Goal: Task Accomplishment & Management: Use online tool/utility

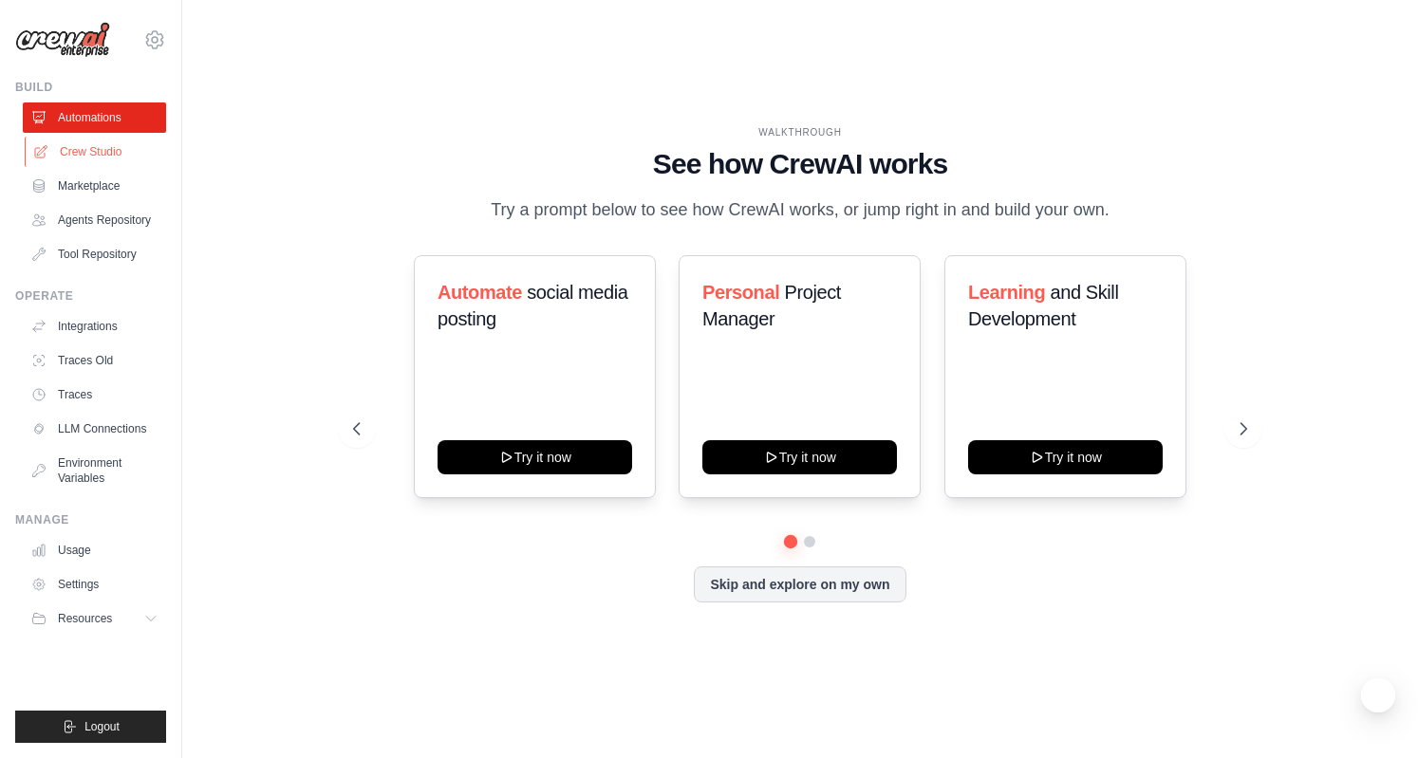
click at [112, 157] on link "Crew Studio" at bounding box center [96, 152] width 143 height 30
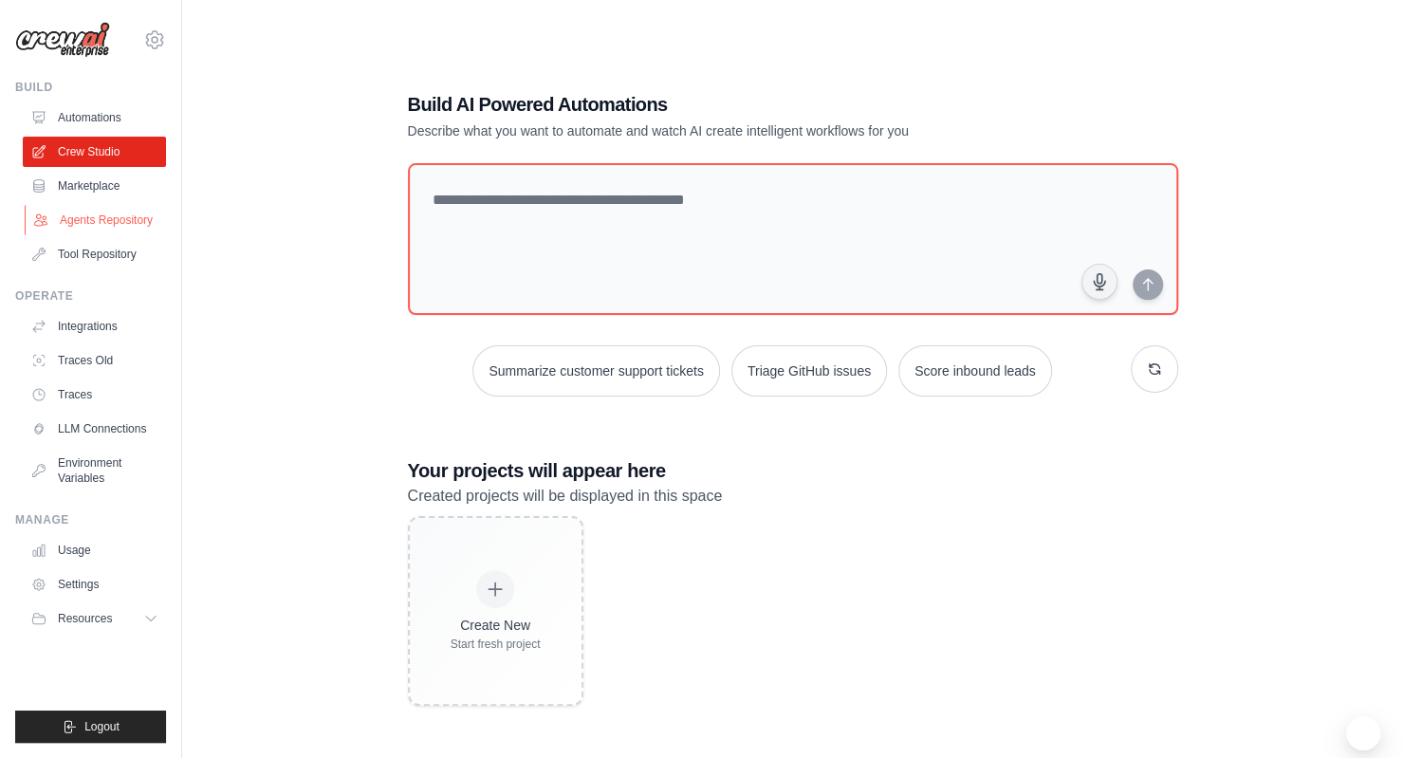
click at [125, 217] on link "Agents Repository" at bounding box center [96, 220] width 143 height 30
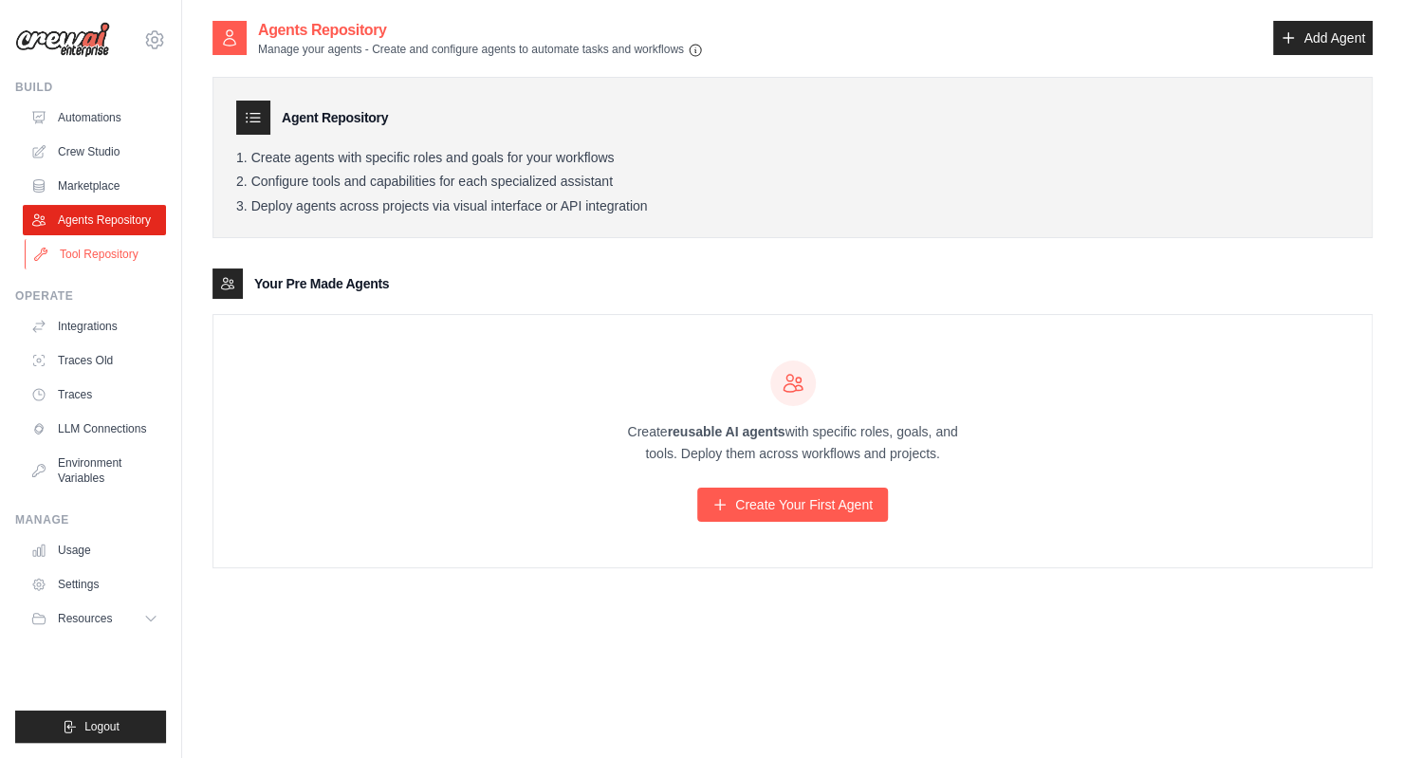
click at [139, 263] on link "Tool Repository" at bounding box center [96, 254] width 143 height 30
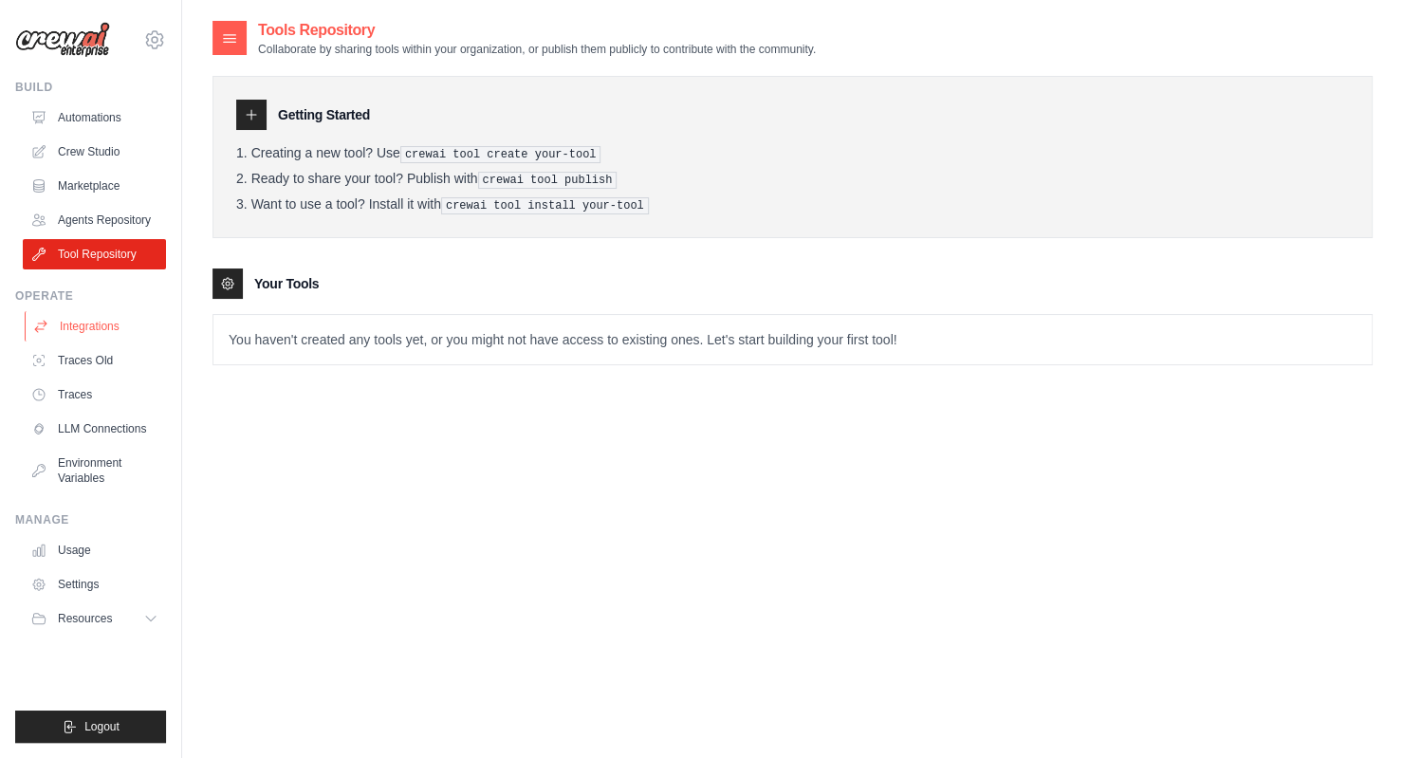
click at [91, 320] on link "Integrations" at bounding box center [96, 326] width 143 height 30
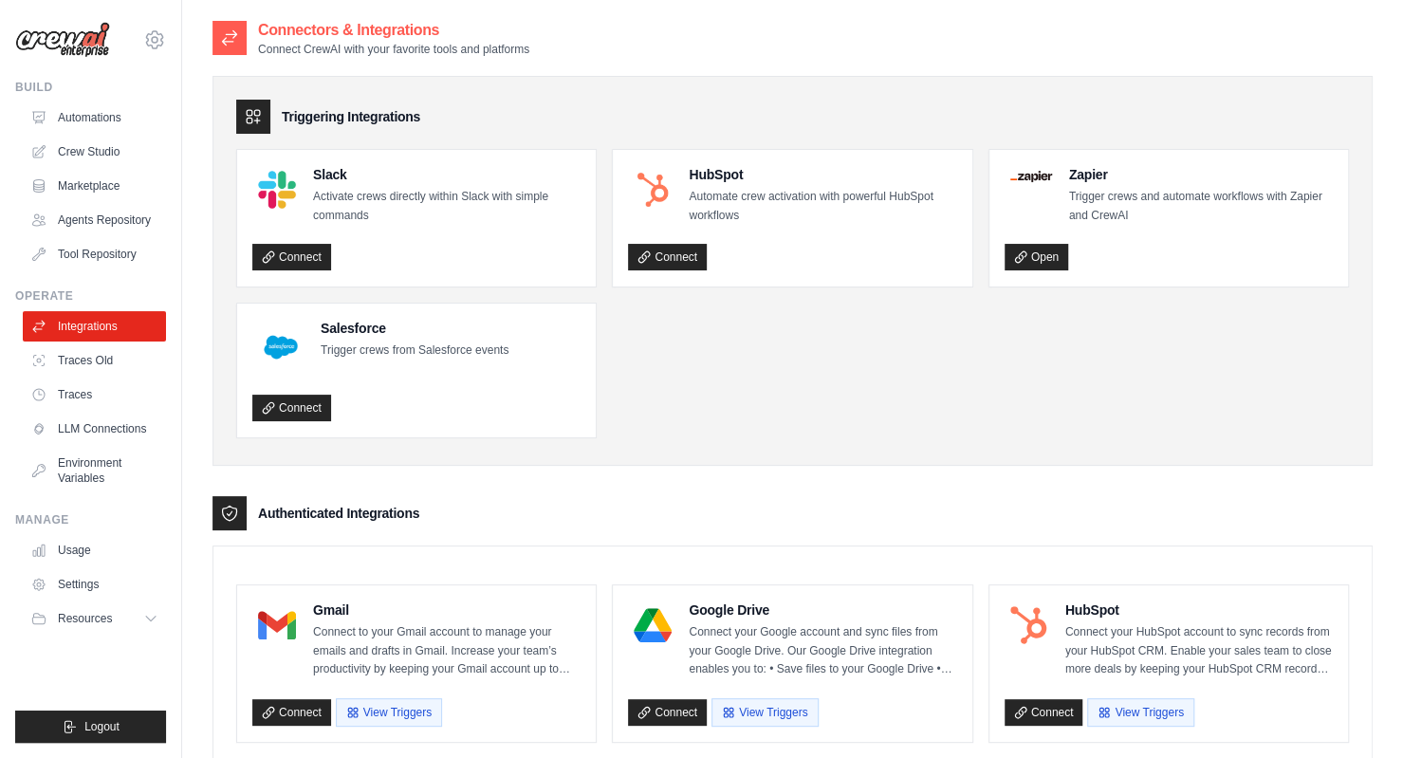
drag, startPoint x: 279, startPoint y: 518, endPoint x: 503, endPoint y: 513, distance: 224.0
click at [503, 513] on div "Authenticated Integrations" at bounding box center [793, 513] width 1160 height 34
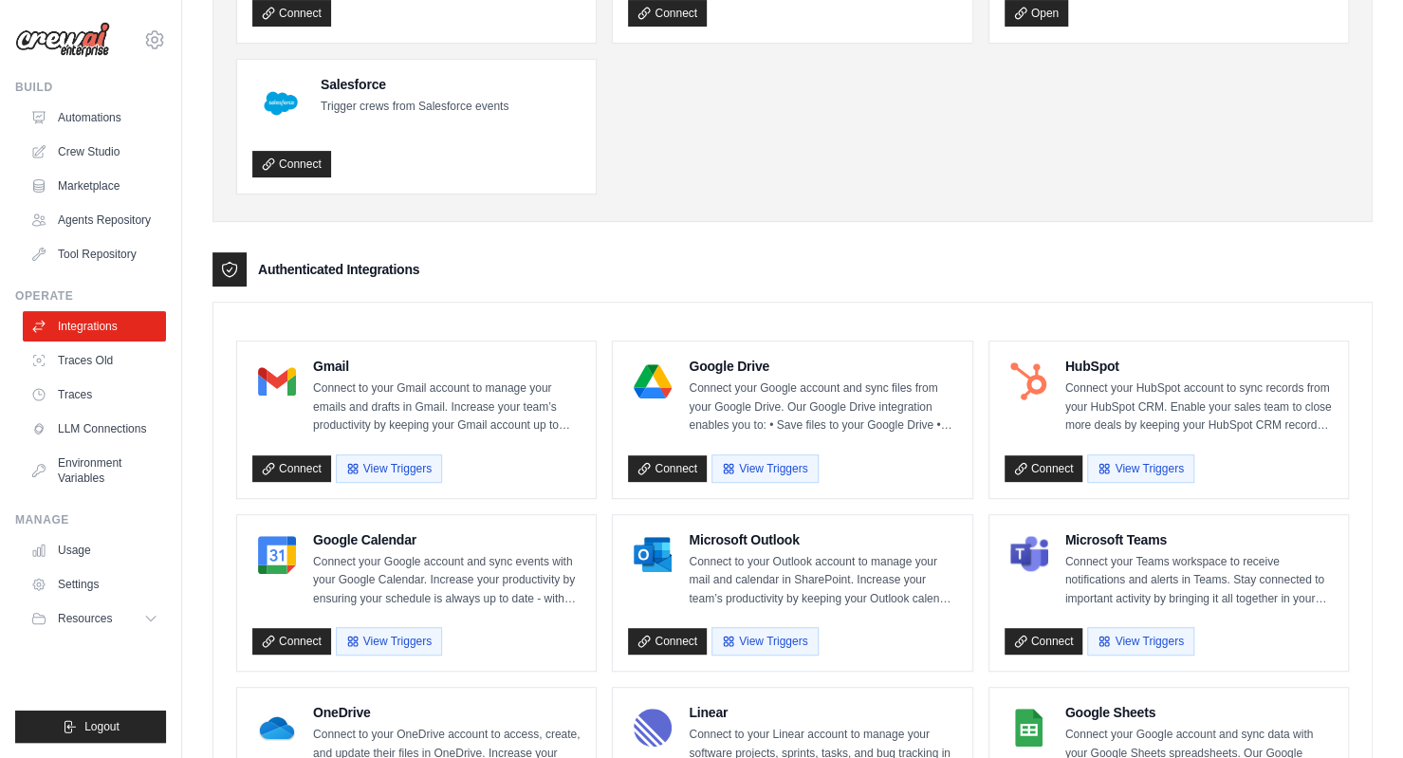
scroll to position [245, 0]
click at [123, 121] on link "Automations" at bounding box center [96, 117] width 143 height 30
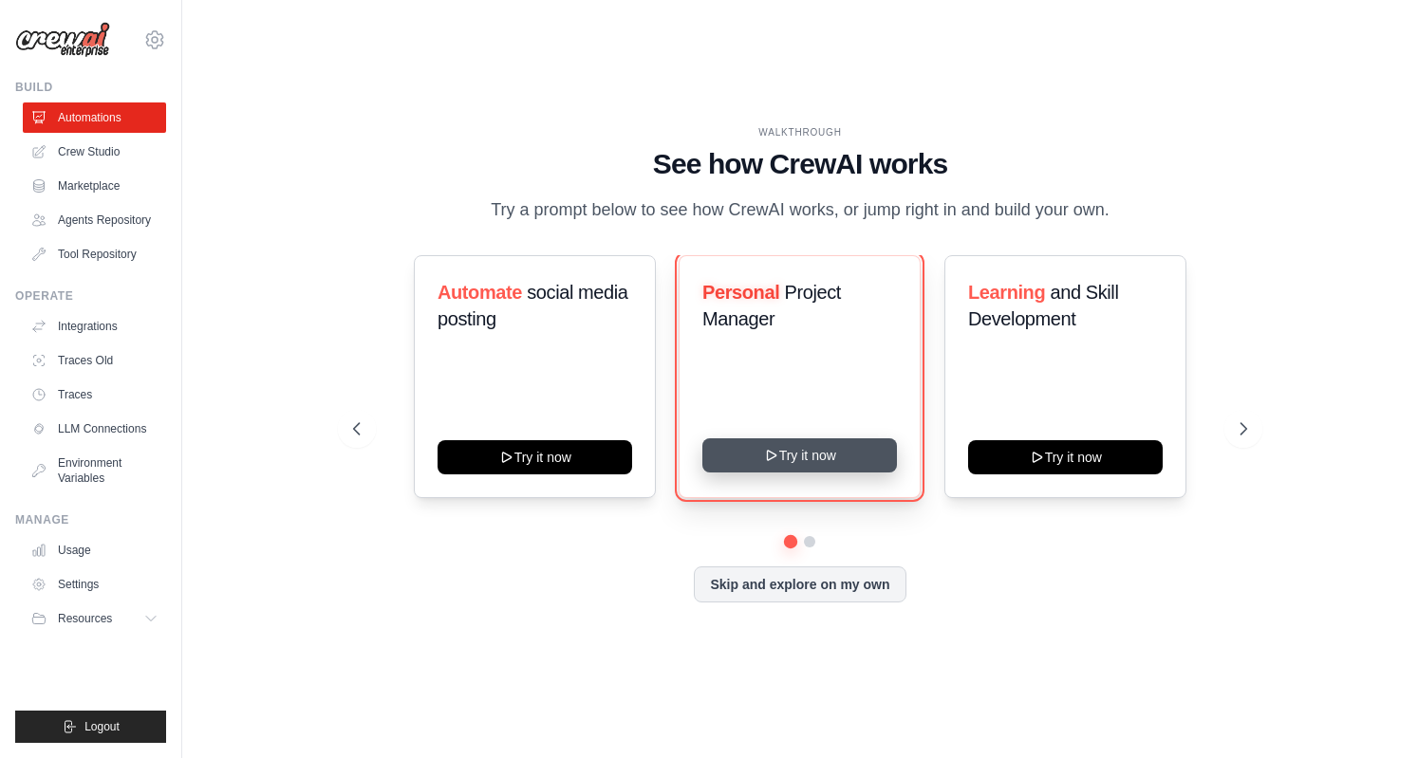
click at [774, 463] on icon at bounding box center [771, 455] width 15 height 15
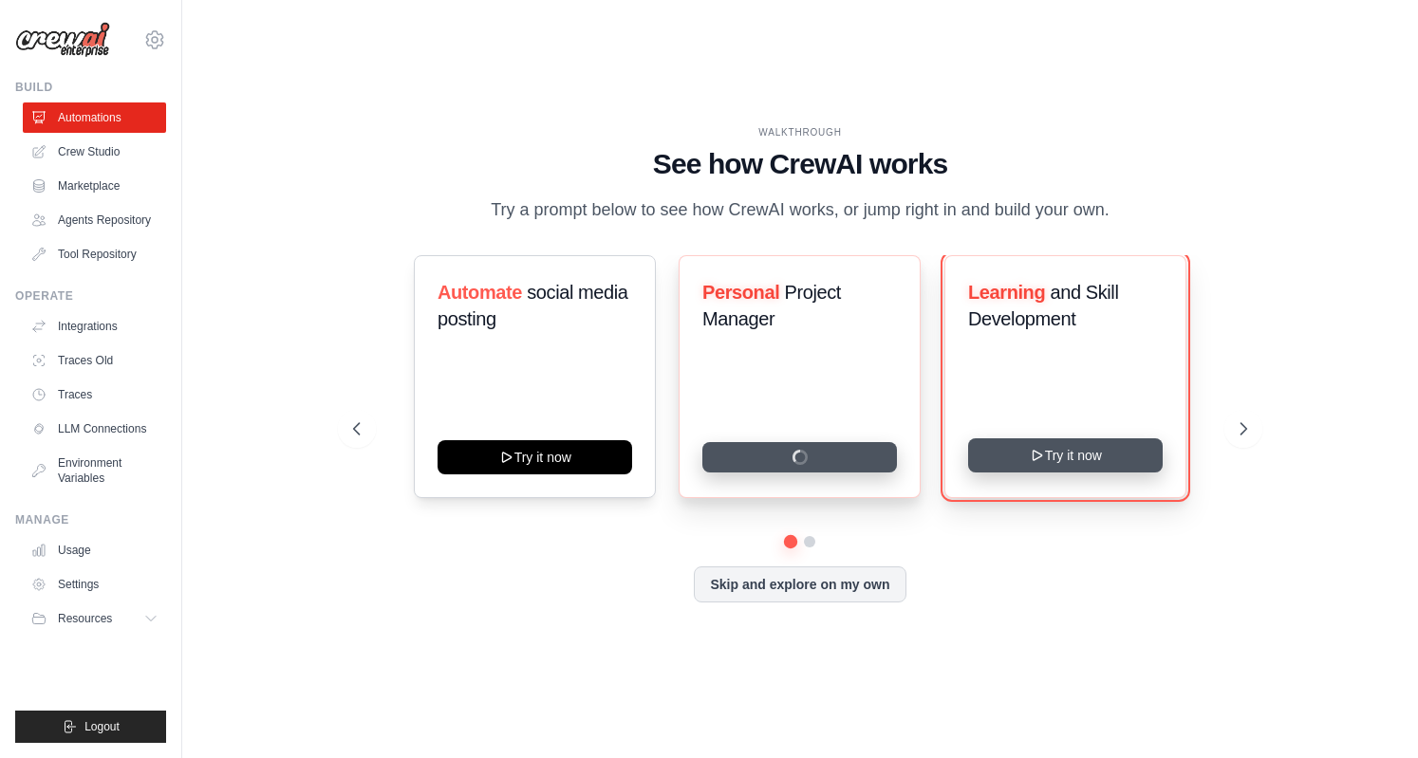
click at [1102, 473] on button "Try it now" at bounding box center [1065, 455] width 195 height 34
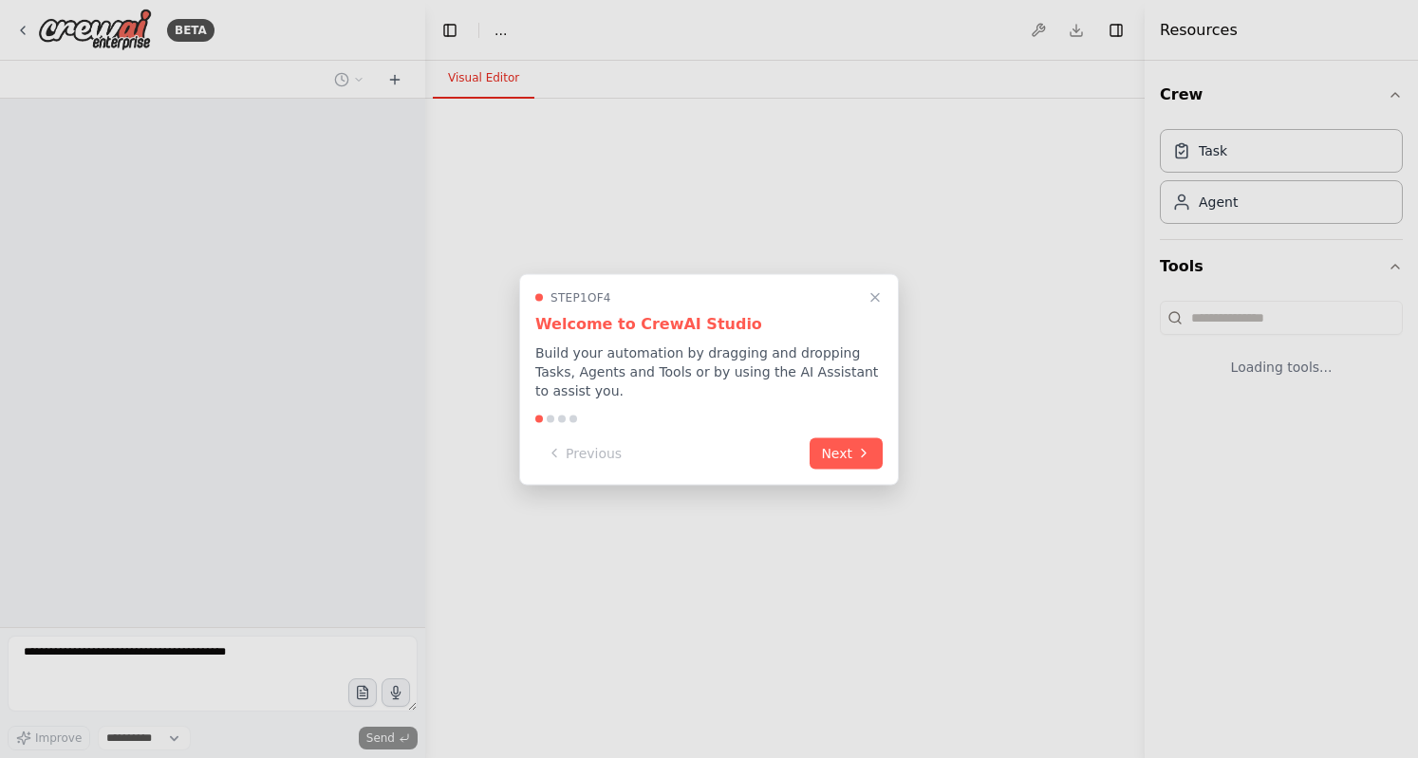
select select "****"
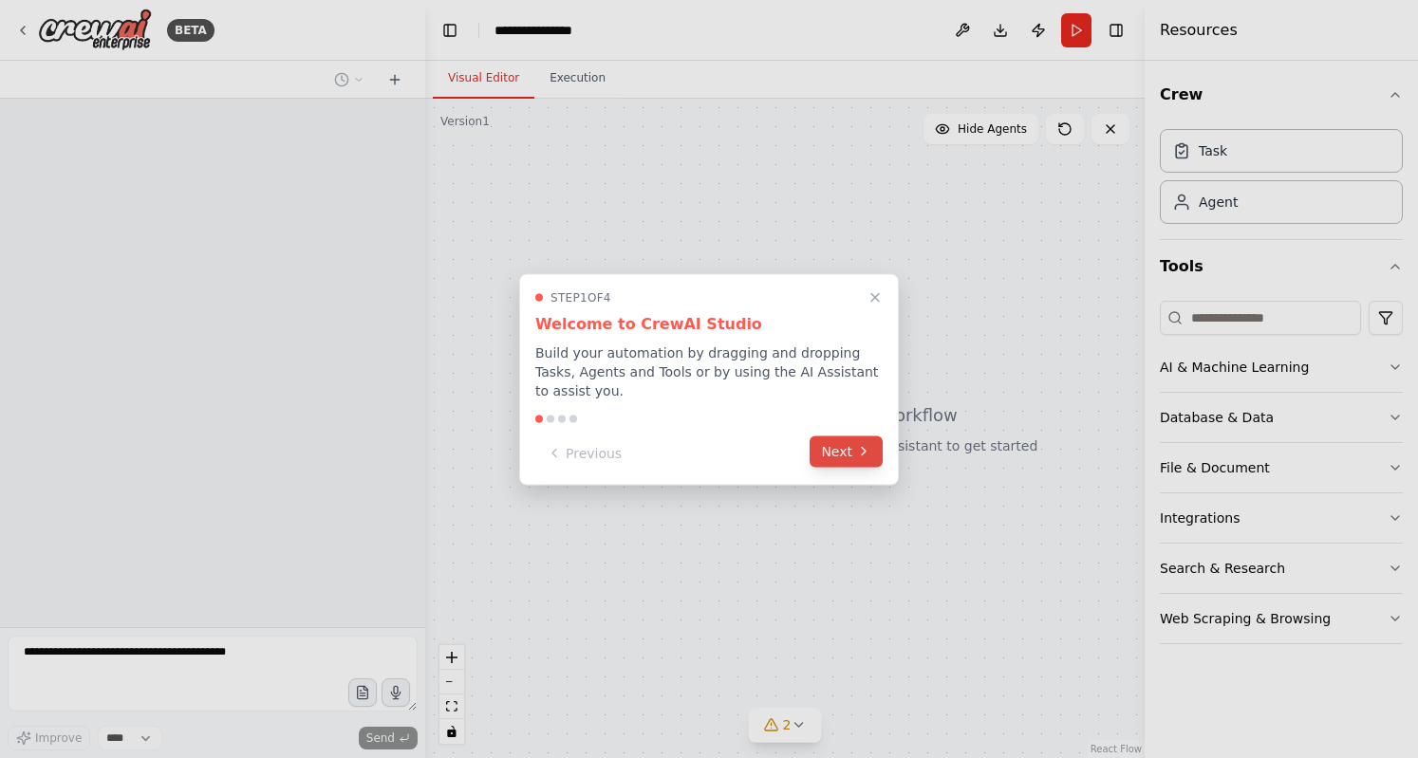
click at [852, 454] on button "Next" at bounding box center [845, 451] width 73 height 31
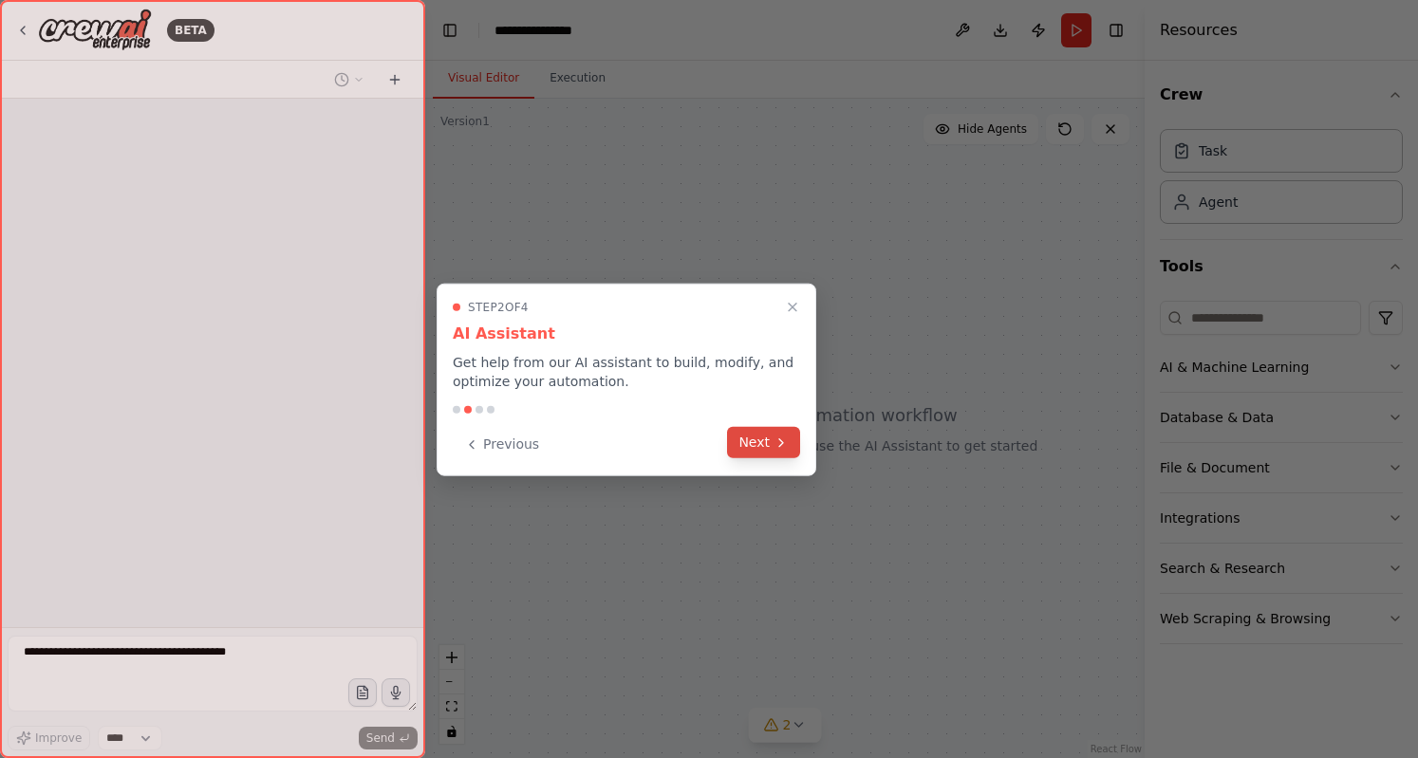
click at [784, 443] on icon at bounding box center [780, 442] width 15 height 15
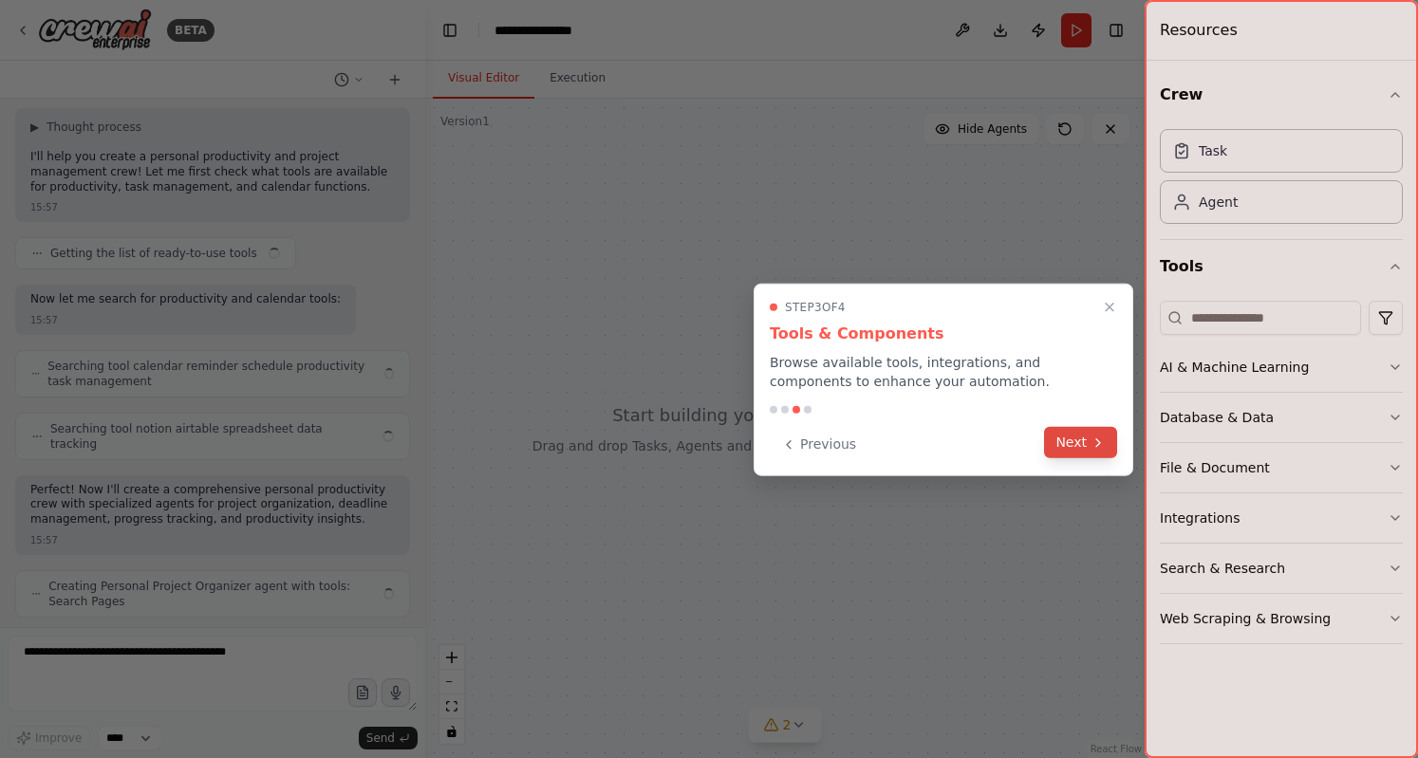
click at [1067, 447] on button "Next" at bounding box center [1080, 442] width 73 height 31
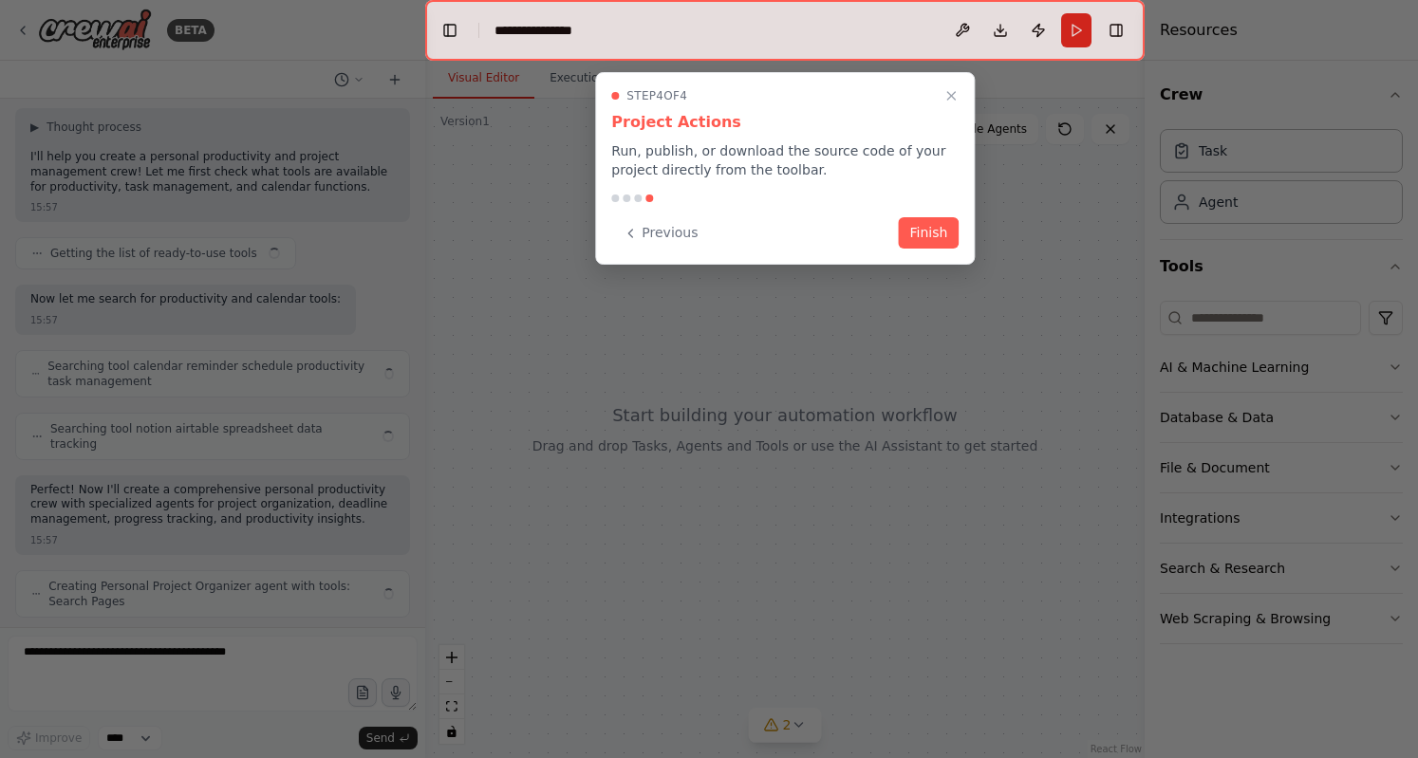
scroll to position [100, 0]
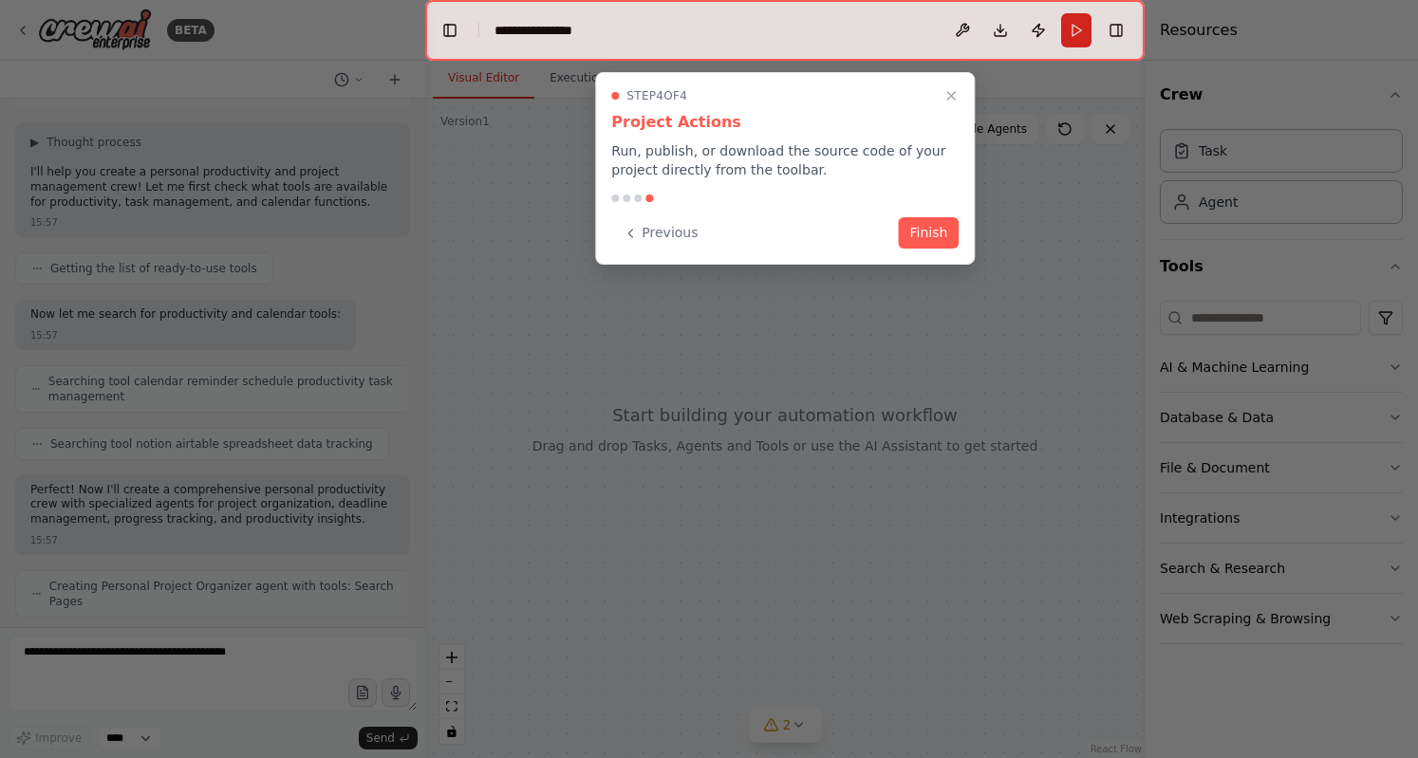
click at [930, 255] on div "Step 4 of 4 Project Actions Run, publish, or download the source code of your p…" at bounding box center [785, 168] width 380 height 193
click at [929, 246] on button "Finish" at bounding box center [928, 230] width 61 height 31
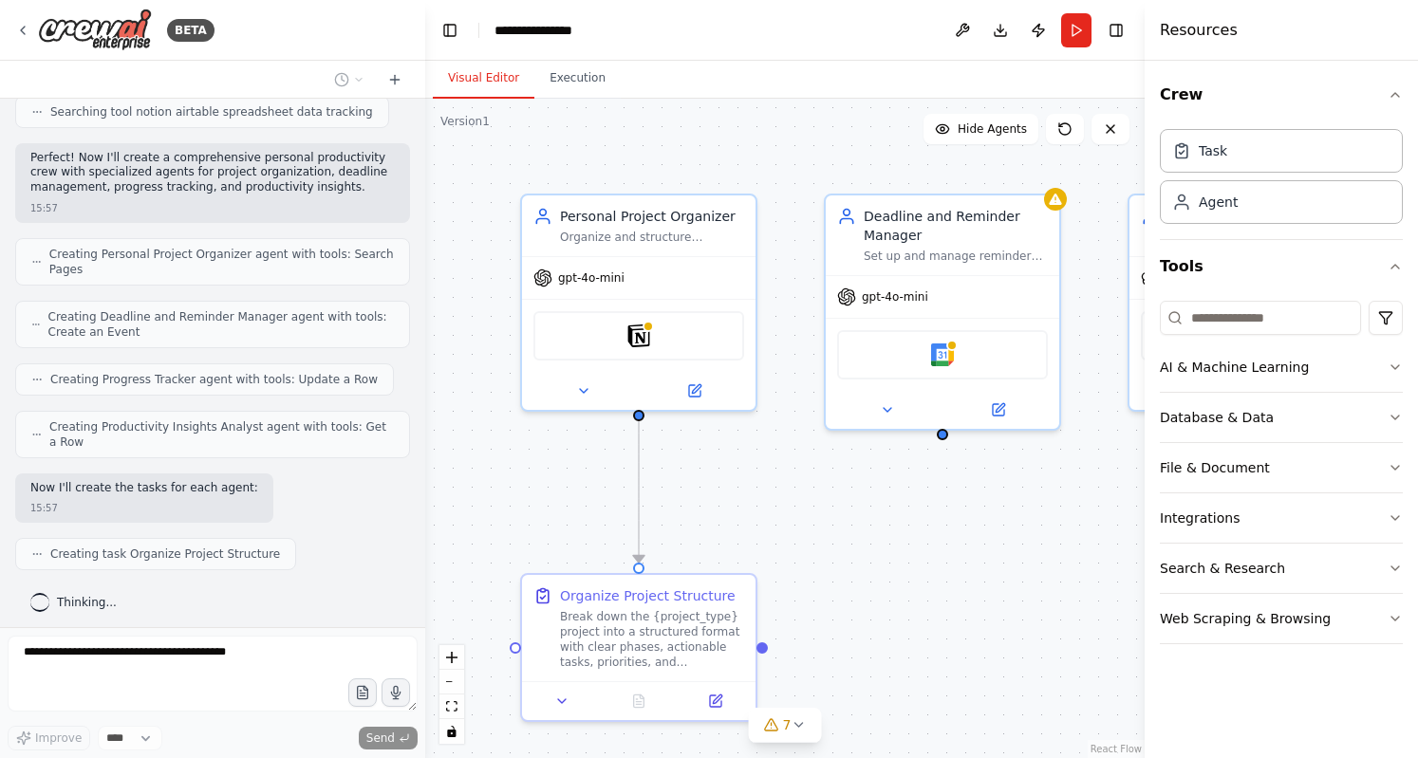
scroll to position [478, 0]
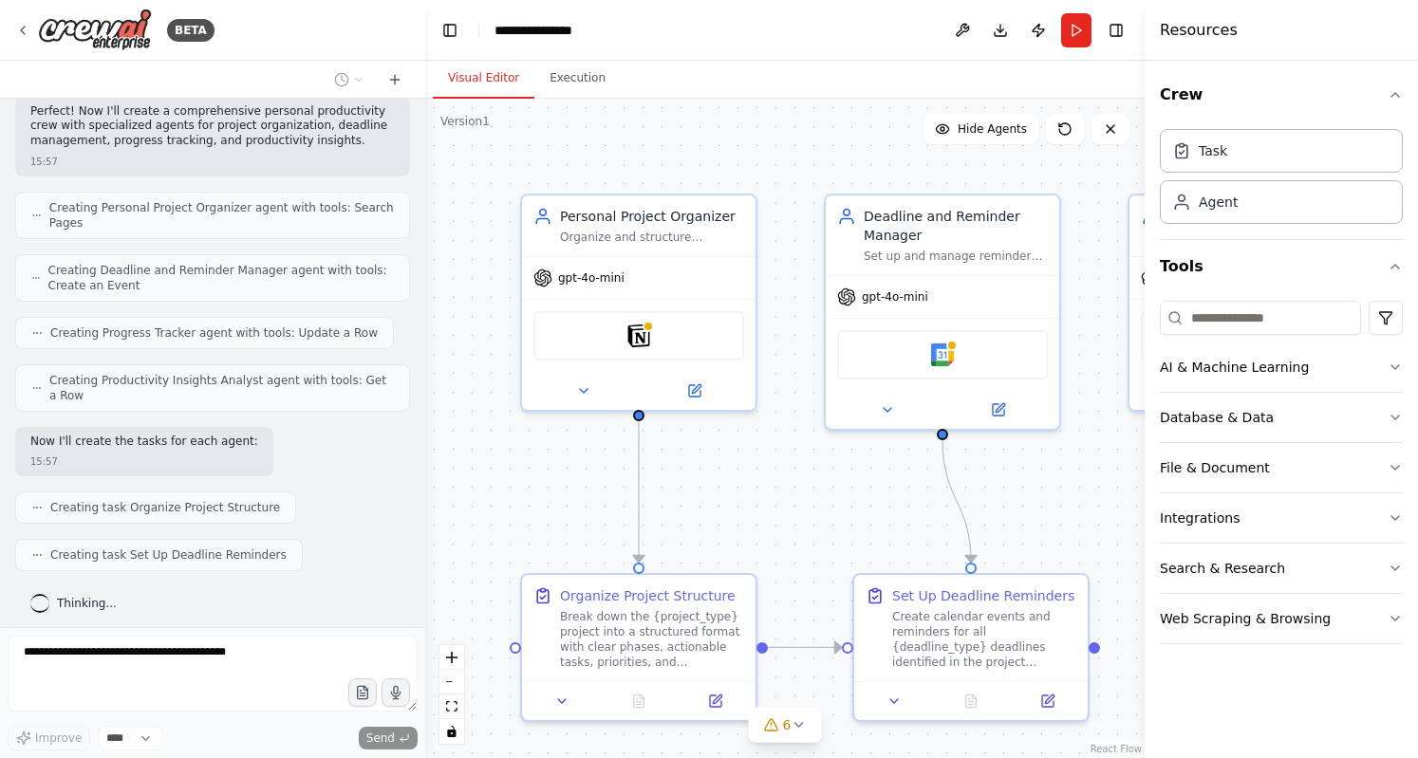
click at [292, 464] on div "Now I'll create the tasks for each agent: 15:57" at bounding box center [212, 452] width 395 height 50
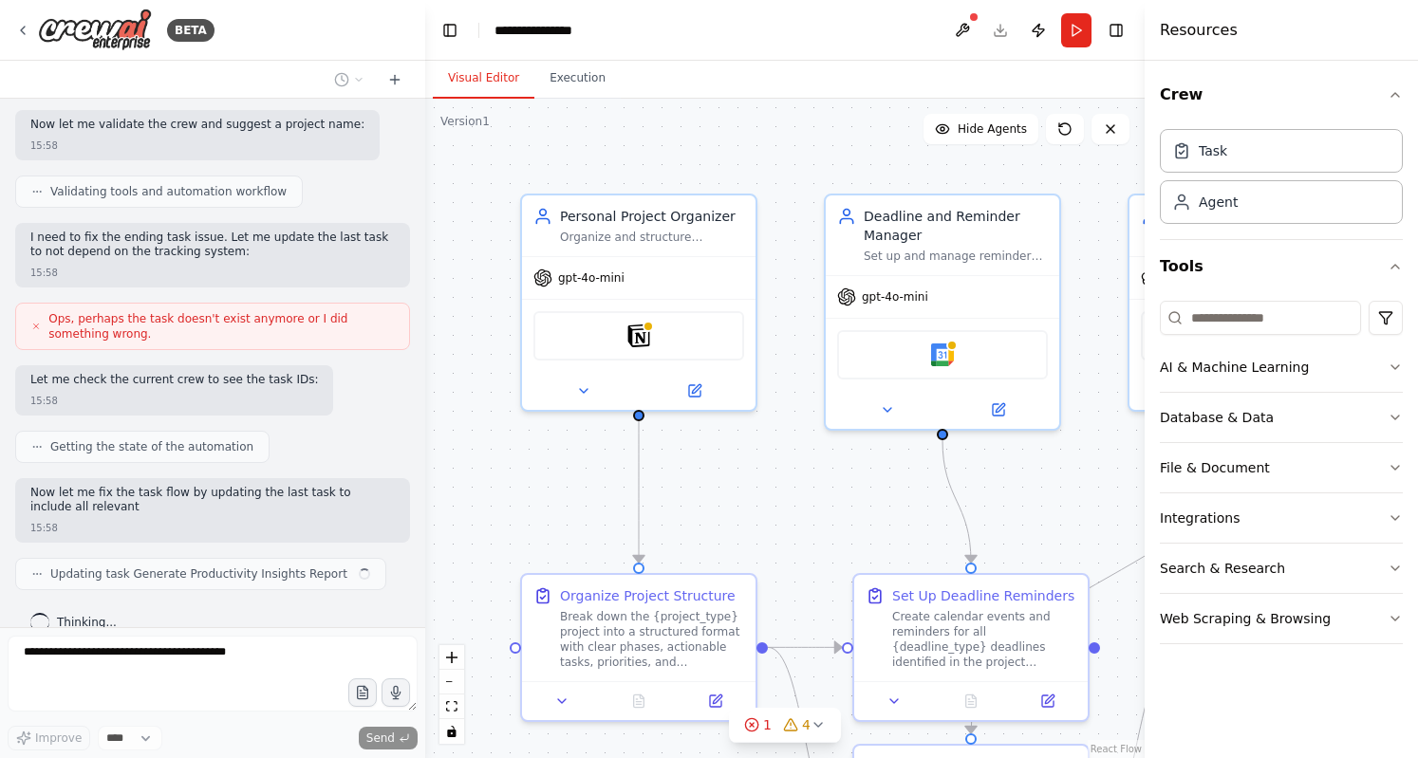
scroll to position [1065, 0]
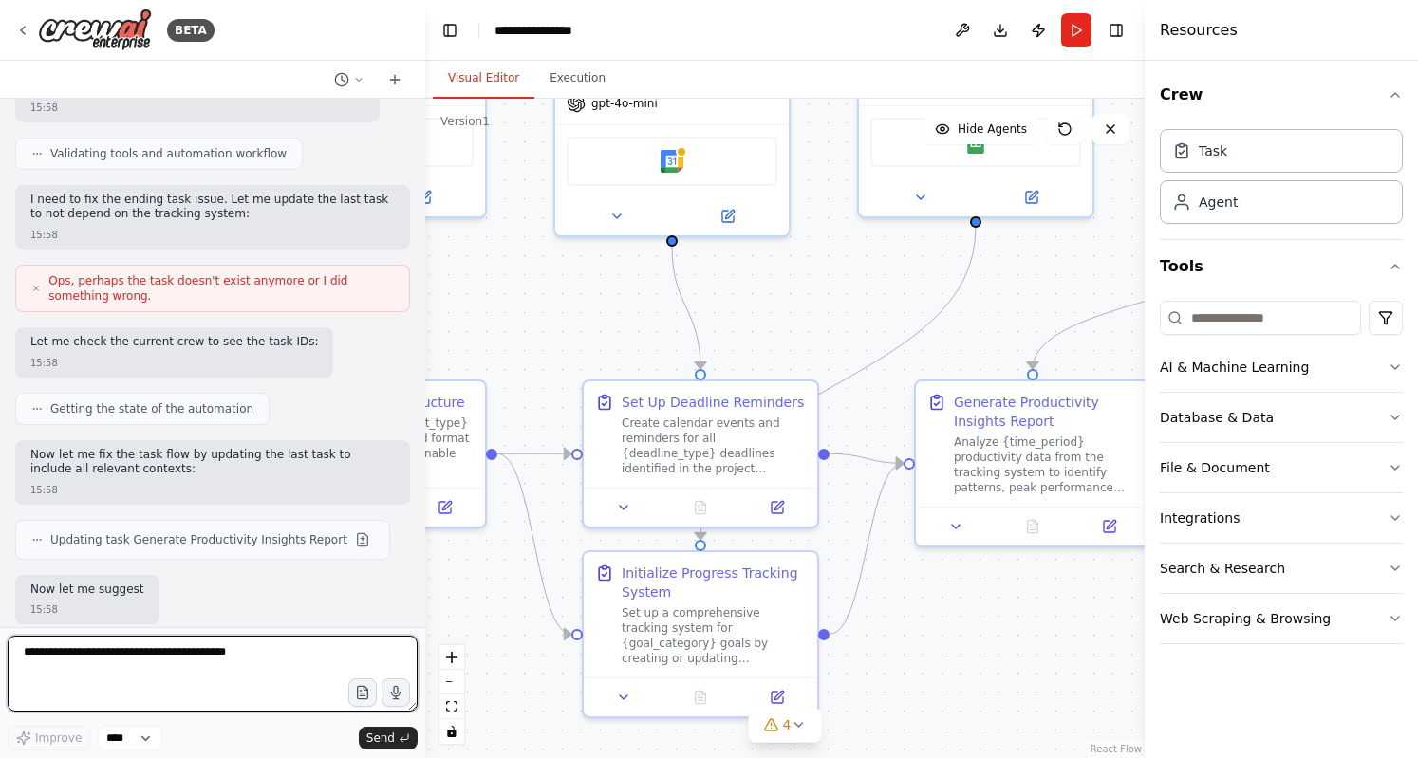
drag, startPoint x: 793, startPoint y: 515, endPoint x: 523, endPoint y: 322, distance: 332.5
click at [523, 322] on div ".deletable-edge-delete-btn { width: 20px; height: 20px; border: 0px solid #ffff…" at bounding box center [784, 428] width 719 height 659
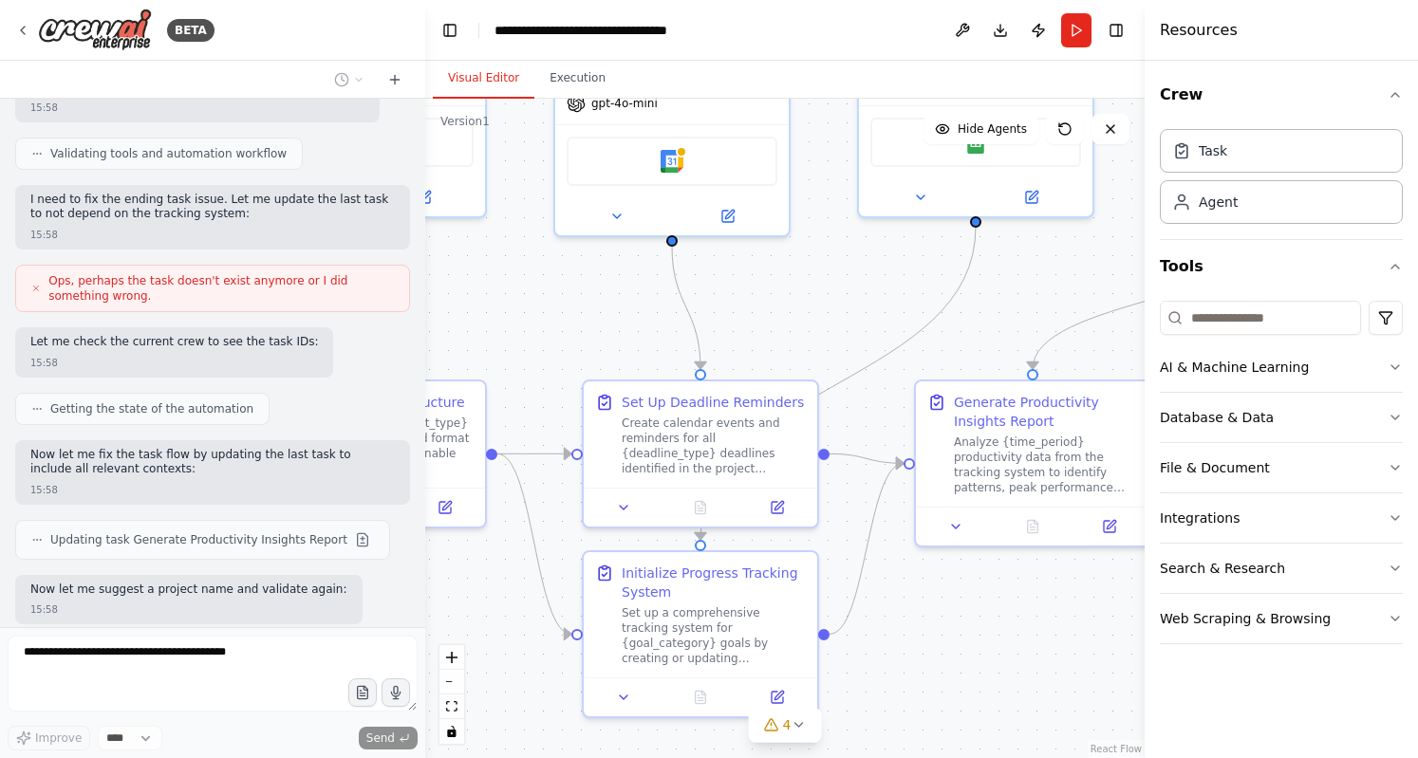
scroll to position [1199, 0]
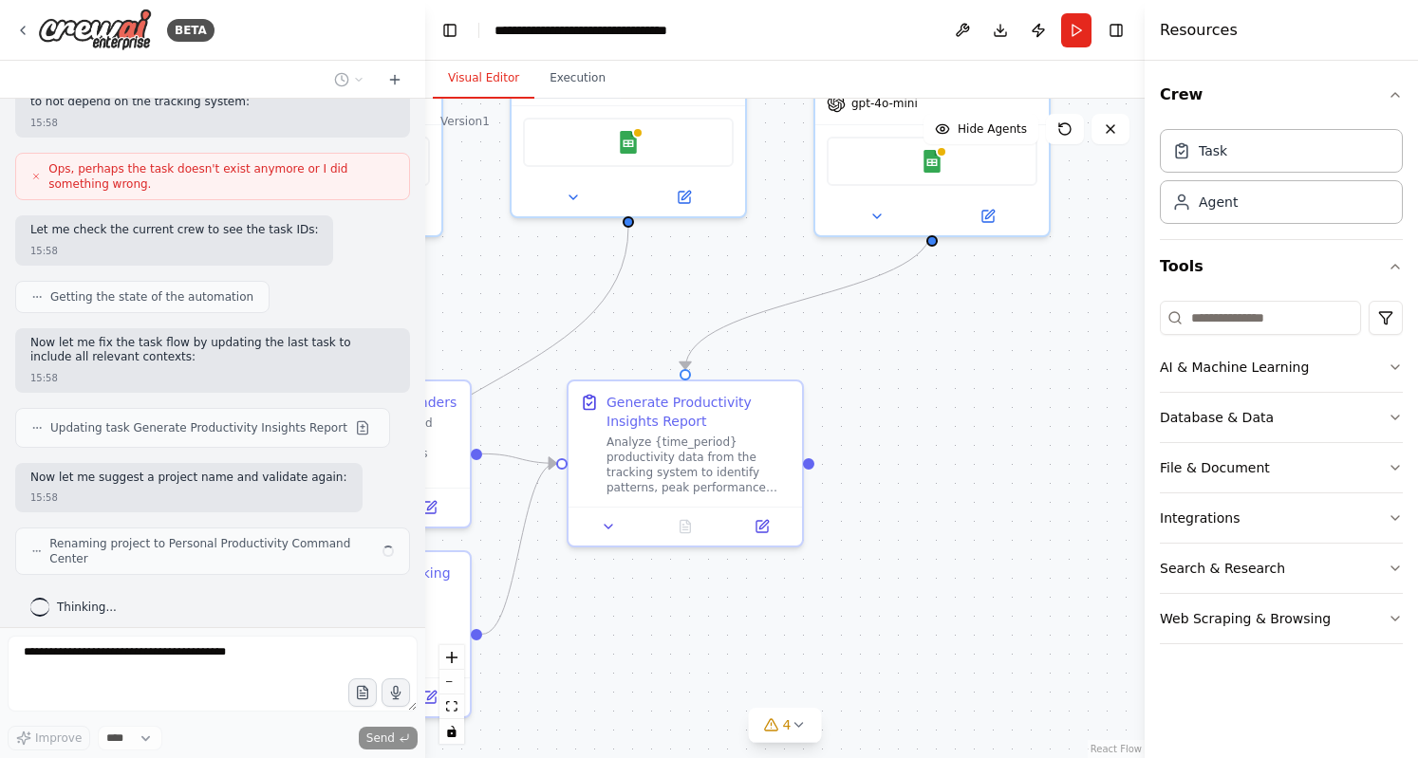
drag, startPoint x: 765, startPoint y: 297, endPoint x: 417, endPoint y: 295, distance: 347.3
click at [417, 295] on div "BETA Create a crew that helps organize your personal projects, sets reminders f…" at bounding box center [709, 379] width 1418 height 758
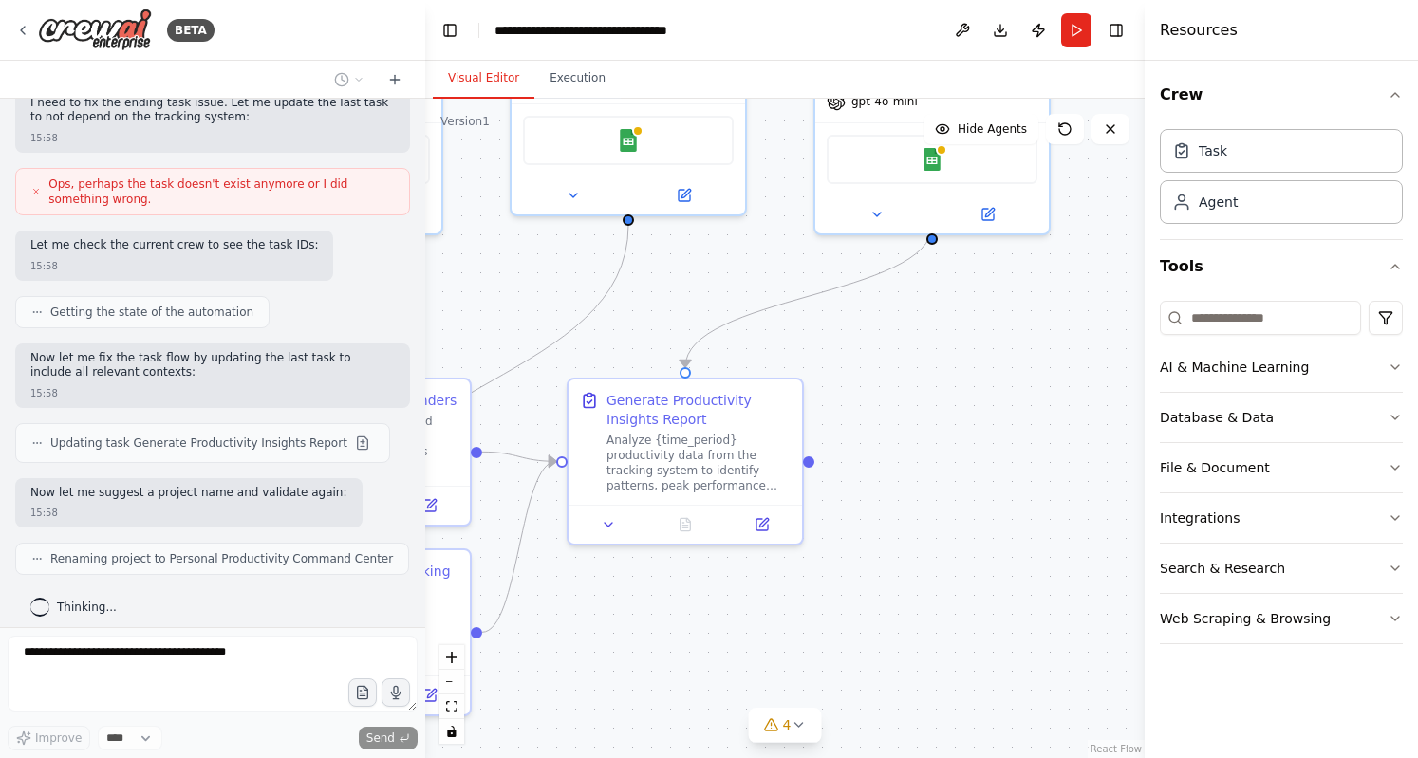
scroll to position [1231, 0]
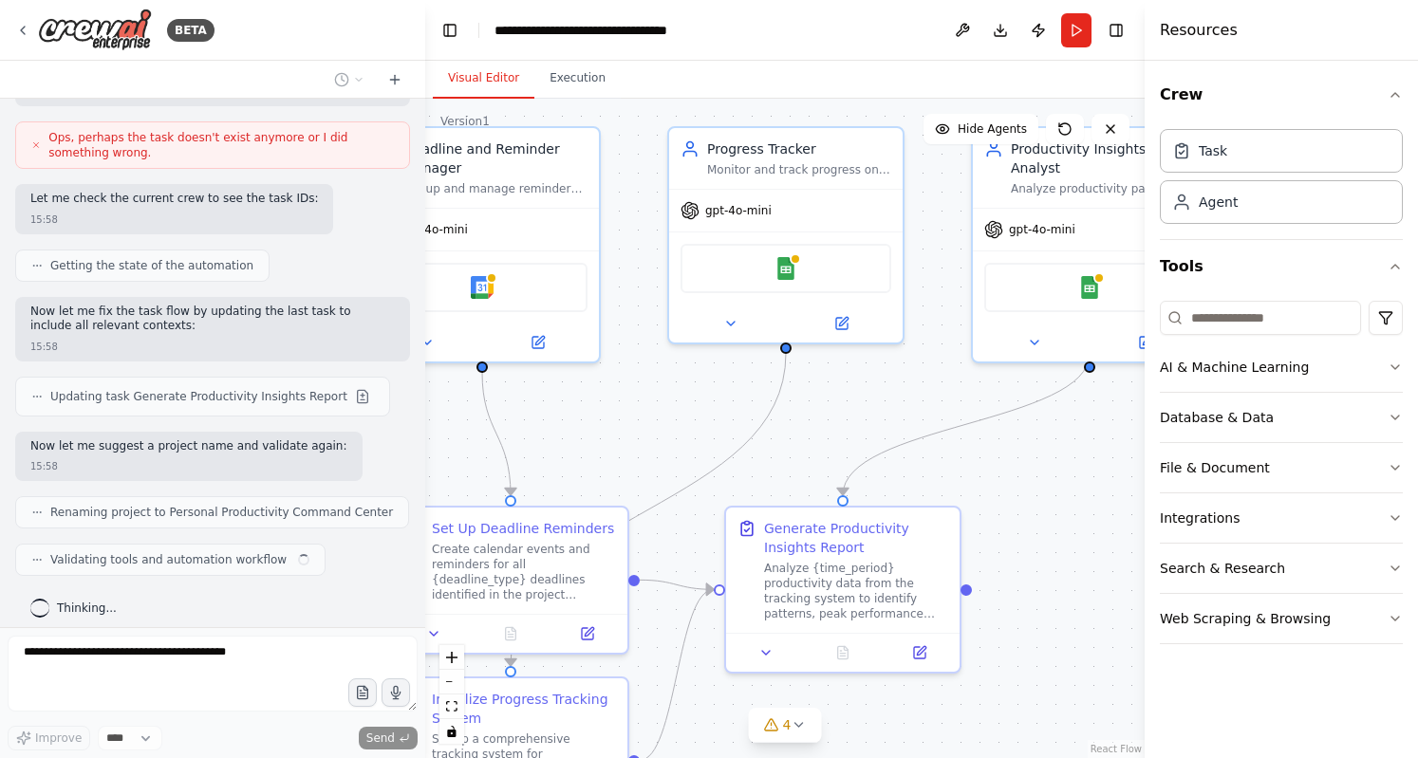
drag, startPoint x: 692, startPoint y: 318, endPoint x: 849, endPoint y: 446, distance: 203.0
click at [849, 446] on div ".deletable-edge-delete-btn { width: 20px; height: 20px; border: 0px solid #ffff…" at bounding box center [784, 428] width 719 height 659
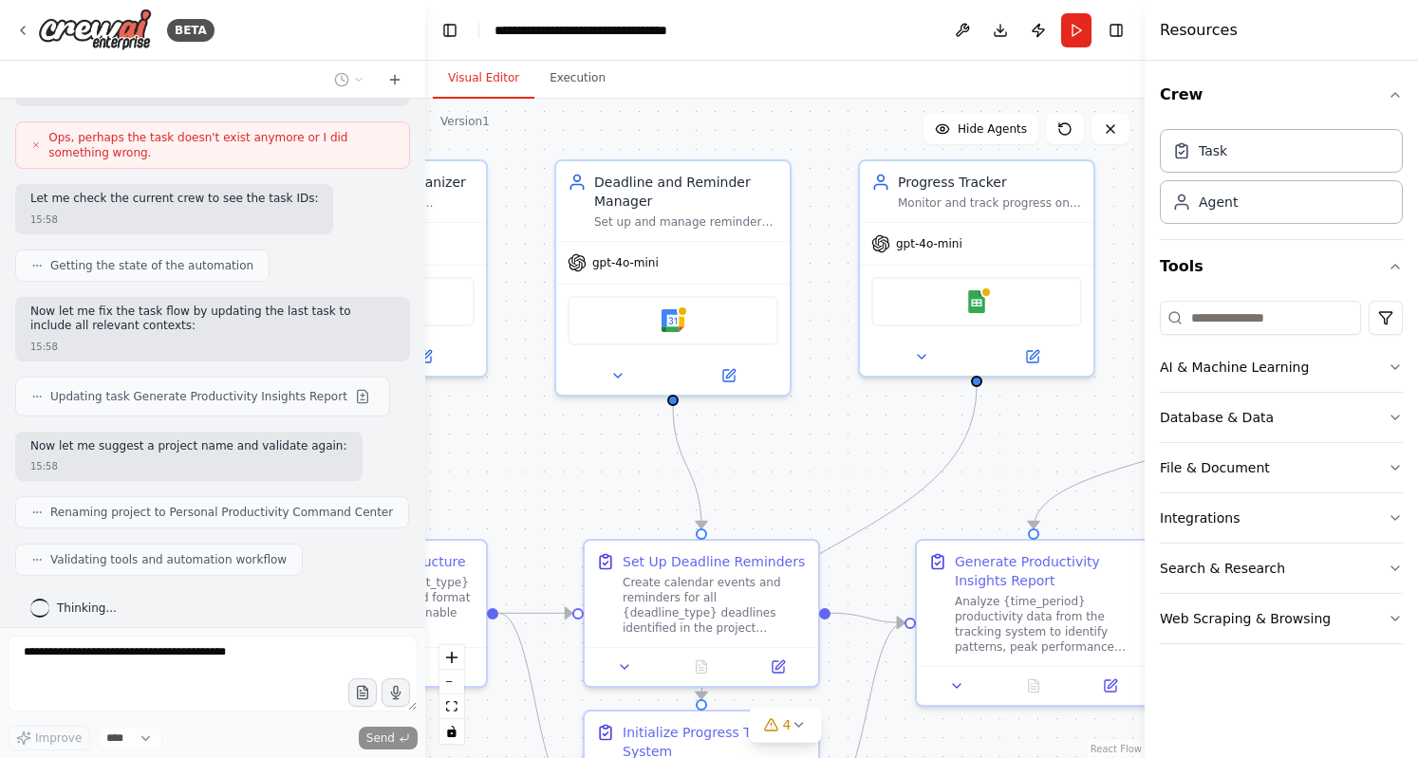
drag, startPoint x: 664, startPoint y: 404, endPoint x: 855, endPoint y: 437, distance: 193.6
click at [855, 437] on div ".deletable-edge-delete-btn { width: 20px; height: 20px; border: 0px solid #ffff…" at bounding box center [784, 428] width 719 height 659
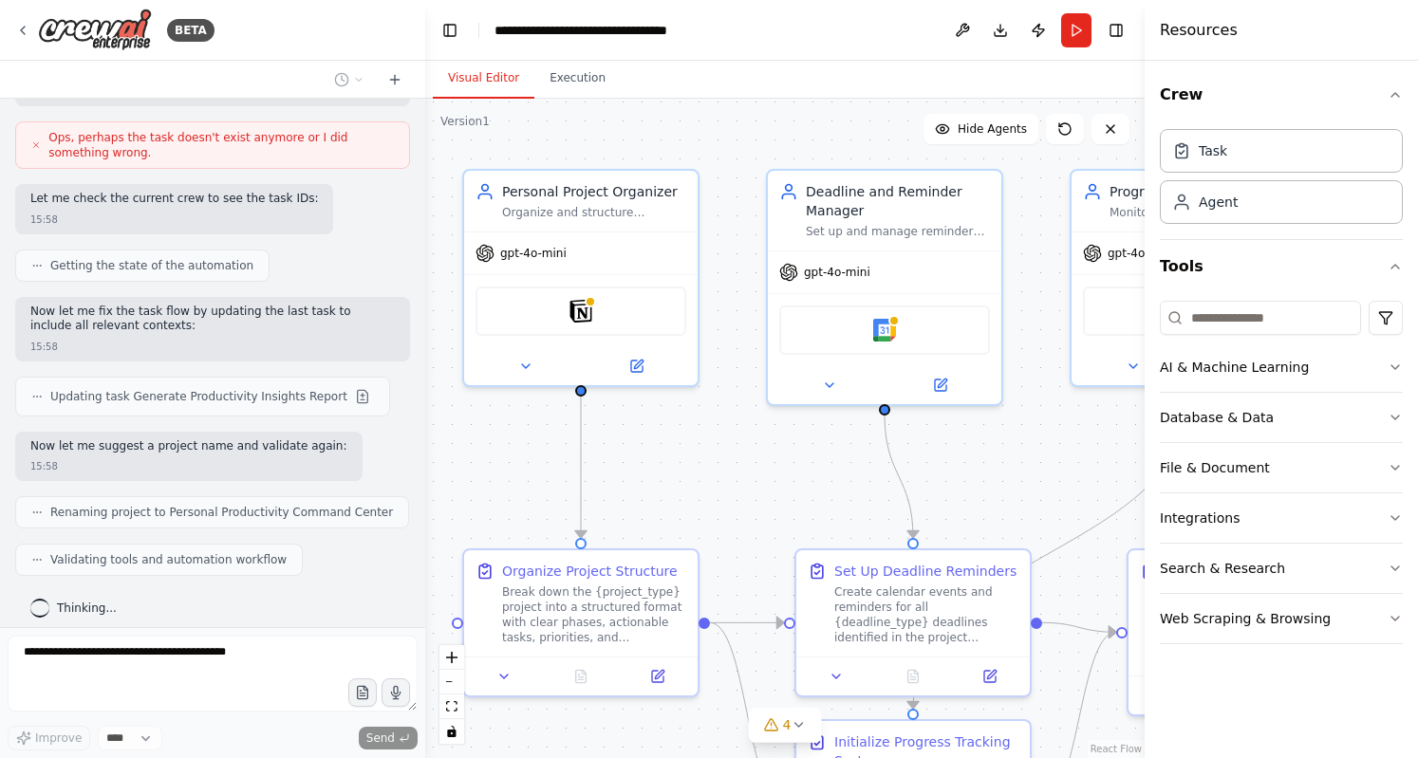
drag, startPoint x: 601, startPoint y: 473, endPoint x: 810, endPoint y: 483, distance: 209.9
click at [810, 483] on div ".deletable-edge-delete-btn { width: 20px; height: 20px; border: 0px solid #ffff…" at bounding box center [784, 428] width 719 height 659
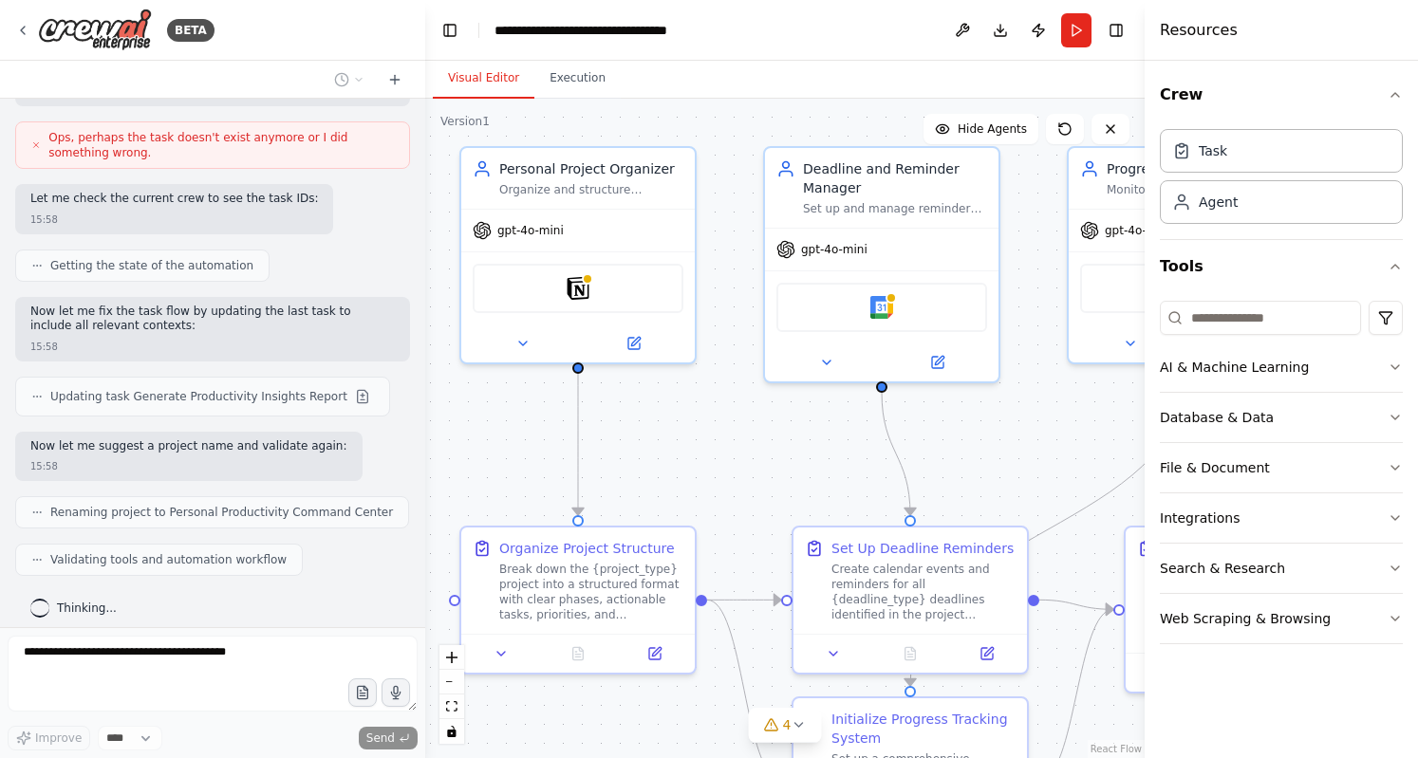
drag, startPoint x: 798, startPoint y: 478, endPoint x: 805, endPoint y: 453, distance: 26.5
click at [805, 453] on div ".deletable-edge-delete-btn { width: 20px; height: 20px; border: 0px solid #ffff…" at bounding box center [784, 428] width 719 height 659
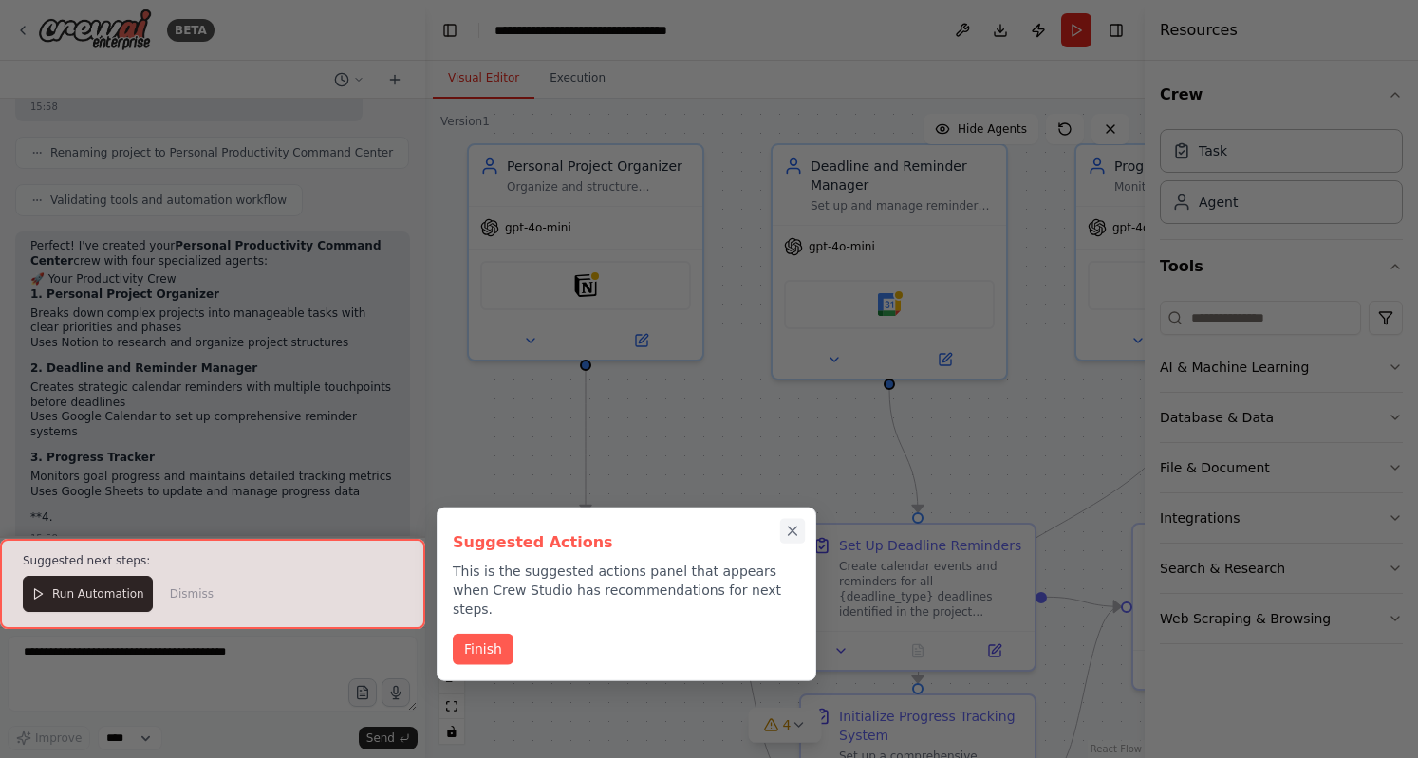
click at [786, 539] on button "Close walkthrough" at bounding box center [792, 530] width 25 height 25
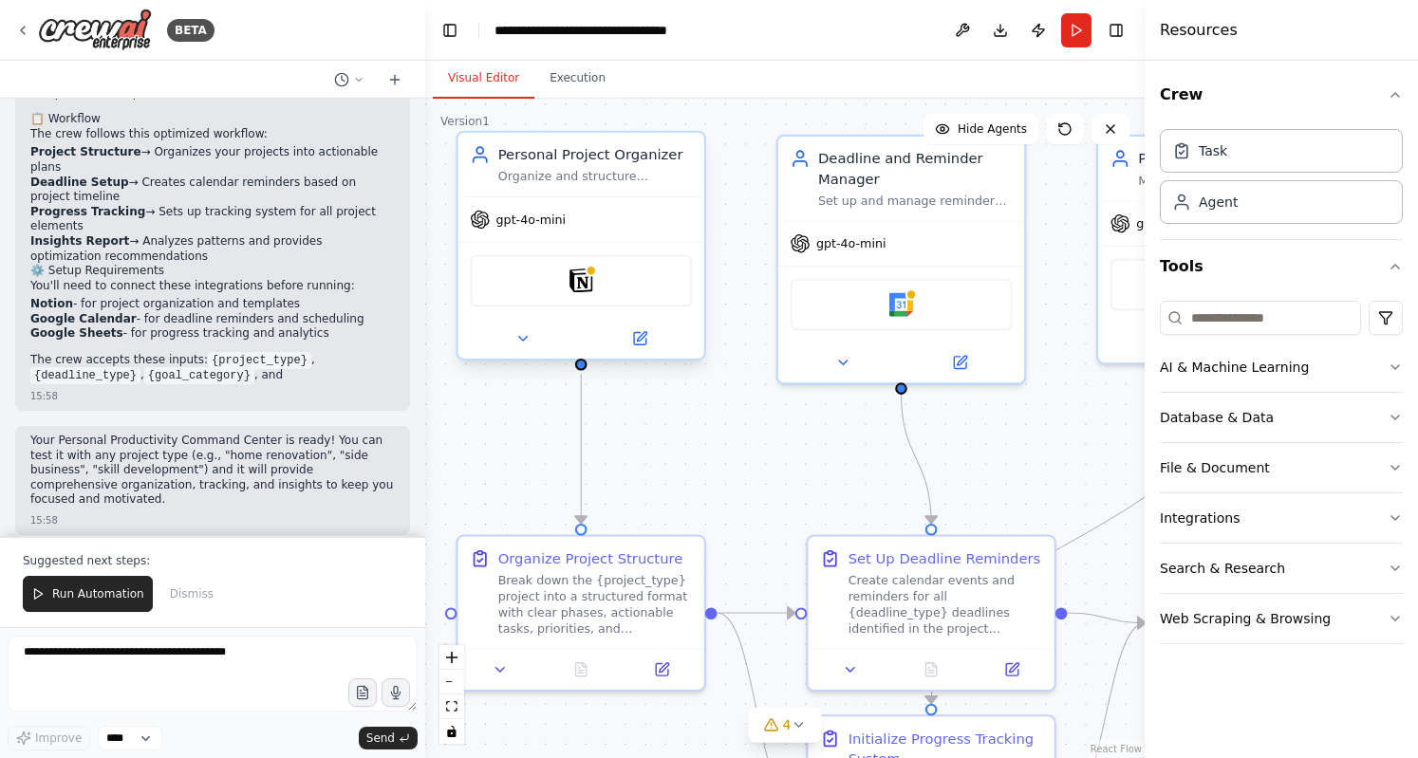
scroll to position [2093, 0]
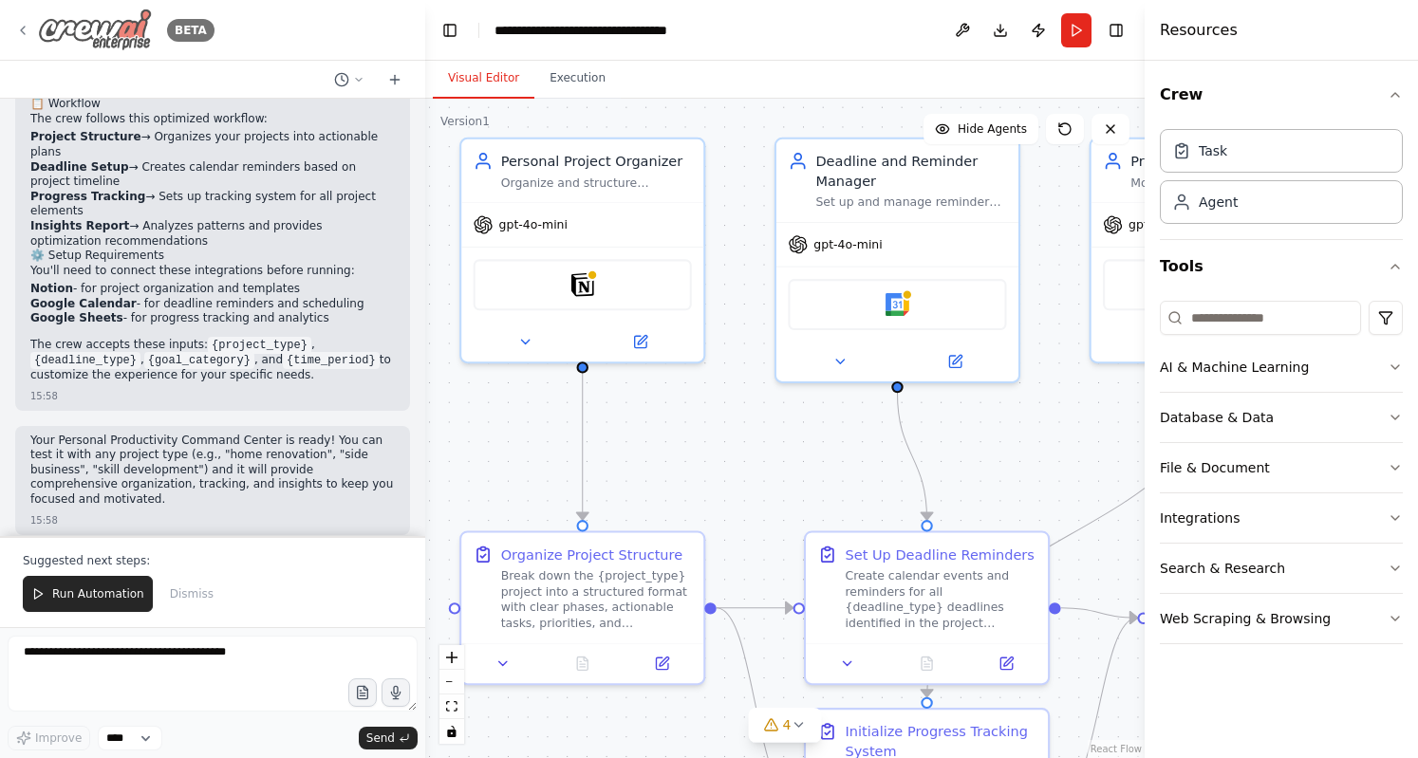
click at [113, 41] on img at bounding box center [95, 30] width 114 height 43
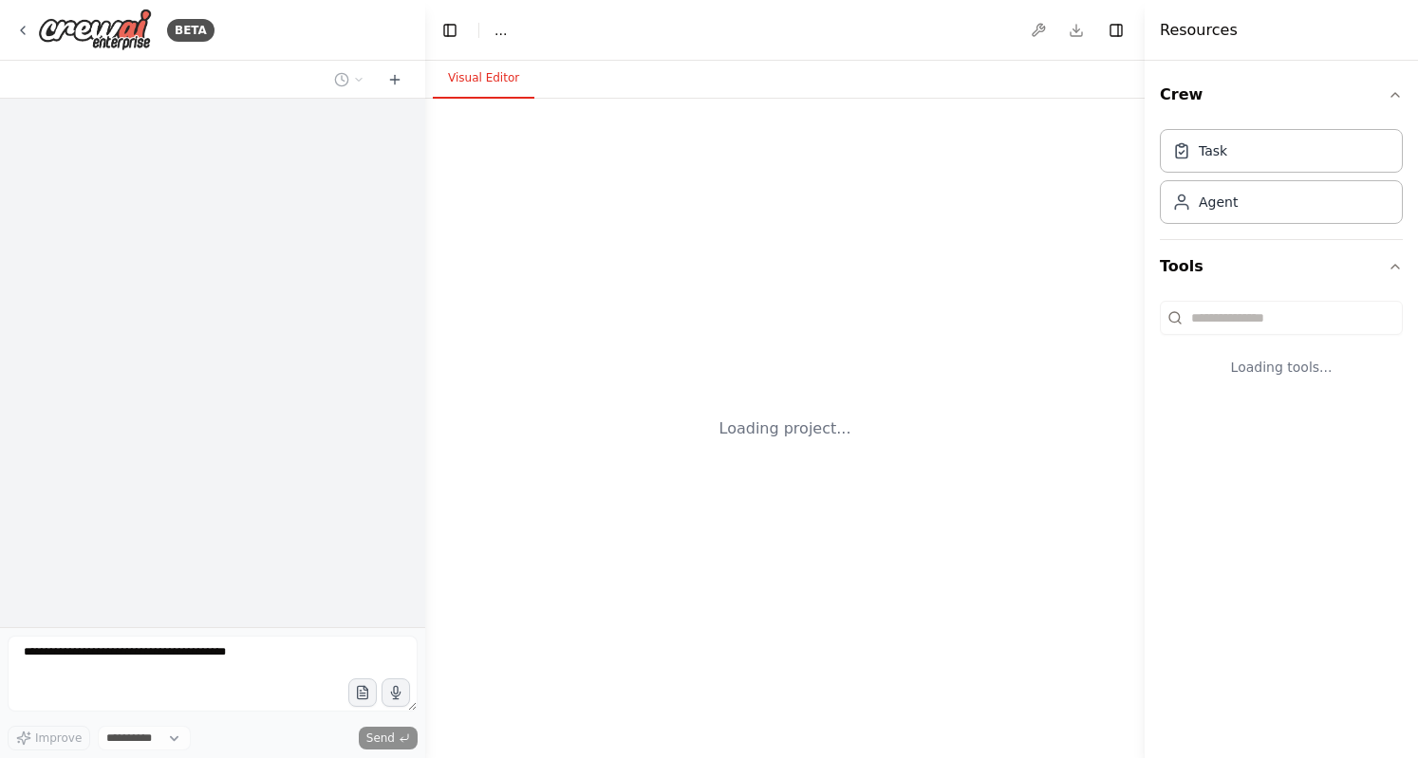
select select "****"
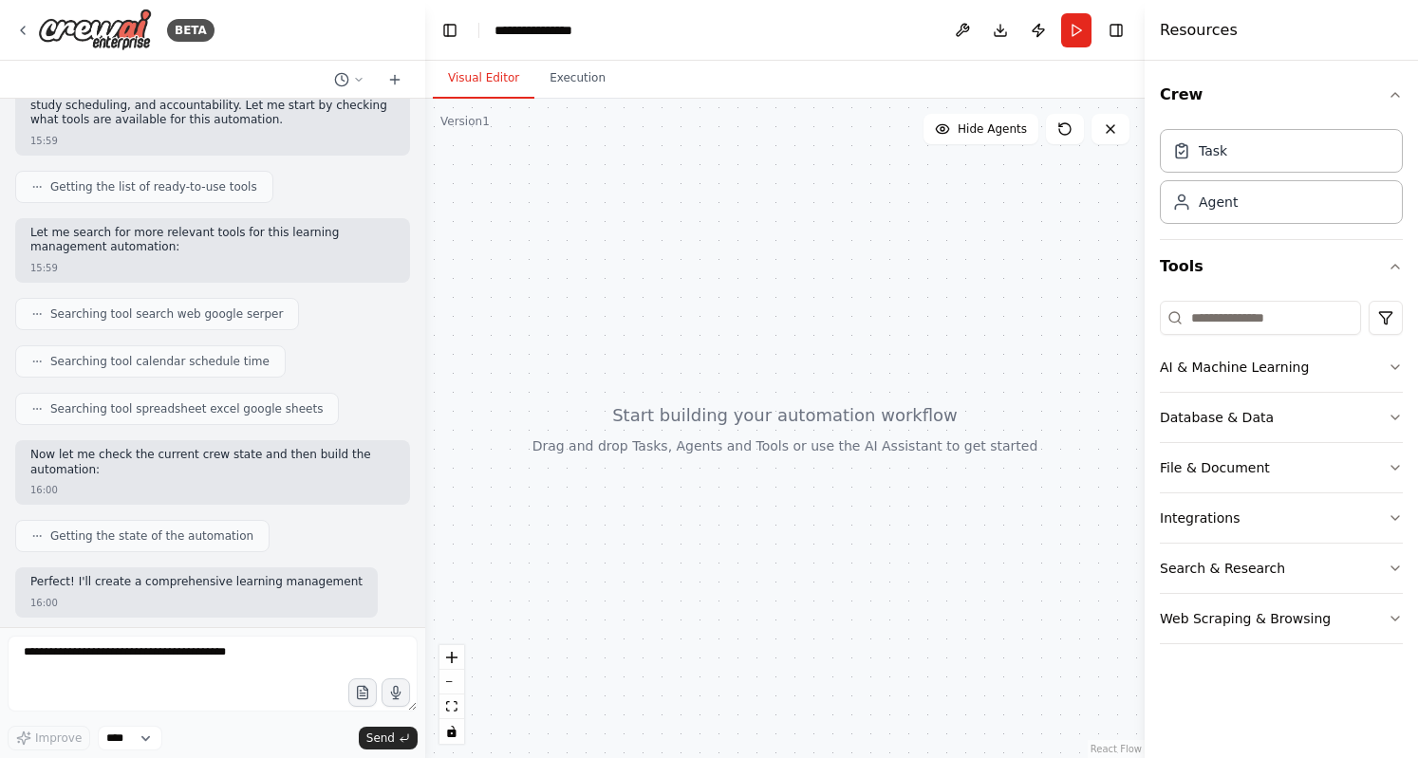
scroll to position [323, 0]
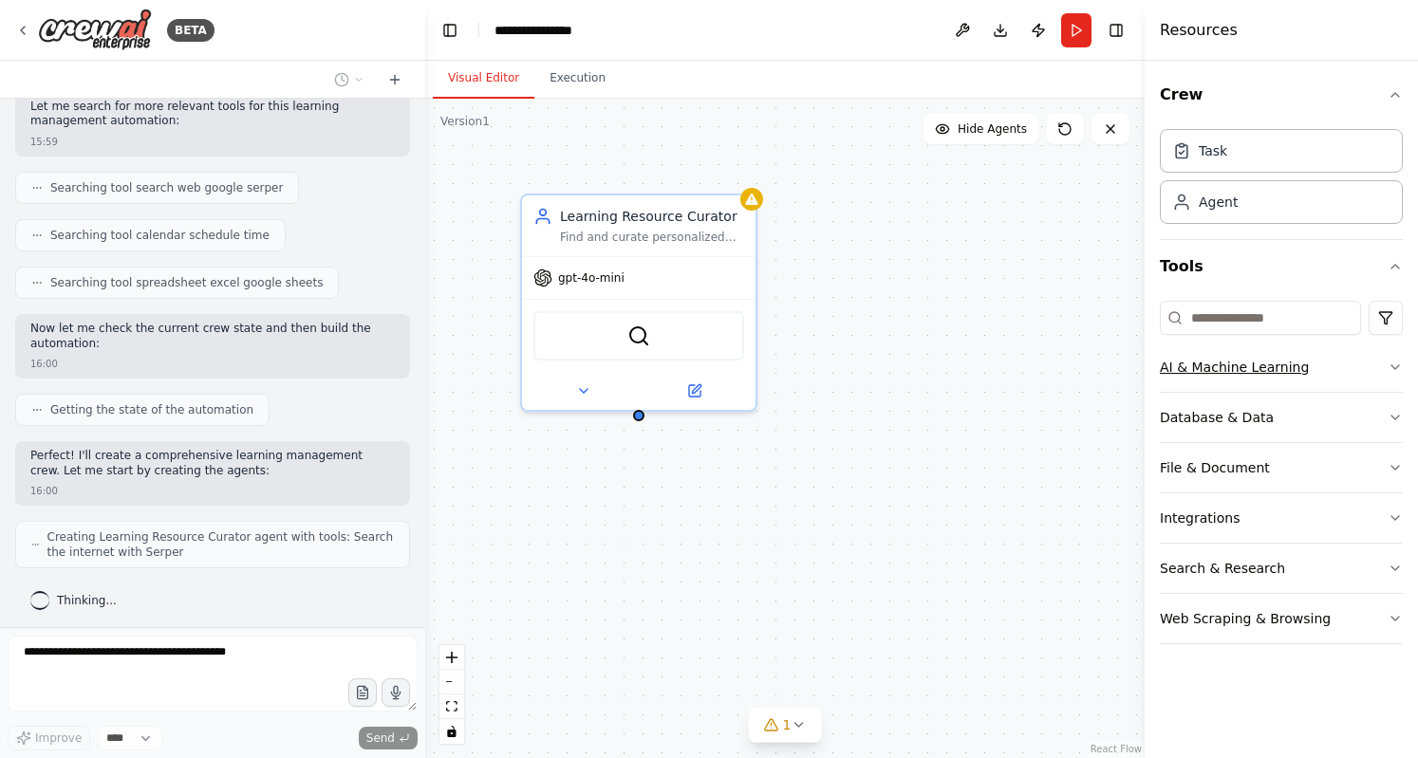
click at [1344, 360] on button "AI & Machine Learning" at bounding box center [1280, 367] width 243 height 49
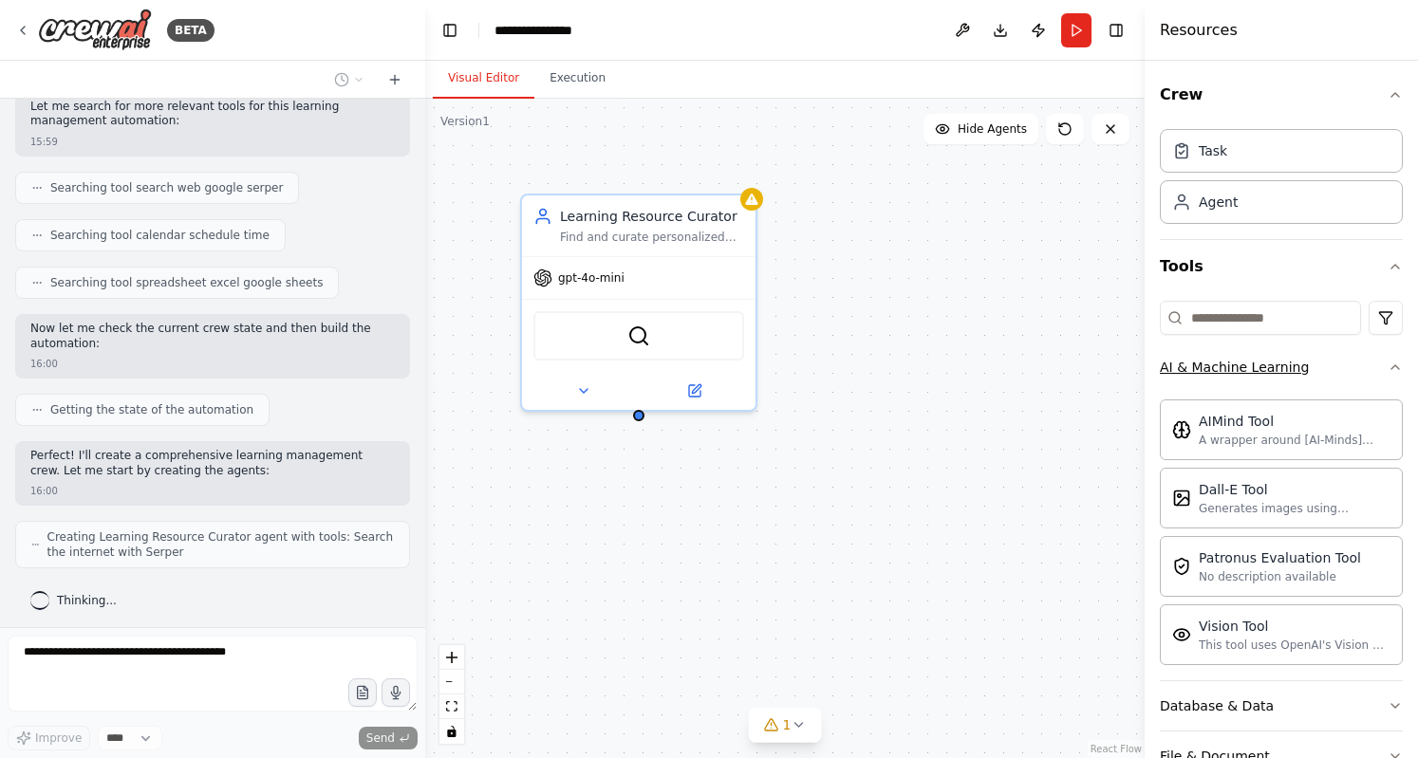
click at [1347, 363] on button "AI & Machine Learning" at bounding box center [1280, 367] width 243 height 49
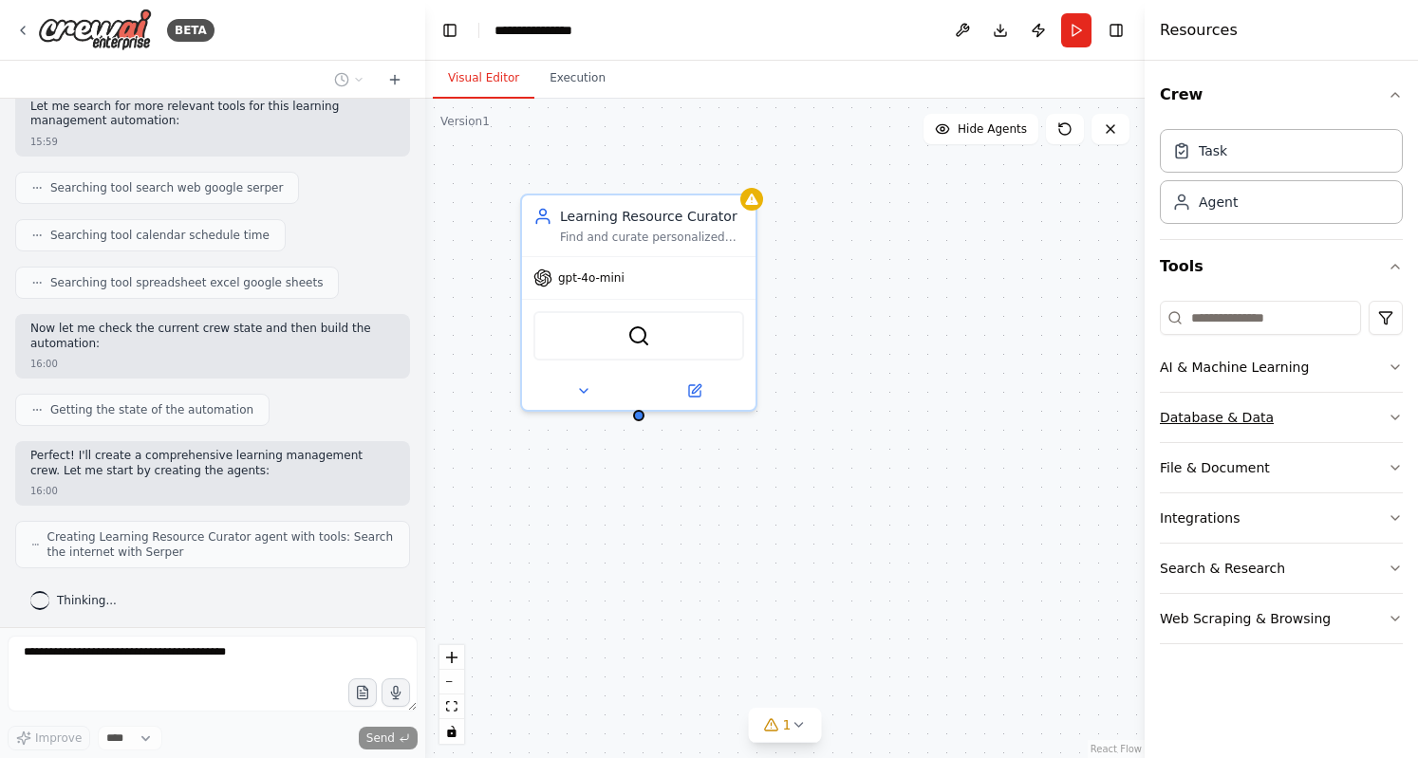
click at [1313, 411] on button "Database & Data" at bounding box center [1280, 417] width 243 height 49
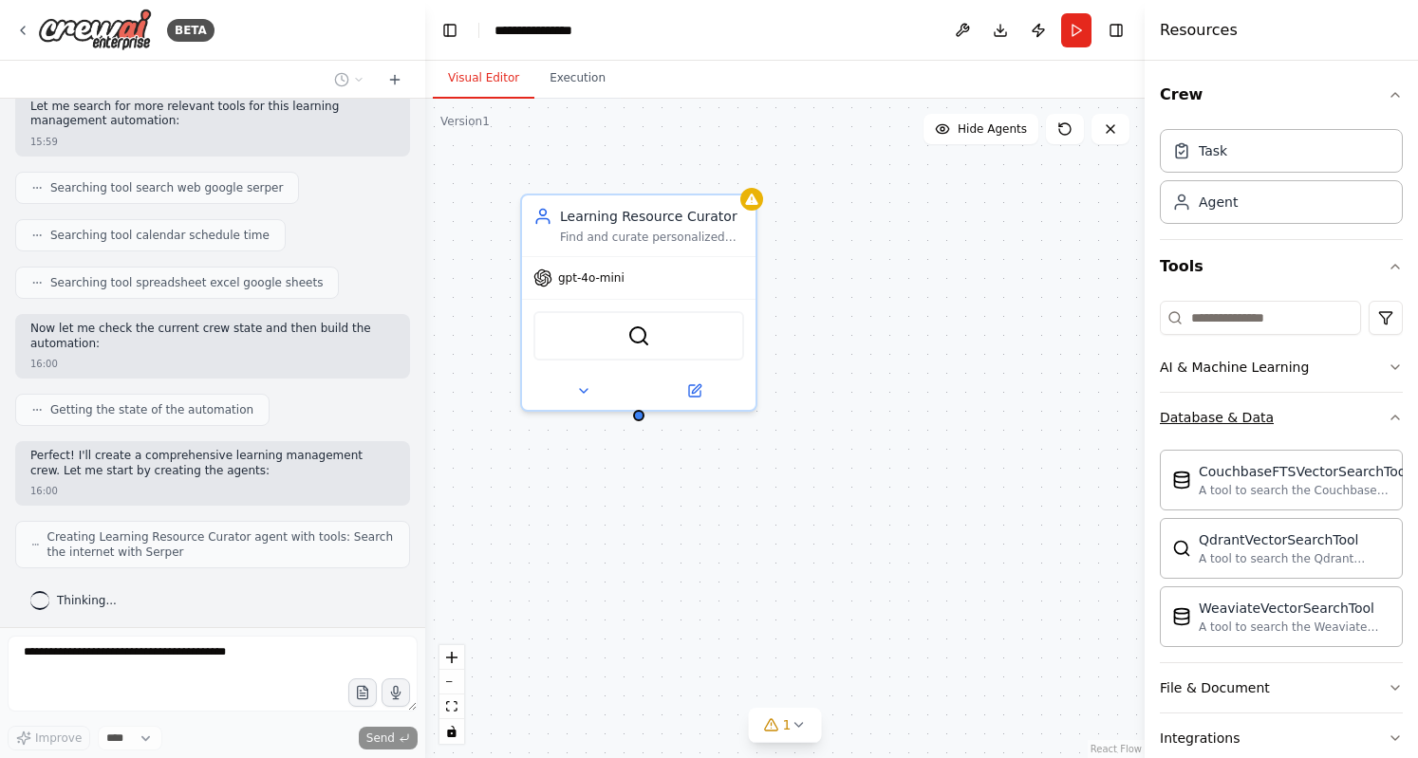
click at [1313, 411] on button "Database & Data" at bounding box center [1280, 417] width 243 height 49
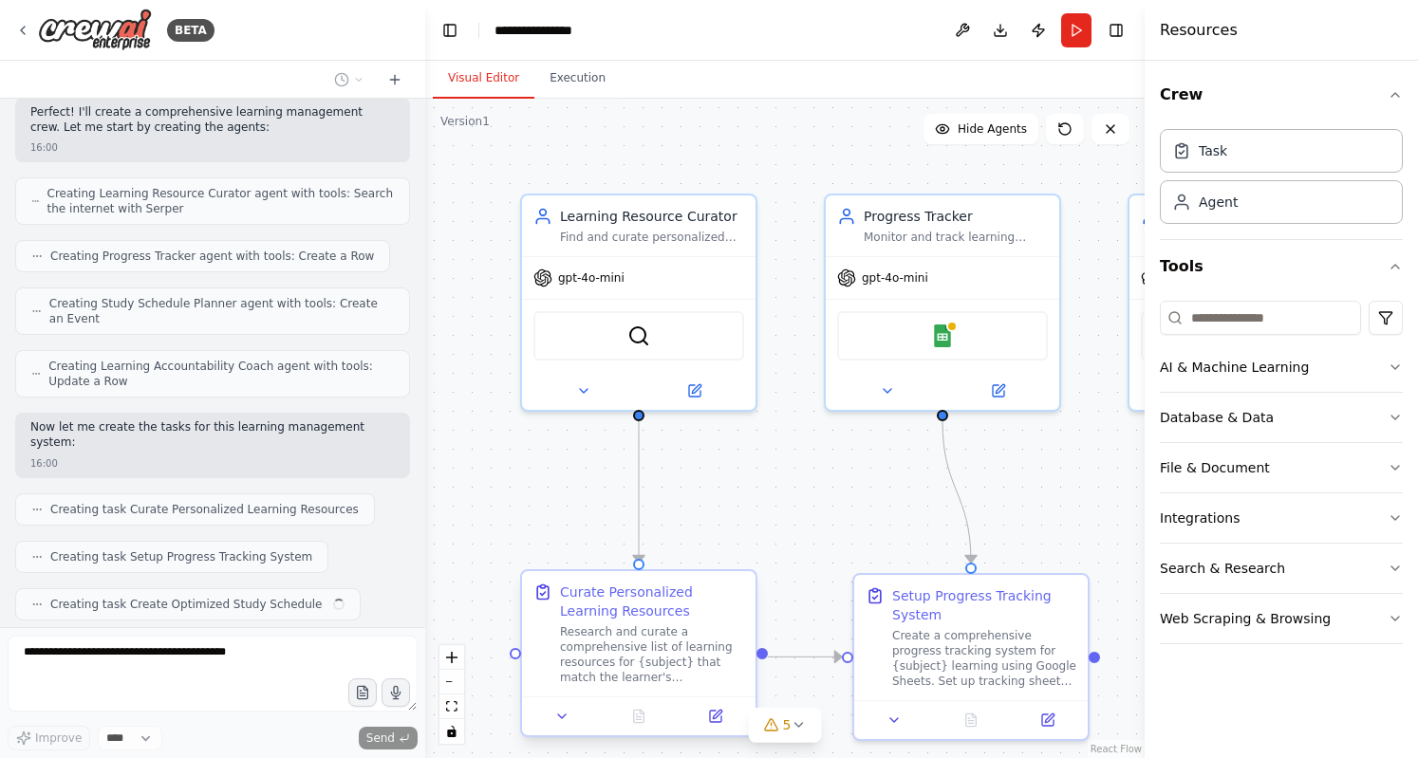
scroll to position [714, 0]
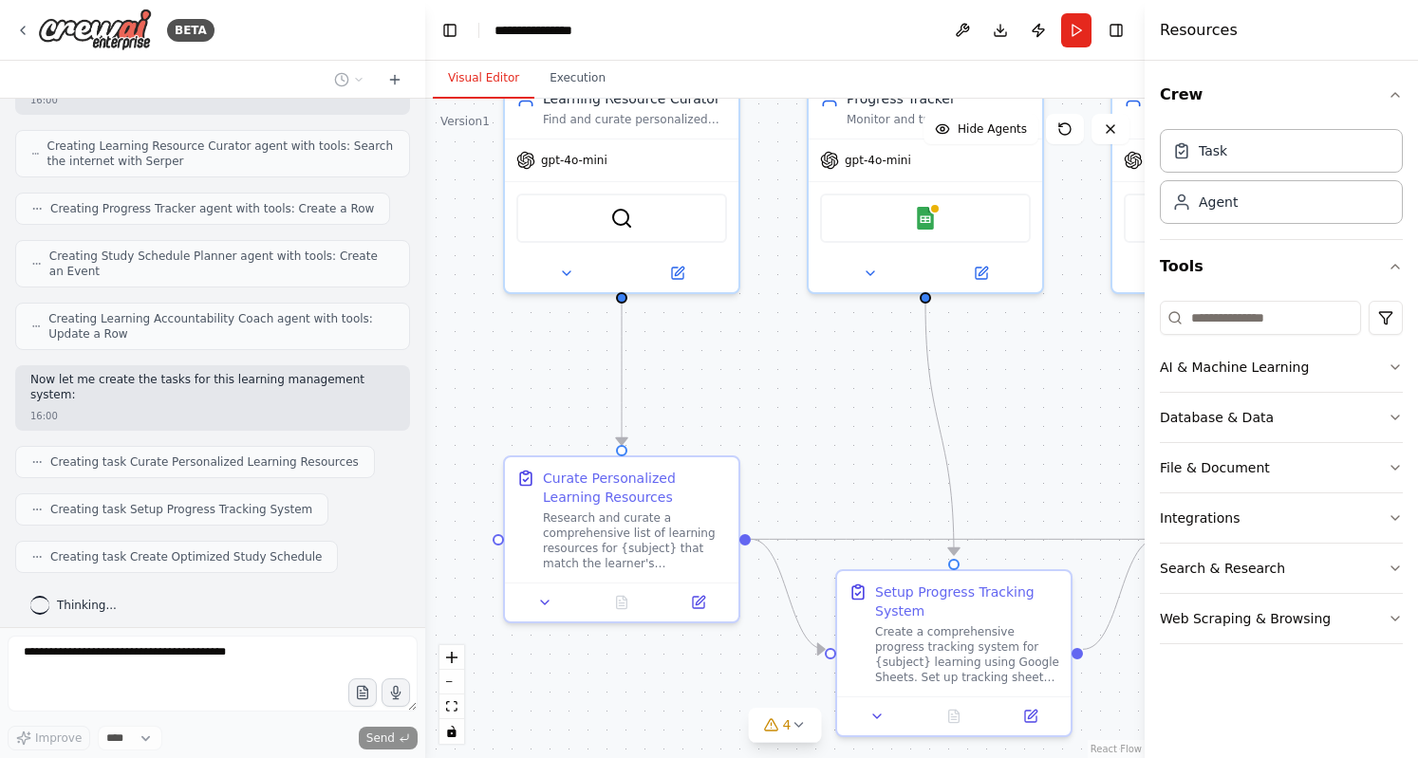
drag, startPoint x: 1053, startPoint y: 574, endPoint x: 1043, endPoint y: 461, distance: 113.4
click at [1043, 461] on div ".deletable-edge-delete-btn { width: 20px; height: 20px; border: 0px solid #ffff…" at bounding box center [784, 428] width 719 height 659
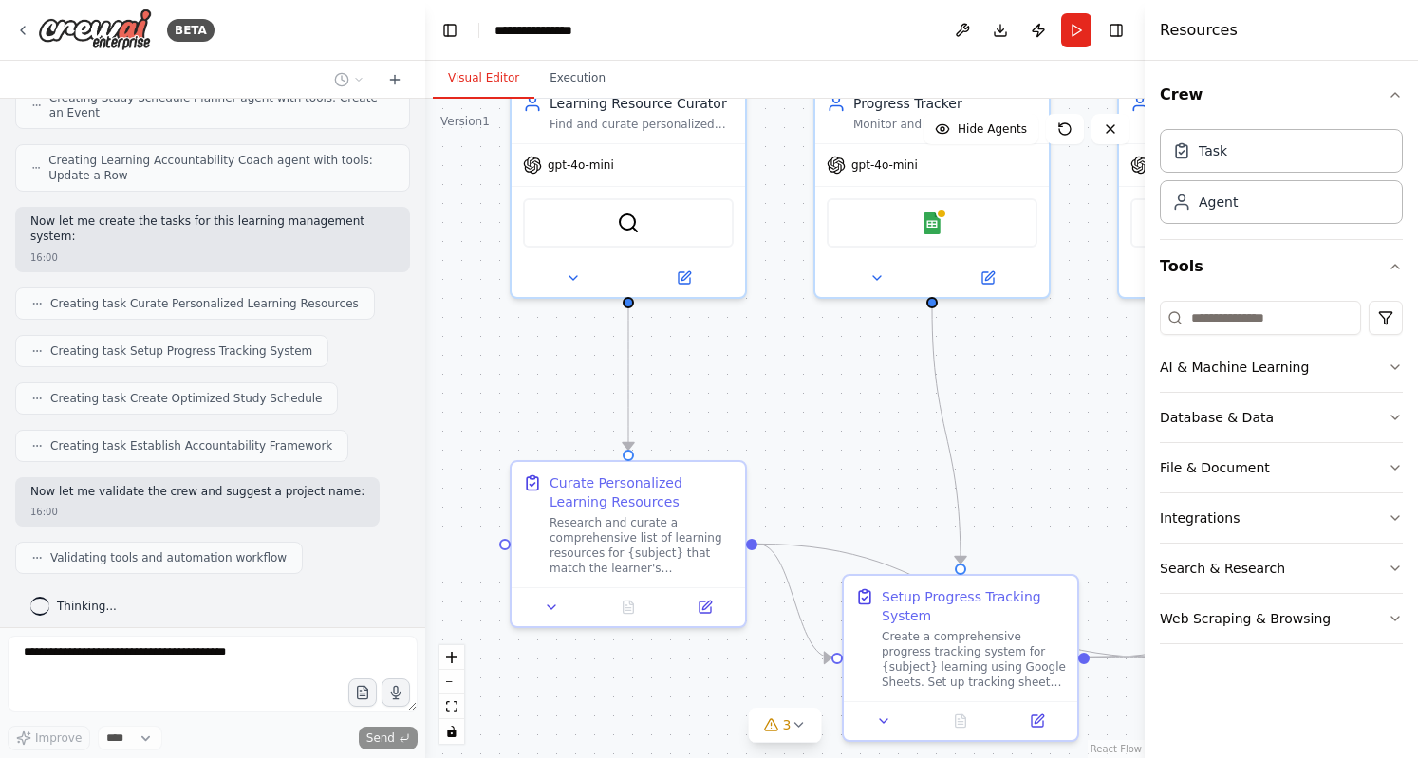
scroll to position [934, 0]
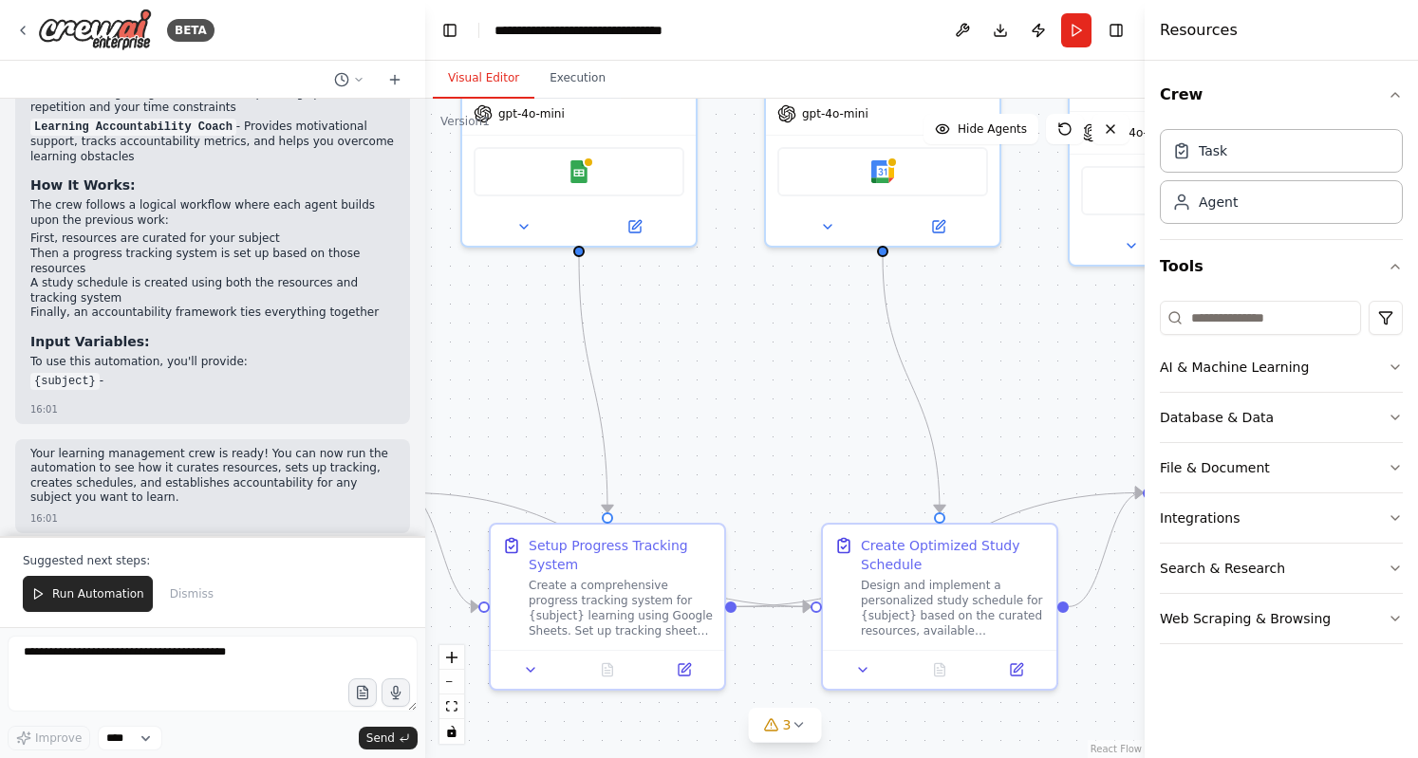
drag, startPoint x: 1076, startPoint y: 489, endPoint x: 713, endPoint y: 424, distance: 369.1
click at [713, 424] on div ".deletable-edge-delete-btn { width: 20px; height: 20px; border: 0px solid #ffff…" at bounding box center [784, 428] width 719 height 659
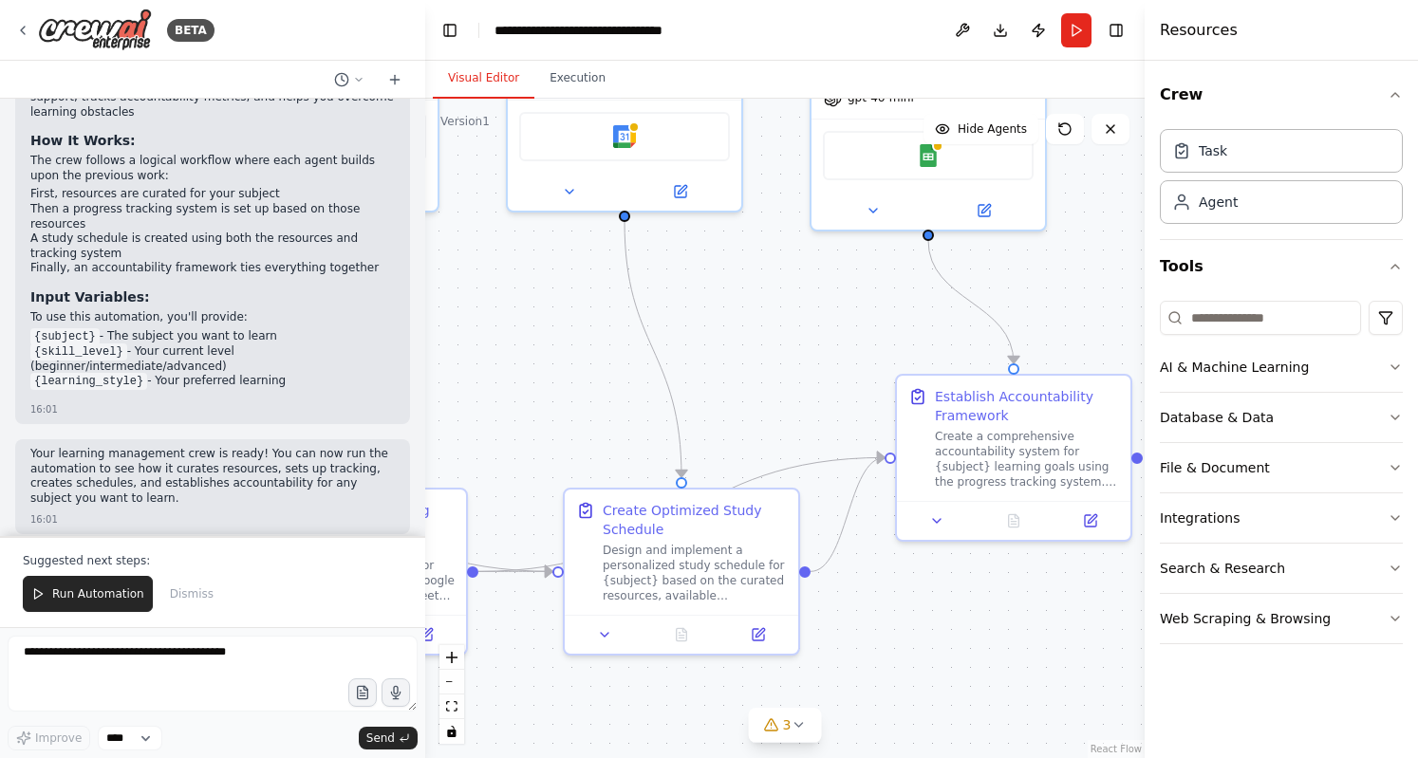
drag, startPoint x: 950, startPoint y: 387, endPoint x: 584, endPoint y: 352, distance: 367.9
click at [584, 352] on div ".deletable-edge-delete-btn { width: 20px; height: 20px; border: 0px solid #ffff…" at bounding box center [784, 428] width 719 height 659
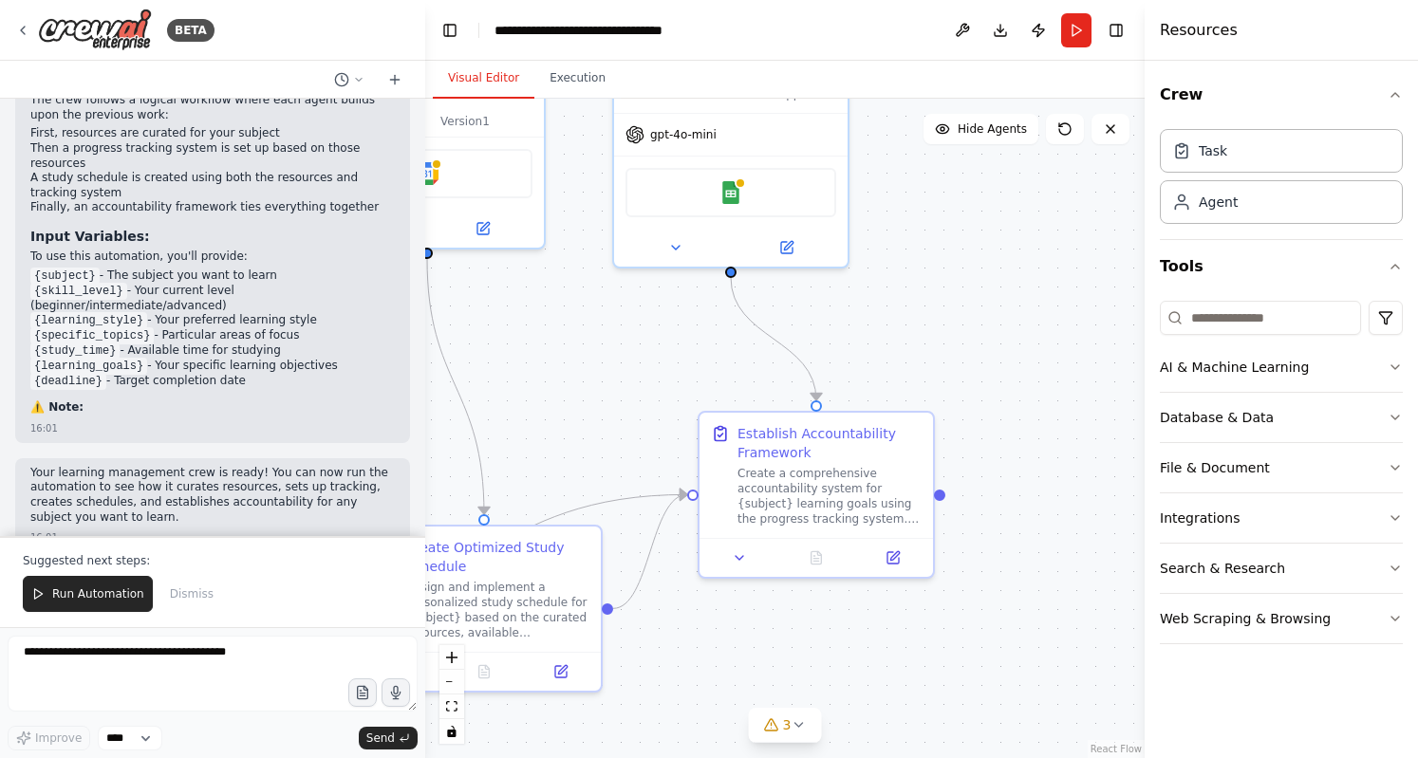
drag, startPoint x: 692, startPoint y: 334, endPoint x: 613, endPoint y: 384, distance: 93.4
click at [613, 384] on div ".deletable-edge-delete-btn { width: 20px; height: 20px; border: 0px solid #ffff…" at bounding box center [784, 428] width 719 height 659
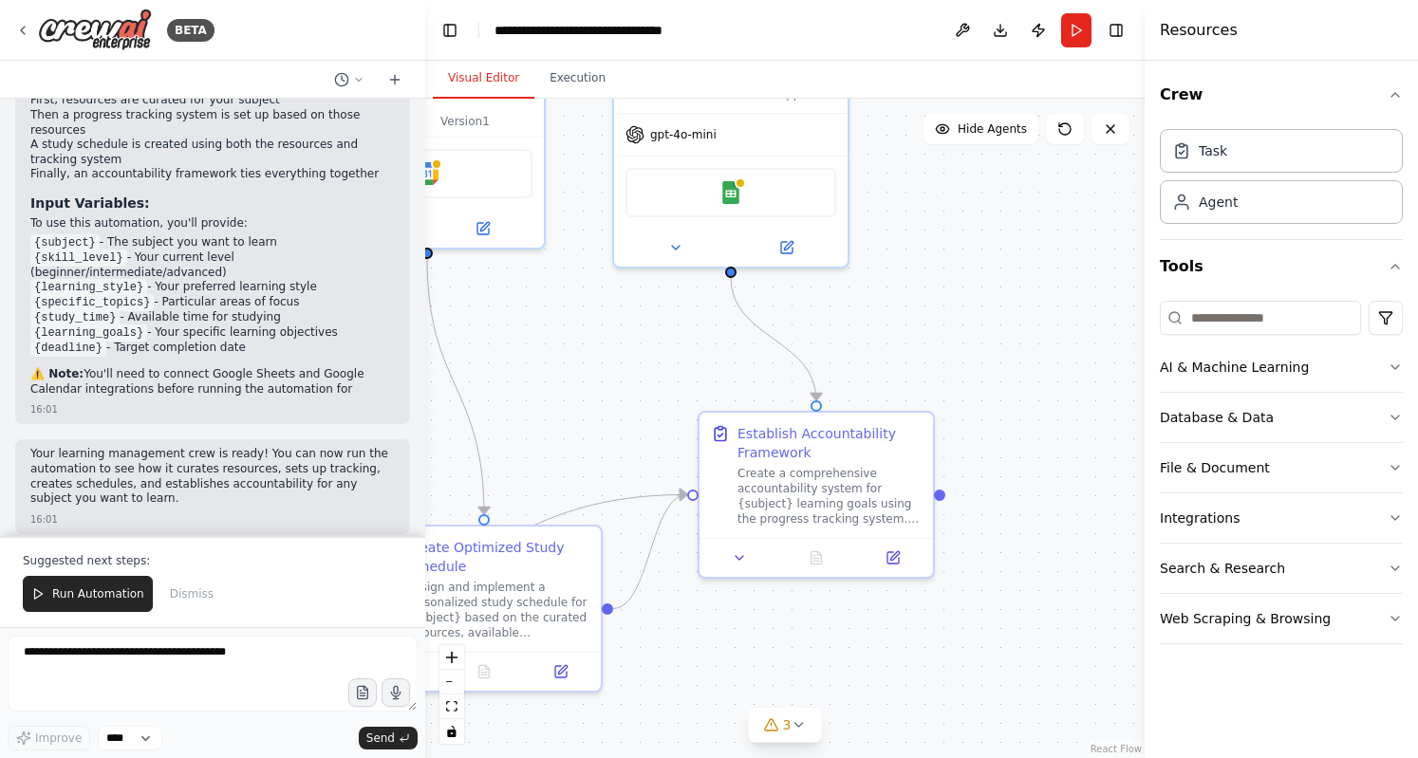
scroll to position [1808, 0]
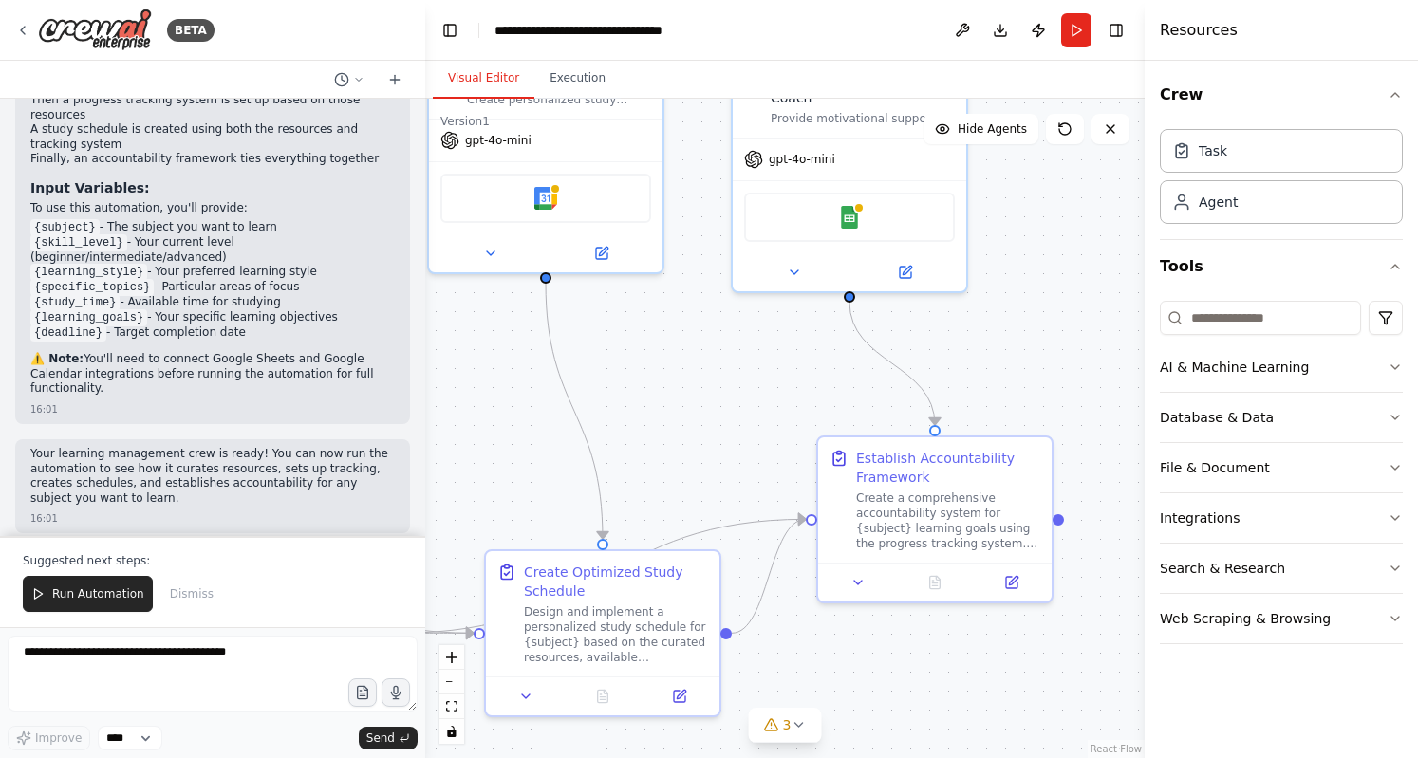
drag, startPoint x: 613, startPoint y: 384, endPoint x: 731, endPoint y: 409, distance: 120.2
click at [731, 409] on div ".deletable-edge-delete-btn { width: 20px; height: 20px; border: 0px solid #ffff…" at bounding box center [784, 428] width 719 height 659
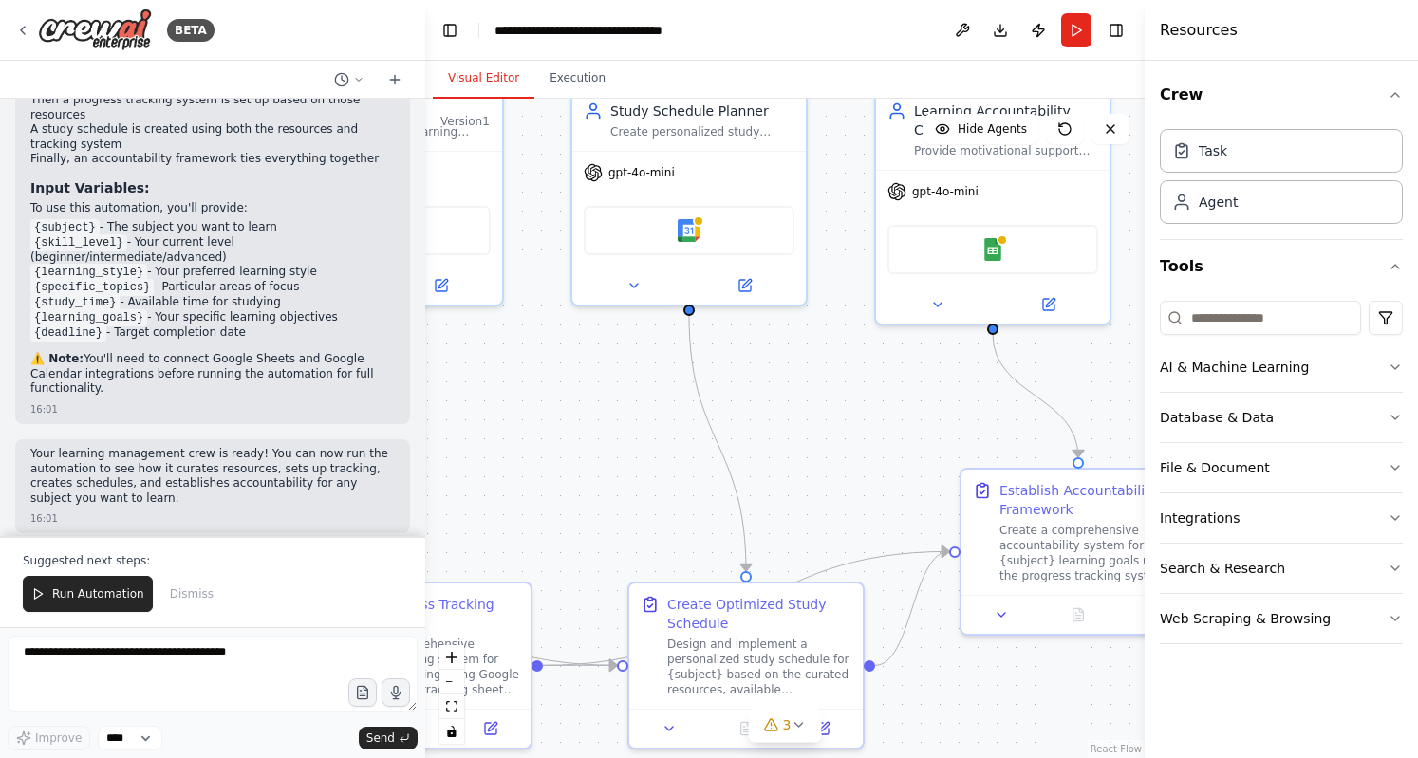
drag, startPoint x: 862, startPoint y: 437, endPoint x: 898, endPoint y: 445, distance: 35.9
click at [898, 445] on div ".deletable-edge-delete-btn { width: 20px; height: 20px; border: 0px solid #ffff…" at bounding box center [784, 428] width 719 height 659
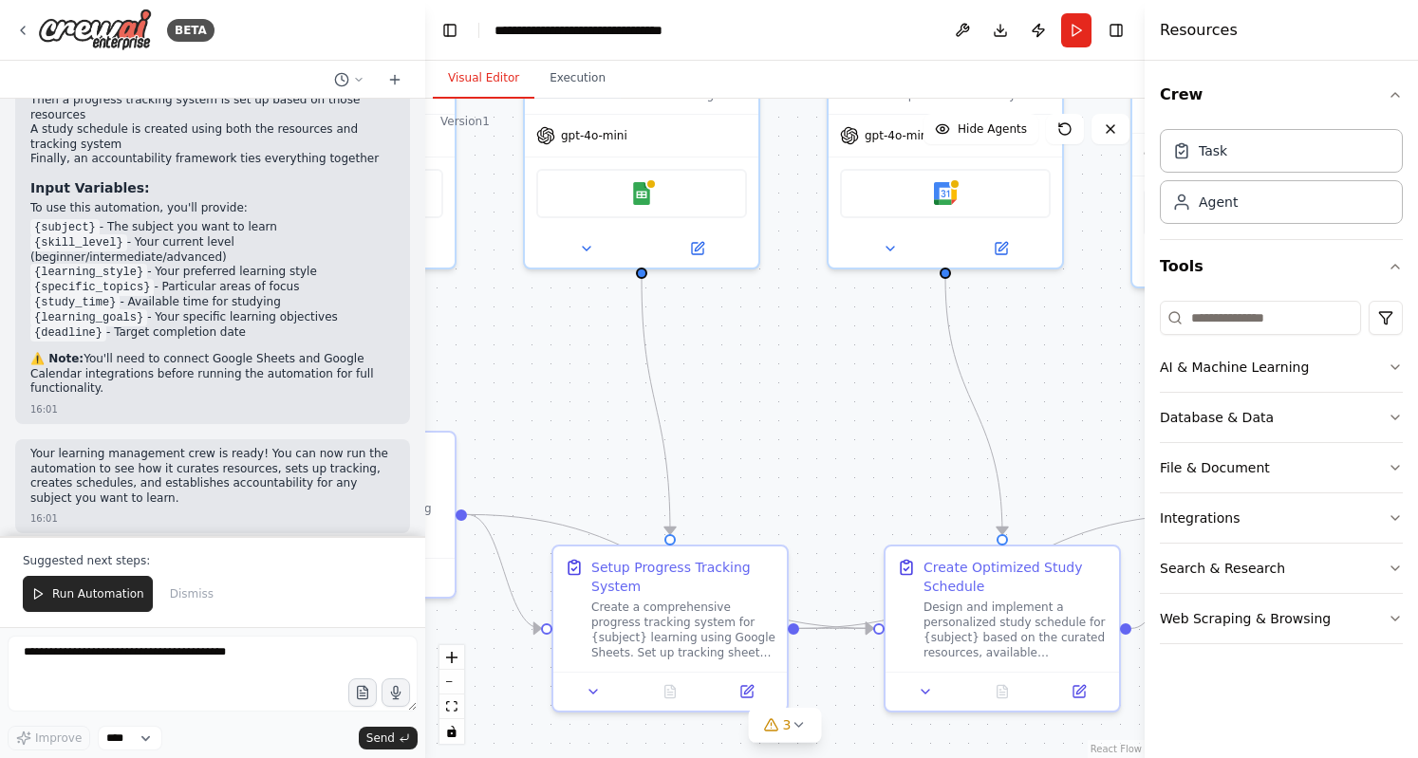
drag, startPoint x: 584, startPoint y: 454, endPoint x: 842, endPoint y: 417, distance: 259.8
click at [842, 417] on div ".deletable-edge-delete-btn { width: 20px; height: 20px; border: 0px solid #ffff…" at bounding box center [784, 428] width 719 height 659
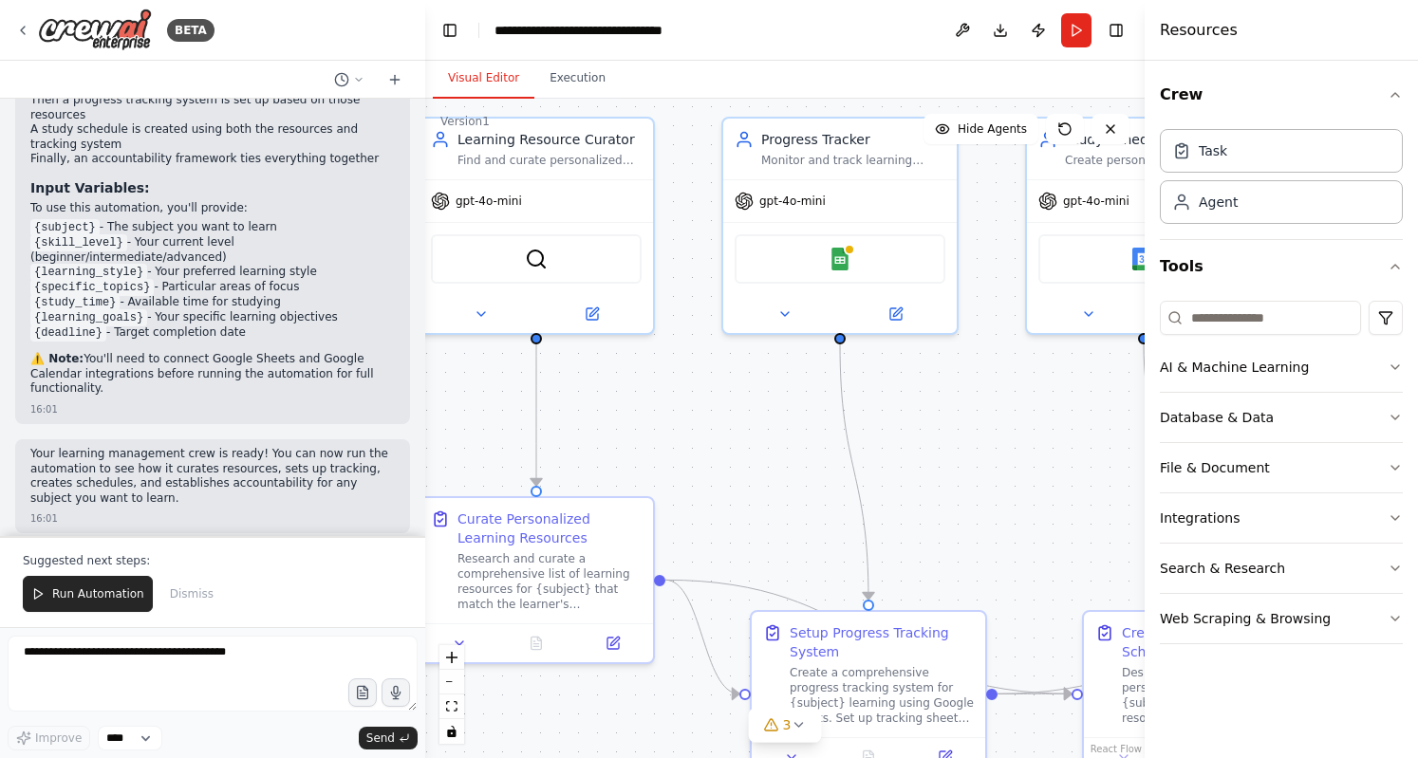
drag, startPoint x: 560, startPoint y: 392, endPoint x: 757, endPoint y: 458, distance: 208.2
click at [757, 458] on div ".deletable-edge-delete-btn { width: 20px; height: 20px; border: 0px solid #ffff…" at bounding box center [784, 428] width 719 height 659
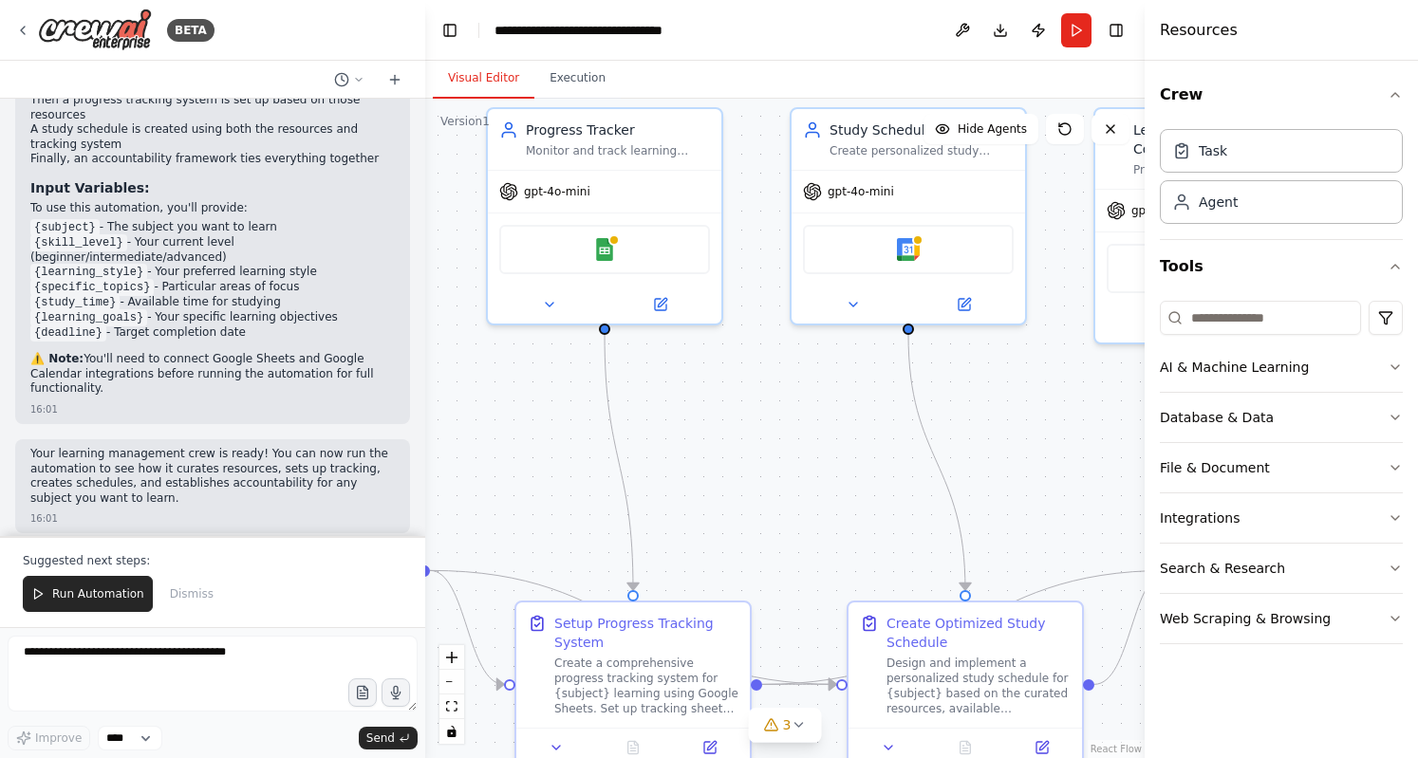
drag, startPoint x: 1025, startPoint y: 450, endPoint x: 757, endPoint y: 441, distance: 267.7
click at [757, 441] on div ".deletable-edge-delete-btn { width: 20px; height: 20px; border: 0px solid #ffff…" at bounding box center [784, 428] width 719 height 659
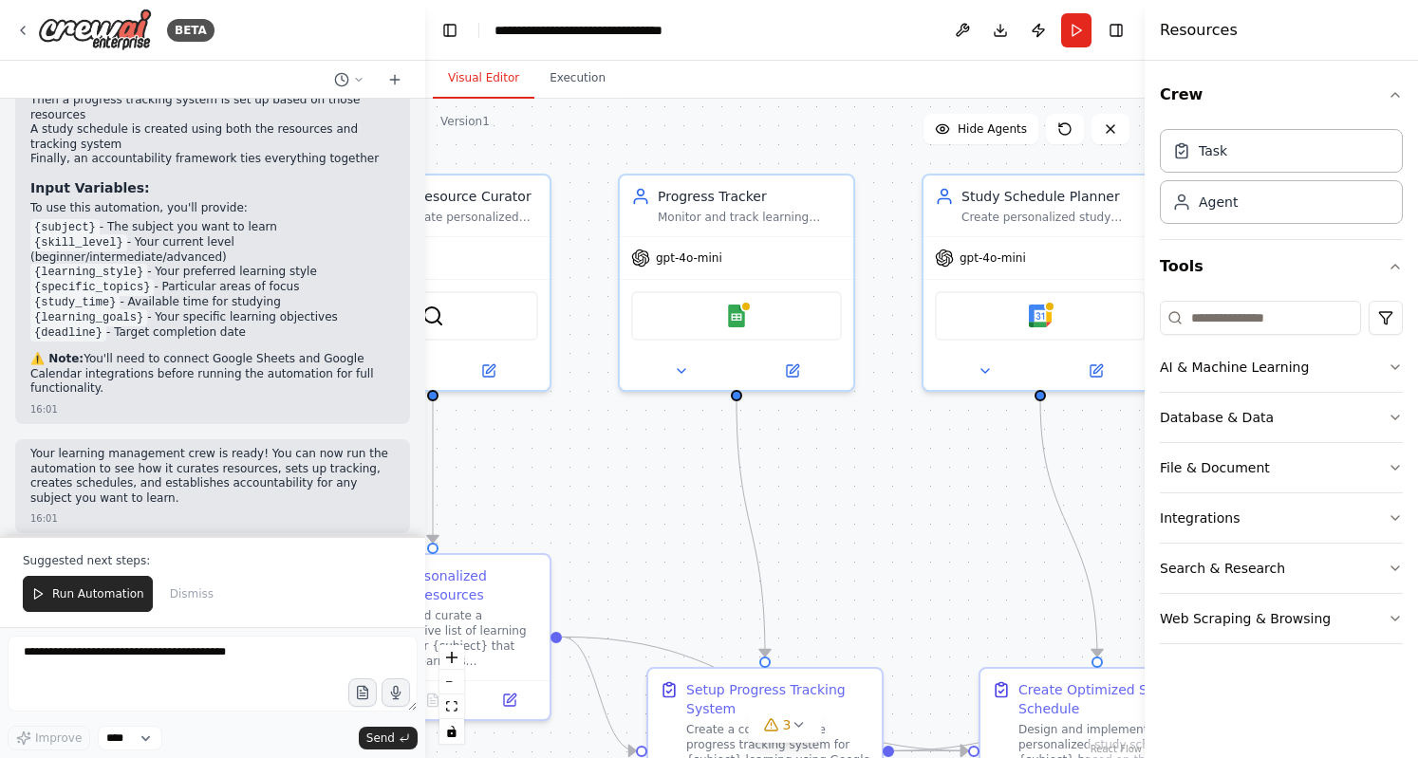
drag, startPoint x: 757, startPoint y: 441, endPoint x: 921, endPoint y: 506, distance: 176.4
click at [921, 506] on div ".deletable-edge-delete-btn { width: 20px; height: 20px; border: 0px solid #ffff…" at bounding box center [784, 428] width 719 height 659
drag, startPoint x: 921, startPoint y: 506, endPoint x: 1024, endPoint y: 502, distance: 102.5
drag, startPoint x: 1024, startPoint y: 502, endPoint x: 892, endPoint y: 523, distance: 133.5
click at [892, 523] on div ".deletable-edge-delete-btn { width: 20px; height: 20px; border: 0px solid #ffff…" at bounding box center [784, 428] width 719 height 659
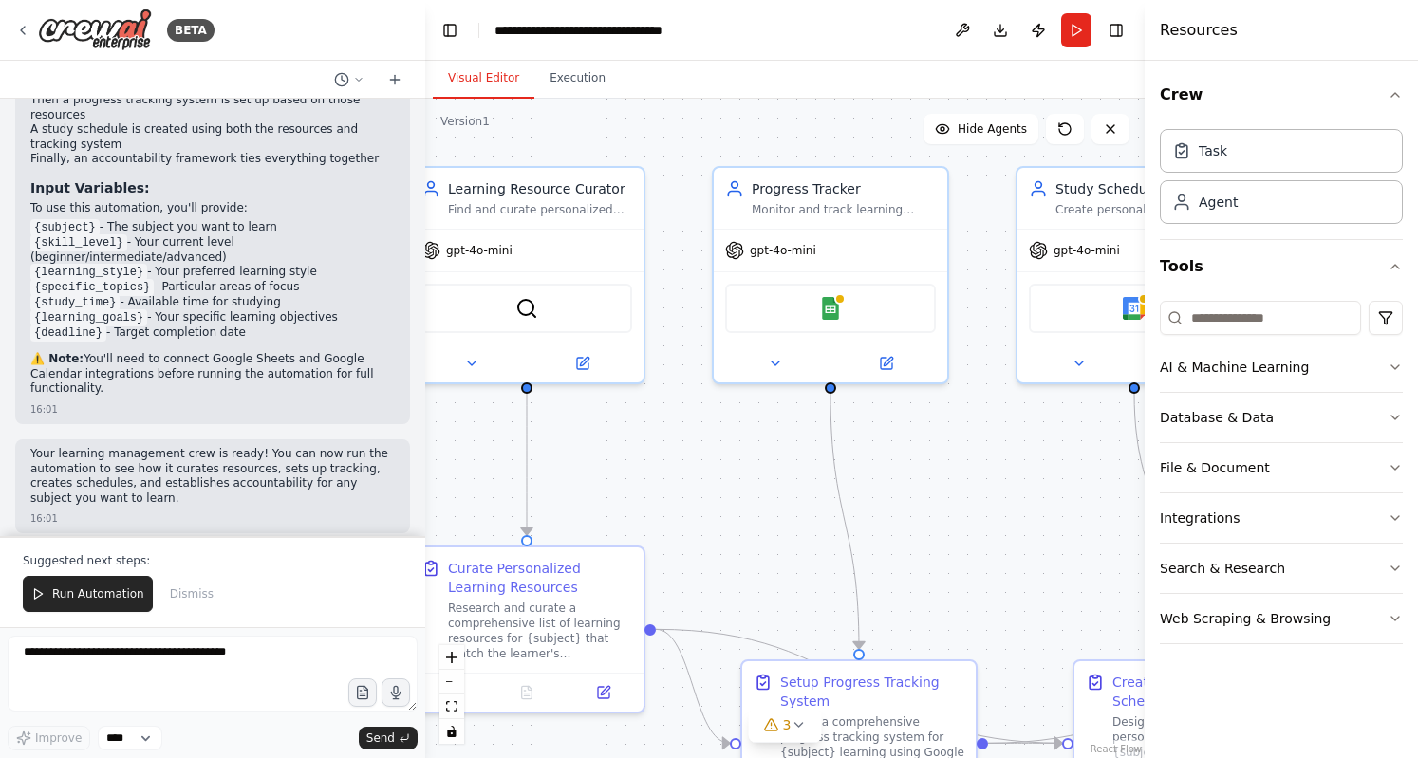
drag, startPoint x: 869, startPoint y: 514, endPoint x: 794, endPoint y: 491, distance: 78.6
click at [794, 491] on div ".deletable-edge-delete-btn { width: 20px; height: 20px; border: 0px solid #ffff…" at bounding box center [784, 428] width 719 height 659
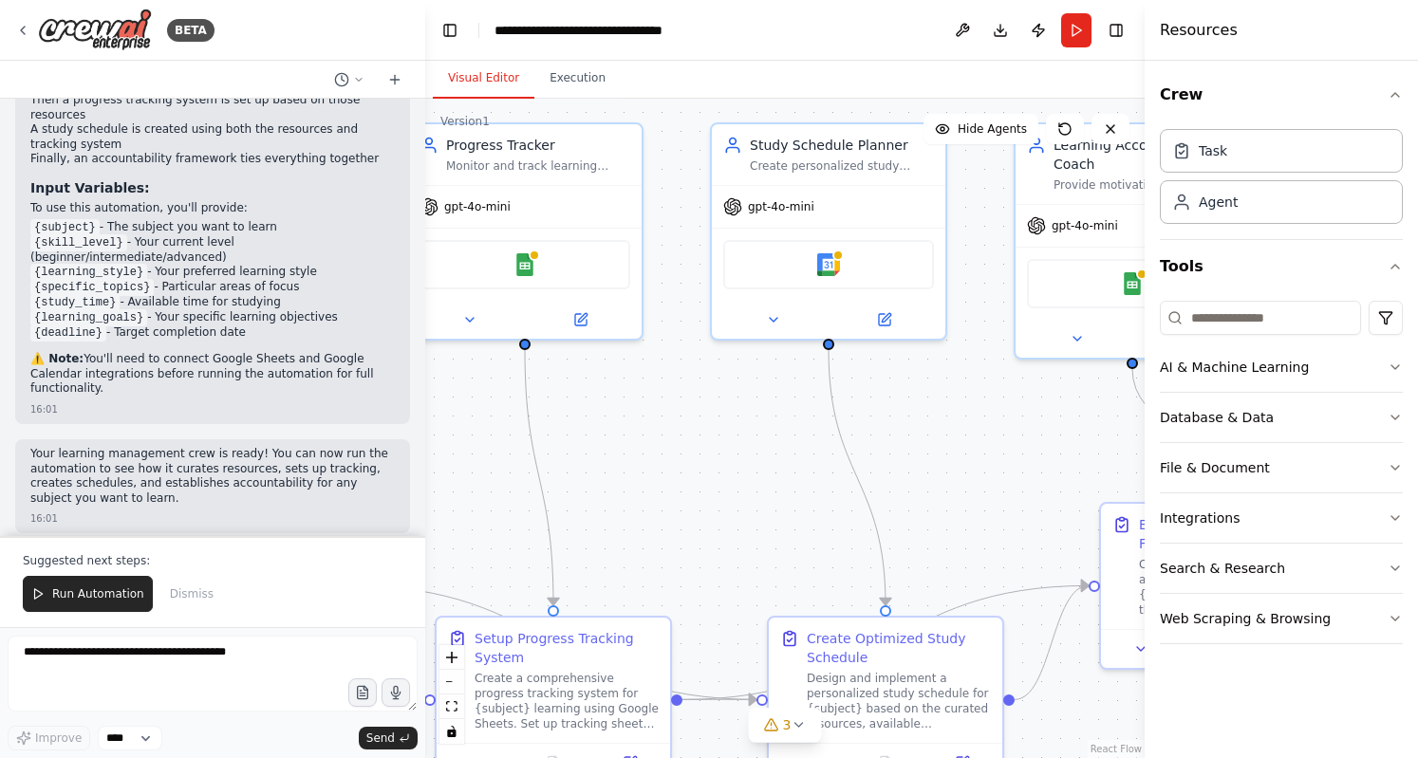
drag, startPoint x: 811, startPoint y: 479, endPoint x: 702, endPoint y: 461, distance: 110.6
click at [702, 461] on div ".deletable-edge-delete-btn { width: 20px; height: 20px; border: 0px solid #ffff…" at bounding box center [784, 428] width 719 height 659
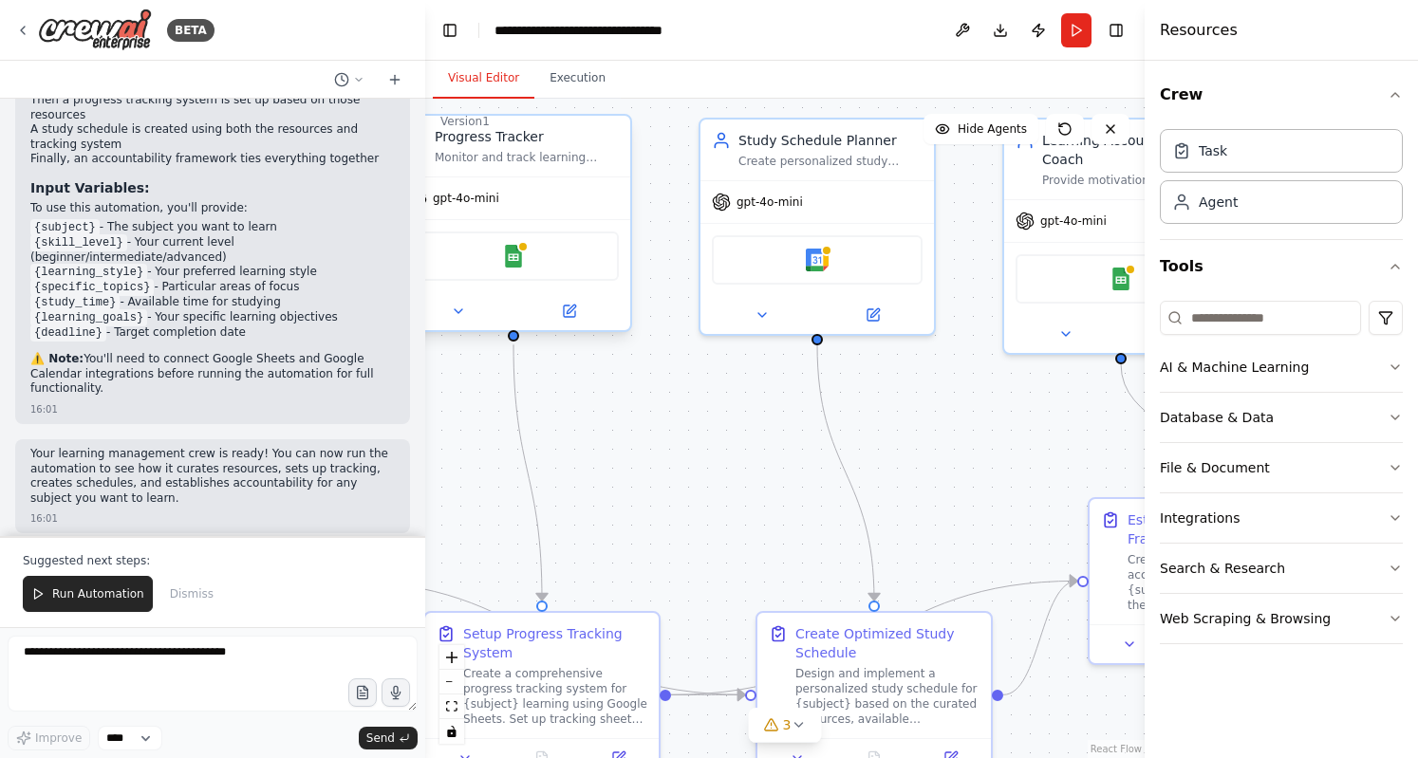
click at [572, 285] on div "Google Sheets" at bounding box center [513, 255] width 233 height 73
click at [743, 271] on div "Google Calendar" at bounding box center [817, 256] width 211 height 49
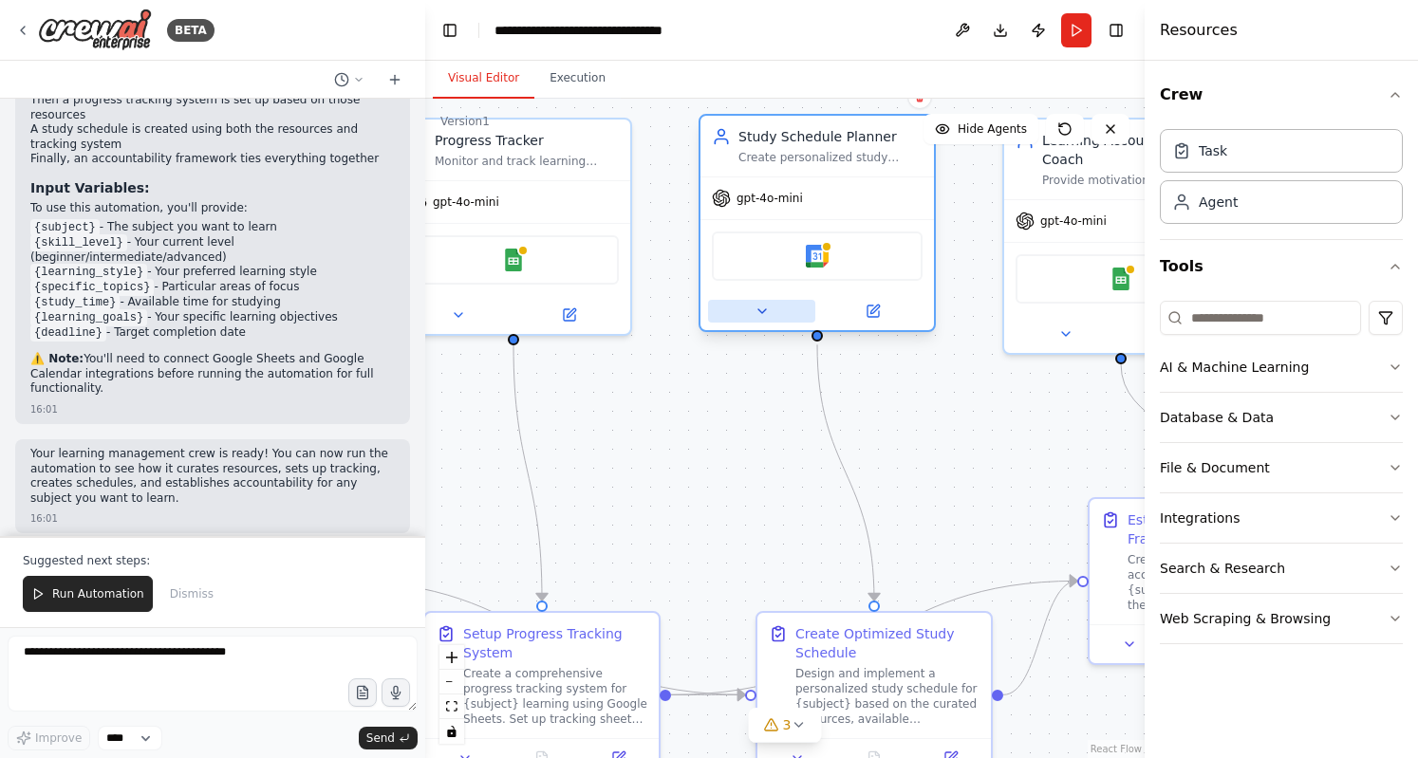
click at [770, 314] on button at bounding box center [761, 311] width 107 height 23
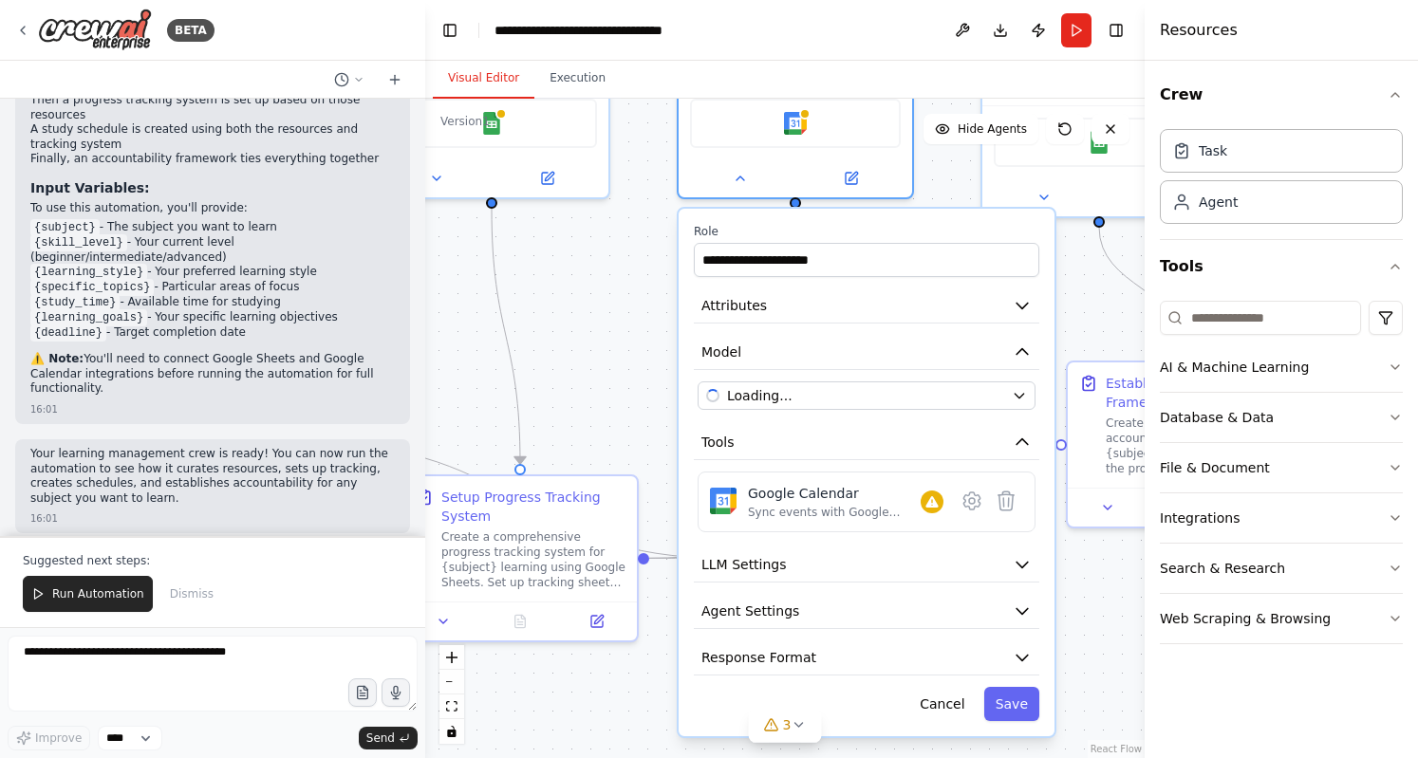
drag, startPoint x: 658, startPoint y: 483, endPoint x: 636, endPoint y: 348, distance: 136.5
click at [636, 348] on div ".deletable-edge-delete-btn { width: 20px; height: 20px; border: 0px solid #ffff…" at bounding box center [784, 428] width 719 height 659
click at [836, 587] on div "**********" at bounding box center [866, 475] width 376 height 528
click at [843, 575] on button "LLM Settings" at bounding box center [866, 566] width 345 height 35
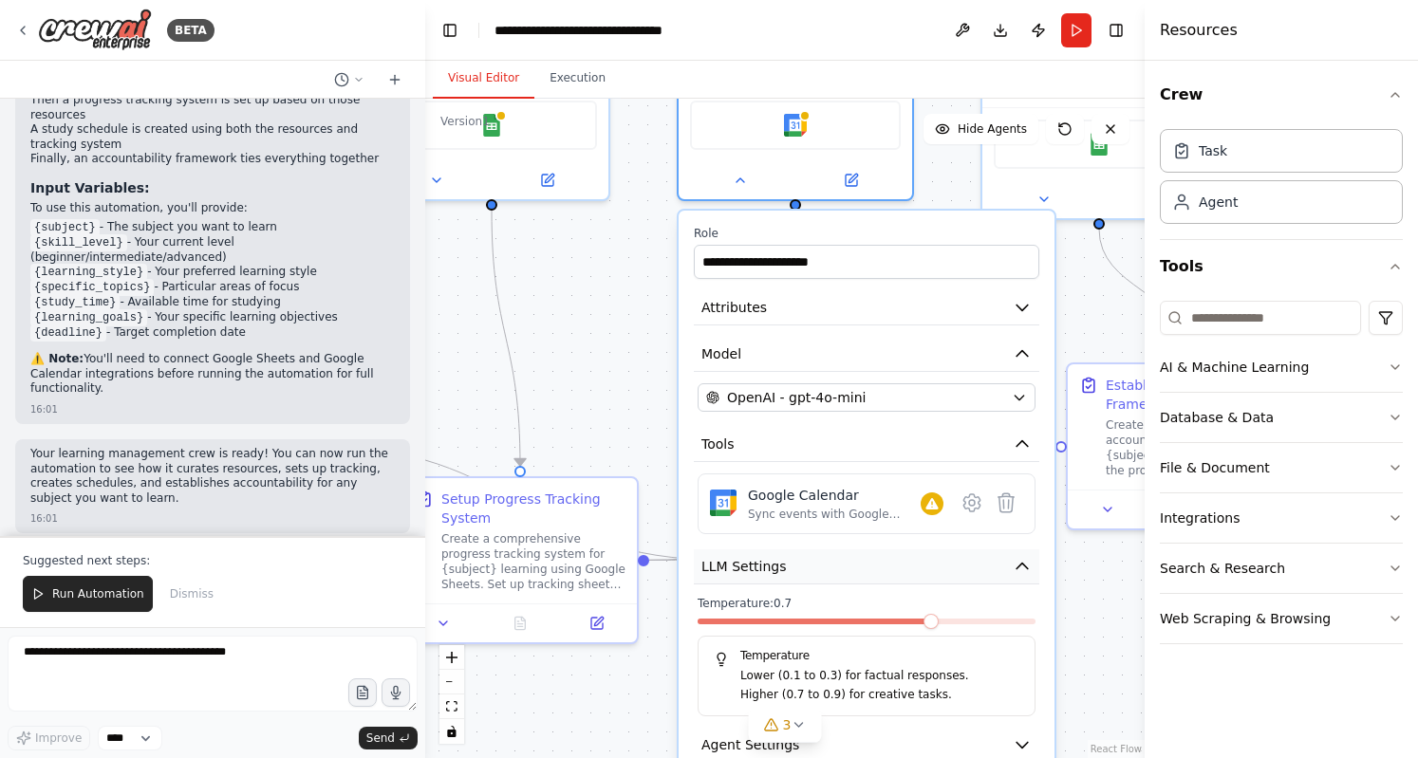
click at [843, 575] on button "LLM Settings" at bounding box center [866, 566] width 345 height 35
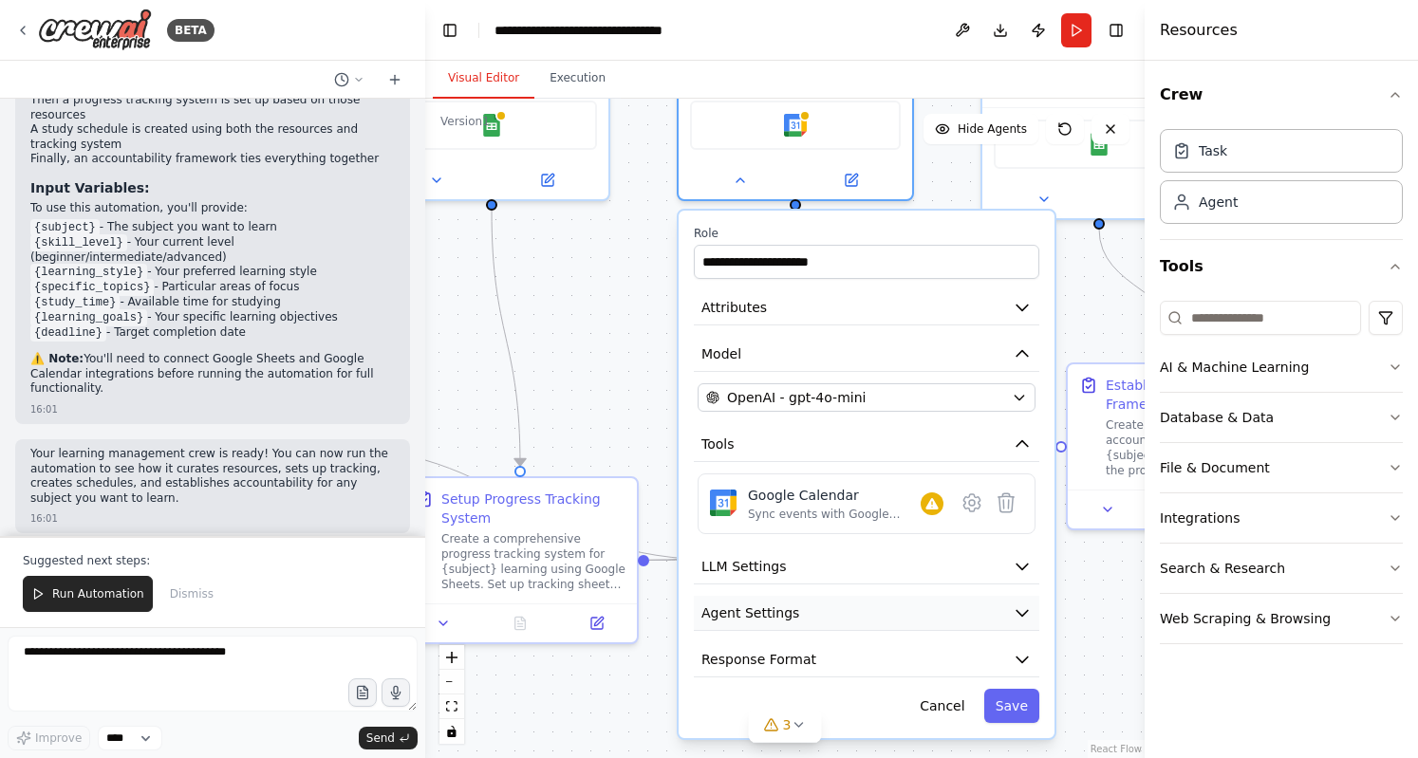
click at [828, 608] on button "Agent Settings" at bounding box center [866, 613] width 345 height 35
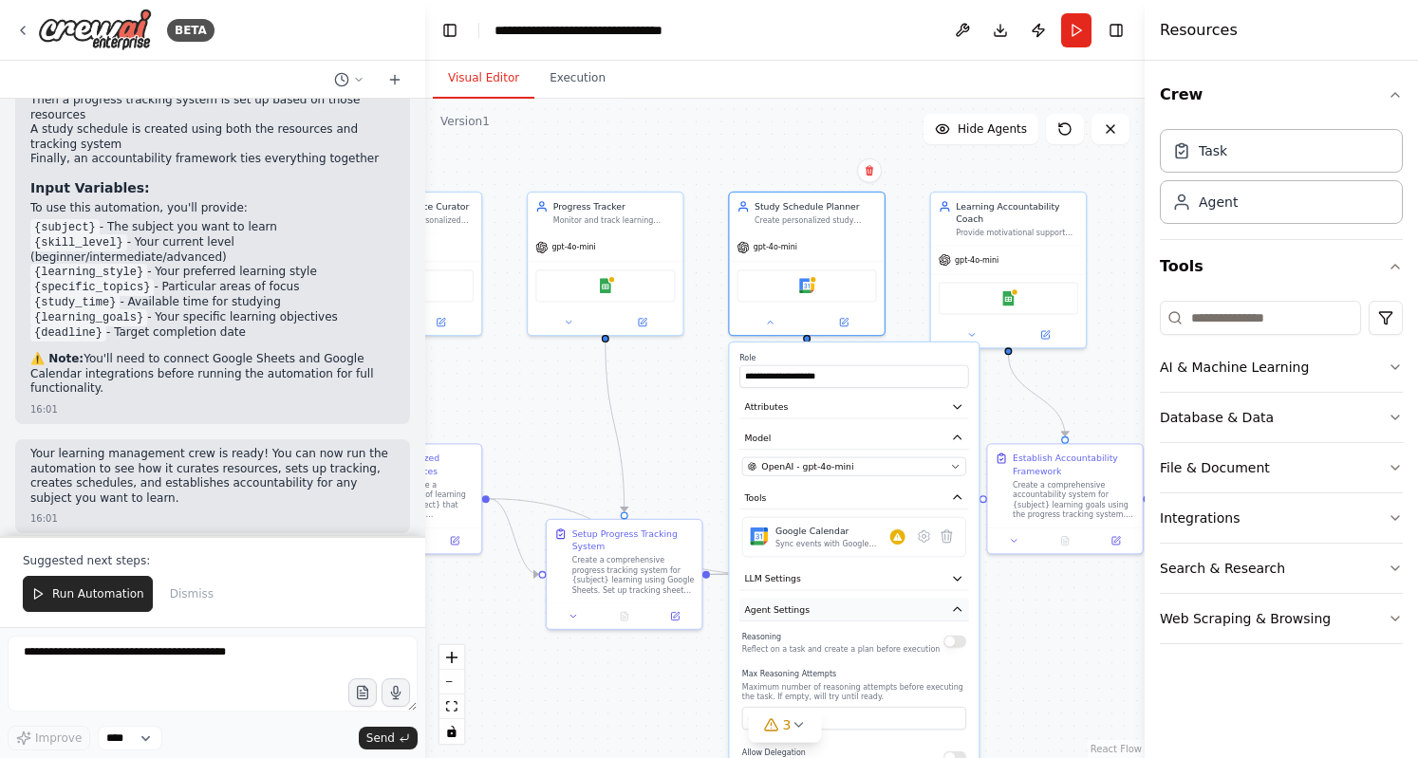
click at [827, 614] on button "Agent Settings" at bounding box center [853, 610] width 229 height 24
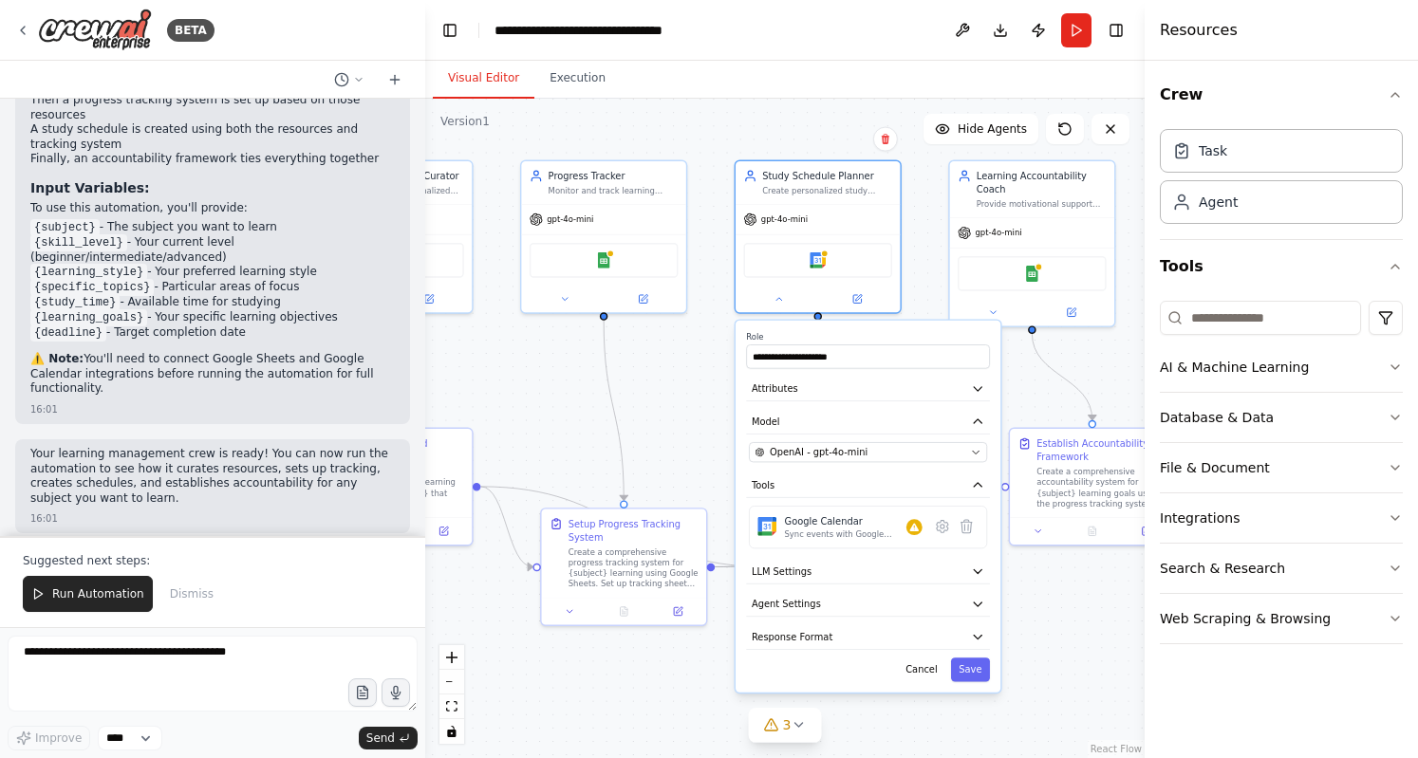
click at [888, 651] on div "**********" at bounding box center [867, 507] width 265 height 372
click at [843, 642] on button "Response Format" at bounding box center [868, 637] width 244 height 25
click at [849, 629] on button "Response Format" at bounding box center [868, 637] width 244 height 25
click at [626, 219] on div "gpt-4o-mini" at bounding box center [603, 216] width 164 height 29
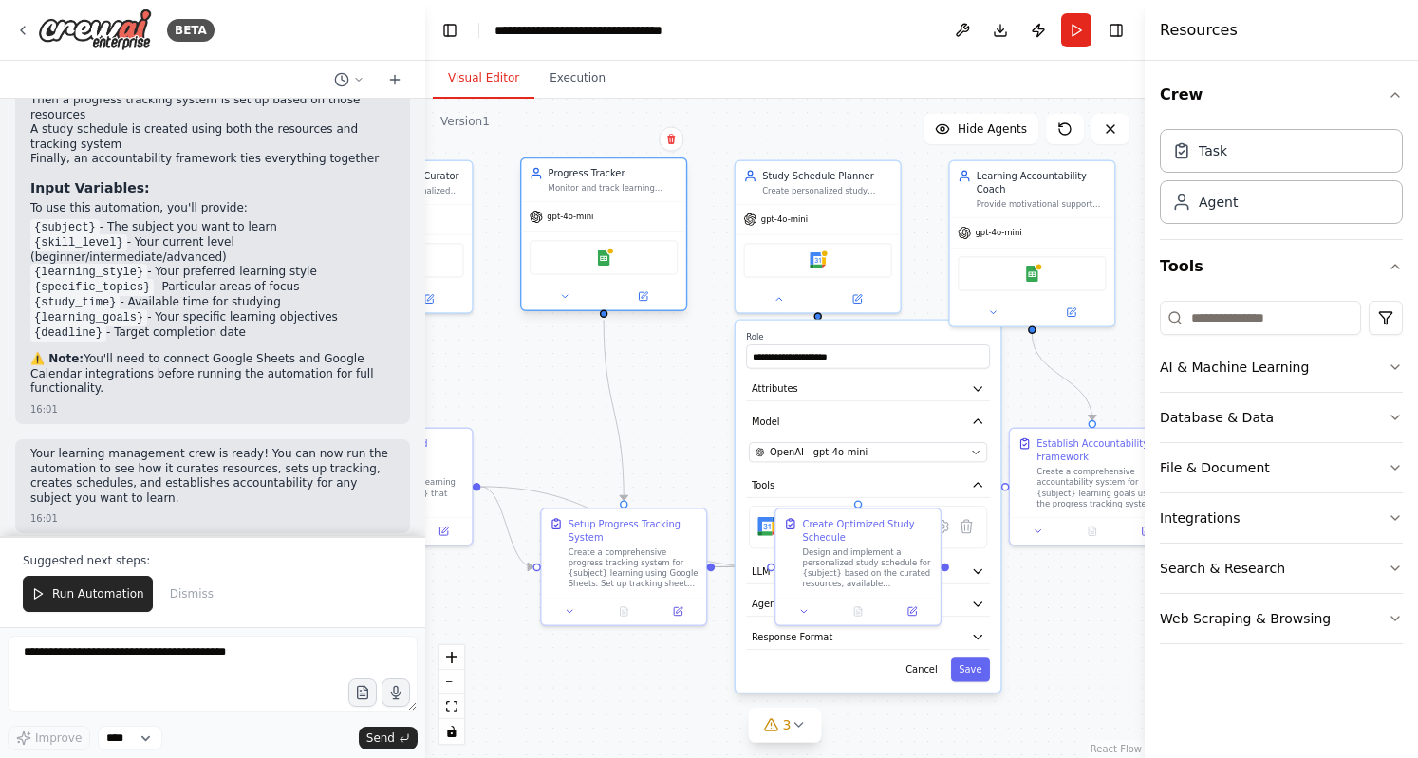
click at [618, 256] on div "Google Sheets" at bounding box center [603, 257] width 149 height 35
click at [597, 290] on button at bounding box center [565, 296] width 76 height 16
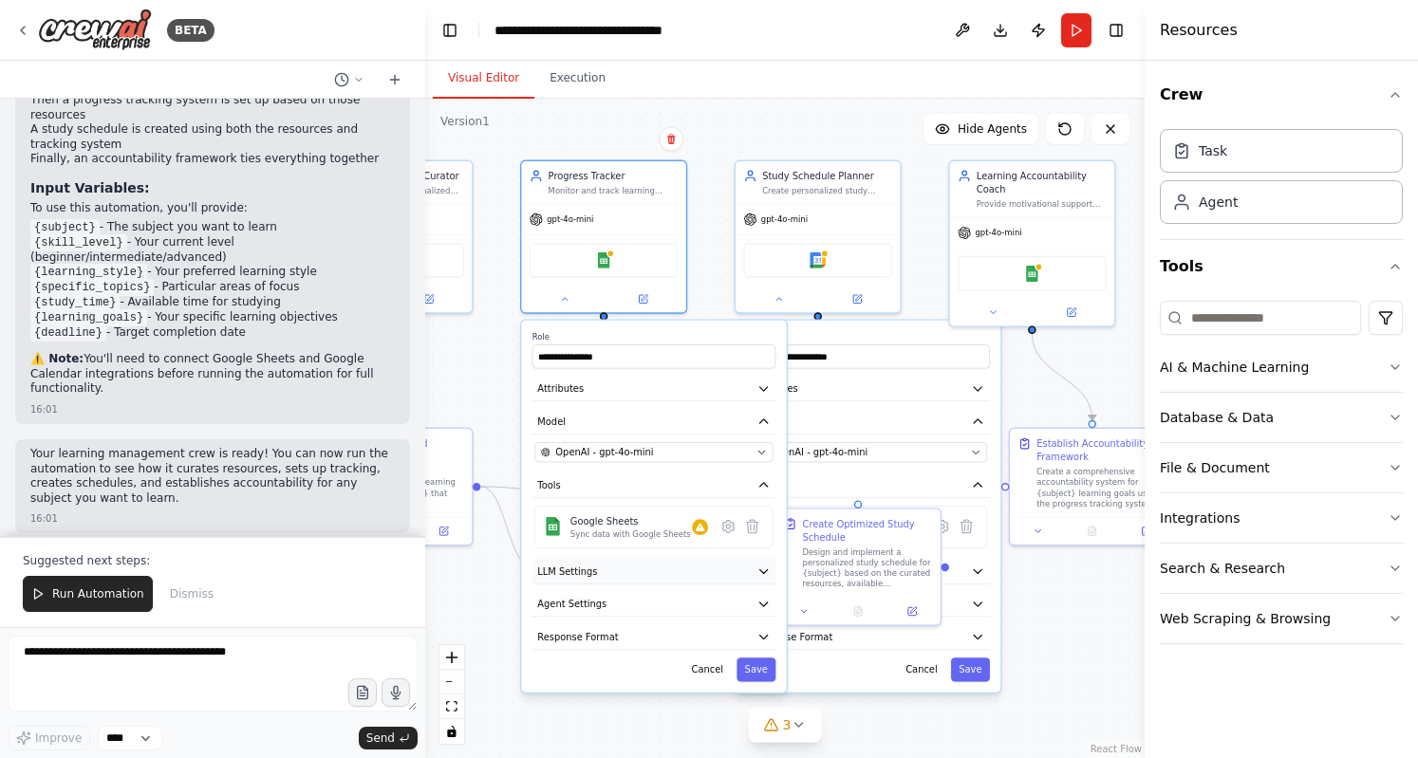
click at [615, 573] on button "LLM Settings" at bounding box center [654, 571] width 244 height 25
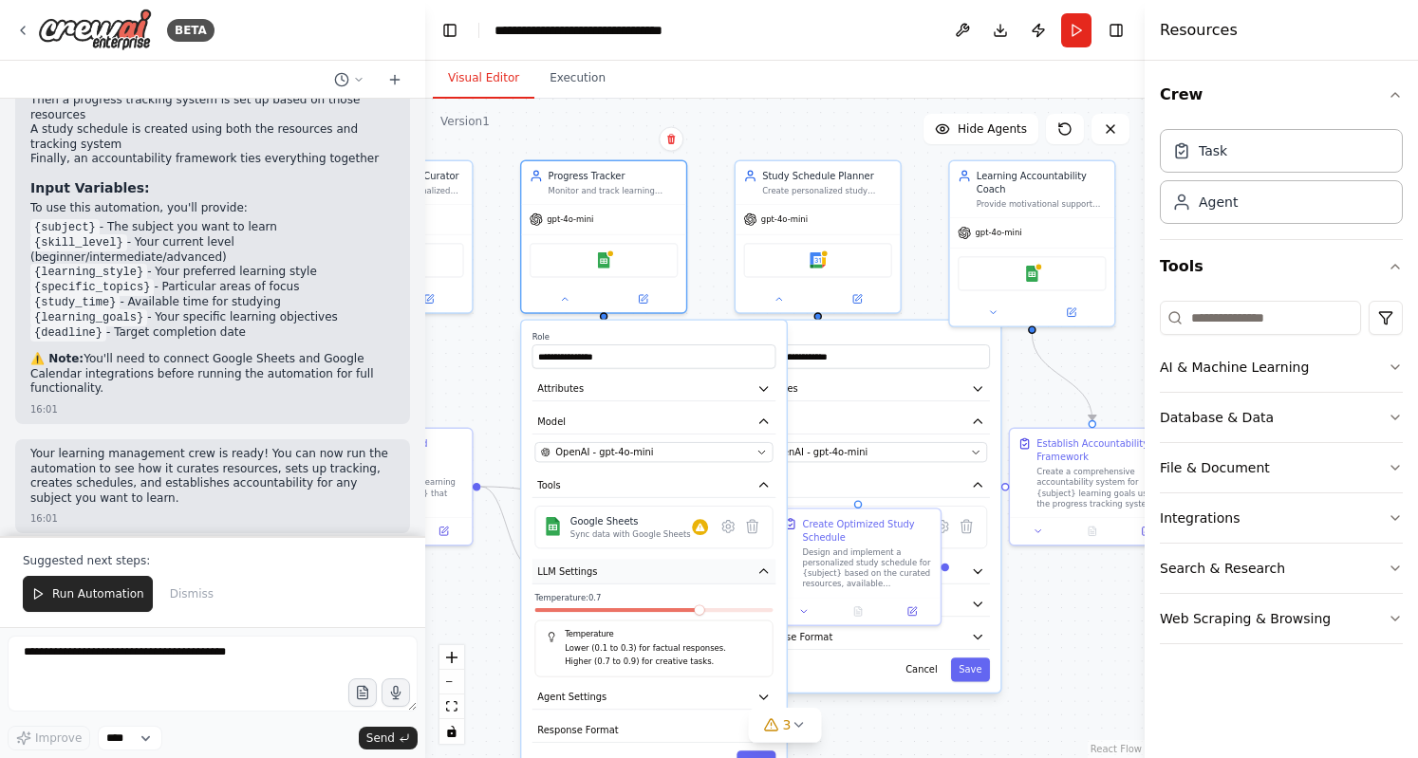
click at [615, 573] on button "LLM Settings" at bounding box center [654, 571] width 244 height 25
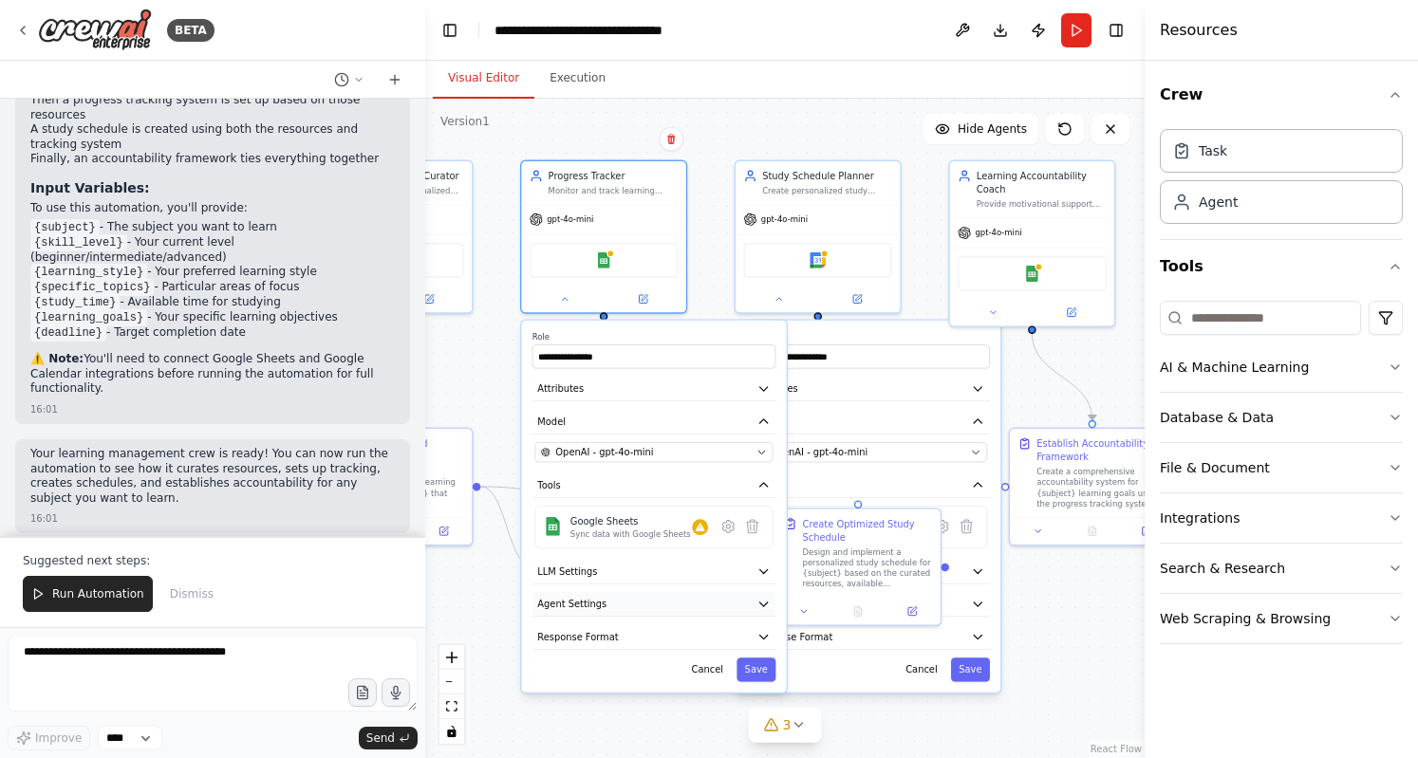
click at [601, 594] on button "Agent Settings" at bounding box center [654, 604] width 244 height 25
click at [604, 592] on button "Agent Settings" at bounding box center [654, 604] width 244 height 25
click at [588, 625] on button "Response Format" at bounding box center [654, 637] width 244 height 25
click at [593, 625] on button "Response Format" at bounding box center [654, 637] width 244 height 25
click at [1042, 270] on div "Google Sheets" at bounding box center [1031, 270] width 149 height 35
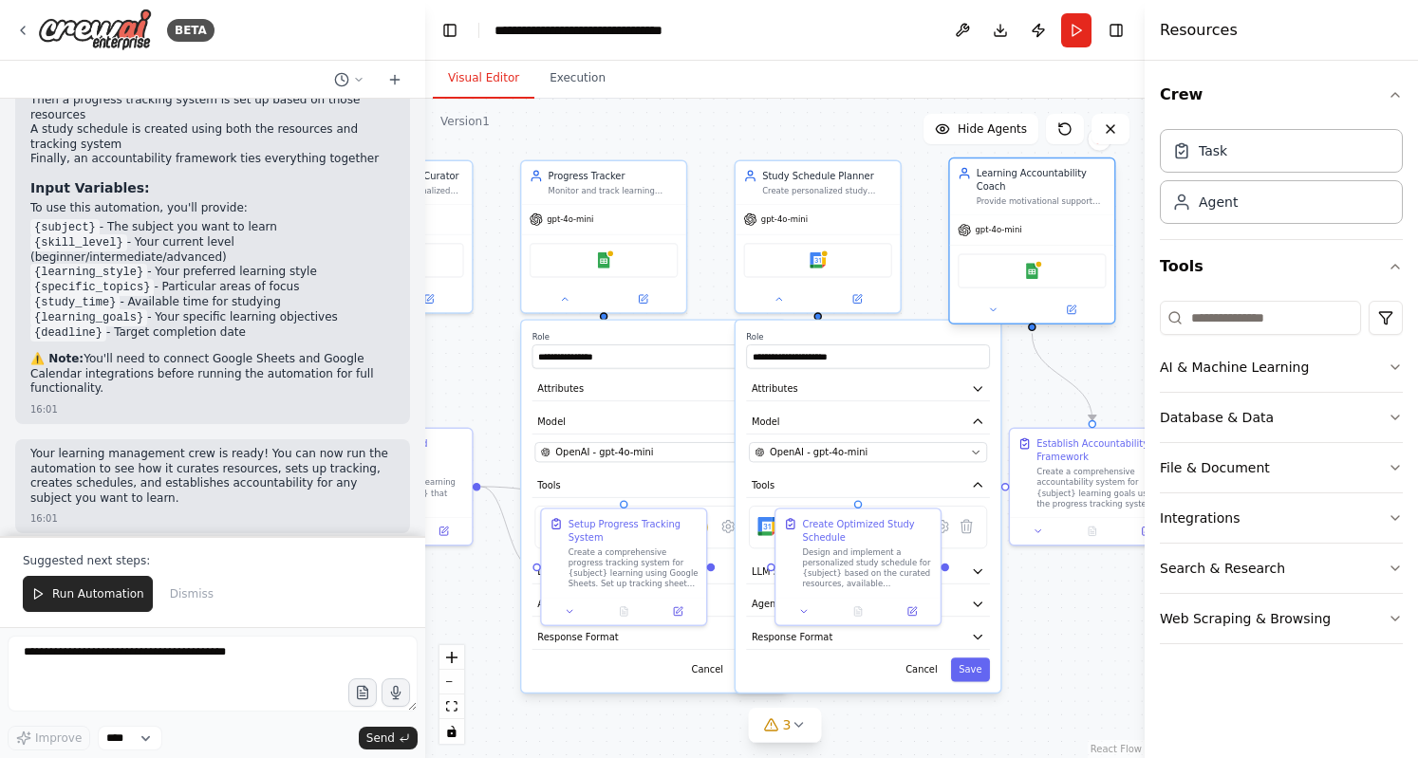
click at [1019, 245] on div "Google Sheets" at bounding box center [1032, 270] width 164 height 51
drag, startPoint x: 920, startPoint y: 664, endPoint x: 702, endPoint y: 661, distance: 218.2
click at [702, 661] on button "Cancel" at bounding box center [706, 670] width 47 height 24
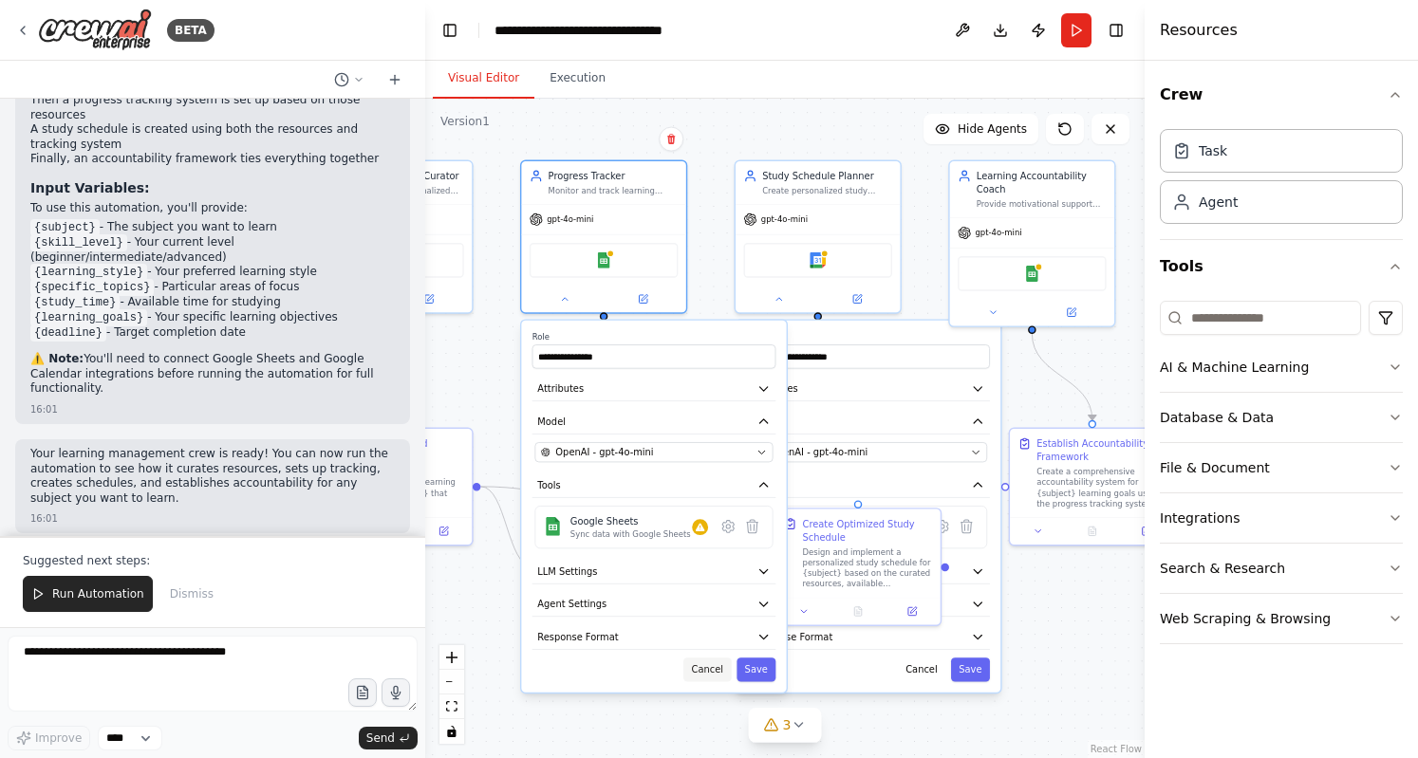
click at [702, 661] on button "Cancel" at bounding box center [706, 670] width 47 height 24
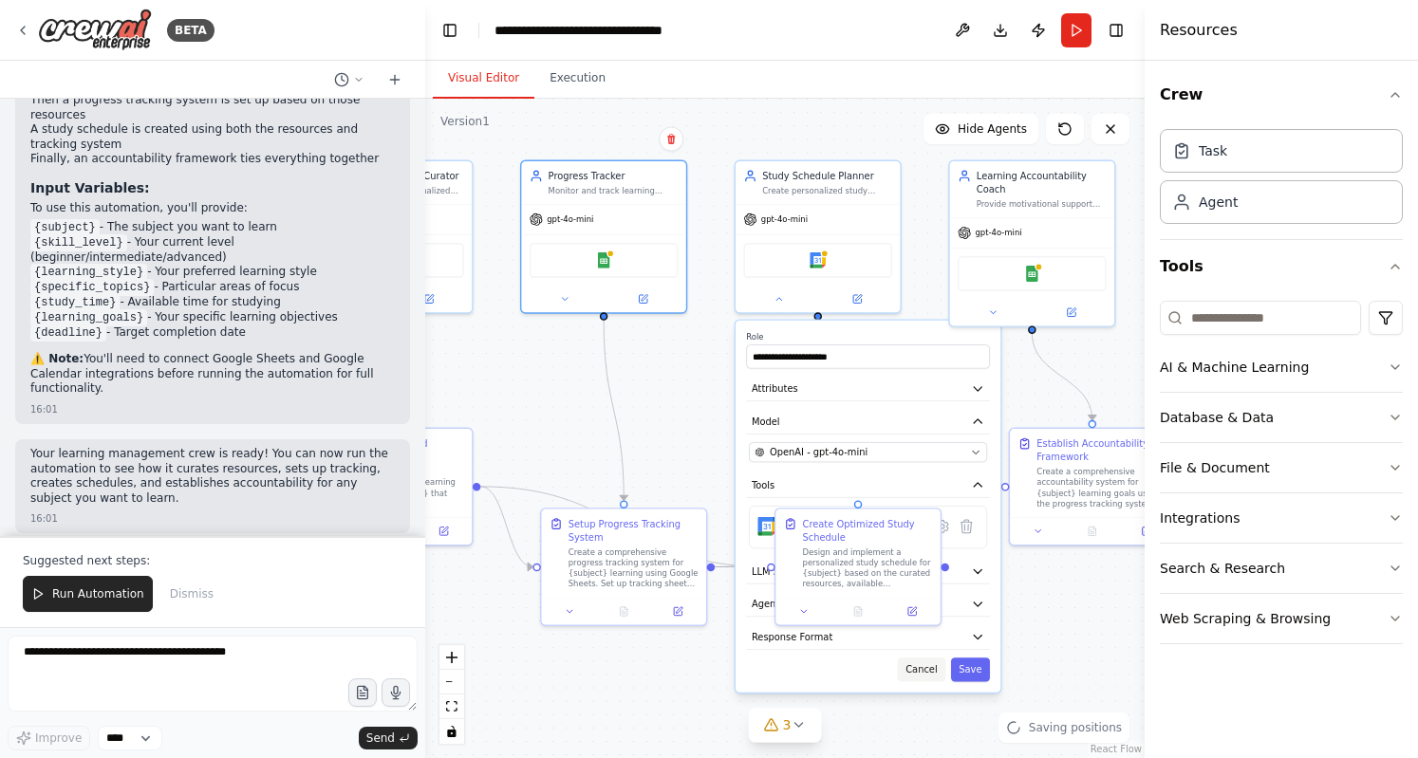
click at [939, 676] on button "Cancel" at bounding box center [921, 670] width 47 height 24
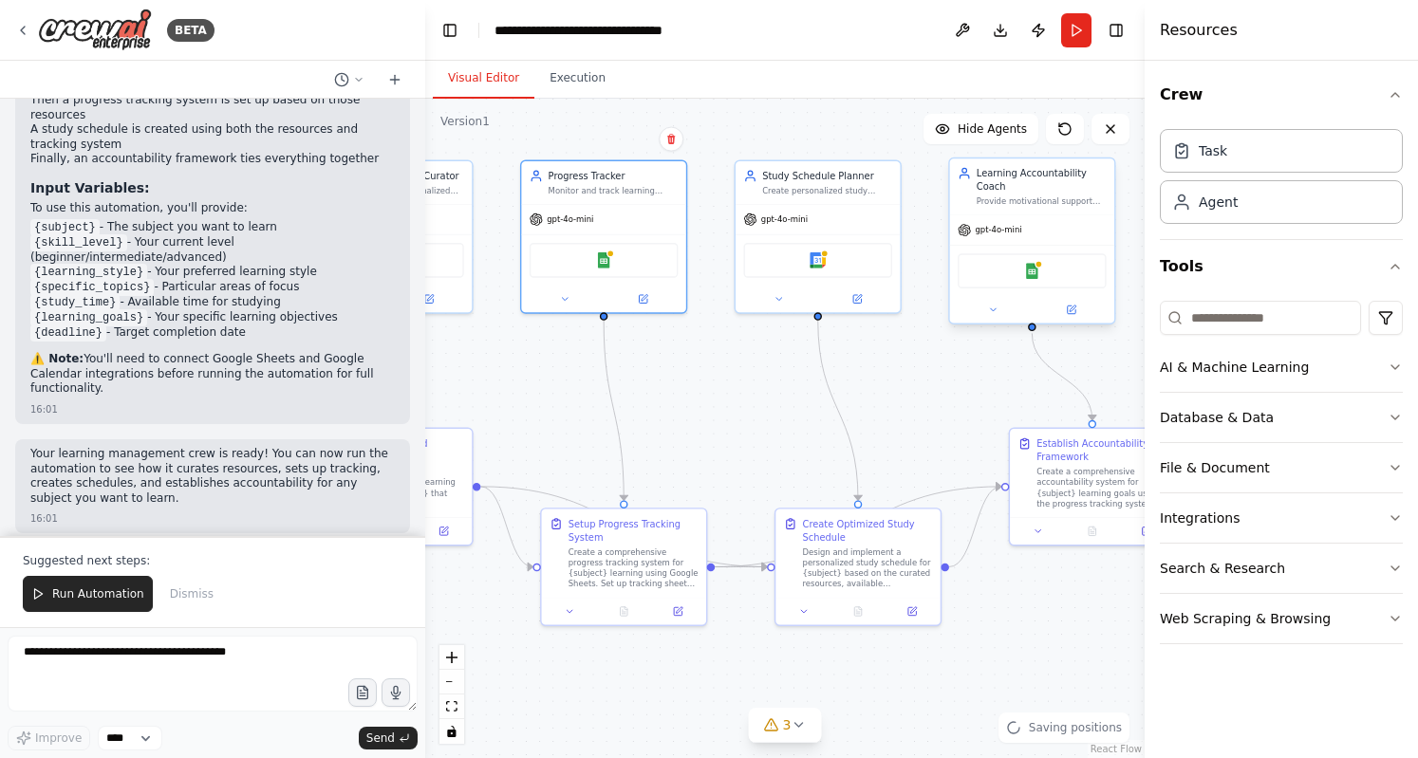
click at [1017, 193] on div "Learning Accountability Coach" at bounding box center [1041, 180] width 130 height 27
click at [1058, 141] on button at bounding box center [1065, 129] width 38 height 30
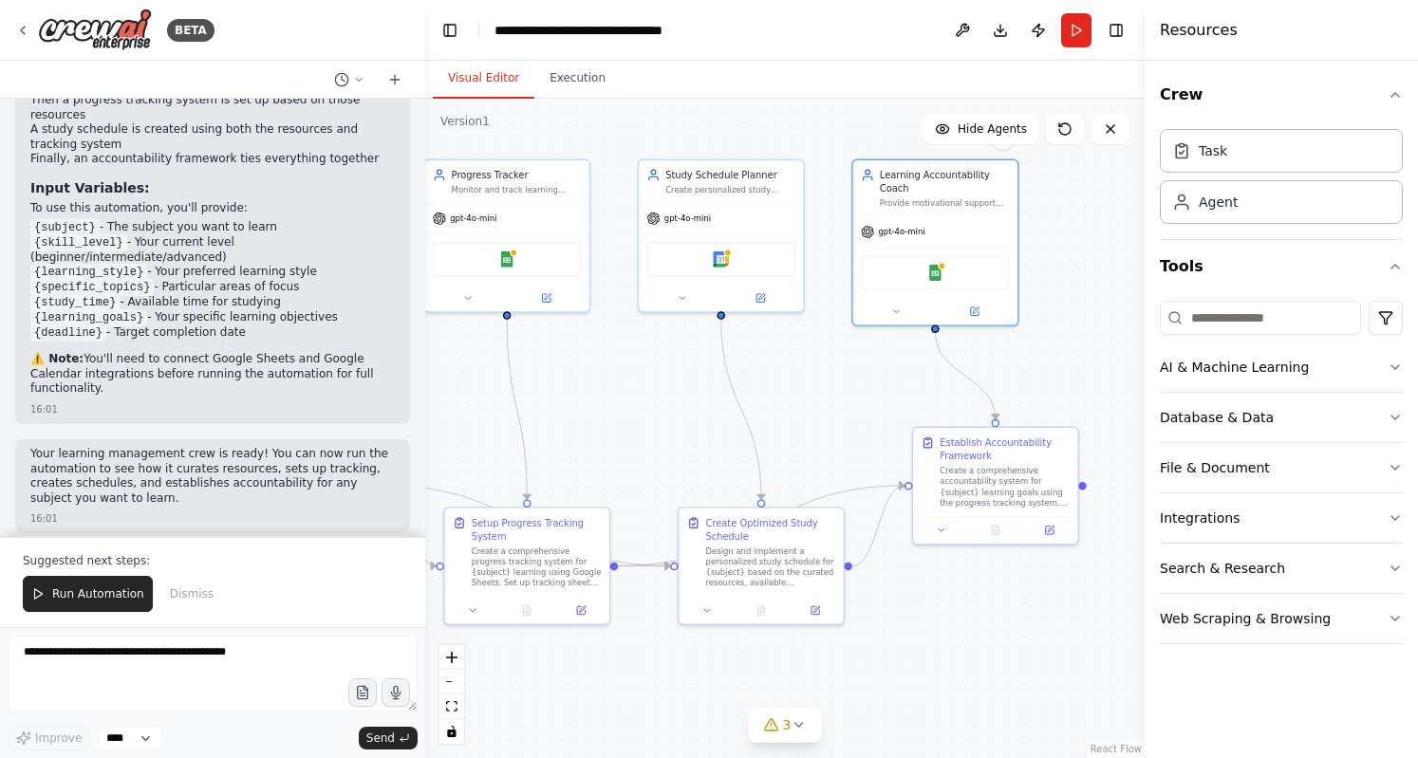
drag, startPoint x: 740, startPoint y: 394, endPoint x: 643, endPoint y: 392, distance: 96.8
click at [643, 392] on div ".deletable-edge-delete-btn { width: 20px; height: 20px; border: 0px solid #ffff…" at bounding box center [784, 428] width 719 height 659
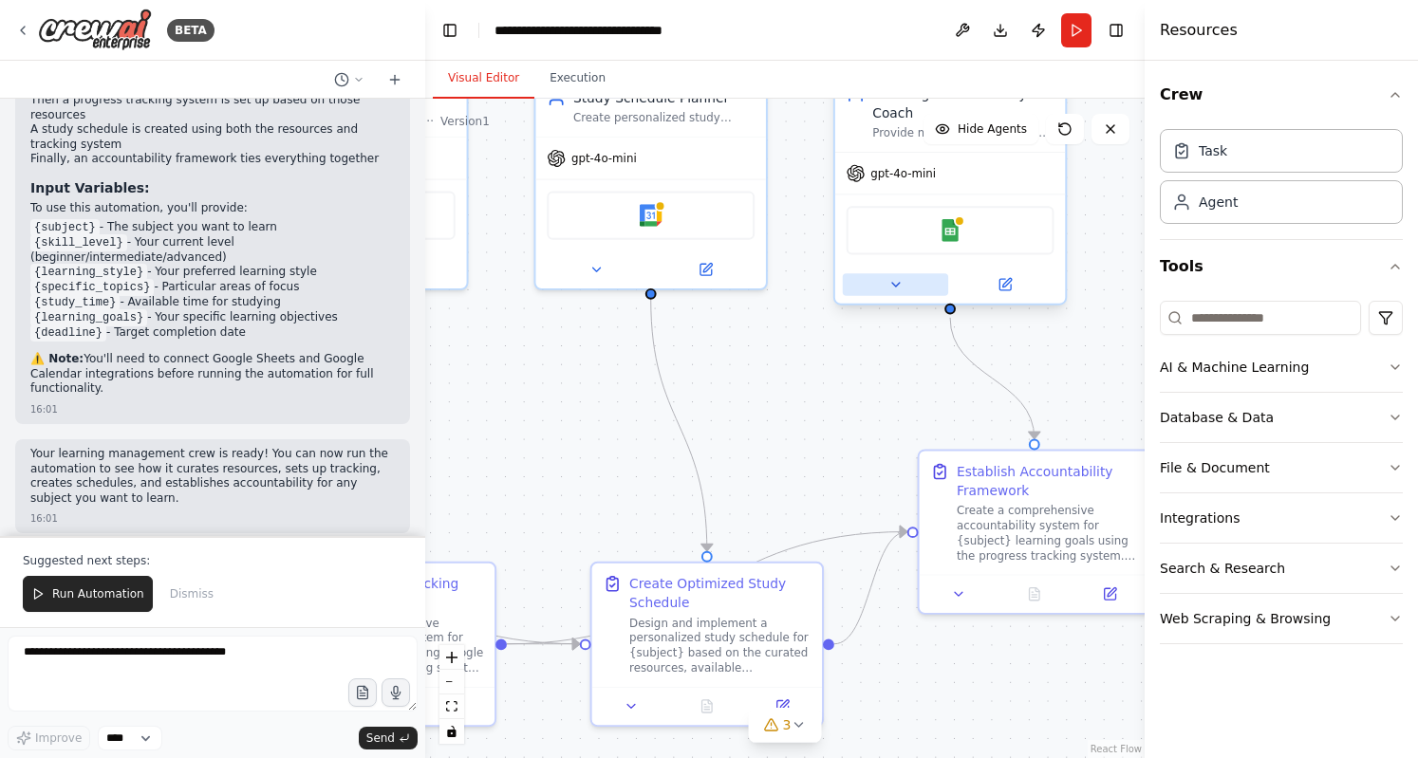
click at [896, 287] on icon at bounding box center [895, 284] width 15 height 15
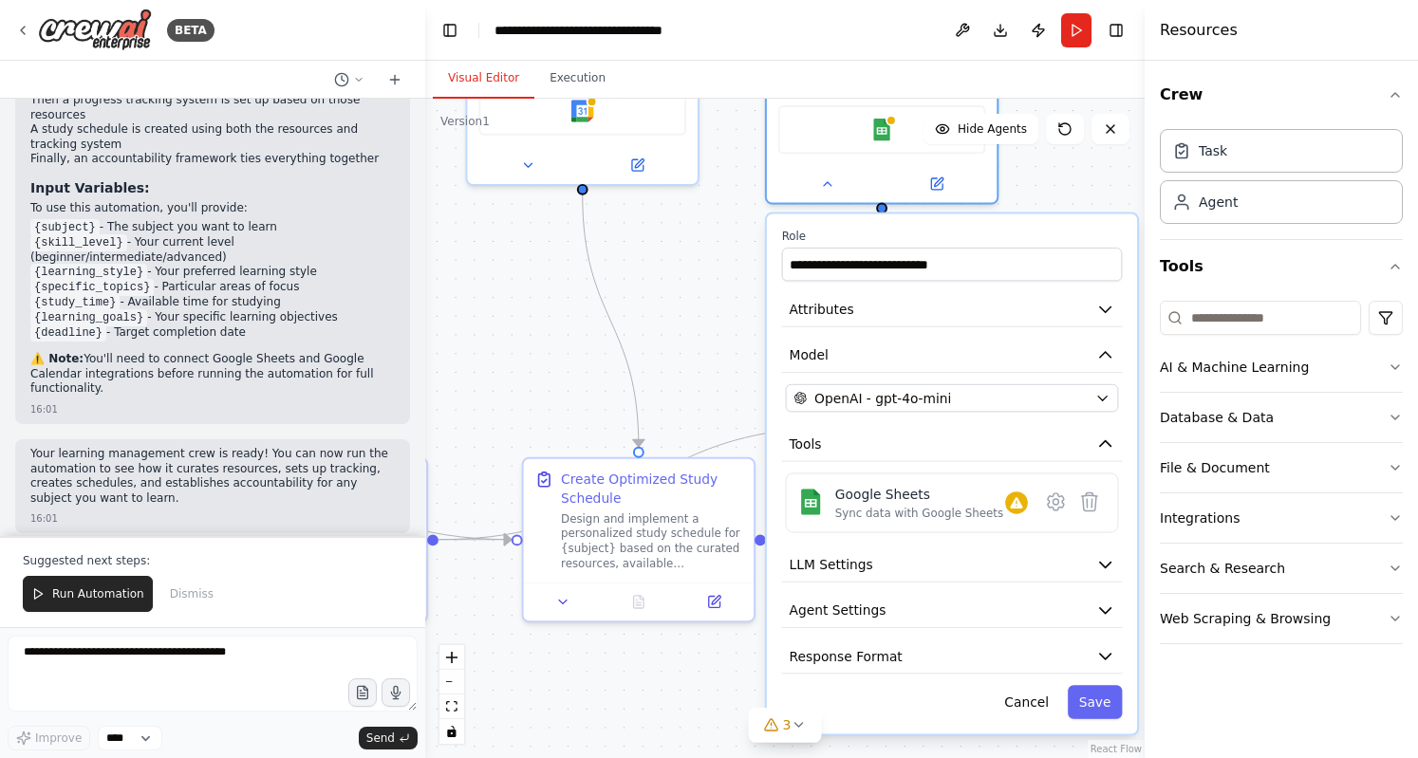
drag, startPoint x: 767, startPoint y: 445, endPoint x: 629, endPoint y: 289, distance: 207.7
click at [629, 289] on div ".deletable-edge-delete-btn { width: 20px; height: 20px; border: 0px solid #ffff…" at bounding box center [784, 428] width 719 height 659
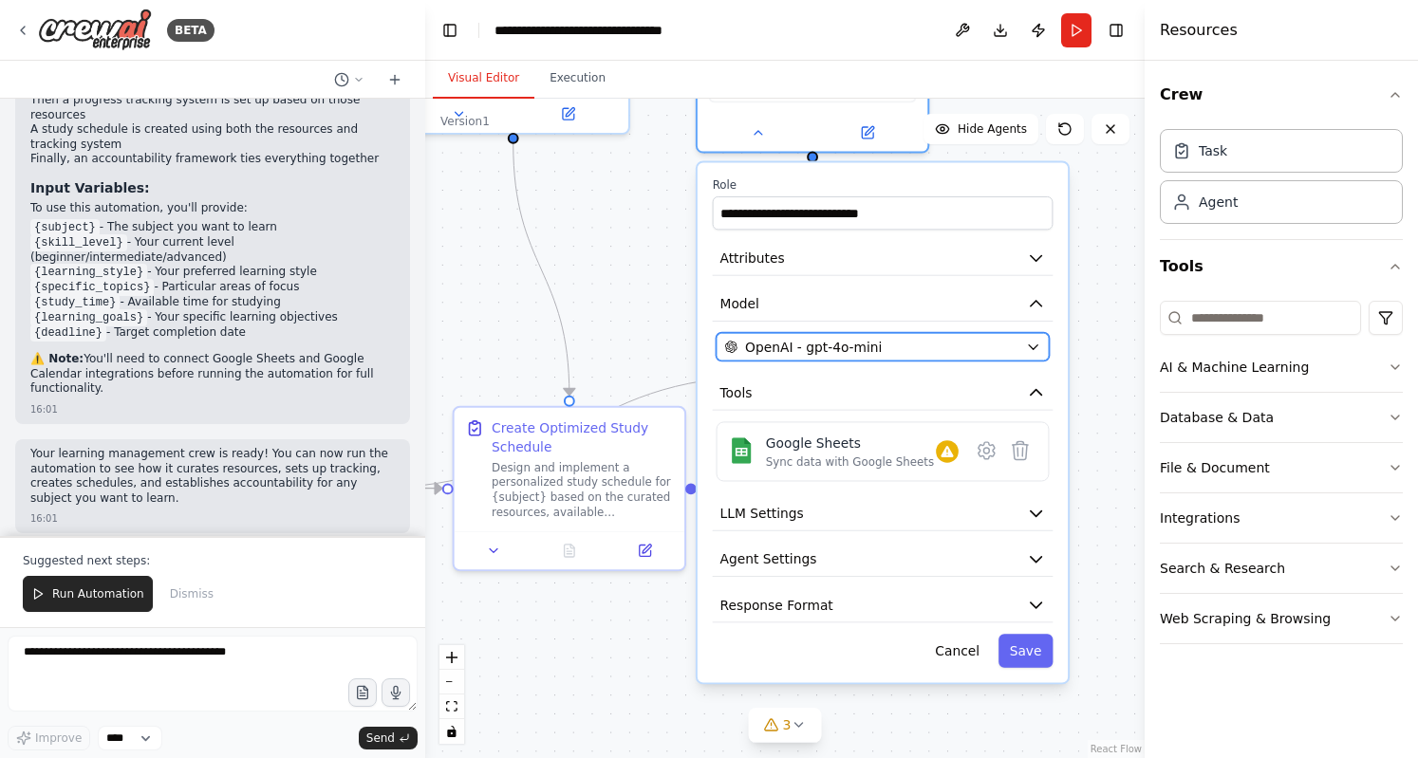
click at [933, 348] on div "OpenAI - gpt-4o-mini" at bounding box center [870, 347] width 293 height 19
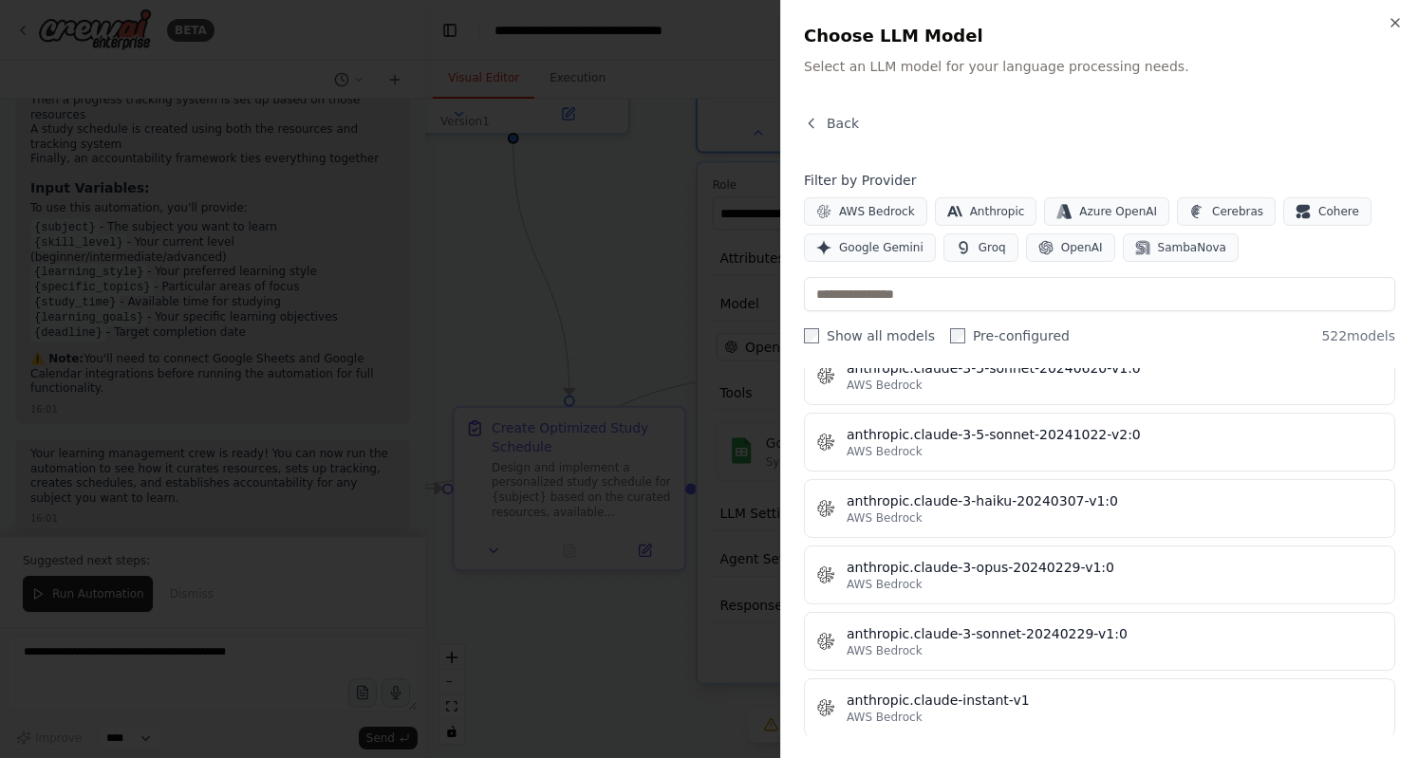
scroll to position [1605, 0]
click at [1387, 24] on icon "button" at bounding box center [1394, 22] width 15 height 15
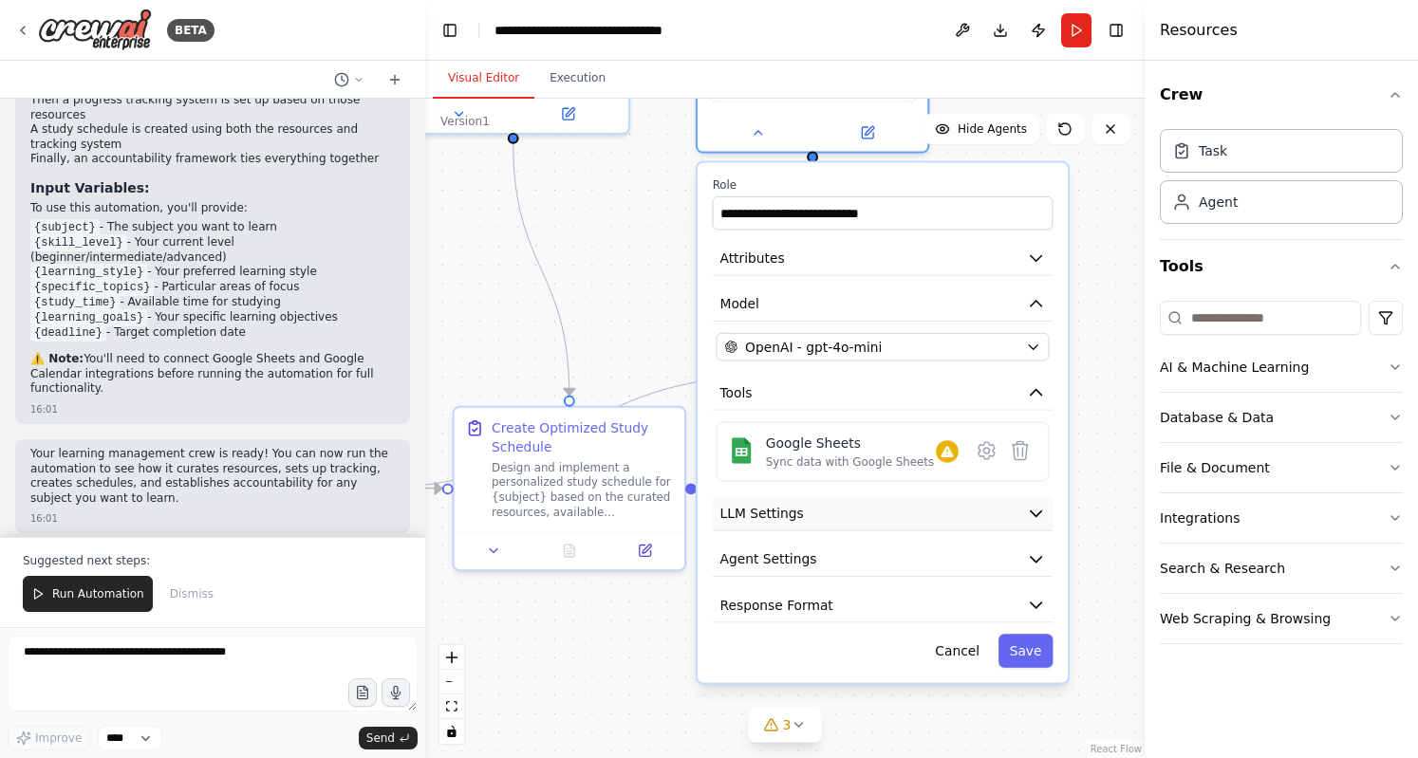
click at [879, 513] on button "LLM Settings" at bounding box center [883, 513] width 341 height 34
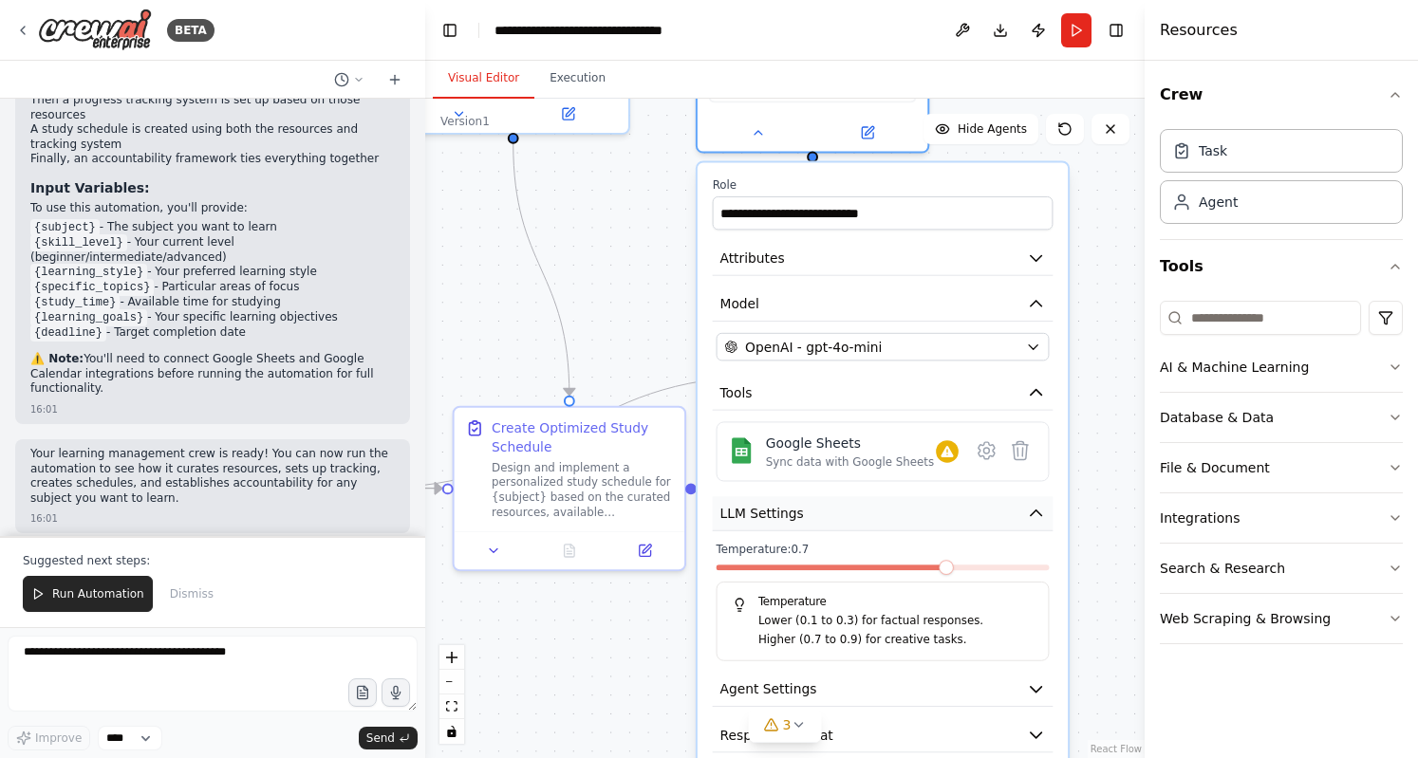
click at [879, 513] on button "LLM Settings" at bounding box center [883, 513] width 341 height 34
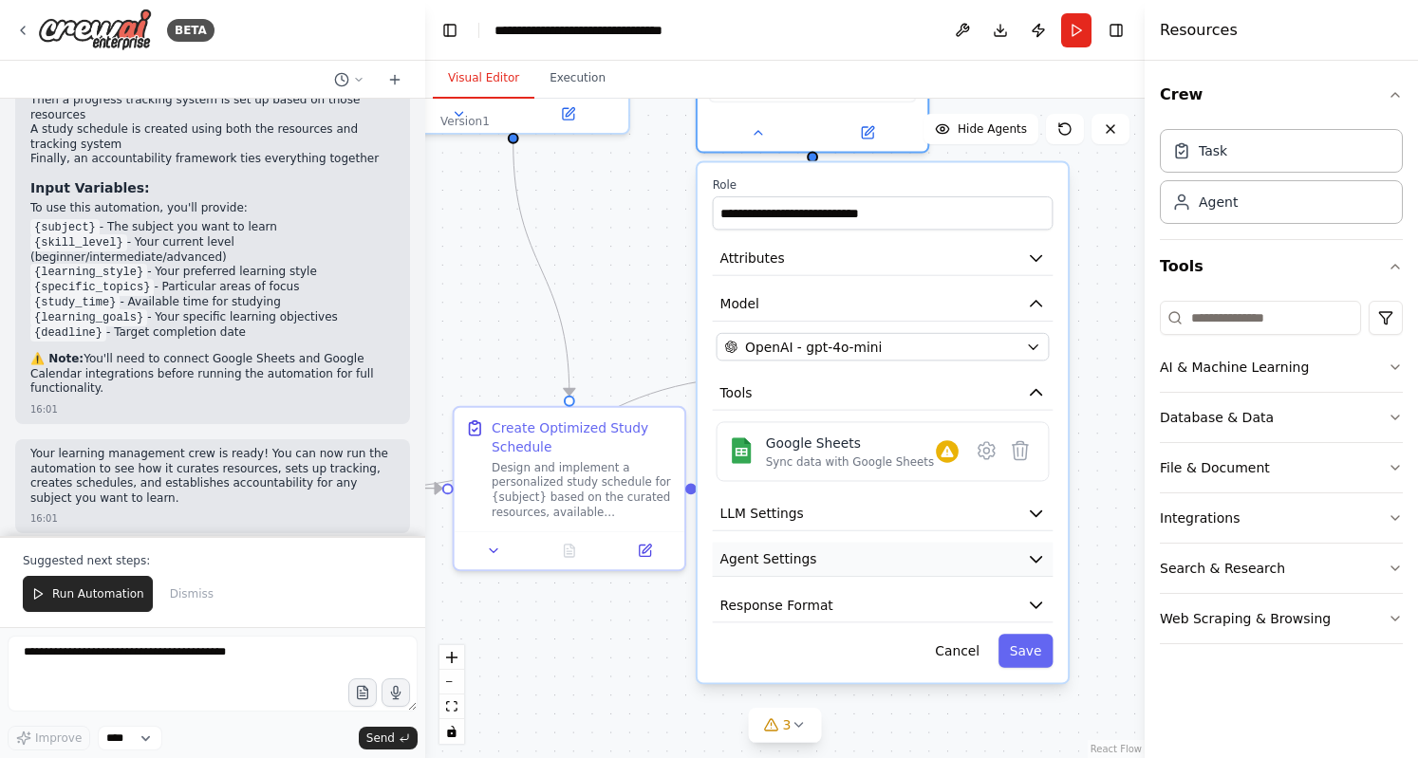
click at [866, 545] on button "Agent Settings" at bounding box center [883, 560] width 341 height 34
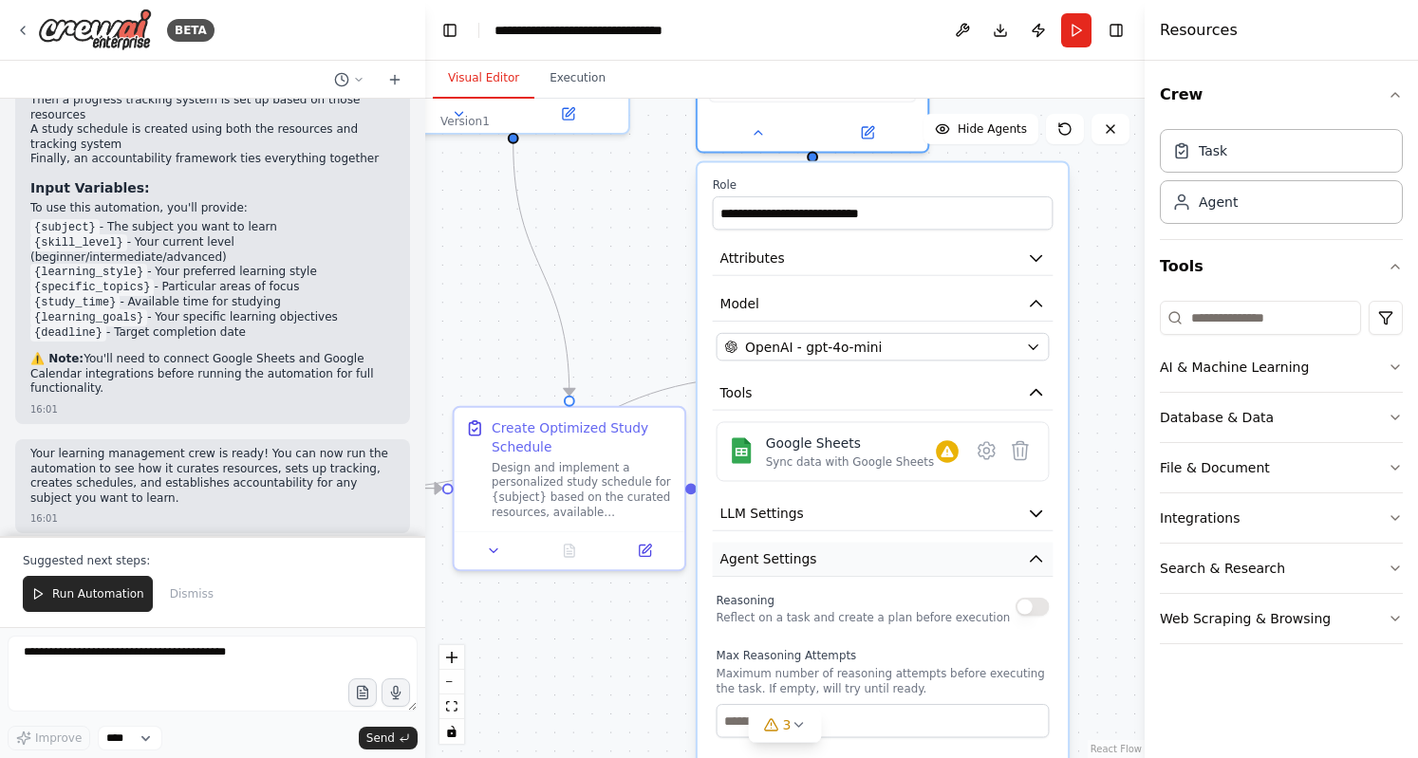
click at [866, 545] on button "Agent Settings" at bounding box center [883, 560] width 341 height 34
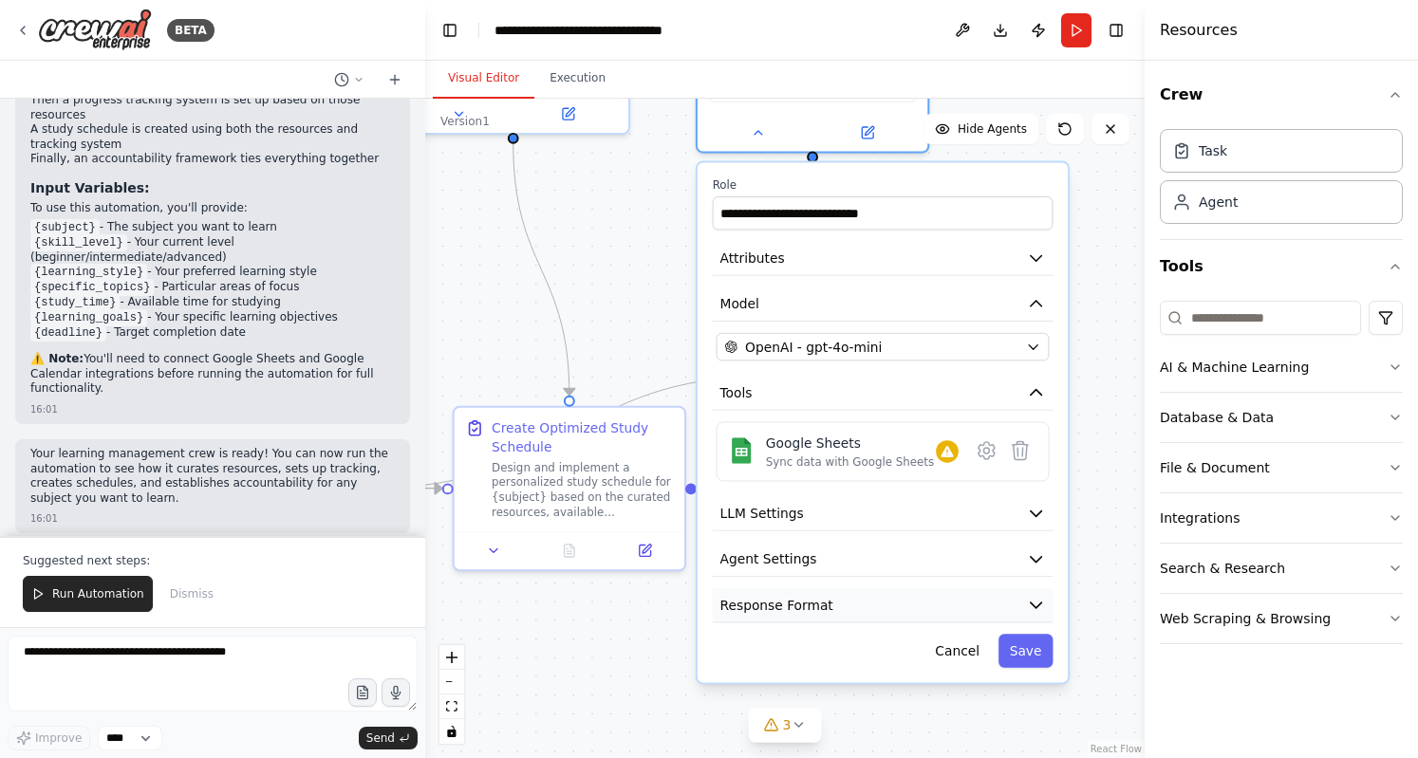
click at [837, 597] on button "Response Format" at bounding box center [883, 605] width 341 height 34
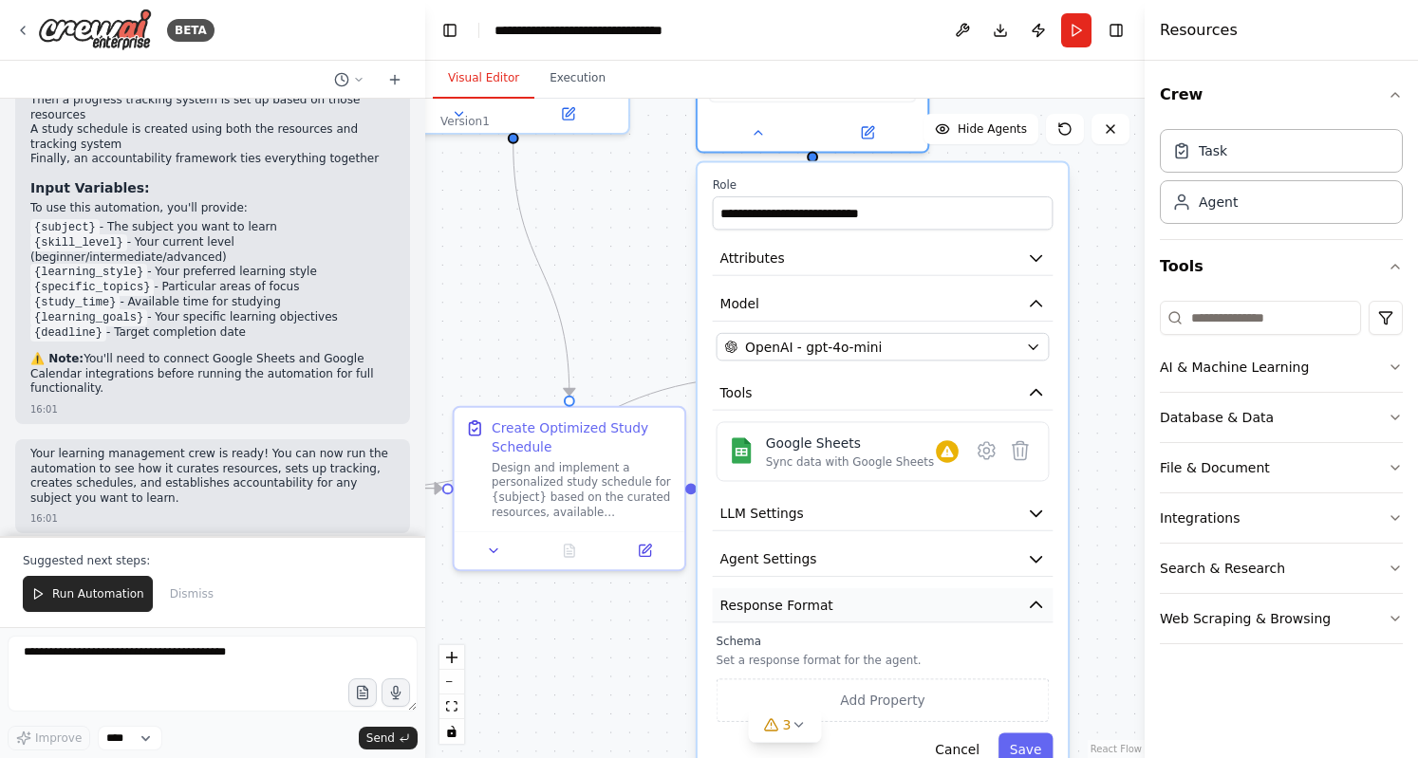
click at [842, 598] on button "Response Format" at bounding box center [883, 605] width 341 height 34
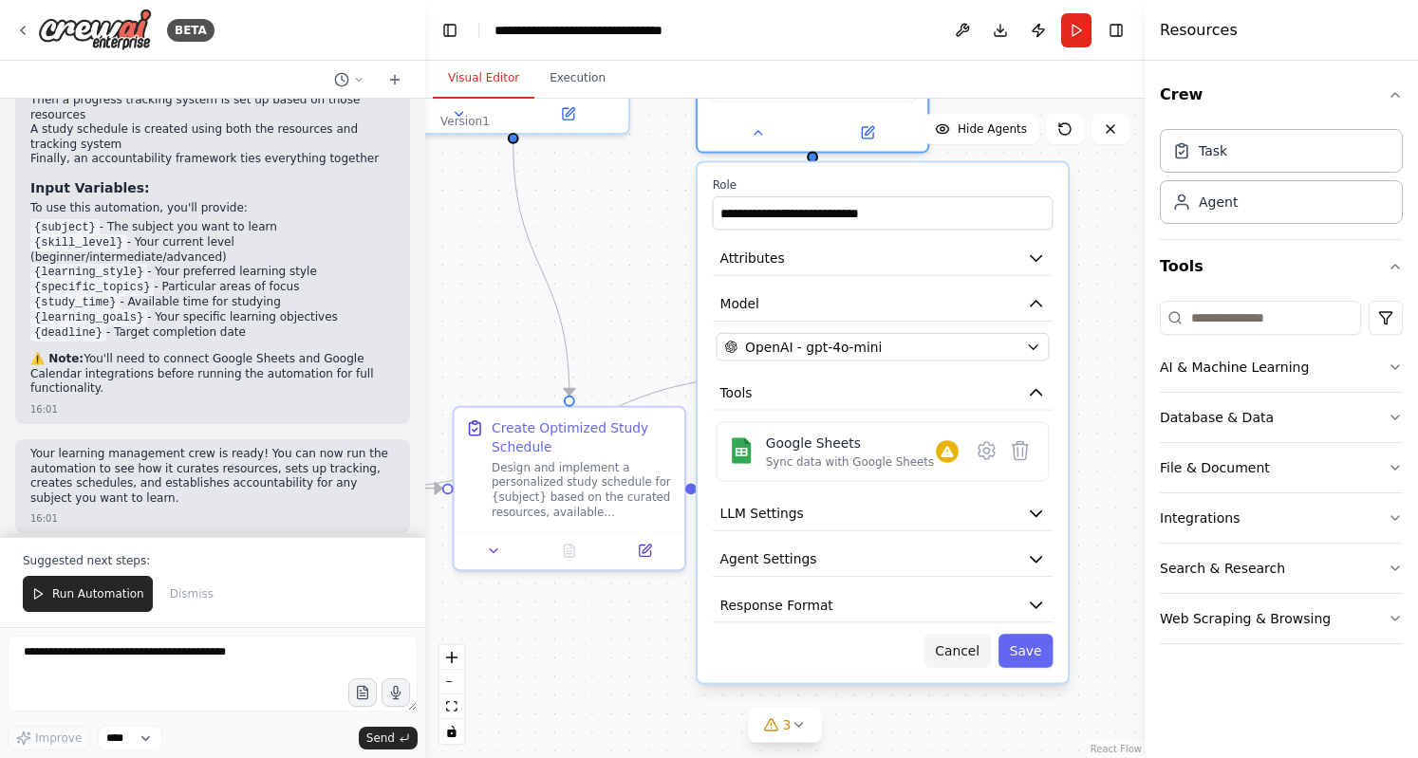
click at [957, 652] on button "Cancel" at bounding box center [957, 650] width 66 height 33
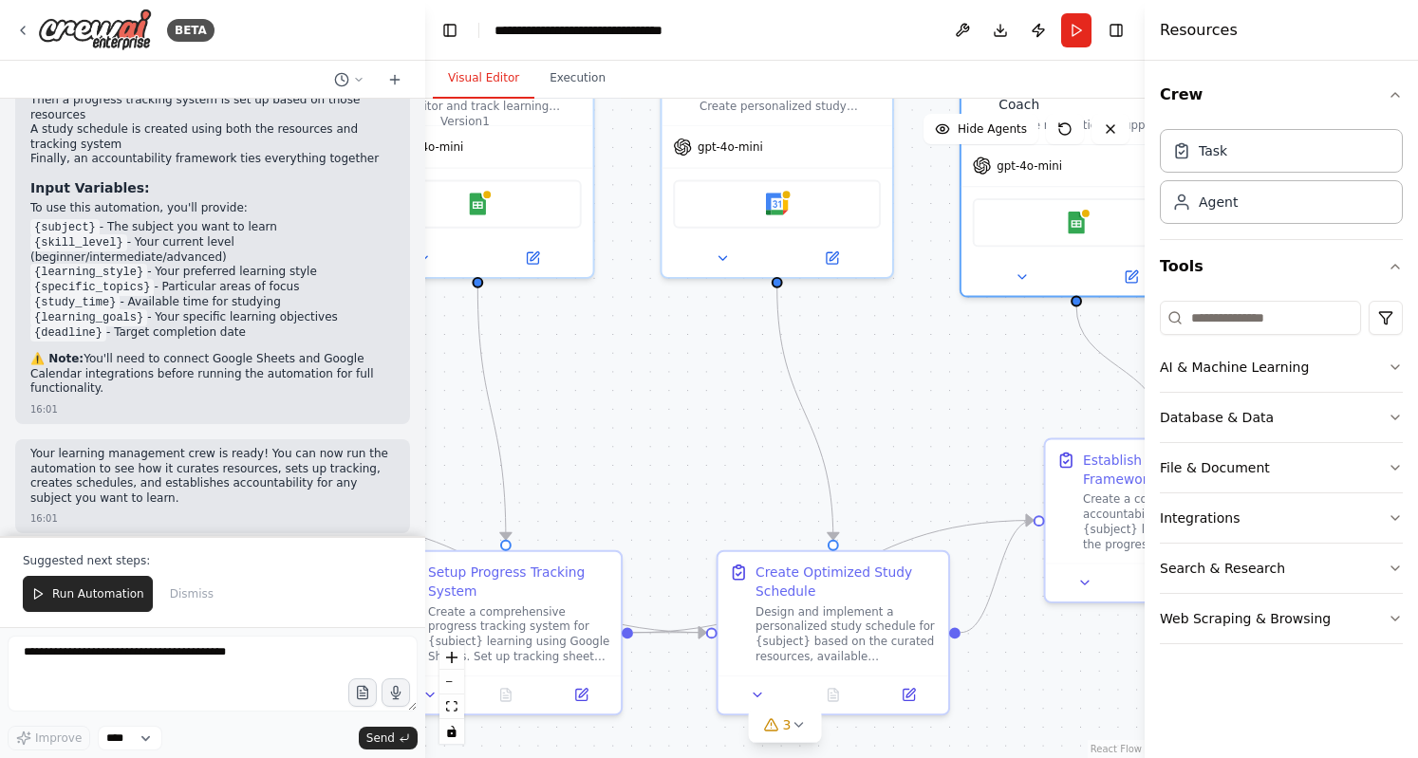
drag, startPoint x: 624, startPoint y: 316, endPoint x: 859, endPoint y: 498, distance: 296.8
click at [859, 498] on div ".deletable-edge-delete-btn { width: 20px; height: 20px; border: 0px solid #ffff…" at bounding box center [784, 428] width 719 height 659
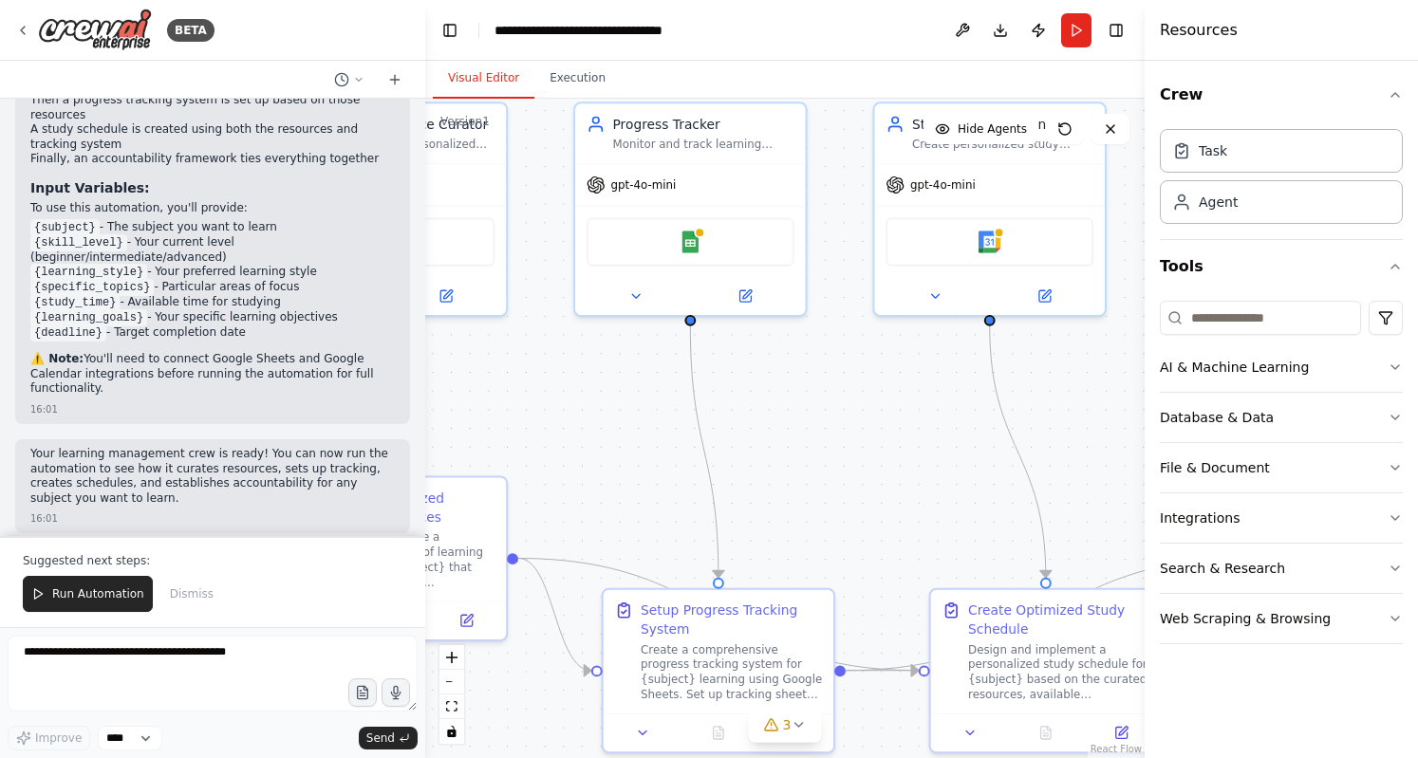
drag, startPoint x: 634, startPoint y: 521, endPoint x: 887, endPoint y: 523, distance: 253.3
click at [887, 523] on div ".deletable-edge-delete-btn { width: 20px; height: 20px; border: 0px solid #ffff…" at bounding box center [784, 428] width 719 height 659
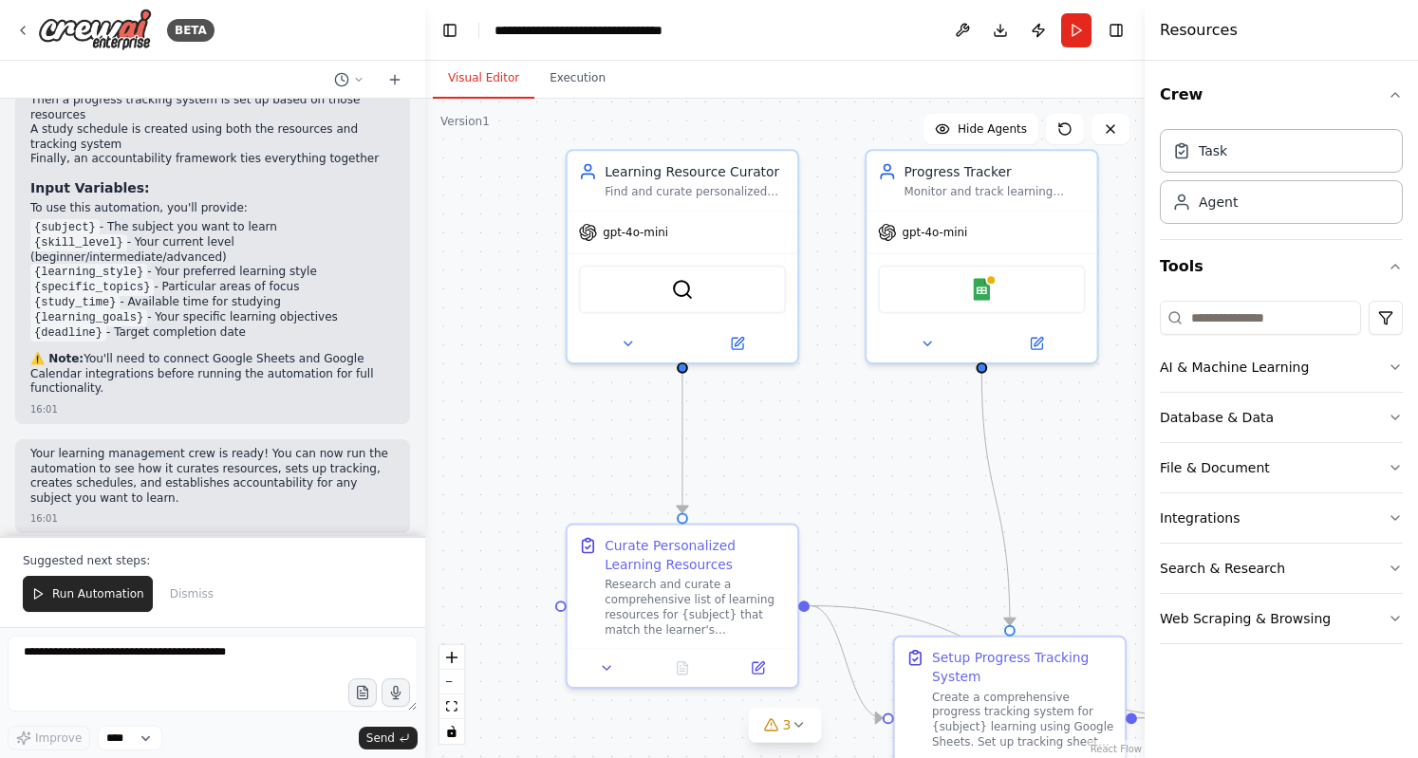
drag, startPoint x: 584, startPoint y: 458, endPoint x: 866, endPoint y: 504, distance: 285.5
click at [866, 504] on div ".deletable-edge-delete-btn { width: 20px; height: 20px; border: 0px solid #ffff…" at bounding box center [784, 428] width 719 height 659
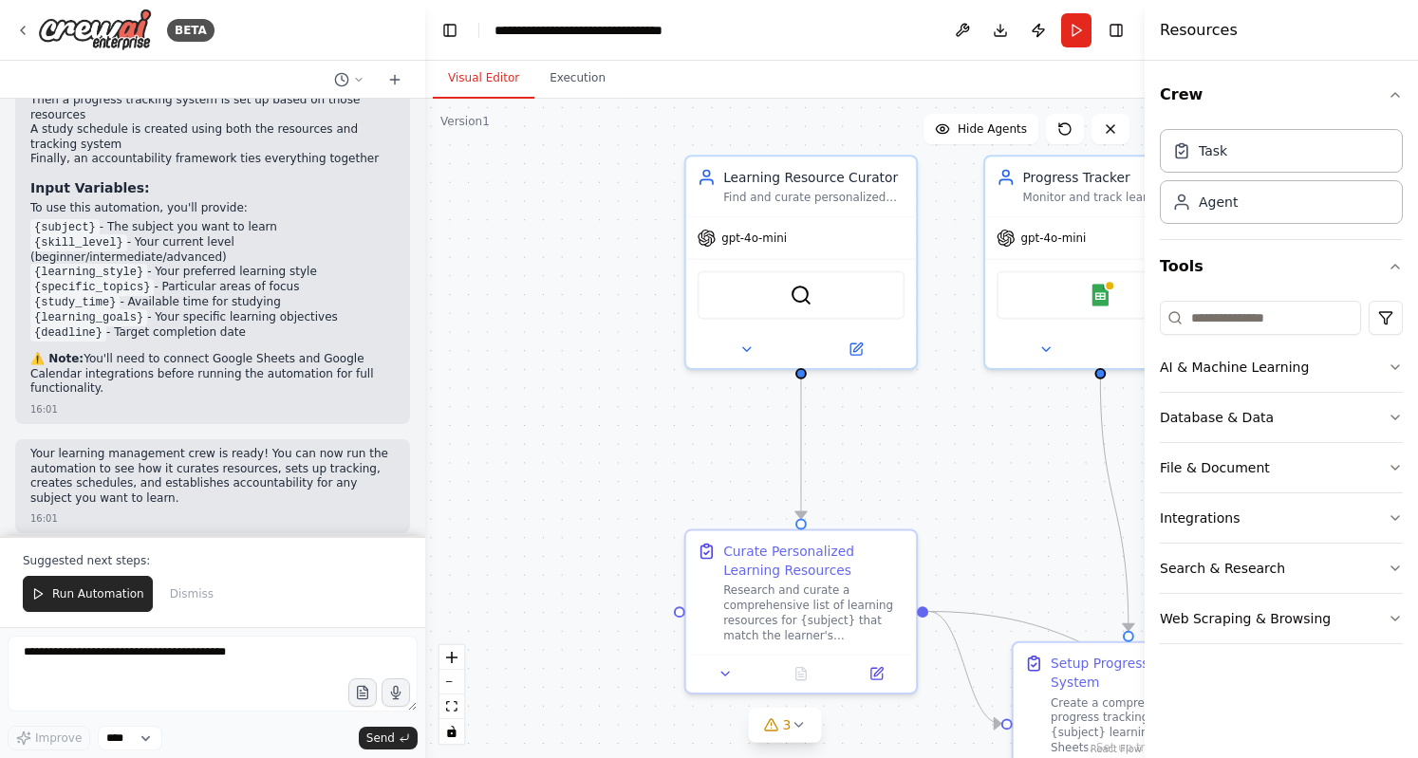
drag, startPoint x: 564, startPoint y: 472, endPoint x: 612, endPoint y: 465, distance: 48.8
click at [612, 465] on div ".deletable-edge-delete-btn { width: 20px; height: 20px; border: 0px solid #ffff…" at bounding box center [784, 428] width 719 height 659
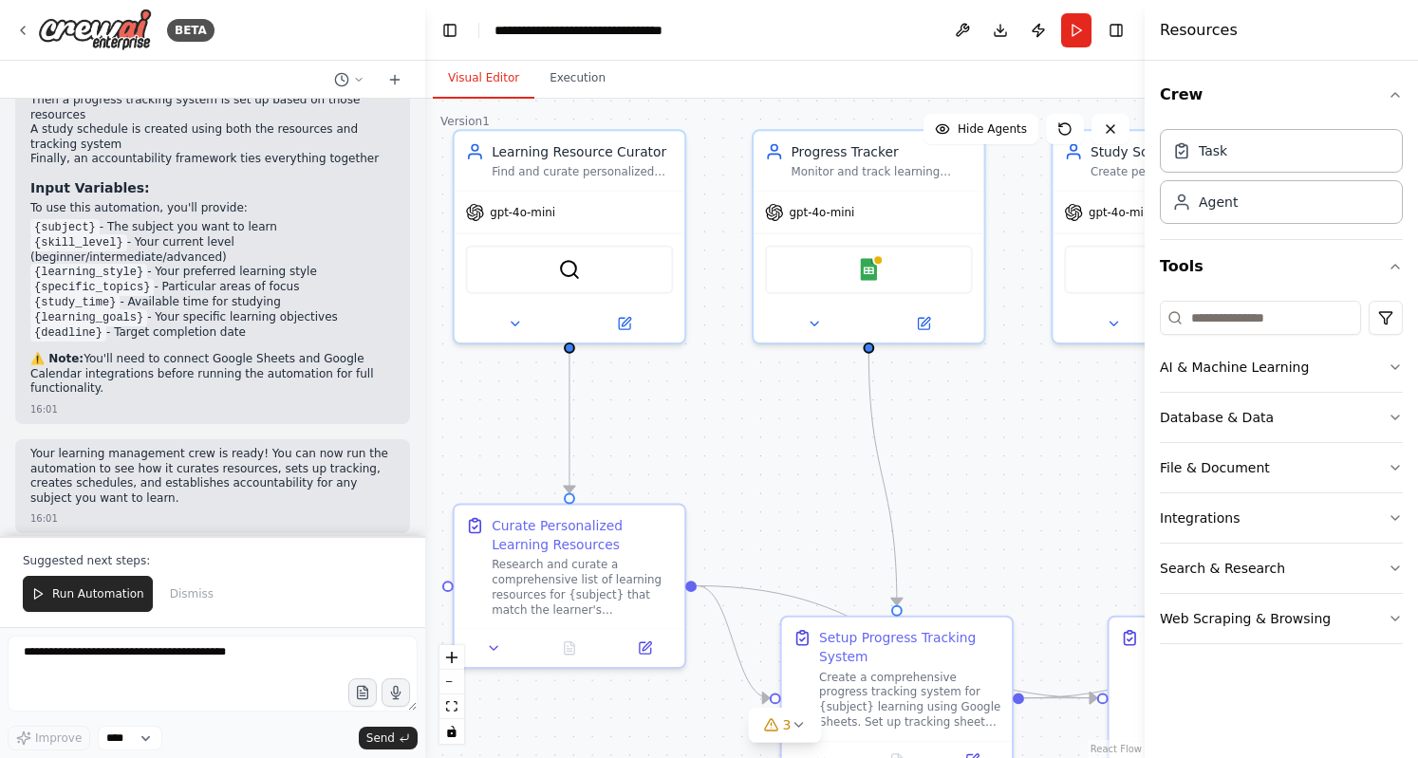
drag, startPoint x: 934, startPoint y: 547, endPoint x: 767, endPoint y: 533, distance: 167.6
click at [767, 533] on div ".deletable-edge-delete-btn { width: 20px; height: 20px; border: 0px solid #ffff…" at bounding box center [784, 428] width 719 height 659
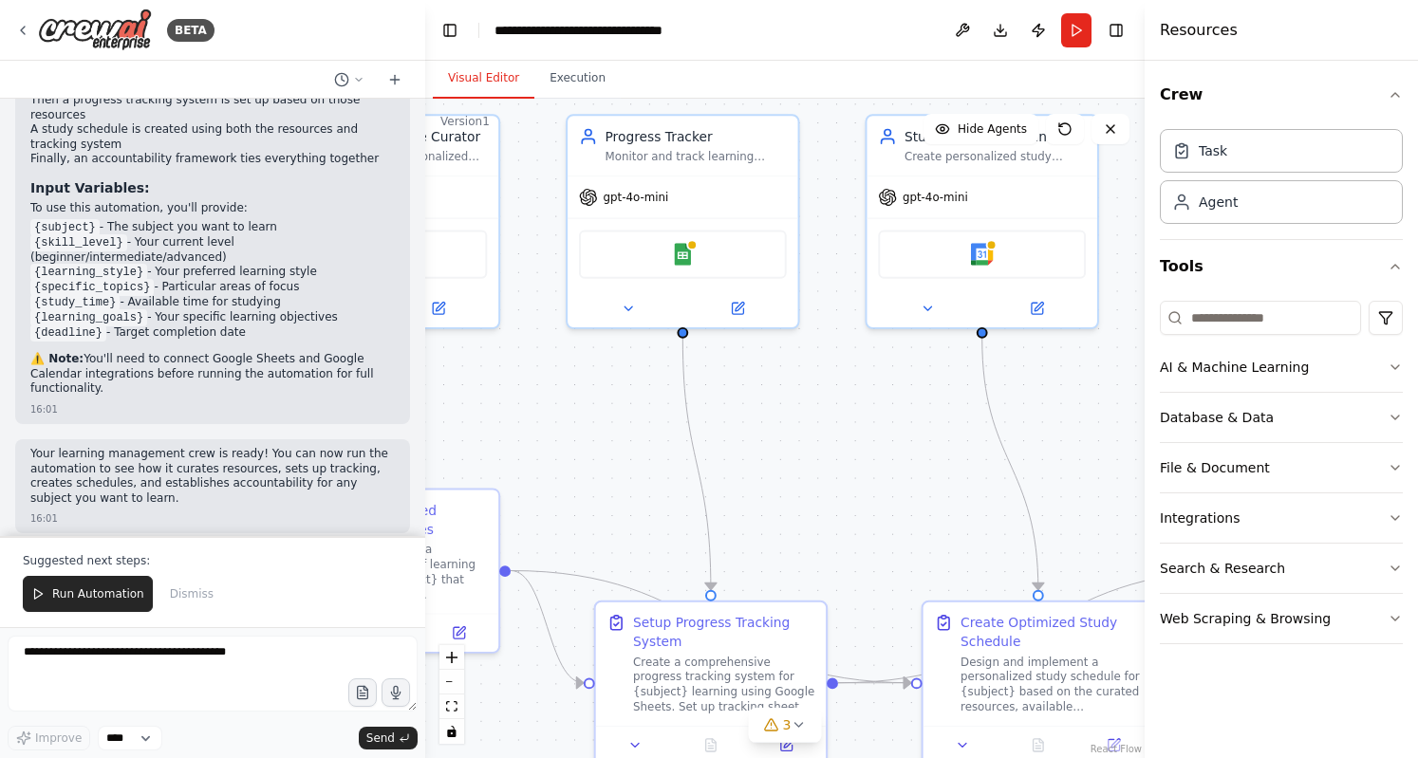
drag, startPoint x: 998, startPoint y: 496, endPoint x: 774, endPoint y: 474, distance: 225.0
click at [774, 474] on div ".deletable-edge-delete-btn { width: 20px; height: 20px; border: 0px solid #ffff…" at bounding box center [784, 428] width 719 height 659
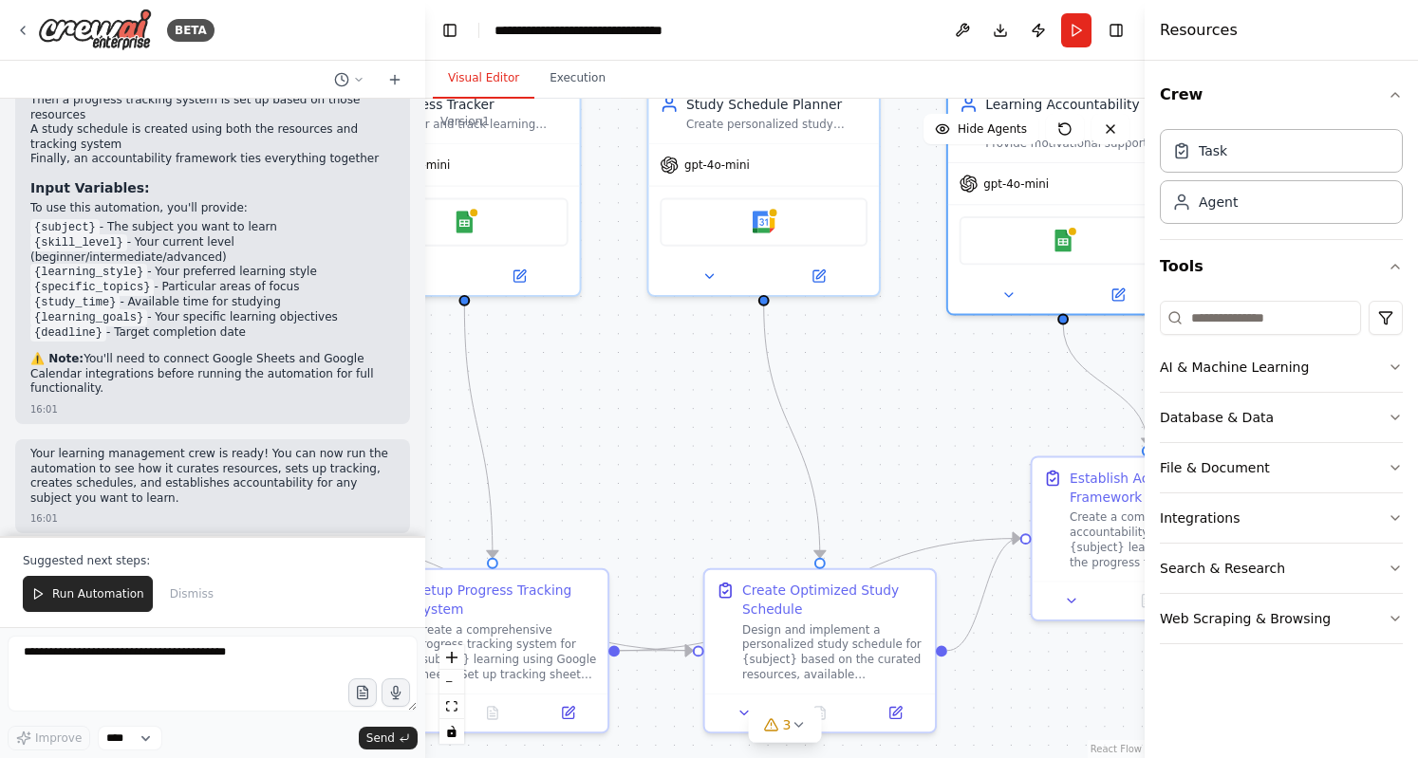
drag, startPoint x: 882, startPoint y: 517, endPoint x: 668, endPoint y: 485, distance: 216.8
click at [668, 485] on div ".deletable-edge-delete-btn { width: 20px; height: 20px; border: 0px solid #ffff…" at bounding box center [784, 428] width 719 height 659
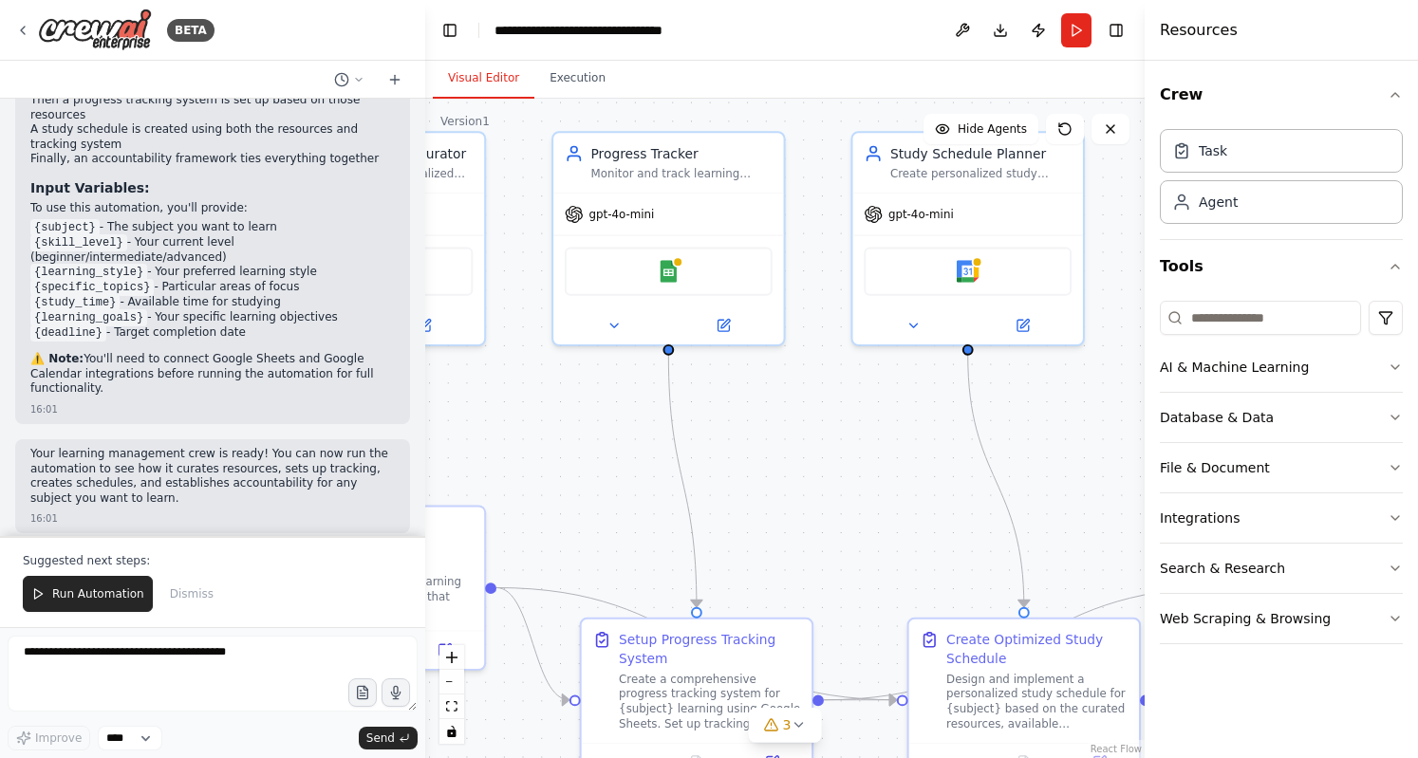
drag, startPoint x: 880, startPoint y: 416, endPoint x: 1126, endPoint y: 473, distance: 252.2
click at [1126, 473] on div ".deletable-edge-delete-btn { width: 20px; height: 20px; border: 0px solid #ffff…" at bounding box center [784, 428] width 719 height 659
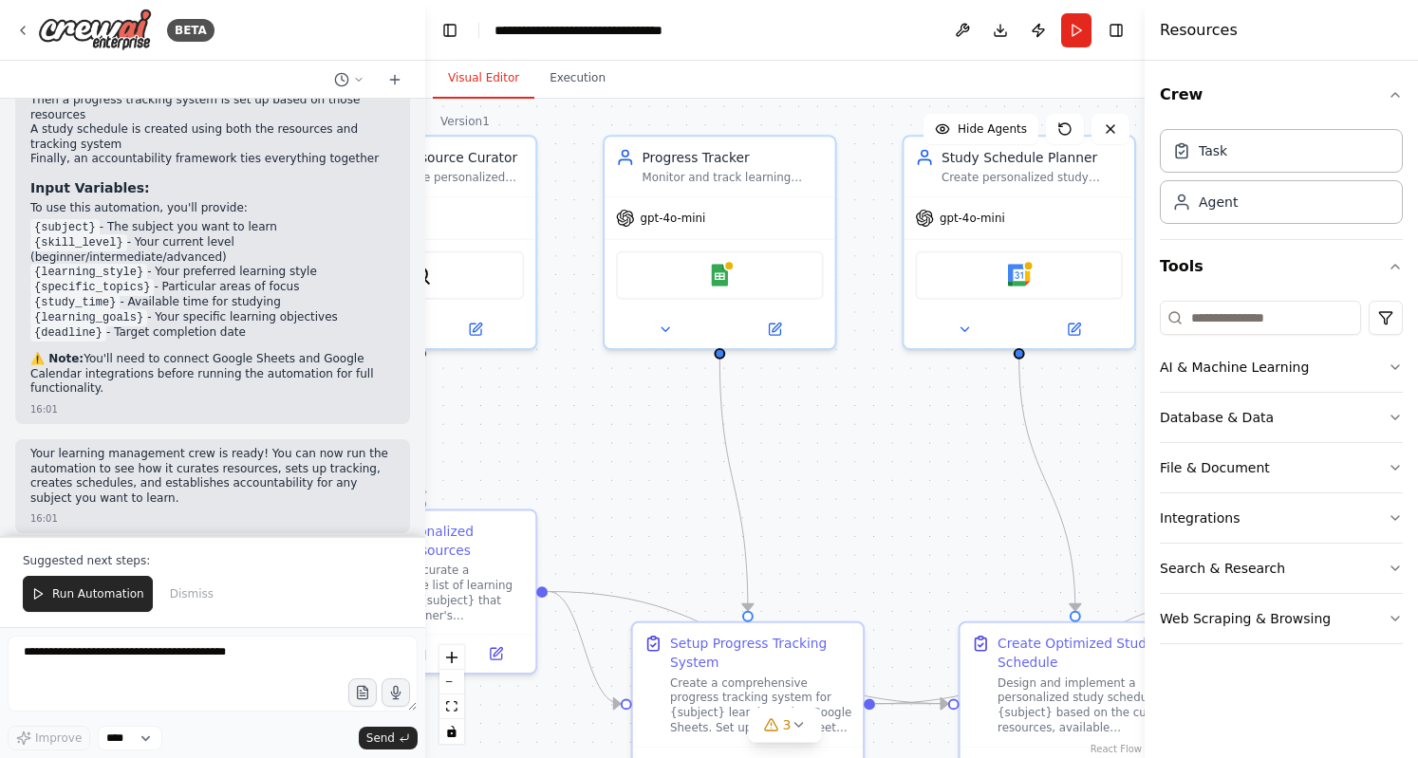
drag, startPoint x: 875, startPoint y: 496, endPoint x: 1061, endPoint y: 528, distance: 188.6
click at [1061, 528] on div ".deletable-edge-delete-btn { width: 20px; height: 20px; border: 0px solid #ffff…" at bounding box center [784, 428] width 719 height 659
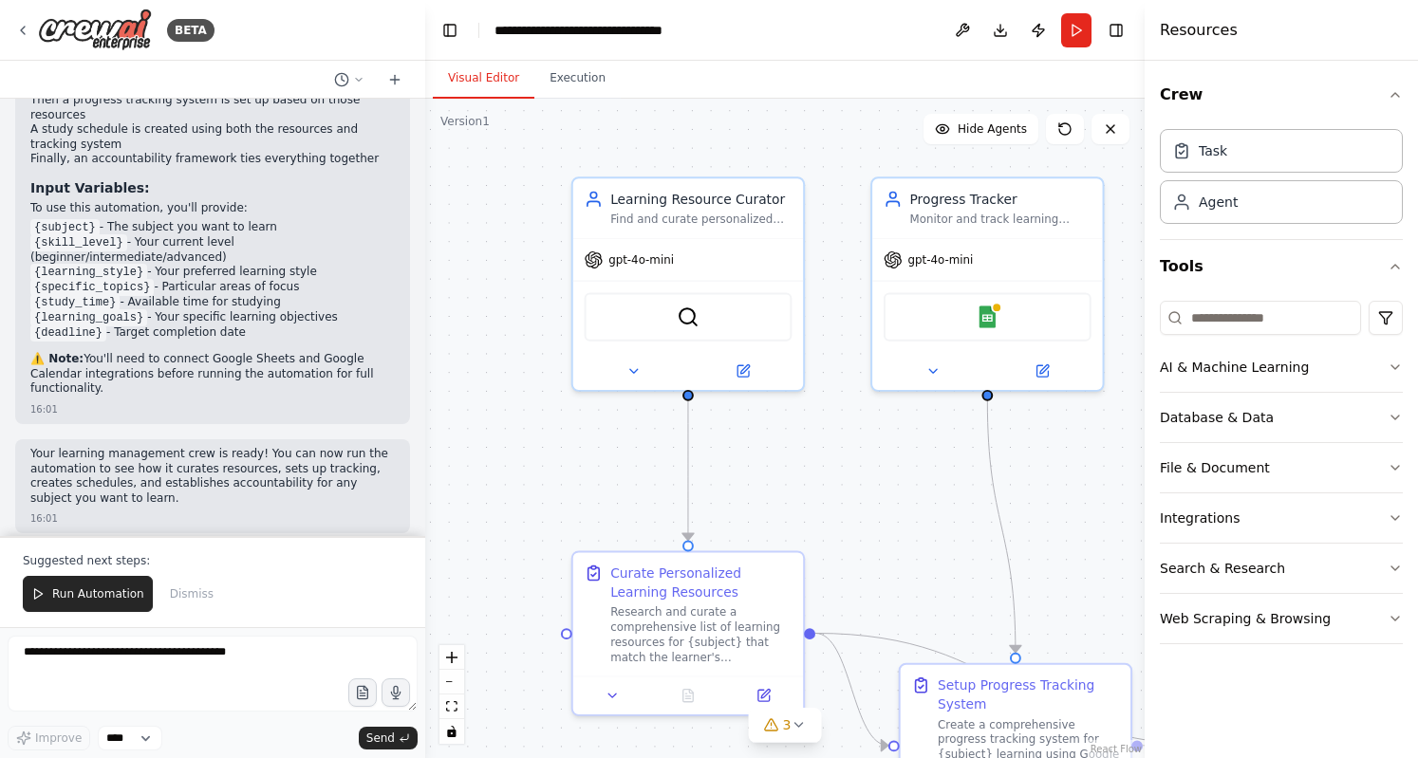
drag, startPoint x: 770, startPoint y: 532, endPoint x: 932, endPoint y: 550, distance: 162.3
click at [932, 550] on div ".deletable-edge-delete-btn { width: 20px; height: 20px; border: 0px solid #ffff…" at bounding box center [784, 428] width 719 height 659
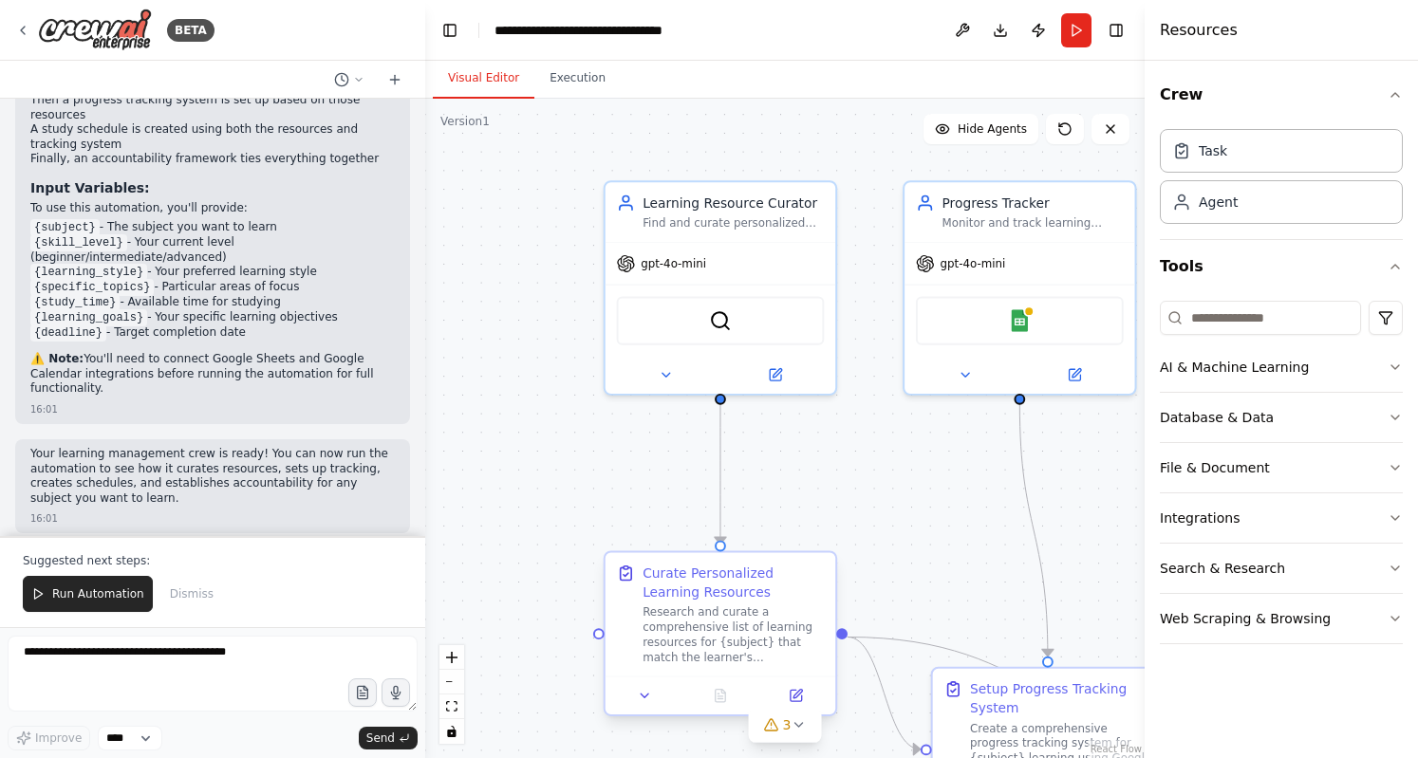
click at [671, 586] on div "Curate Personalized Learning Resources" at bounding box center [732, 582] width 181 height 37
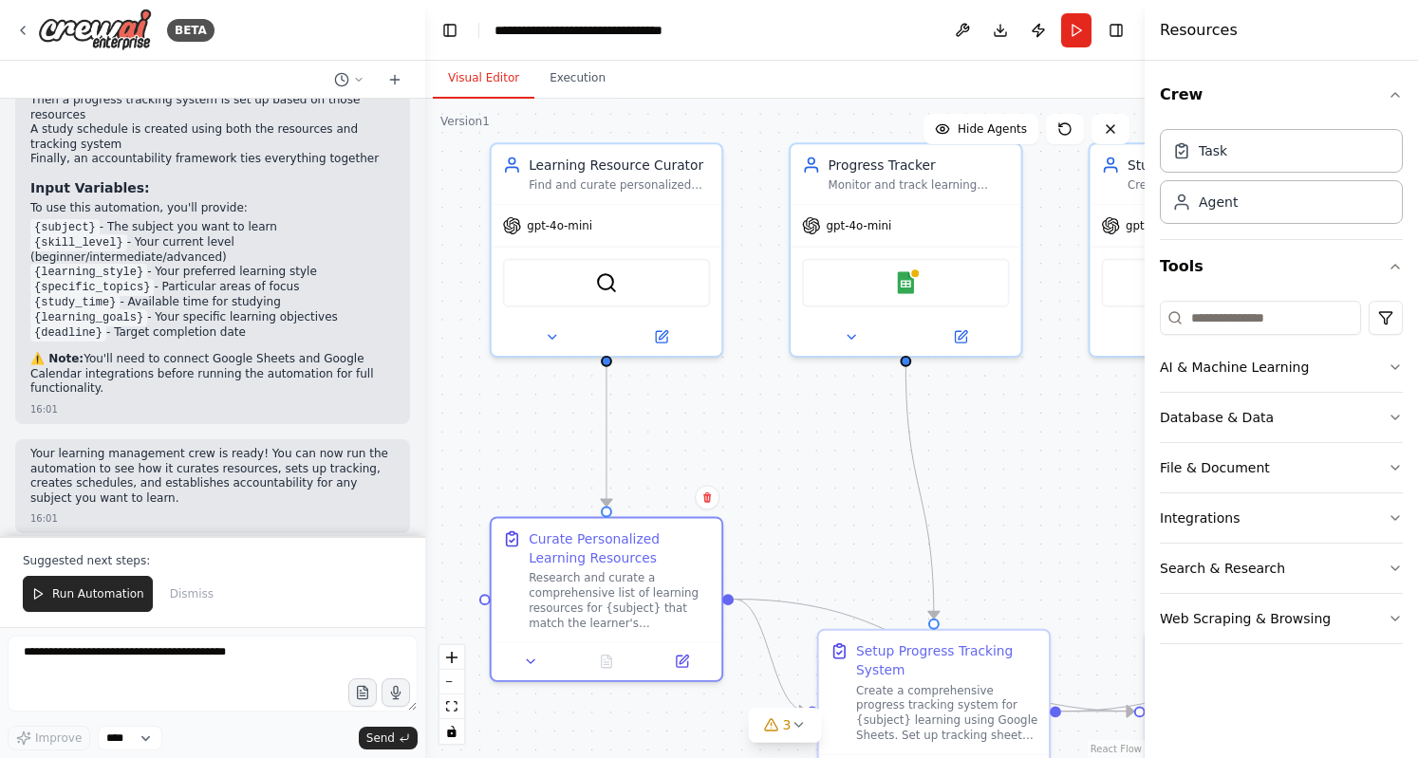
drag, startPoint x: 939, startPoint y: 546, endPoint x: 825, endPoint y: 508, distance: 120.0
click at [825, 508] on div ".deletable-edge-delete-btn { width: 20px; height: 20px; border: 0px solid #ffff…" at bounding box center [784, 428] width 719 height 659
click at [1030, 496] on div ".deletable-edge-delete-btn { width: 20px; height: 20px; border: 0px solid #ffff…" at bounding box center [784, 428] width 719 height 659
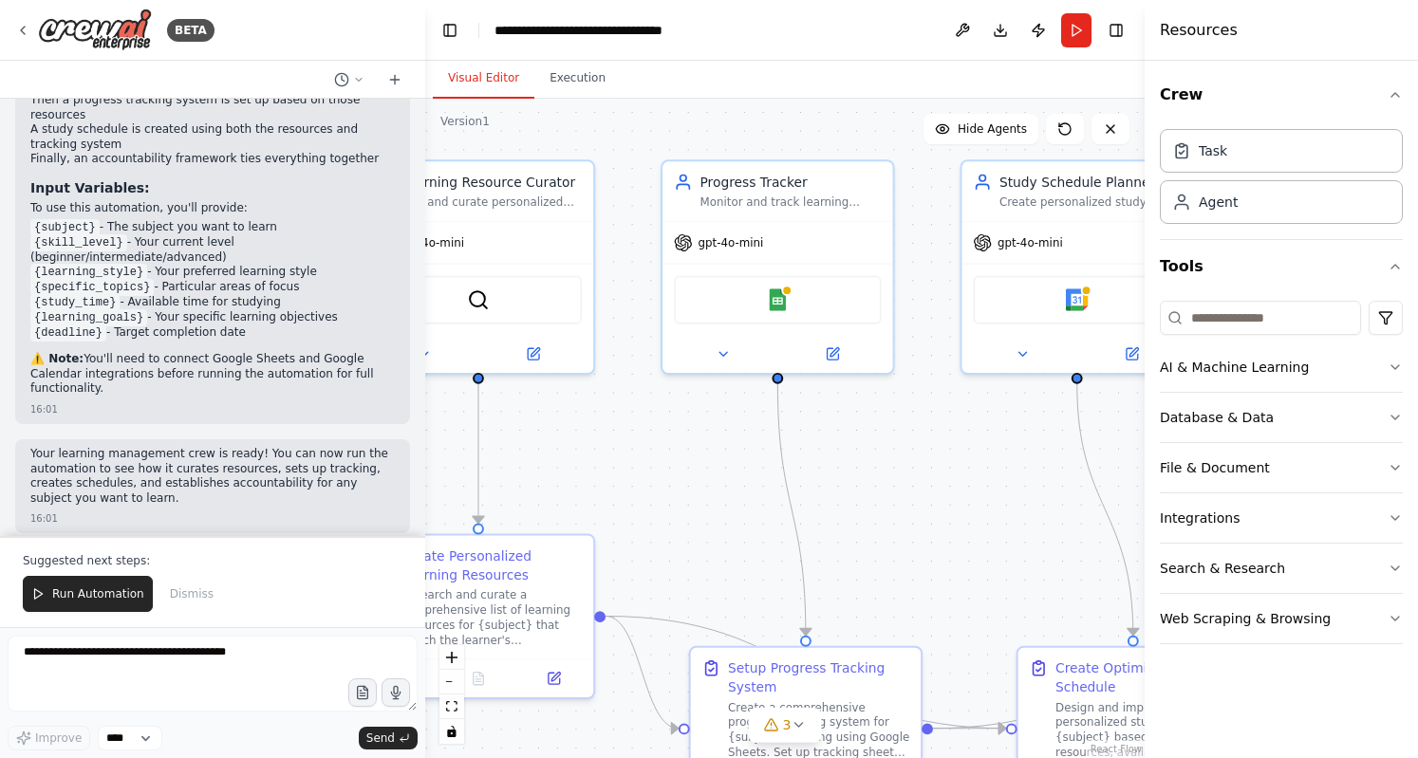
drag, startPoint x: 976, startPoint y: 503, endPoint x: 749, endPoint y: 538, distance: 230.4
click at [749, 538] on div ".deletable-edge-delete-btn { width: 20px; height: 20px; border: 0px solid #ffff…" at bounding box center [784, 428] width 719 height 659
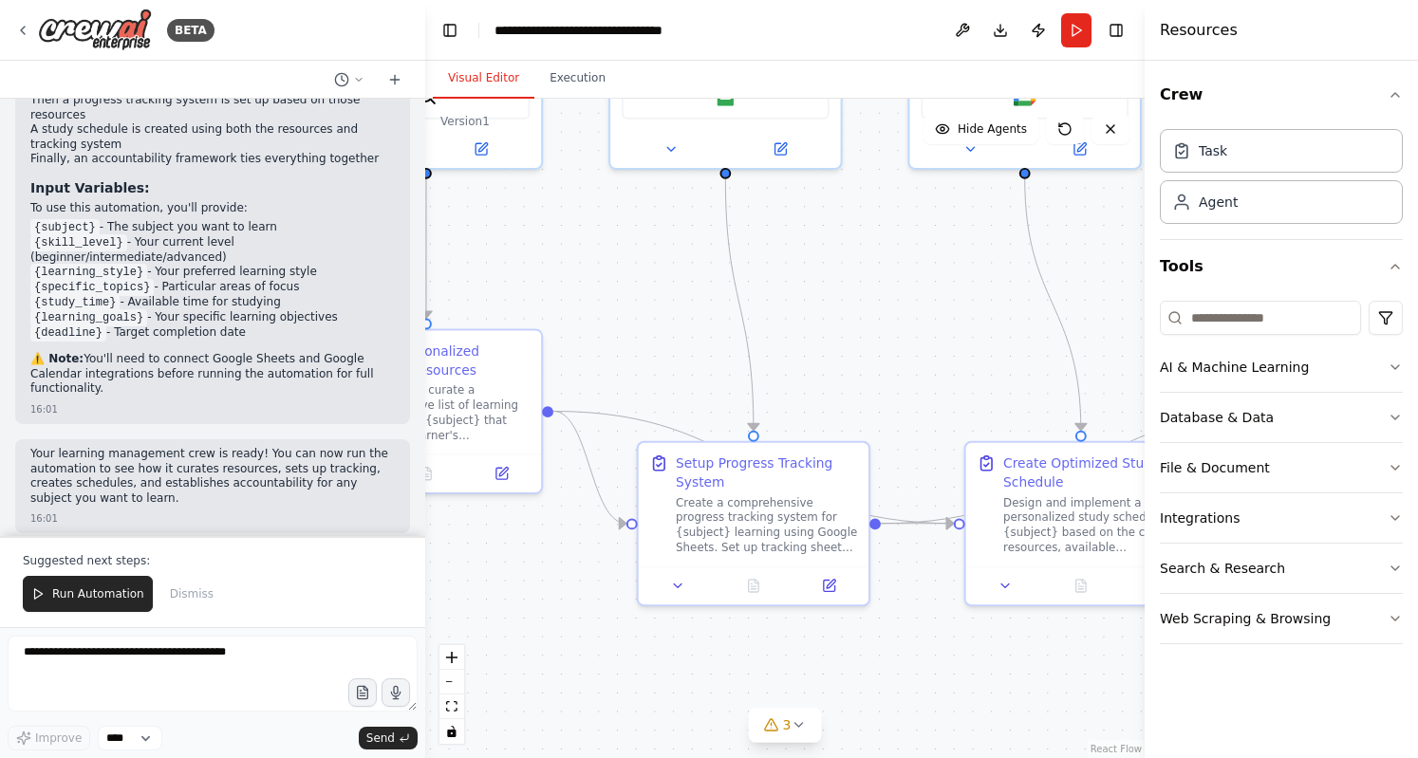
drag, startPoint x: 825, startPoint y: 494, endPoint x: 864, endPoint y: 272, distance: 225.4
click at [864, 272] on div ".deletable-edge-delete-btn { width: 20px; height: 20px; border: 0px solid #ffff…" at bounding box center [784, 428] width 719 height 659
click at [1110, 752] on link "React Flow" at bounding box center [1115, 749] width 51 height 10
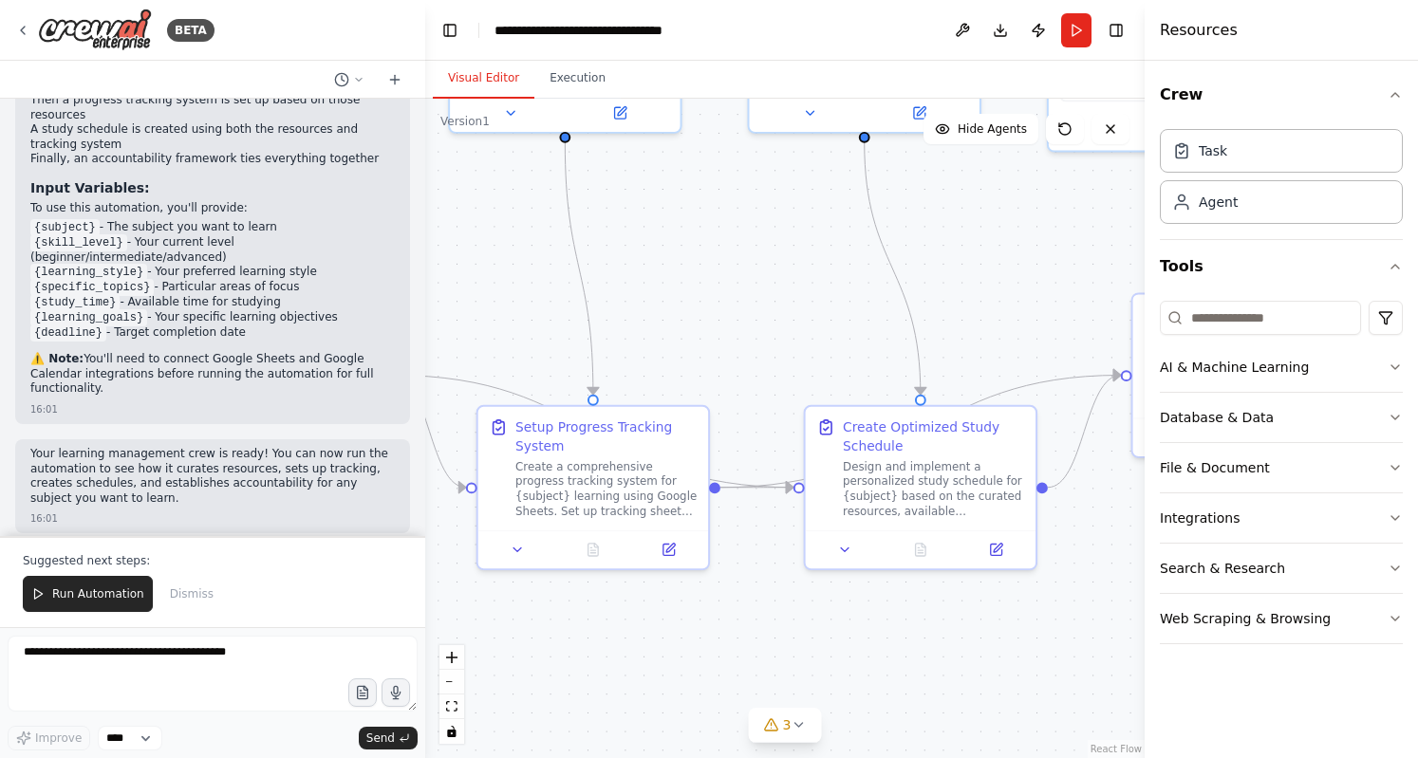
drag, startPoint x: 877, startPoint y: 310, endPoint x: 672, endPoint y: 278, distance: 207.5
click at [672, 278] on div ".deletable-edge-delete-btn { width: 20px; height: 20px; border: 0px solid #ffff…" at bounding box center [784, 428] width 719 height 659
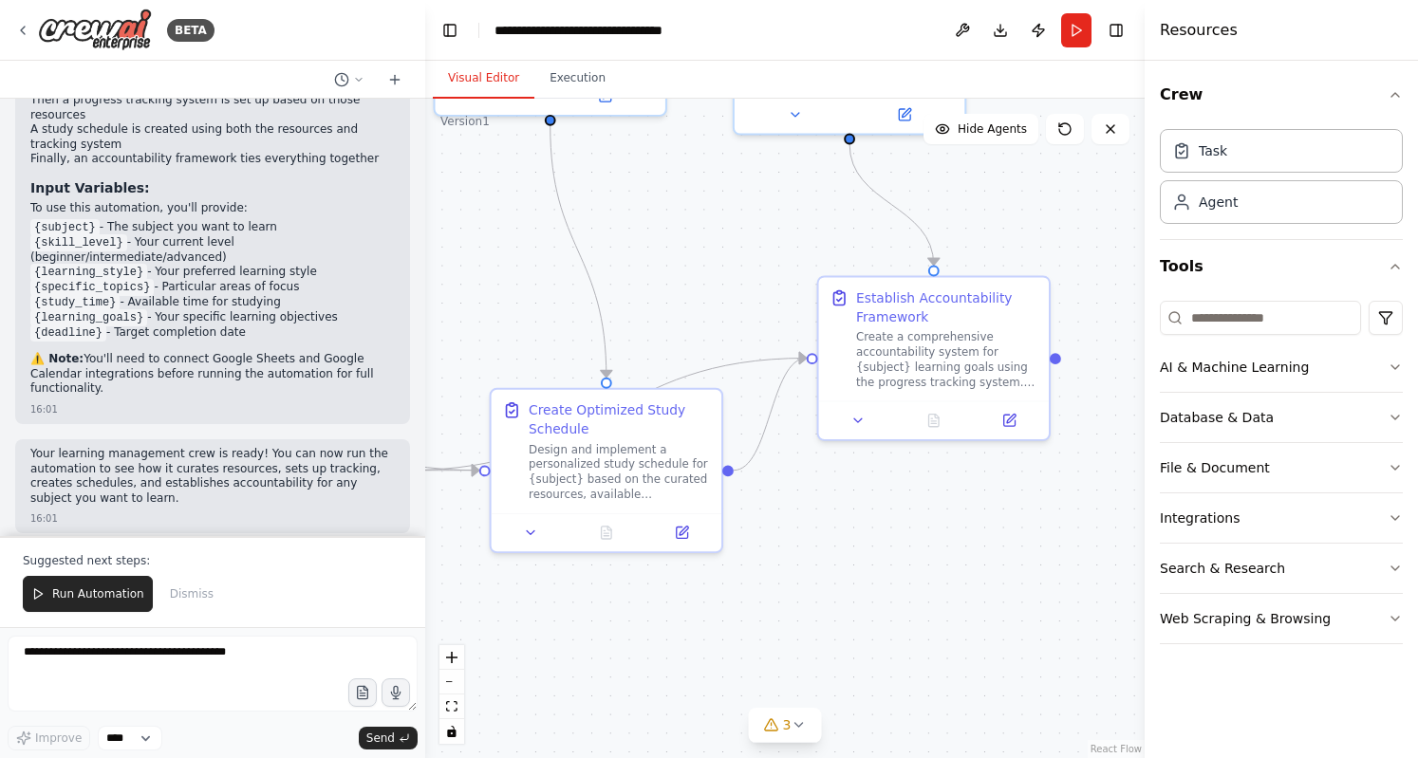
drag, startPoint x: 961, startPoint y: 294, endPoint x: 571, endPoint y: 294, distance: 390.0
click at [571, 294] on div ".deletable-edge-delete-btn { width: 20px; height: 20px; border: 0px solid #ffff…" at bounding box center [784, 428] width 719 height 659
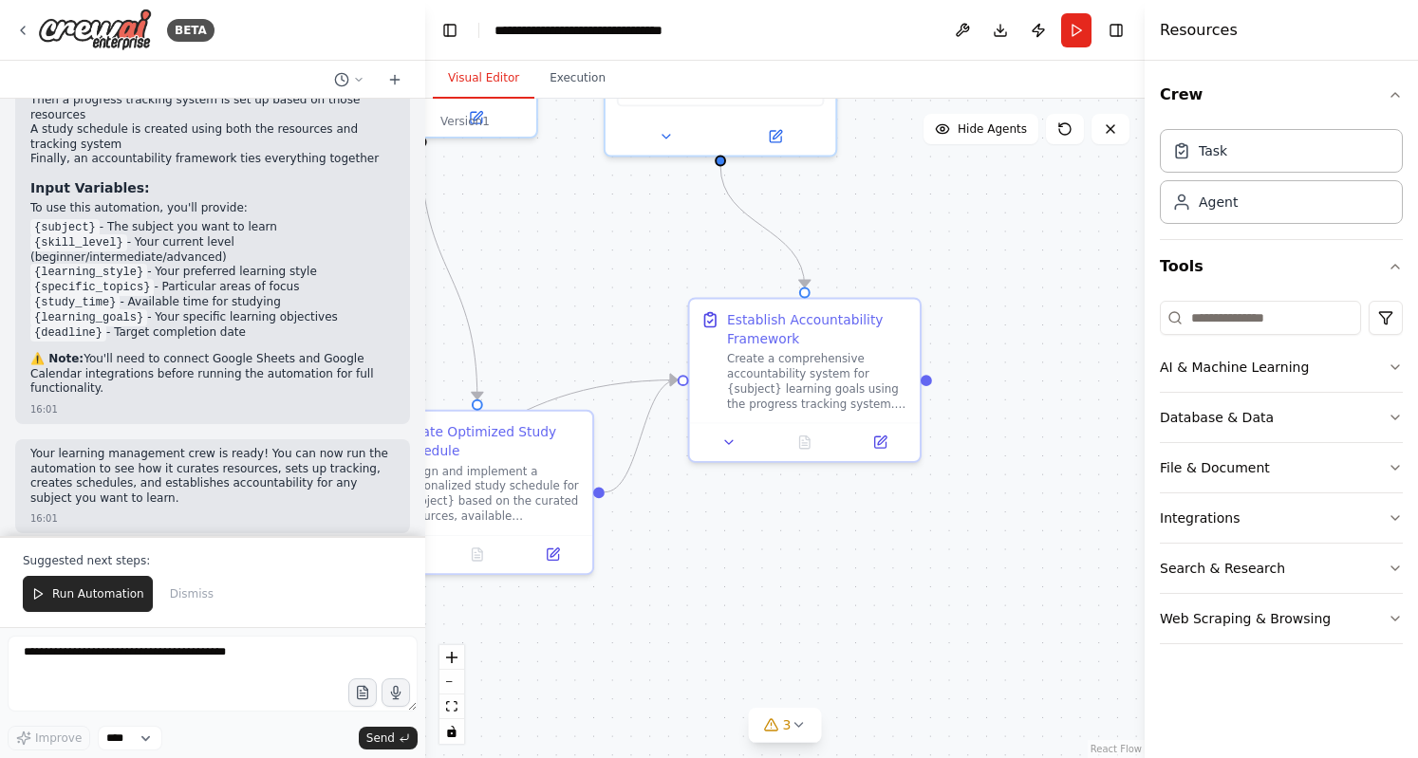
click at [86, 447] on p "Your learning management crew is ready! You can now run the automation to see h…" at bounding box center [212, 476] width 364 height 59
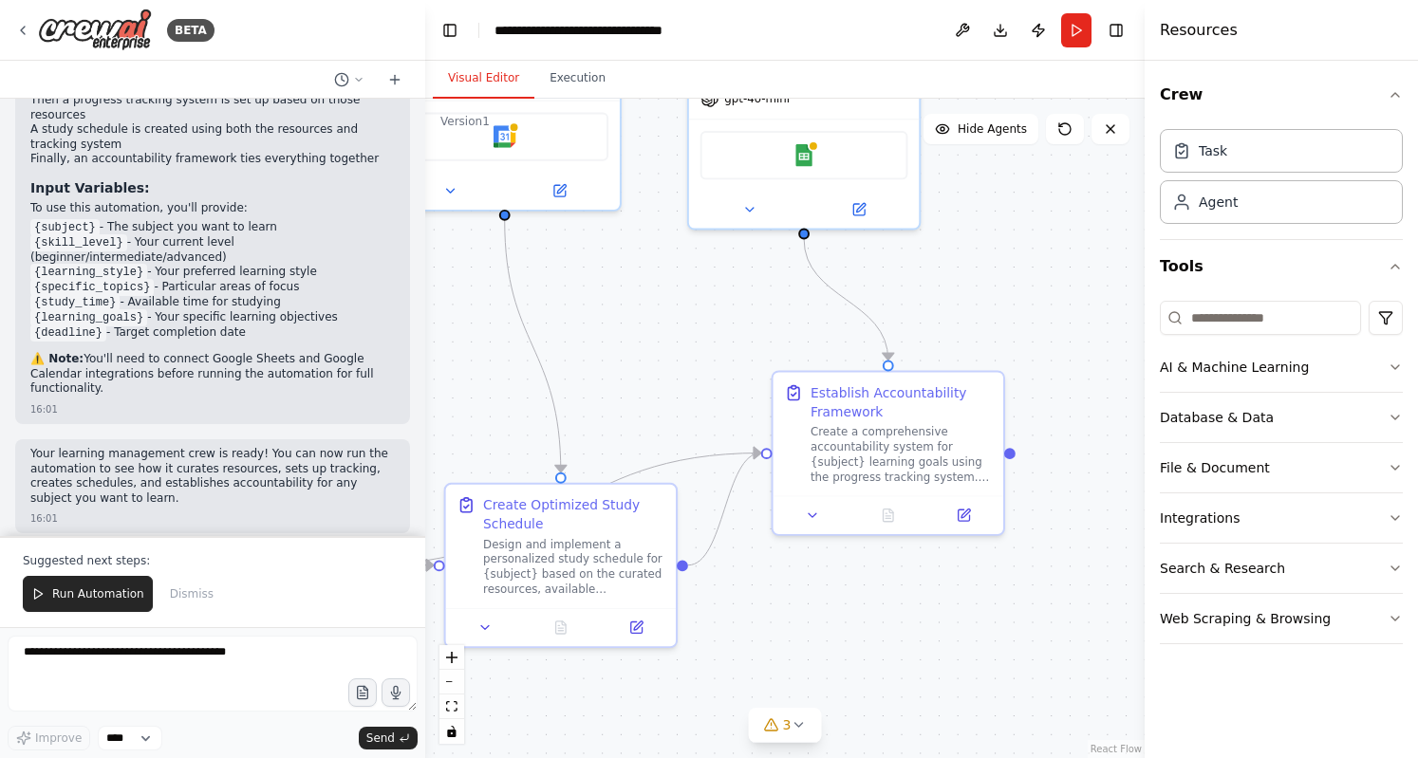
drag, startPoint x: 763, startPoint y: 535, endPoint x: 925, endPoint y: 621, distance: 183.8
click at [925, 621] on div ".deletable-edge-delete-btn { width: 20px; height: 20px; border: 0px solid #ffff…" at bounding box center [784, 428] width 719 height 659
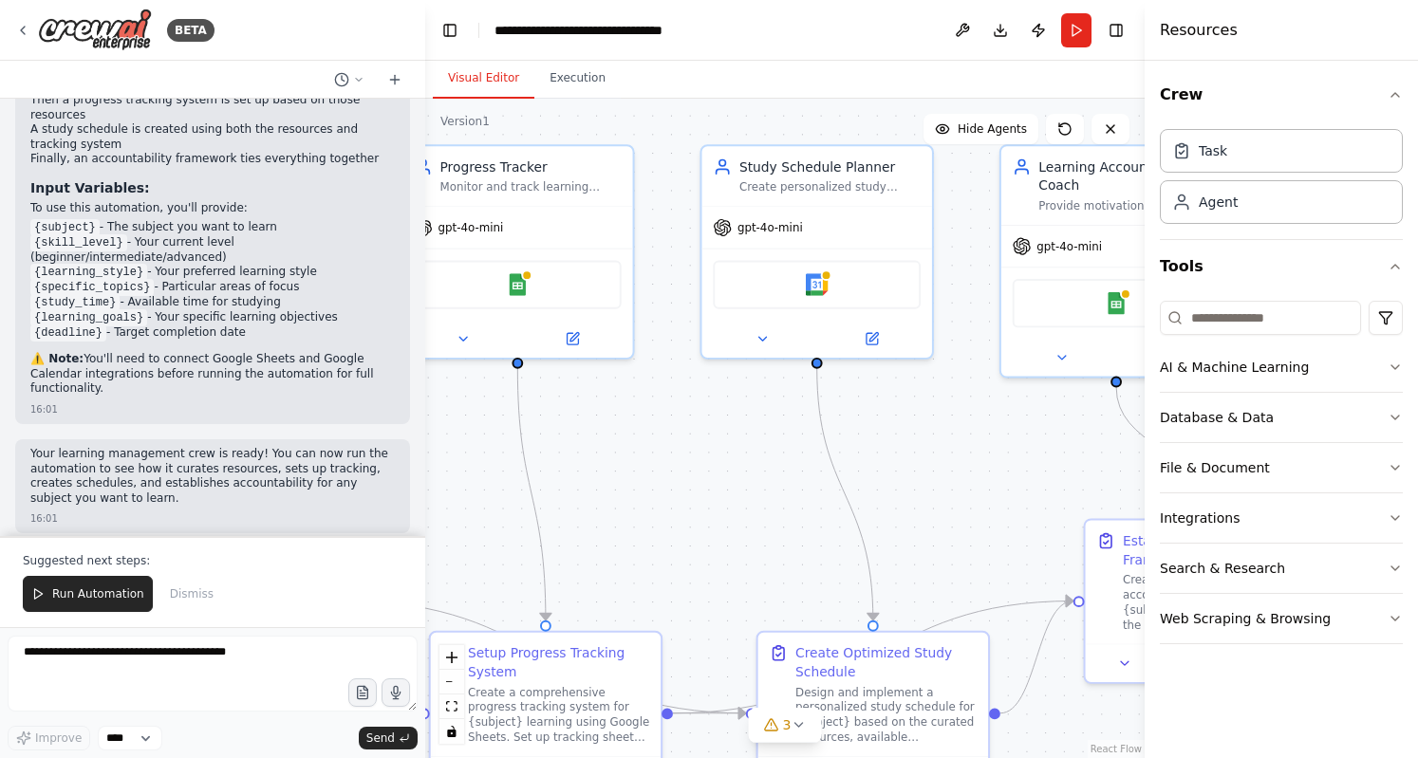
drag, startPoint x: 734, startPoint y: 411, endPoint x: 968, endPoint y: 544, distance: 268.6
click at [968, 544] on div ".deletable-edge-delete-btn { width: 20px; height: 20px; border: 0px solid #ffff…" at bounding box center [784, 428] width 719 height 659
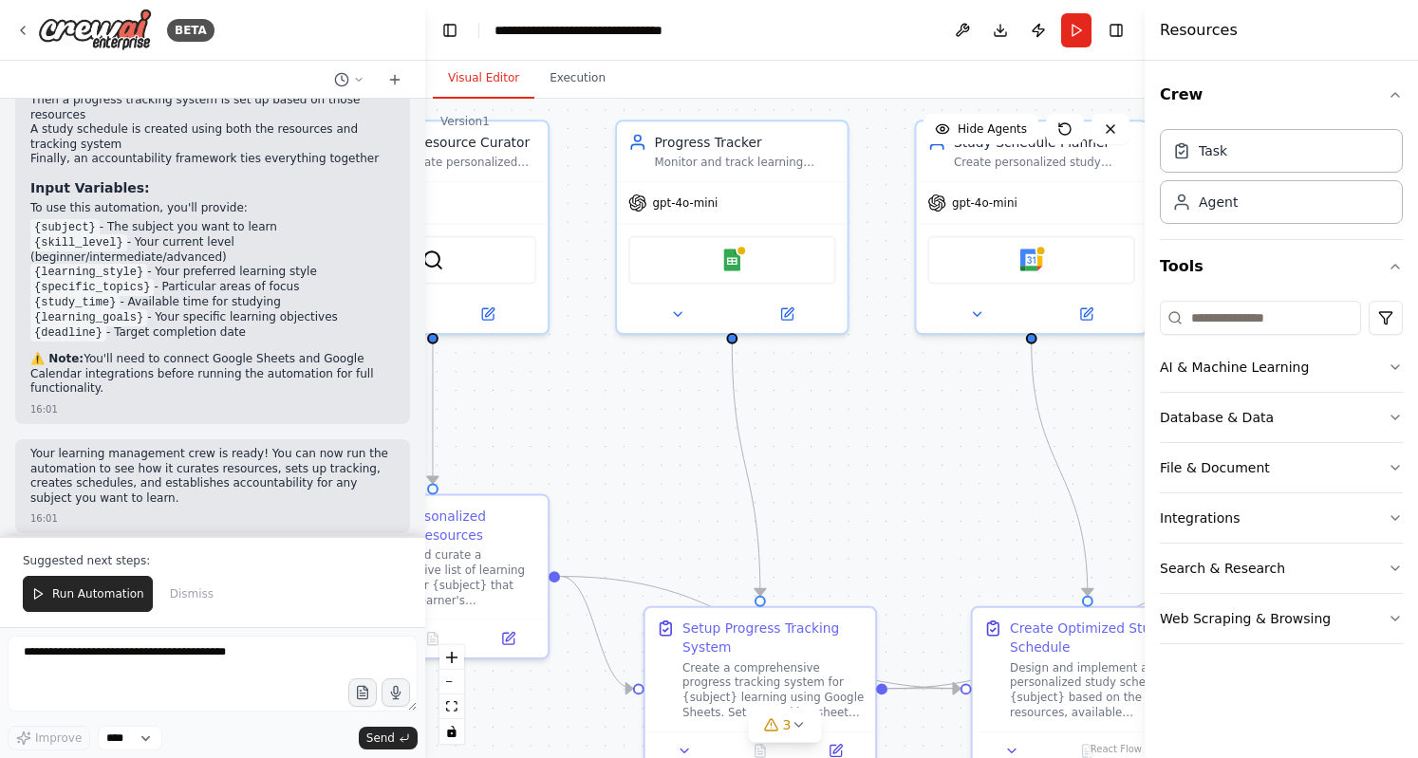
drag, startPoint x: 711, startPoint y: 508, endPoint x: 953, endPoint y: 485, distance: 243.0
click at [953, 485] on div ".deletable-edge-delete-btn { width: 20px; height: 20px; border: 0px solid #ffff…" at bounding box center [784, 428] width 719 height 659
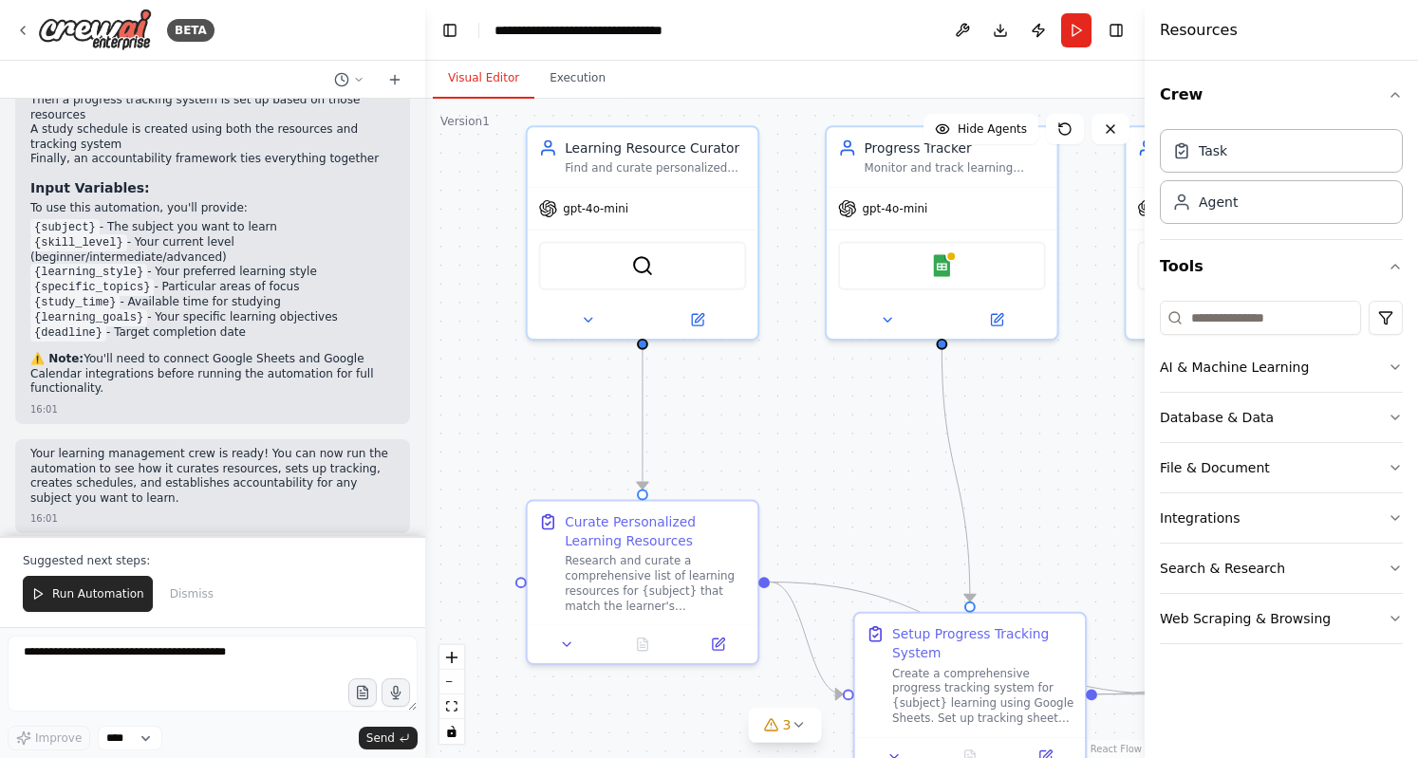
drag, startPoint x: 624, startPoint y: 460, endPoint x: 932, endPoint y: 488, distance: 308.6
click at [932, 488] on div ".deletable-edge-delete-btn { width: 20px; height: 20px; border: 0px solid #ffff…" at bounding box center [784, 428] width 719 height 659
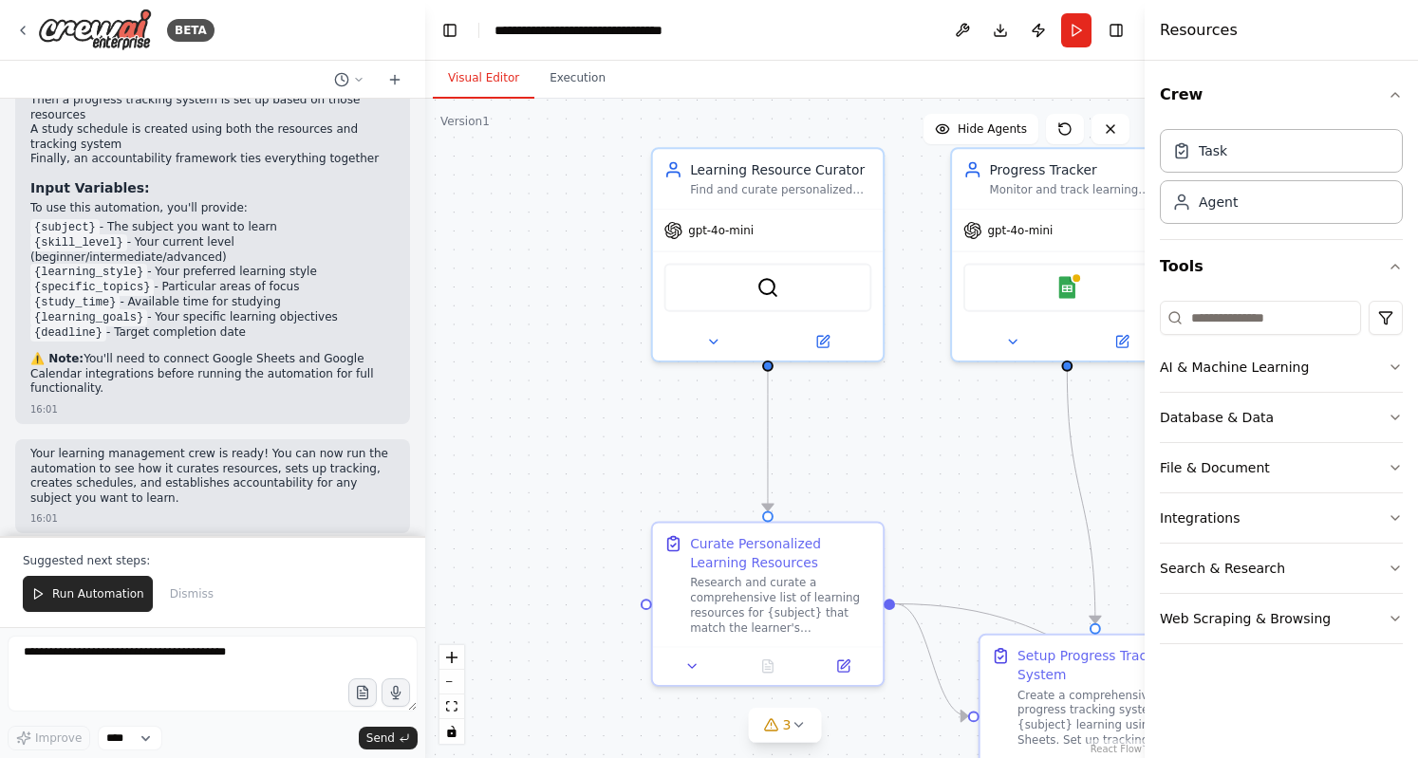
drag, startPoint x: 637, startPoint y: 464, endPoint x: 474, endPoint y: 517, distance: 170.7
click at [474, 517] on div ".deletable-edge-delete-btn { width: 20px; height: 20px; border: 0px solid #ffff…" at bounding box center [784, 428] width 719 height 659
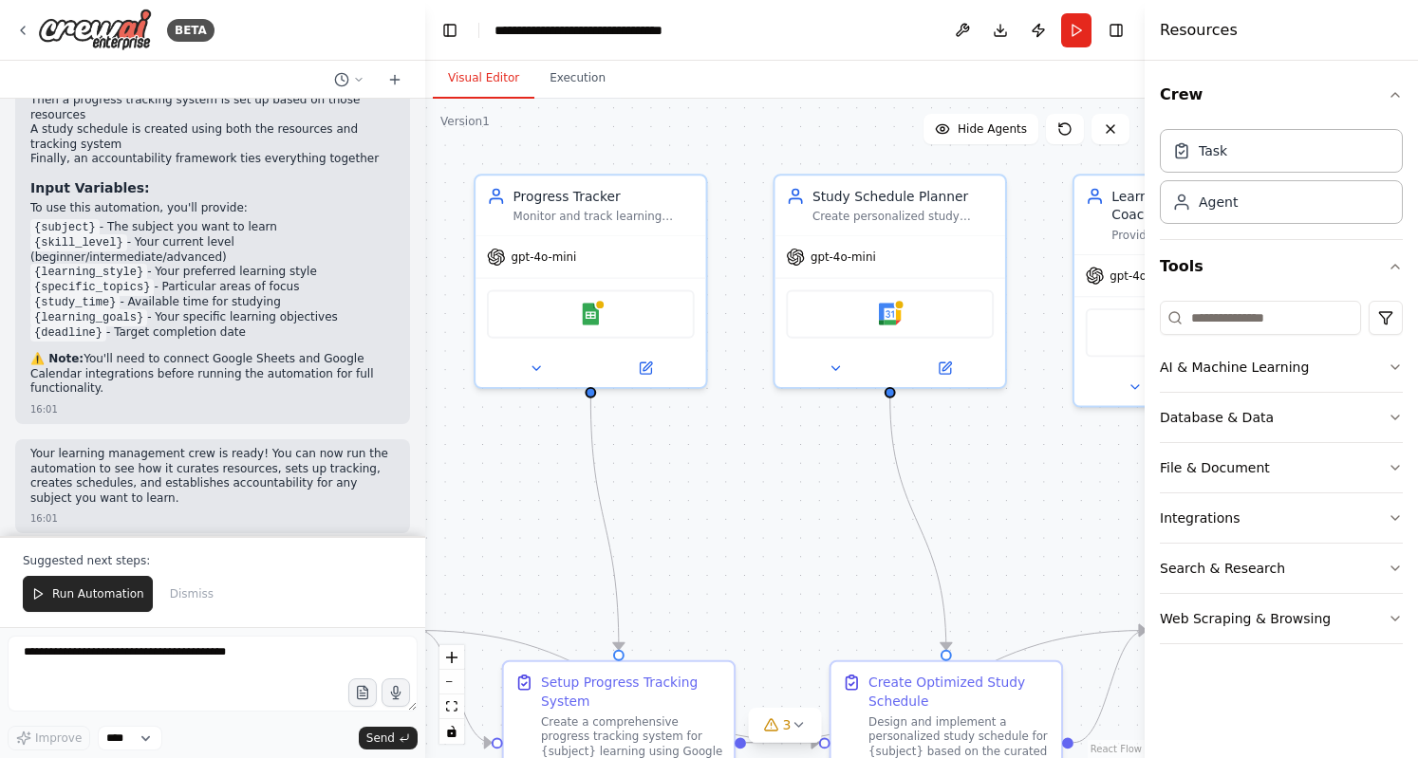
drag, startPoint x: 767, startPoint y: 534, endPoint x: 437, endPoint y: 510, distance: 330.2
click at [437, 510] on div ".deletable-edge-delete-btn { width: 20px; height: 20px; border: 0px solid #ffff…" at bounding box center [784, 428] width 719 height 659
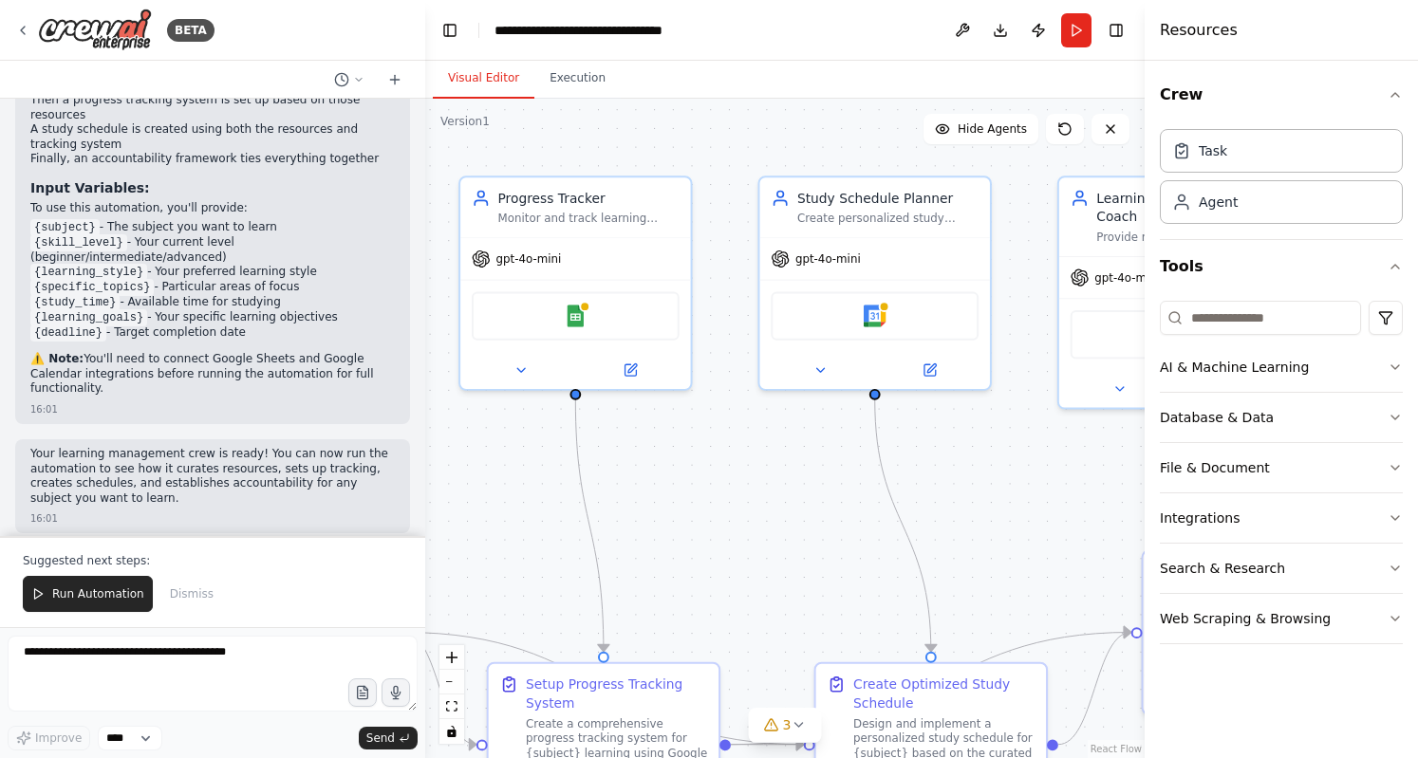
click at [0, 374] on button "Toggle Sidebar" at bounding box center [-1, 379] width 15 height 758
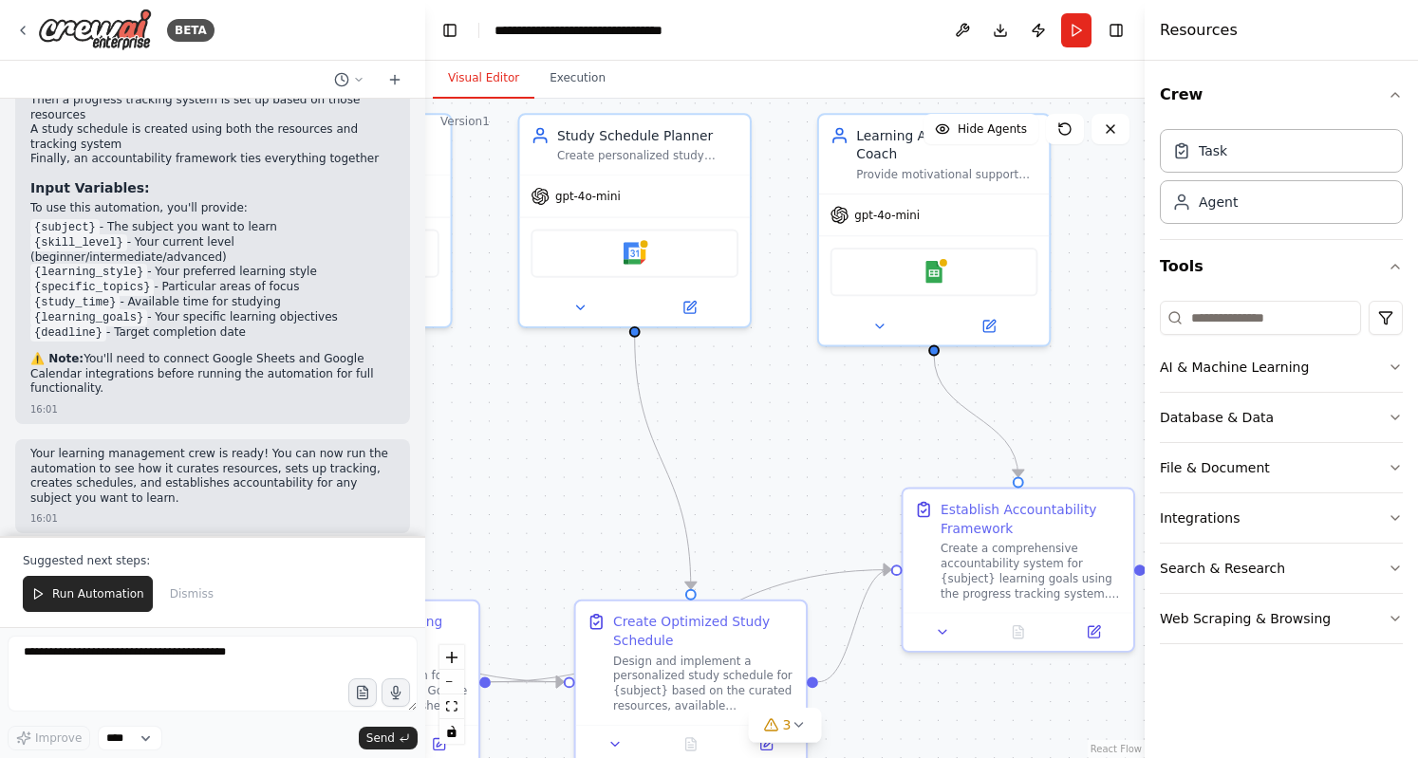
drag, startPoint x: 806, startPoint y: 472, endPoint x: 518, endPoint y: 370, distance: 305.8
click at [518, 370] on div ".deletable-edge-delete-btn { width: 20px; height: 20px; border: 0px solid #ffff…" at bounding box center [784, 428] width 719 height 659
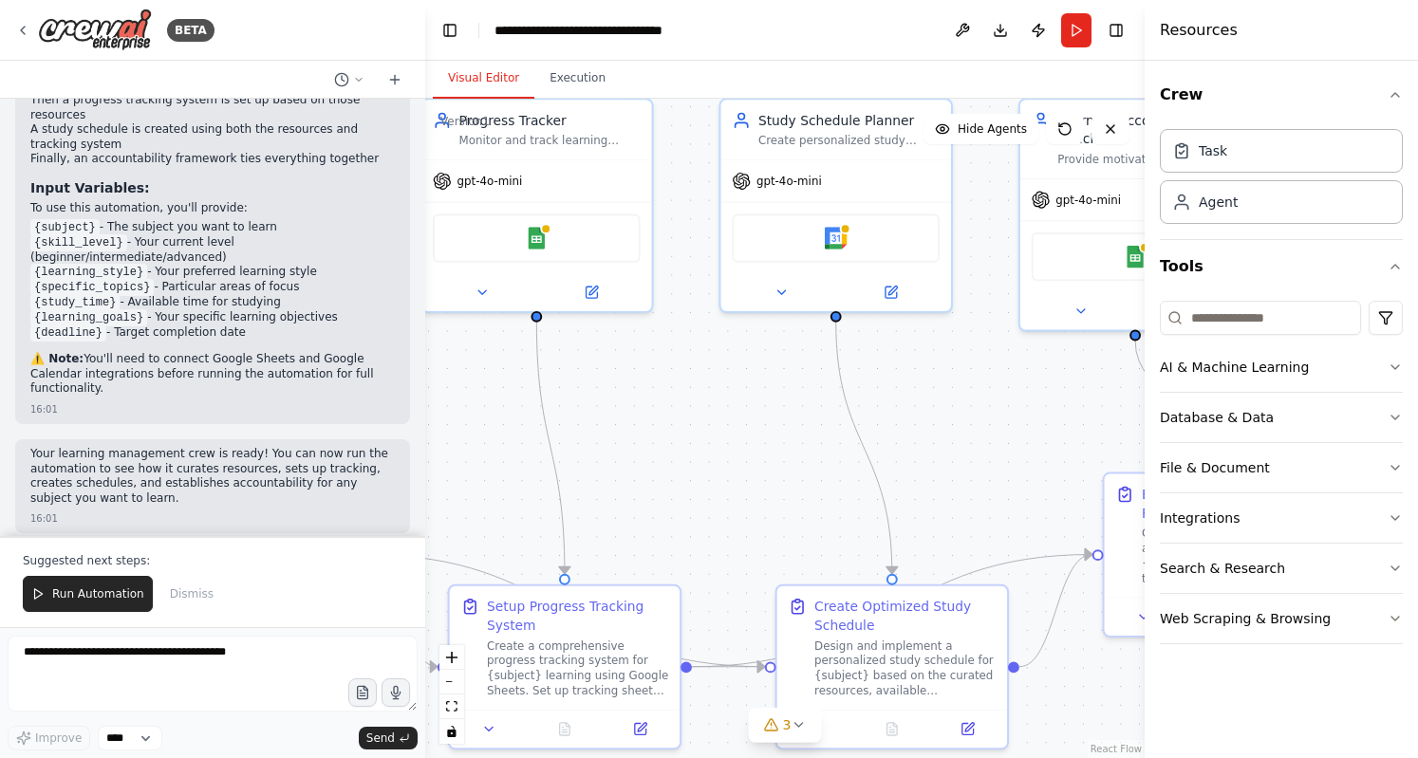
drag, startPoint x: 514, startPoint y: 453, endPoint x: 829, endPoint y: 443, distance: 315.1
click at [829, 443] on div ".deletable-edge-delete-btn { width: 20px; height: 20px; border: 0px solid #ffff…" at bounding box center [784, 428] width 719 height 659
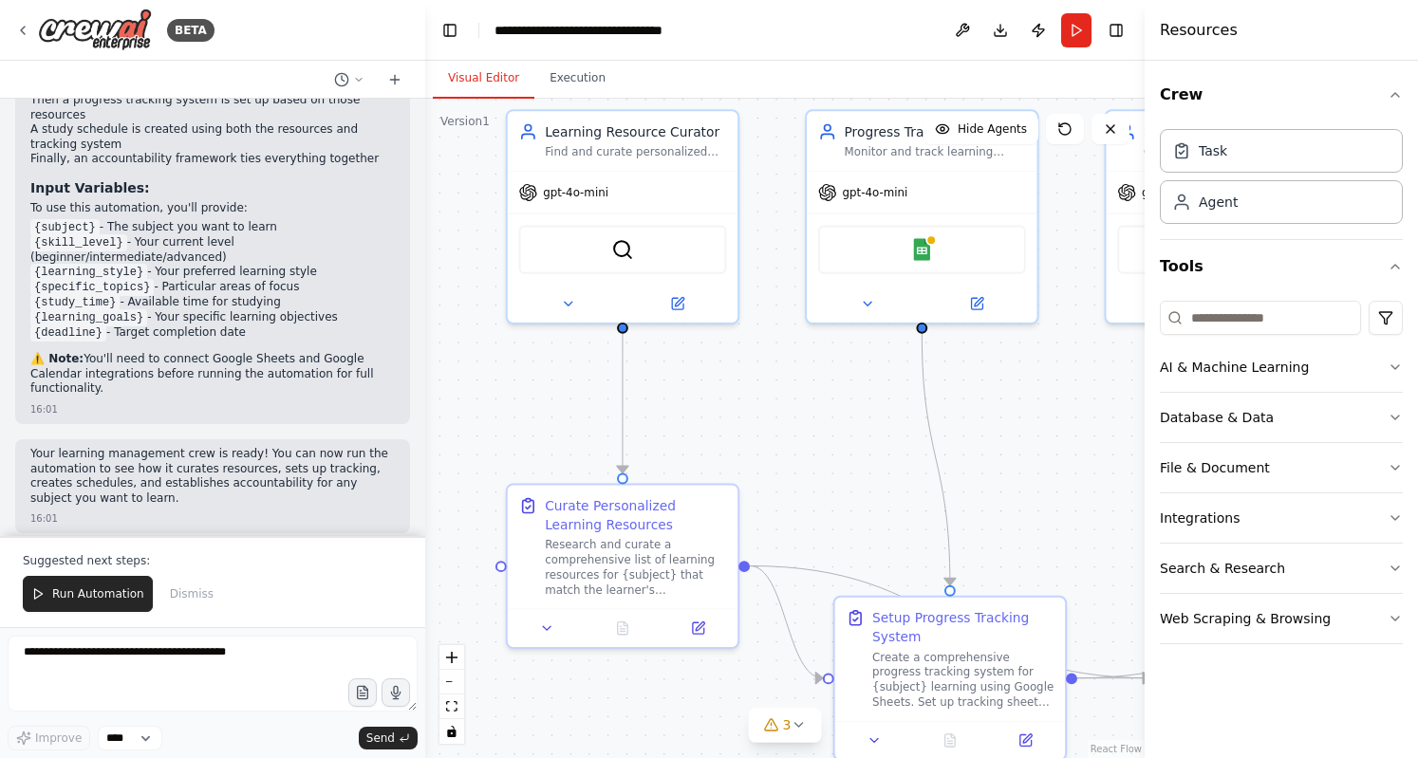
drag, startPoint x: 515, startPoint y: 402, endPoint x: 835, endPoint y: 447, distance: 322.8
click at [835, 447] on div ".deletable-edge-delete-btn { width: 20px; height: 20px; border: 0px solid #ffff…" at bounding box center [784, 428] width 719 height 659
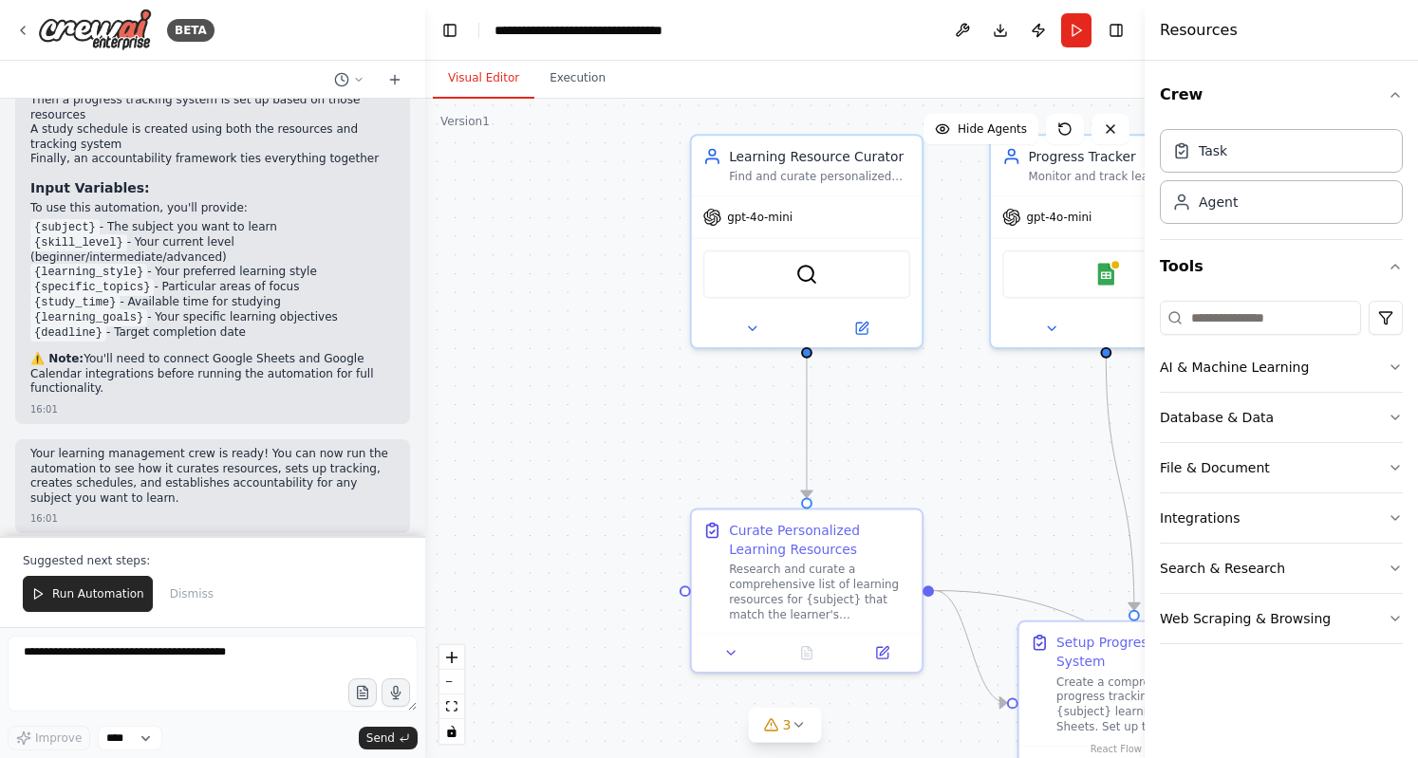
drag, startPoint x: 528, startPoint y: 399, endPoint x: 628, endPoint y: 431, distance: 105.3
click at [628, 431] on div ".deletable-edge-delete-btn { width: 20px; height: 20px; border: 0px solid #ffff…" at bounding box center [784, 428] width 719 height 659
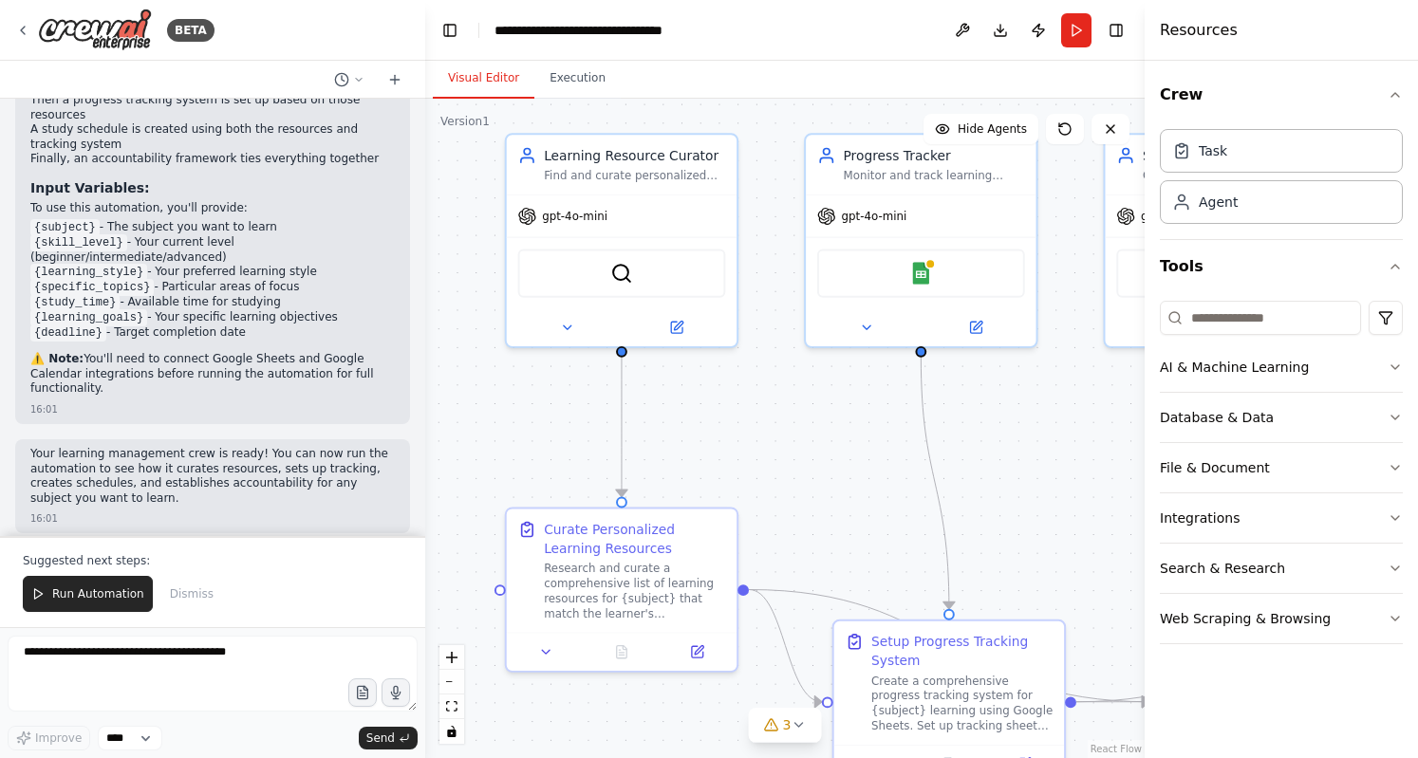
drag, startPoint x: 874, startPoint y: 434, endPoint x: 700, endPoint y: 419, distance: 174.2
click at [700, 419] on div ".deletable-edge-delete-btn { width: 20px; height: 20px; border: 0px solid #ffff…" at bounding box center [784, 428] width 719 height 659
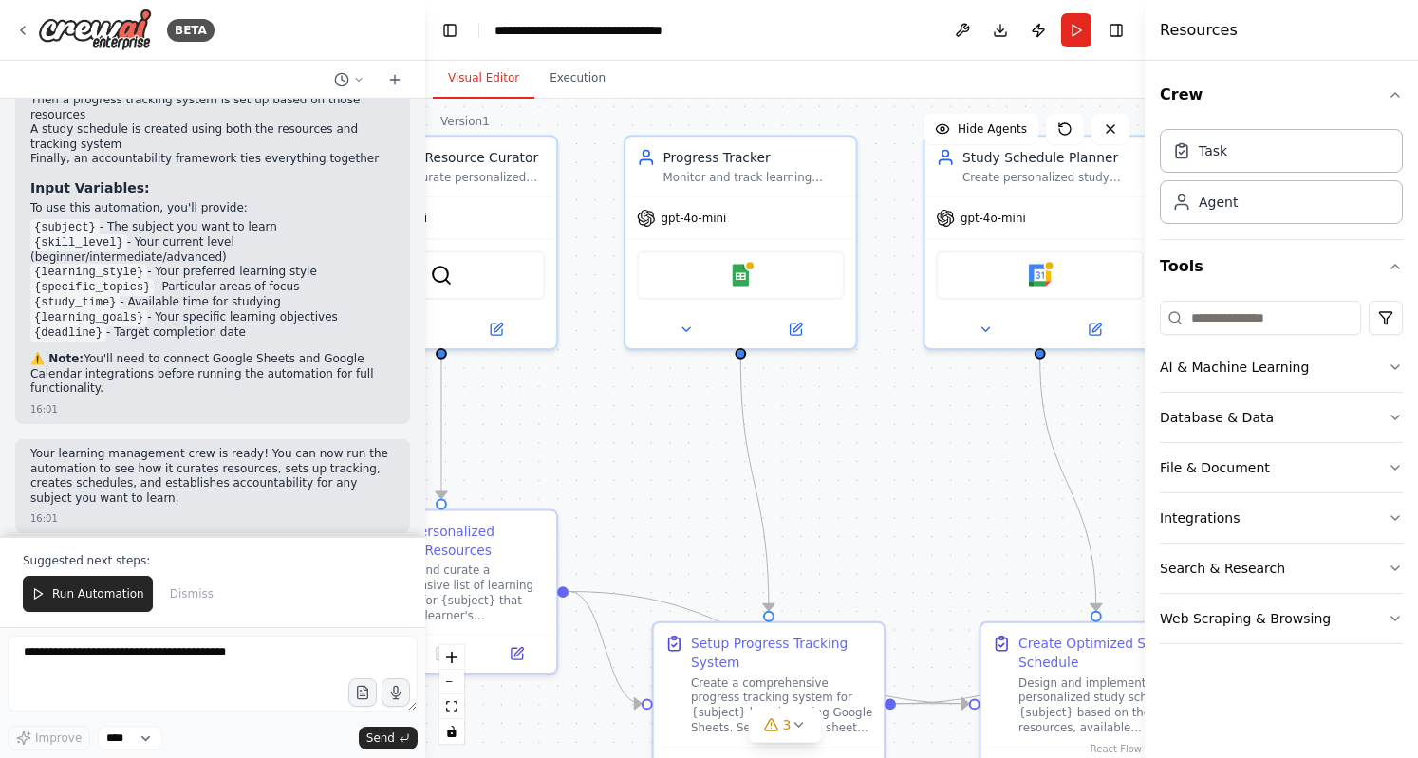
drag, startPoint x: 1000, startPoint y: 381, endPoint x: 889, endPoint y: 393, distance: 111.6
click at [889, 389] on div ".deletable-edge-delete-btn { width: 20px; height: 20px; border: 0px solid #ffff…" at bounding box center [784, 428] width 719 height 659
drag, startPoint x: 849, startPoint y: 427, endPoint x: 1027, endPoint y: 425, distance: 177.4
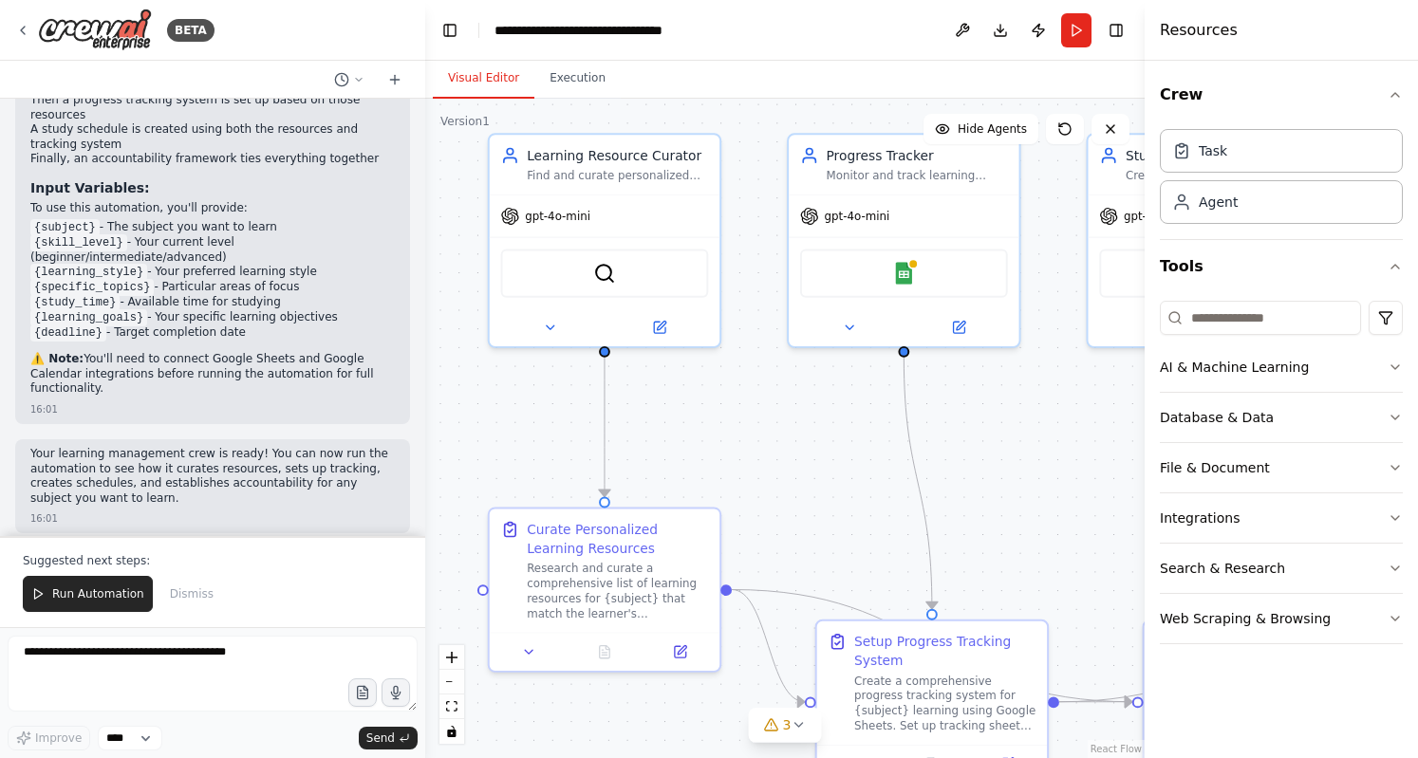
drag, startPoint x: 1027, startPoint y: 425, endPoint x: 799, endPoint y: 435, distance: 227.9
click at [799, 435] on div ".deletable-edge-delete-btn { width: 20px; height: 20px; border: 0px solid #ffff…" at bounding box center [784, 428] width 719 height 659
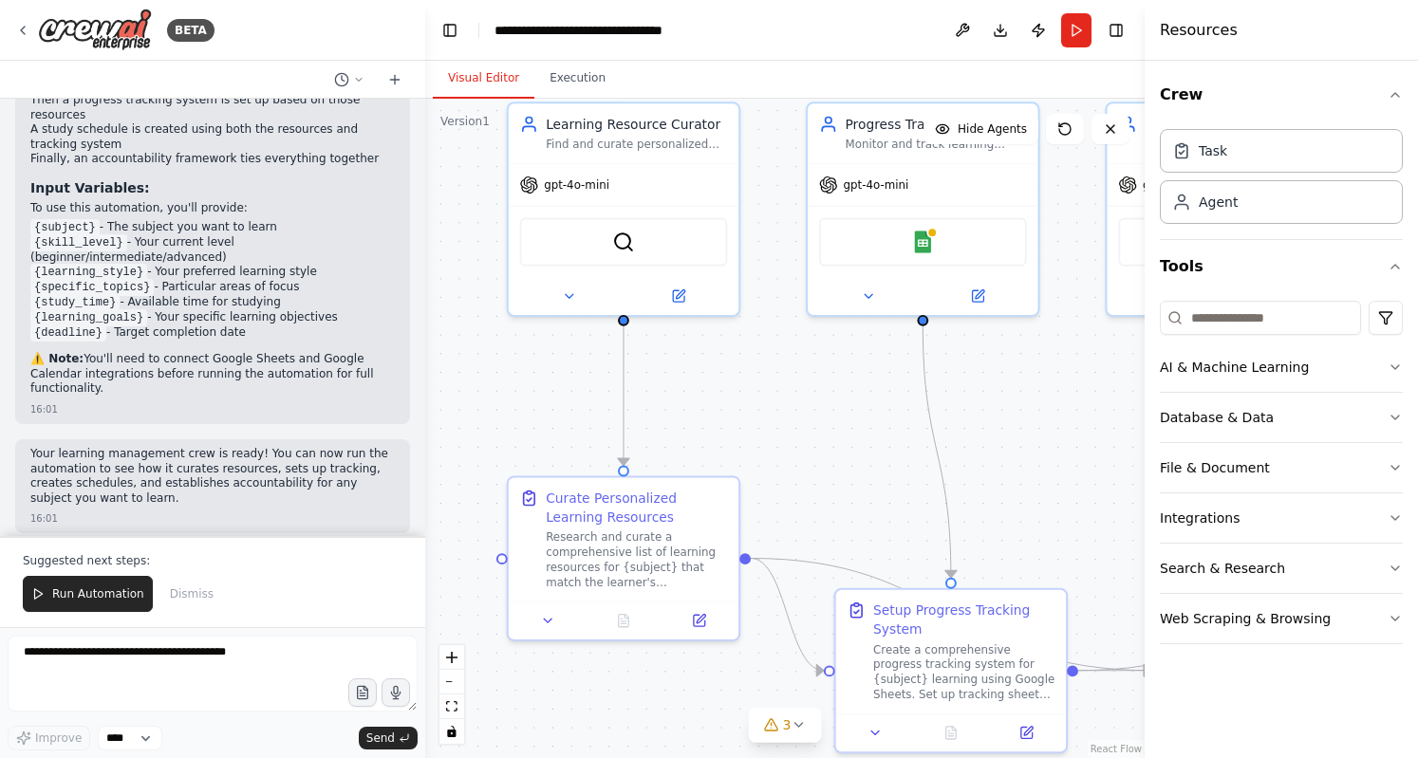
drag, startPoint x: 799, startPoint y: 435, endPoint x: 652, endPoint y: 366, distance: 162.2
click at [652, 366] on div ".deletable-edge-delete-btn { width: 20px; height: 20px; border: 0px solid #ffff…" at bounding box center [784, 428] width 719 height 659
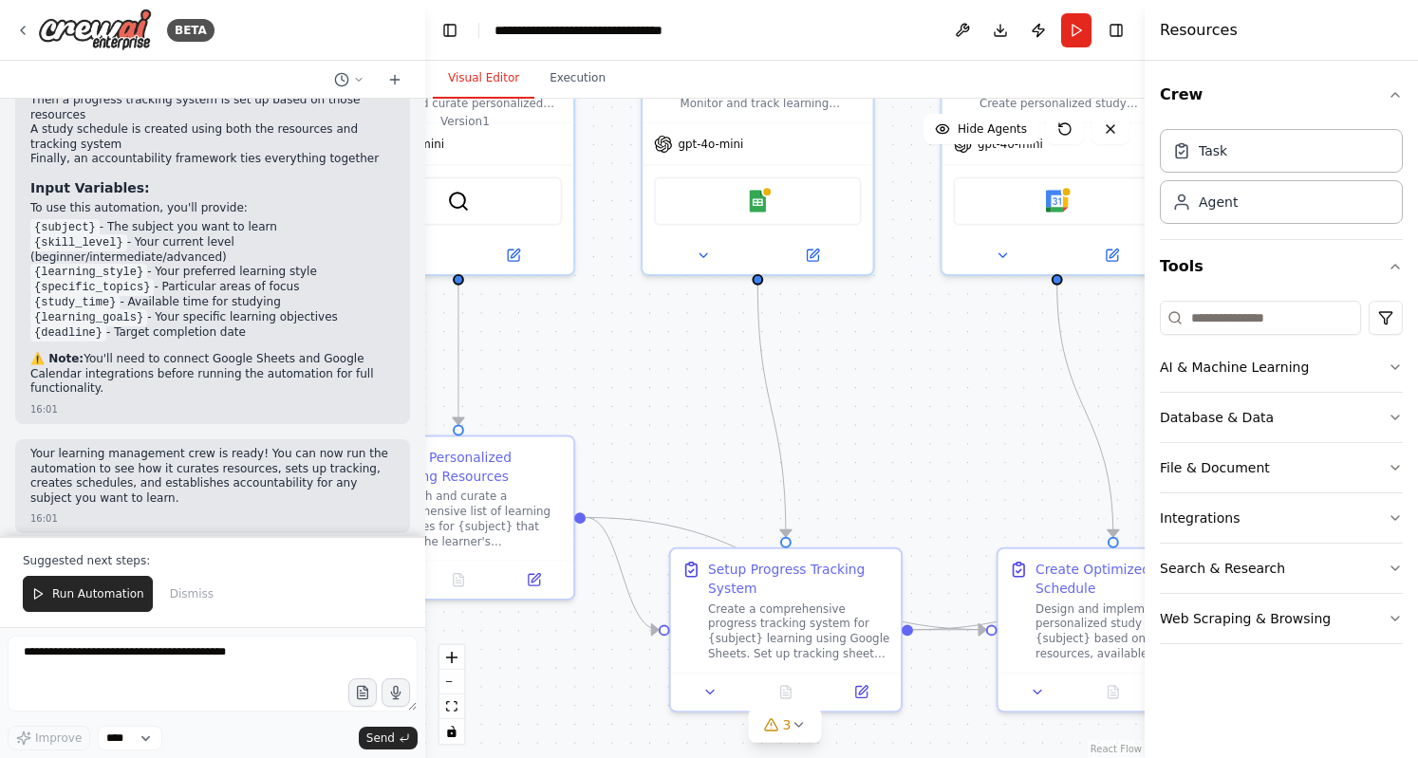
drag, startPoint x: 1032, startPoint y: 411, endPoint x: 675, endPoint y: 426, distance: 358.0
click at [675, 426] on div ".deletable-edge-delete-btn { width: 20px; height: 20px; border: 0px solid #ffff…" at bounding box center [784, 428] width 719 height 659
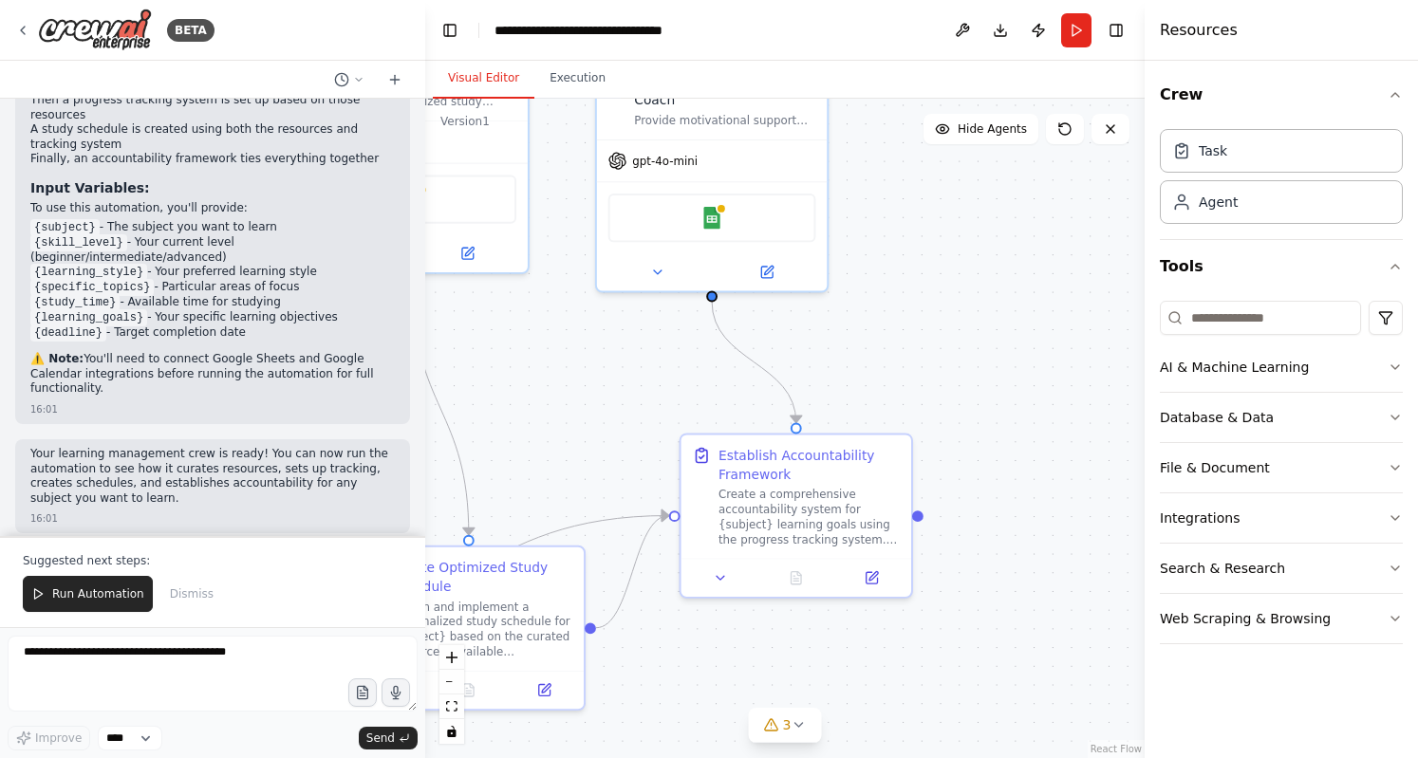
drag, startPoint x: 827, startPoint y: 413, endPoint x: 540, endPoint y: 396, distance: 288.0
click at [540, 396] on div ".deletable-edge-delete-btn { width: 20px; height: 20px; border: 0px solid #ffff…" at bounding box center [784, 428] width 719 height 659
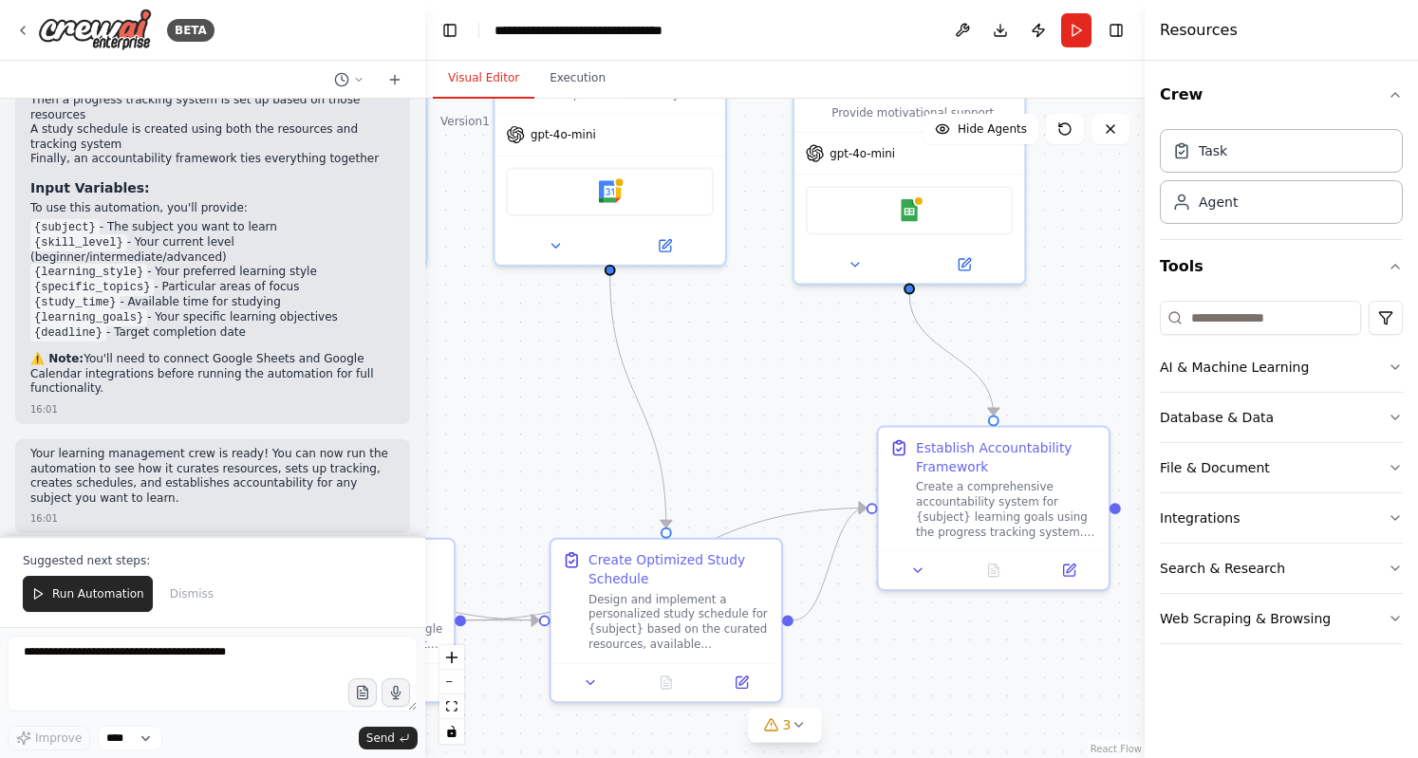
drag, startPoint x: 845, startPoint y: 354, endPoint x: 1045, endPoint y: 346, distance: 199.4
click at [1045, 346] on div ".deletable-edge-delete-btn { width: 20px; height: 20px; border: 0px solid #ffff…" at bounding box center [784, 428] width 719 height 659
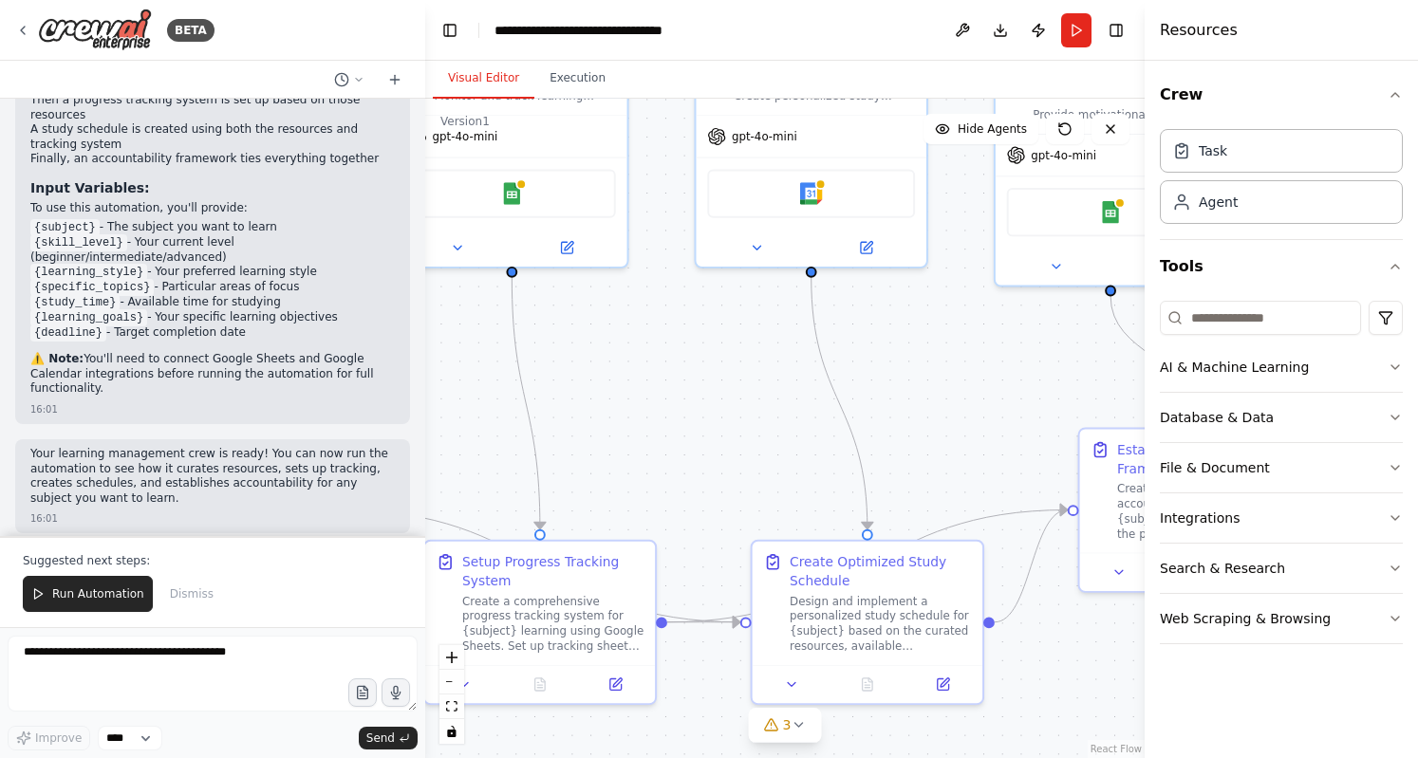
drag, startPoint x: 787, startPoint y: 335, endPoint x: 997, endPoint y: 337, distance: 210.6
click at [997, 337] on div ".deletable-edge-delete-btn { width: 20px; height: 20px; border: 0px solid #ffff…" at bounding box center [784, 428] width 719 height 659
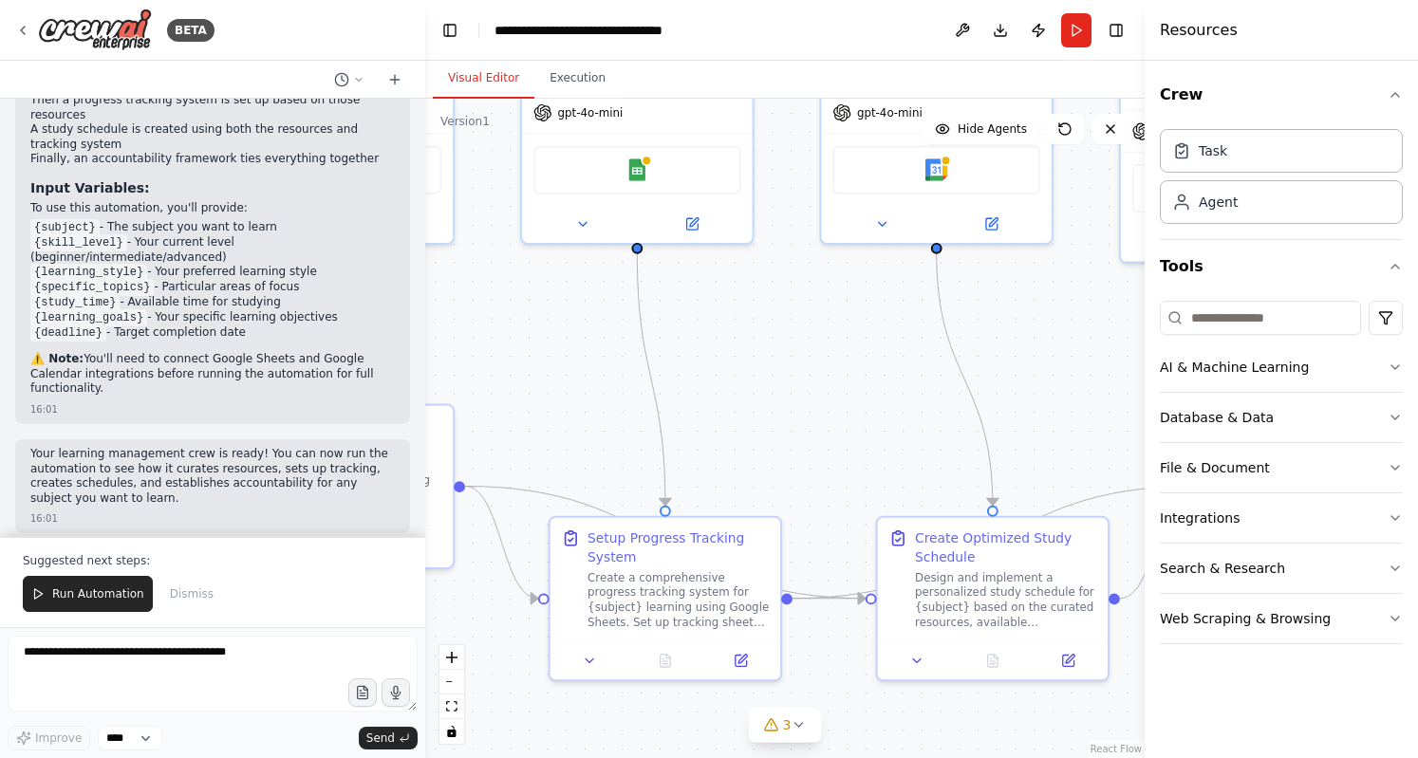
drag, startPoint x: 712, startPoint y: 385, endPoint x: 952, endPoint y: 354, distance: 242.1
click at [952, 354] on div ".deletable-edge-delete-btn { width: 20px; height: 20px; border: 0px solid #ffff…" at bounding box center [784, 428] width 719 height 659
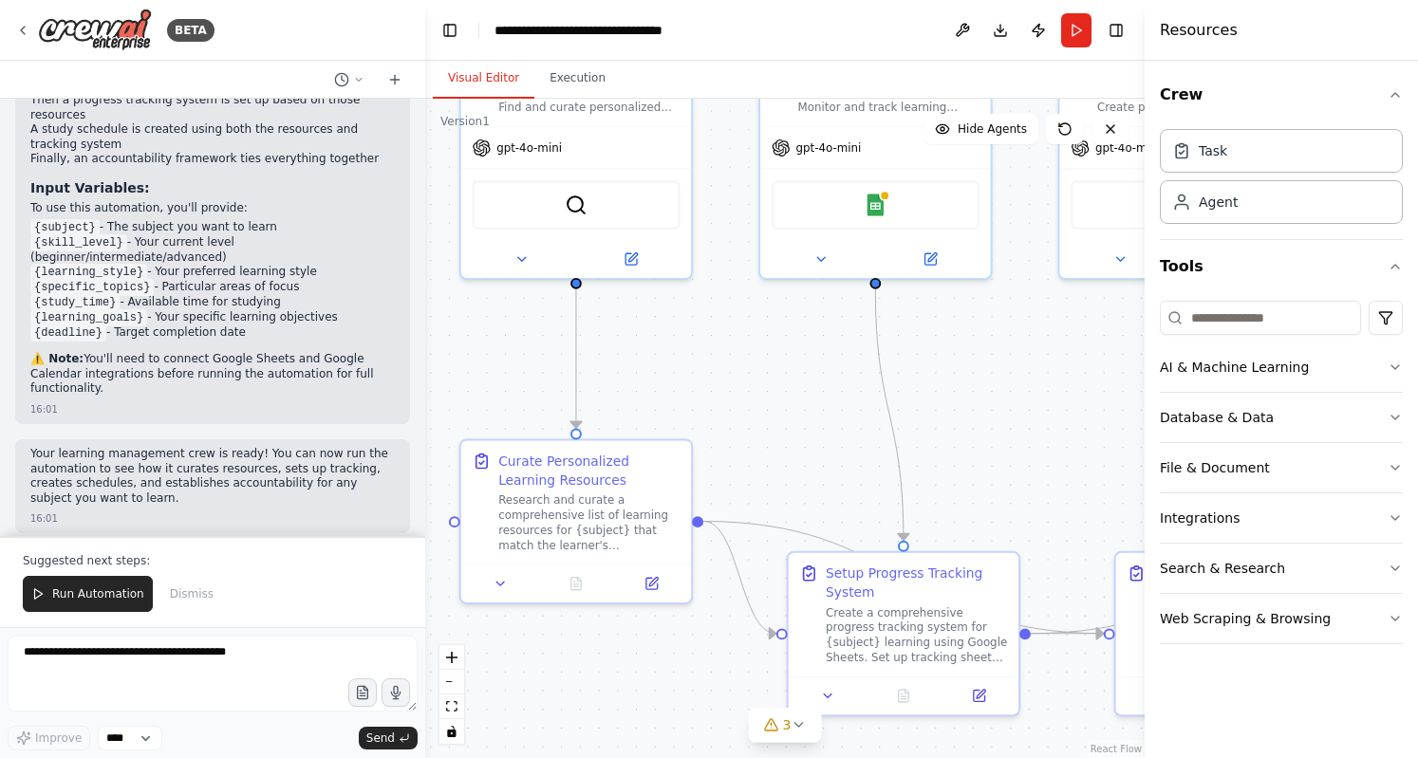
drag, startPoint x: 655, startPoint y: 361, endPoint x: 779, endPoint y: 409, distance: 133.4
click at [779, 409] on div ".deletable-edge-delete-btn { width: 20px; height: 20px; border: 0px solid #ffff…" at bounding box center [784, 428] width 719 height 659
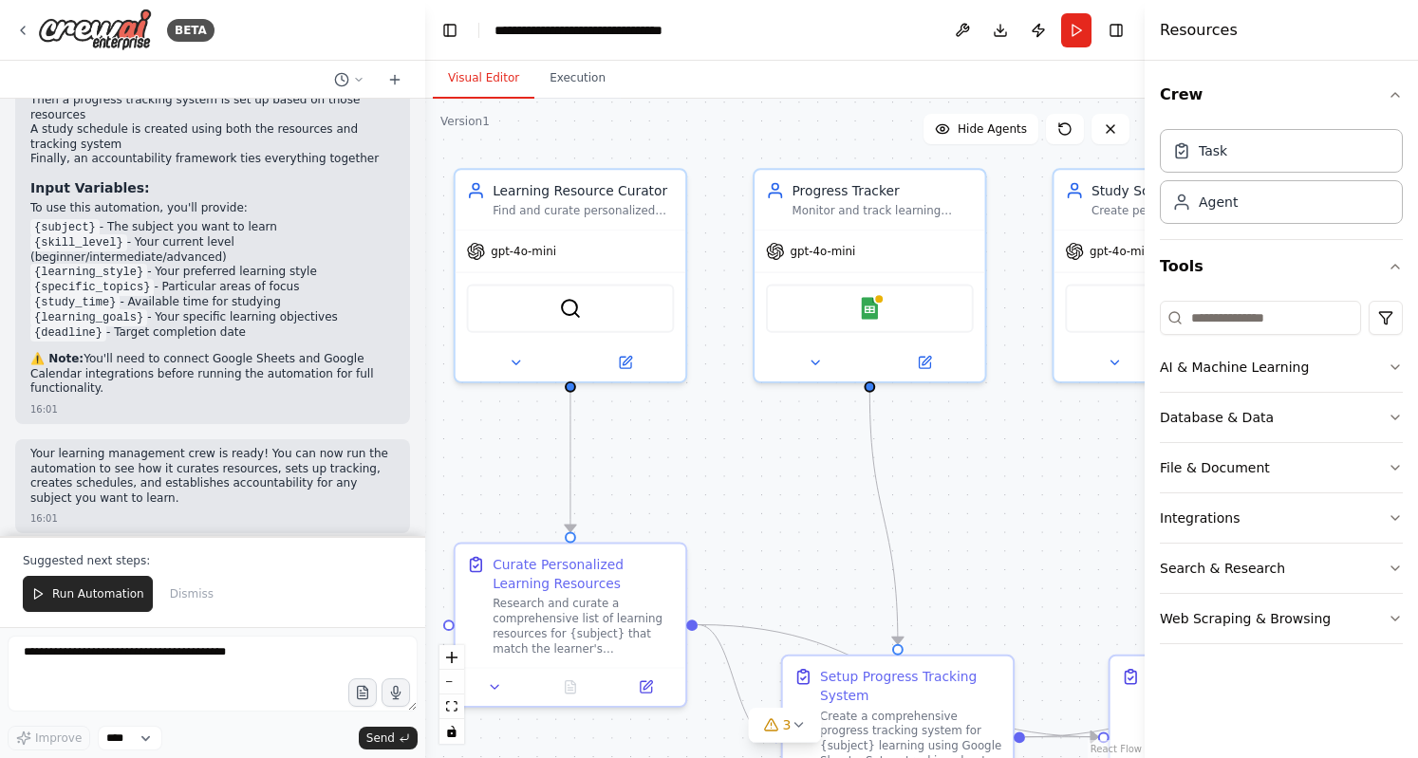
drag, startPoint x: 782, startPoint y: 407, endPoint x: 626, endPoint y: 479, distance: 171.5
click at [626, 479] on div ".deletable-edge-delete-btn { width: 20px; height: 20px; border: 0px solid #ffff…" at bounding box center [784, 428] width 719 height 659
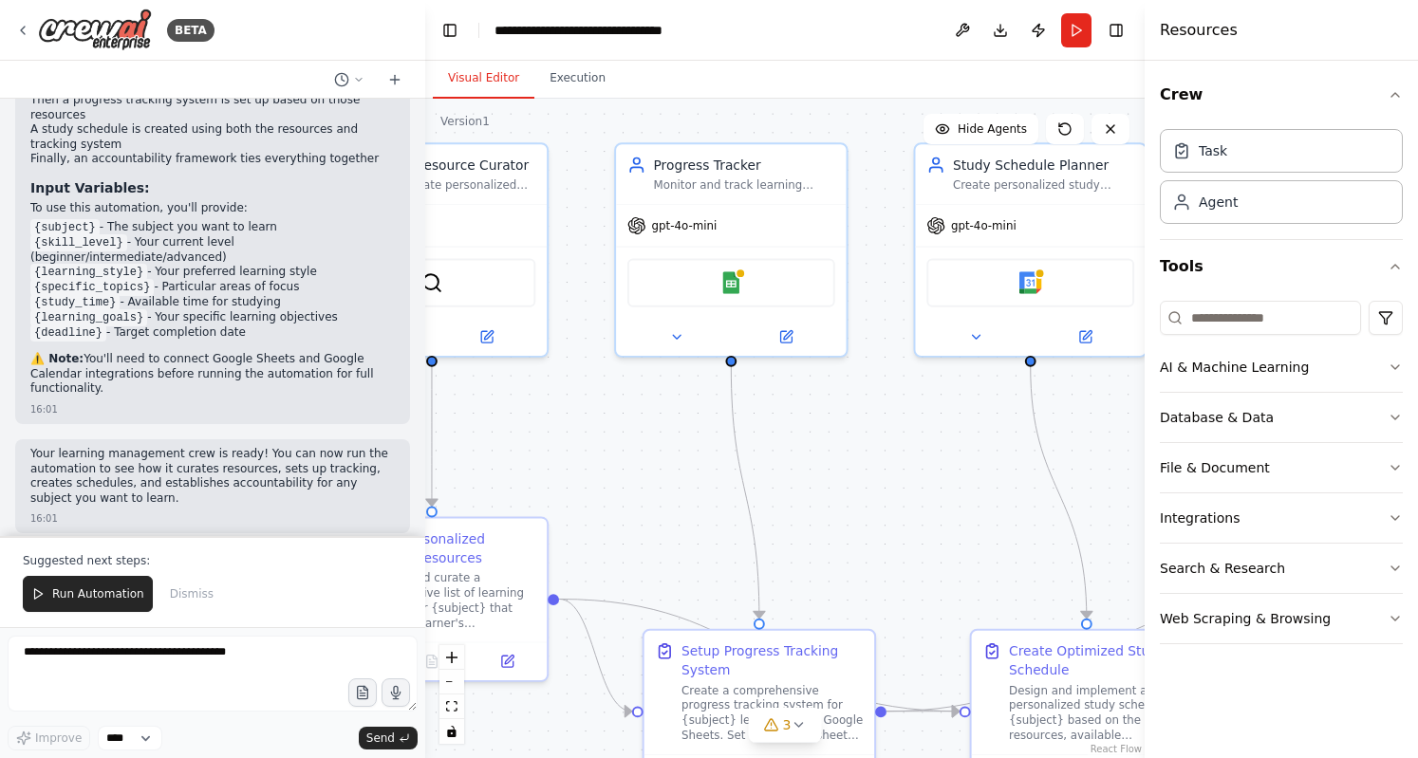
drag, startPoint x: 918, startPoint y: 483, endPoint x: 603, endPoint y: 421, distance: 321.0
click at [603, 421] on div ".deletable-edge-delete-btn { width: 20px; height: 20px; border: 0px solid #ffff…" at bounding box center [784, 428] width 719 height 659
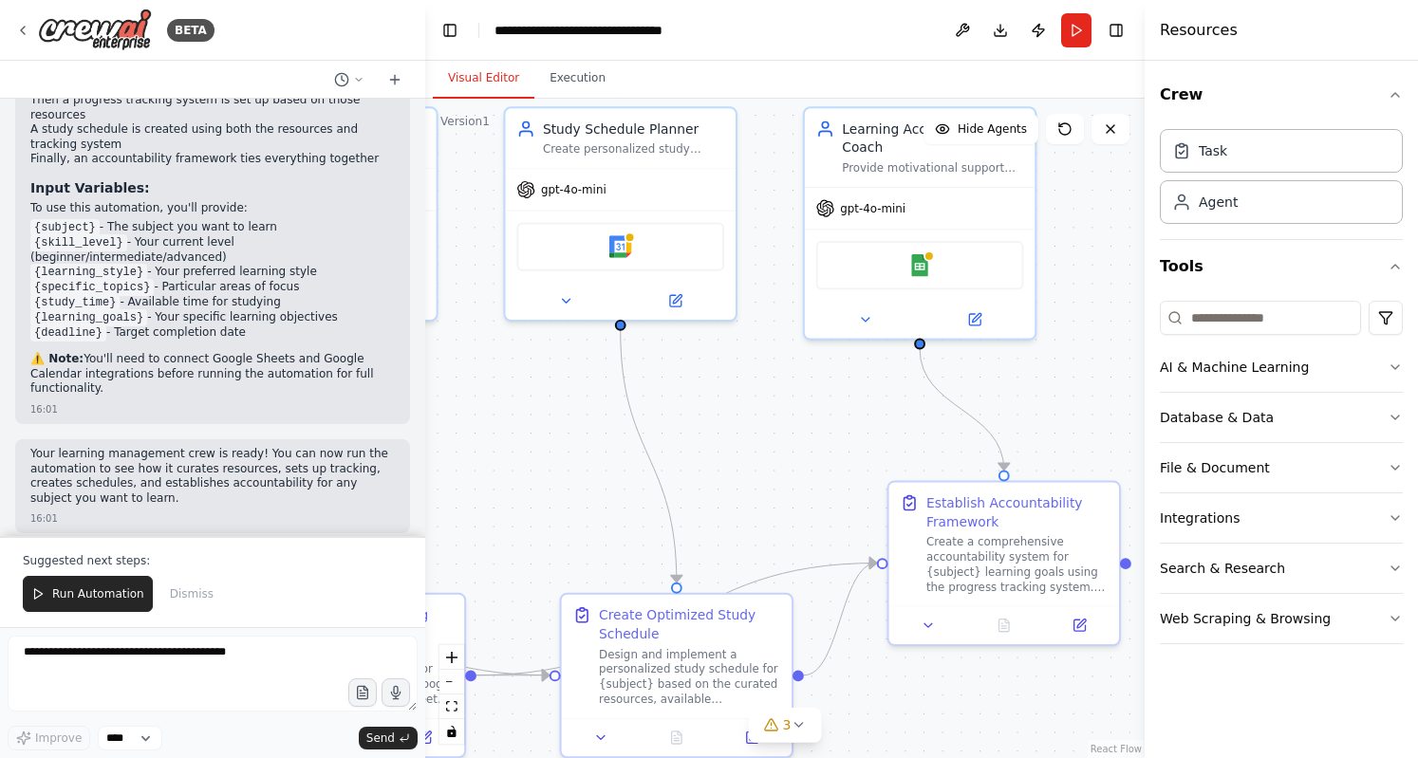
drag, startPoint x: 829, startPoint y: 403, endPoint x: 714, endPoint y: 416, distance: 116.4
click at [714, 416] on div ".deletable-edge-delete-btn { width: 20px; height: 20px; border: 0px solid #ffff…" at bounding box center [784, 428] width 719 height 659
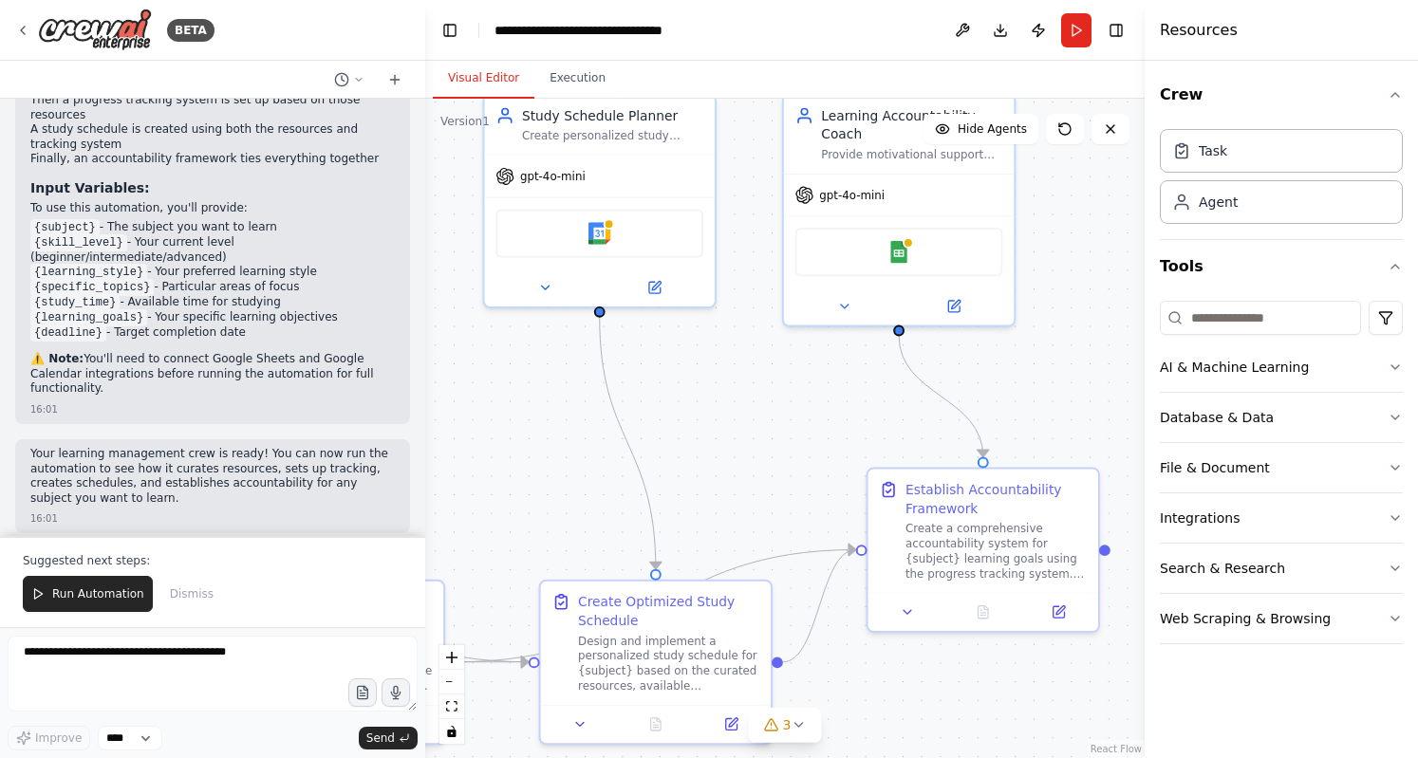
drag, startPoint x: 704, startPoint y: 411, endPoint x: 889, endPoint y: 411, distance: 185.0
click at [889, 411] on div ".deletable-edge-delete-btn { width: 20px; height: 20px; border: 0px solid #ffff…" at bounding box center [784, 428] width 719 height 659
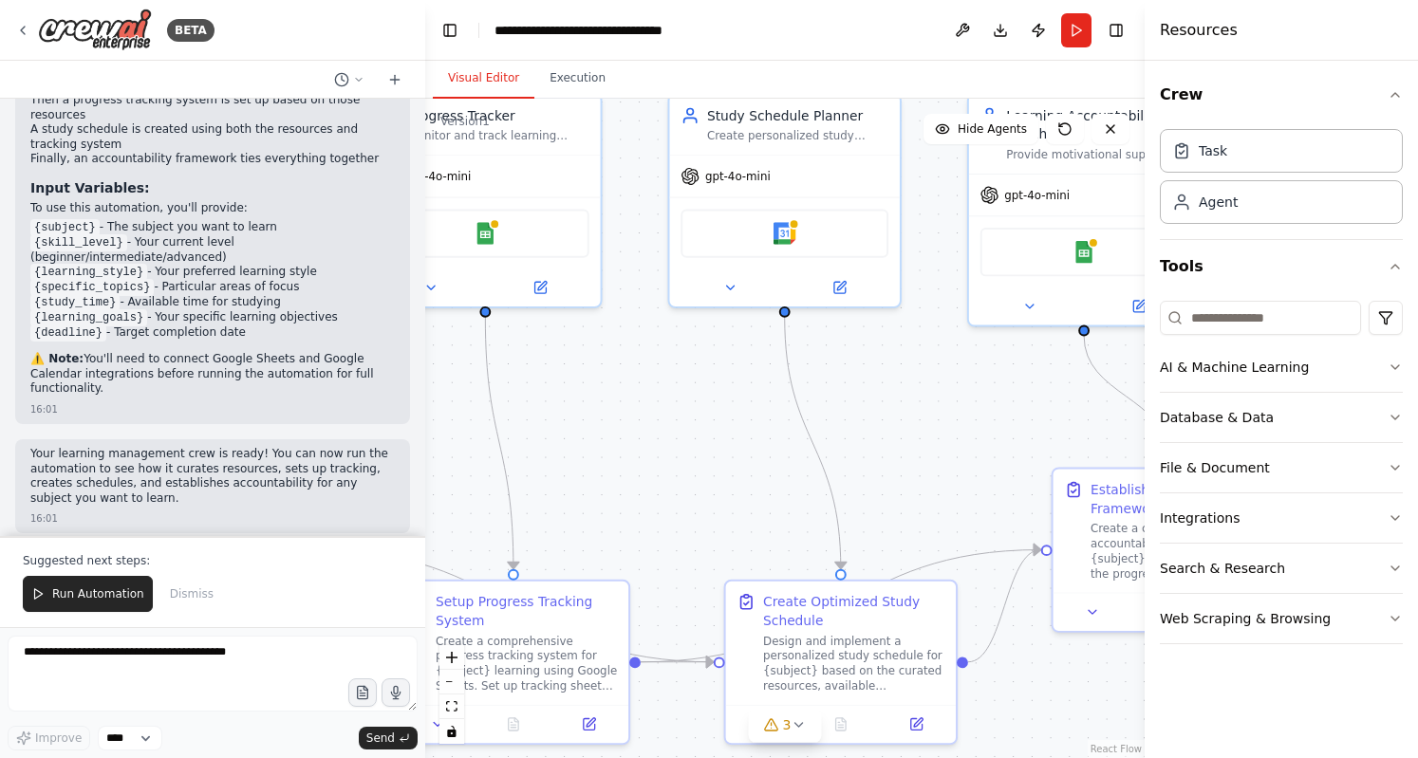
drag, startPoint x: 646, startPoint y: 436, endPoint x: 833, endPoint y: 454, distance: 187.9
click at [833, 454] on div ".deletable-edge-delete-btn { width: 20px; height: 20px; border: 0px solid #ffff…" at bounding box center [784, 428] width 719 height 659
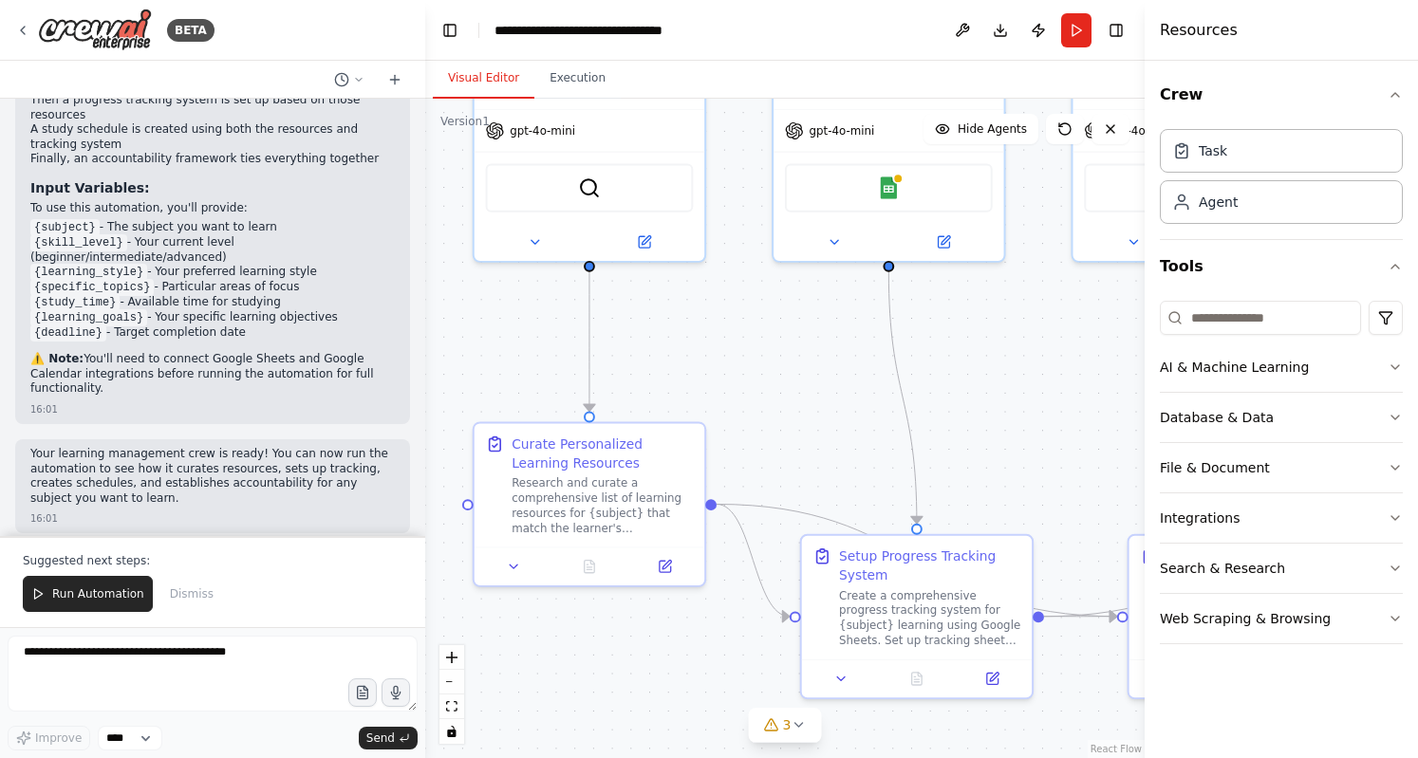
drag, startPoint x: 651, startPoint y: 462, endPoint x: 877, endPoint y: 395, distance: 235.6
click at [877, 395] on div ".deletable-edge-delete-btn { width: 20px; height: 20px; border: 0px solid #ffff…" at bounding box center [784, 428] width 719 height 659
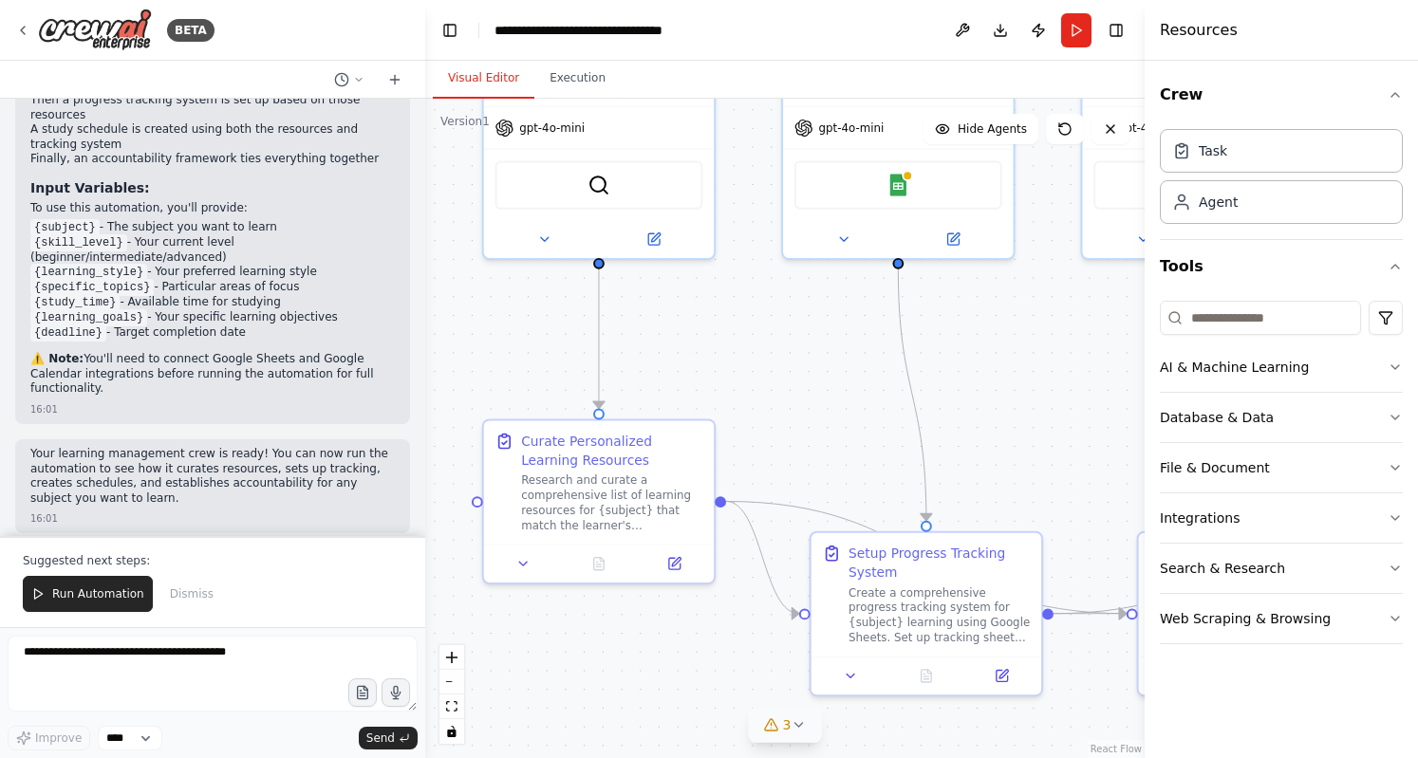
click at [806, 725] on button "3" at bounding box center [785, 725] width 73 height 35
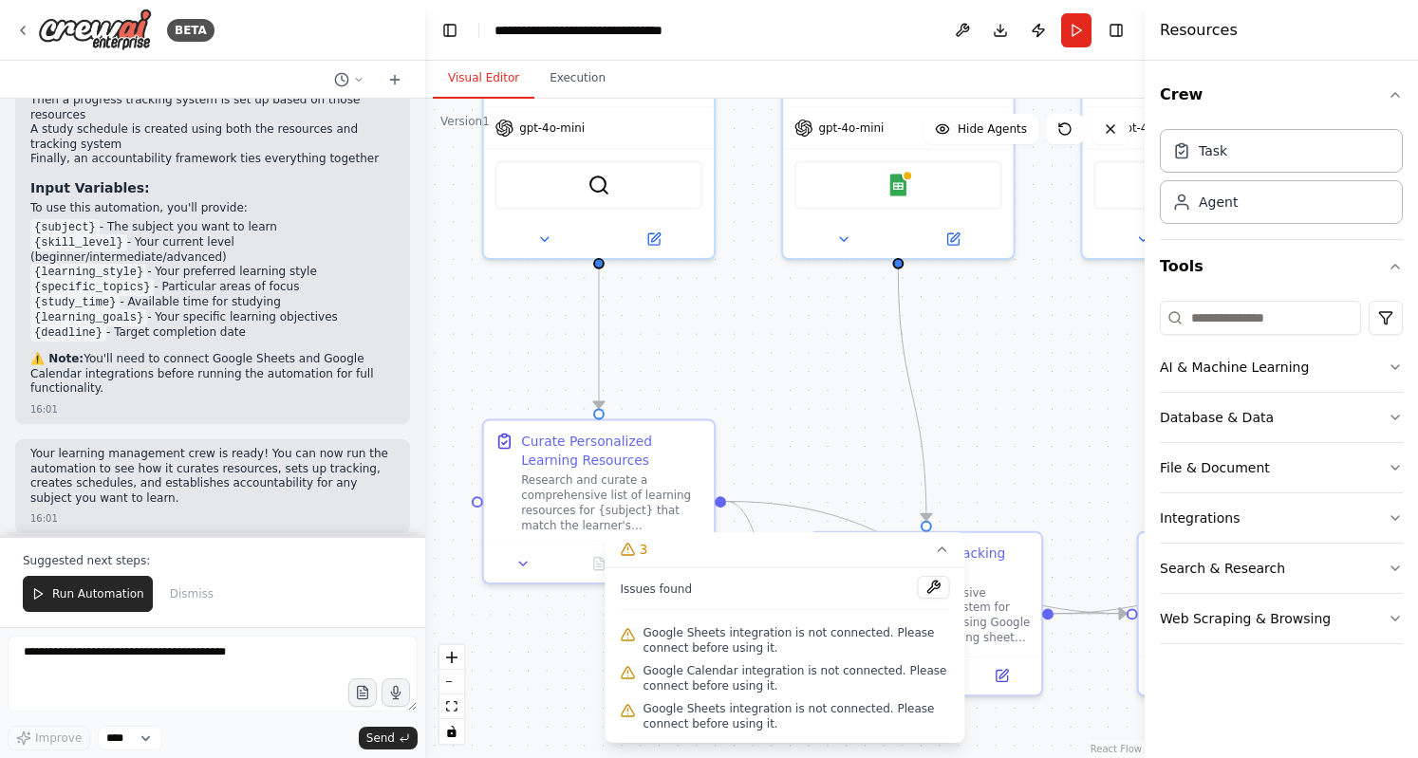
click at [798, 437] on div ".deletable-edge-delete-btn { width: 20px; height: 20px; border: 0px solid #ffff…" at bounding box center [784, 428] width 719 height 659
click at [941, 557] on icon at bounding box center [942, 549] width 15 height 15
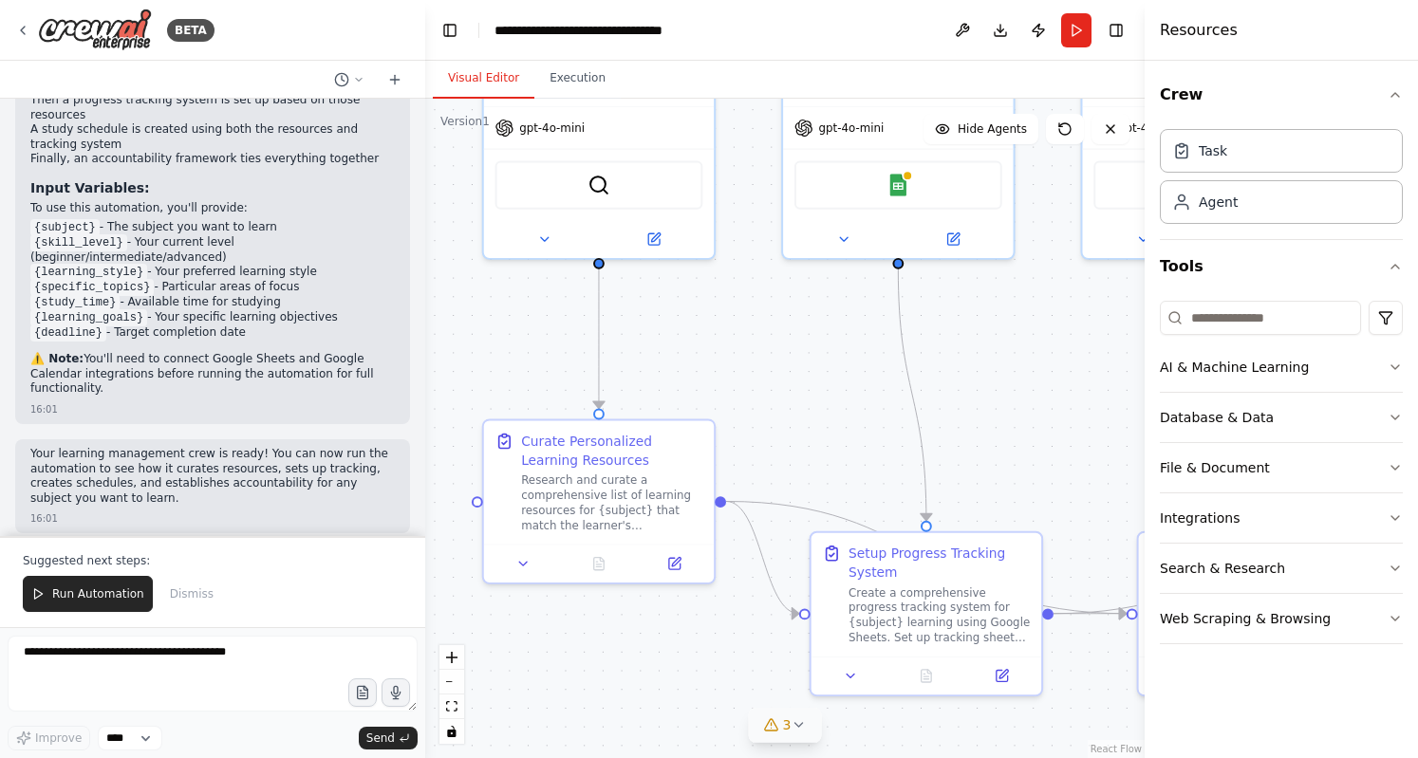
click at [1002, 472] on div ".deletable-edge-delete-btn { width: 20px; height: 20px; border: 0px solid #ffff…" at bounding box center [784, 428] width 719 height 659
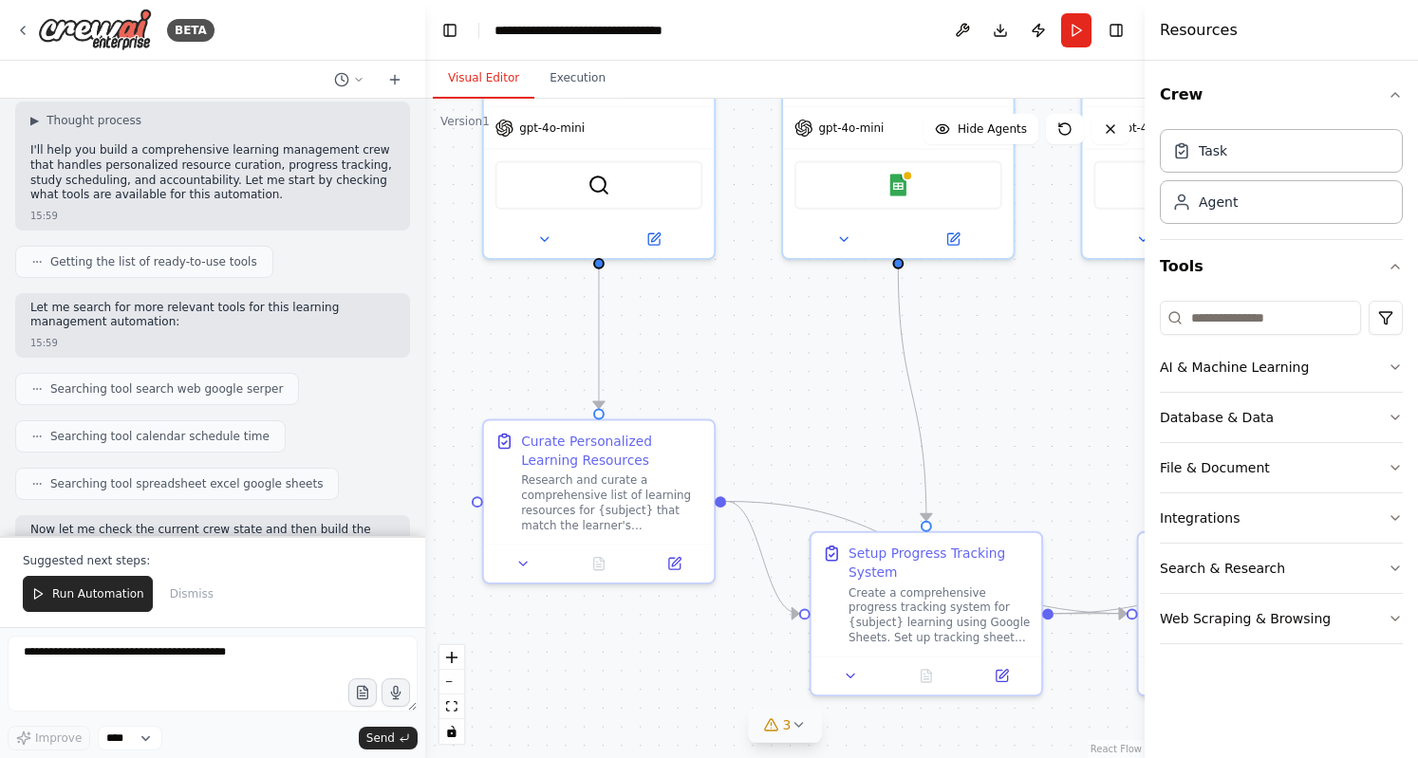
scroll to position [0, 0]
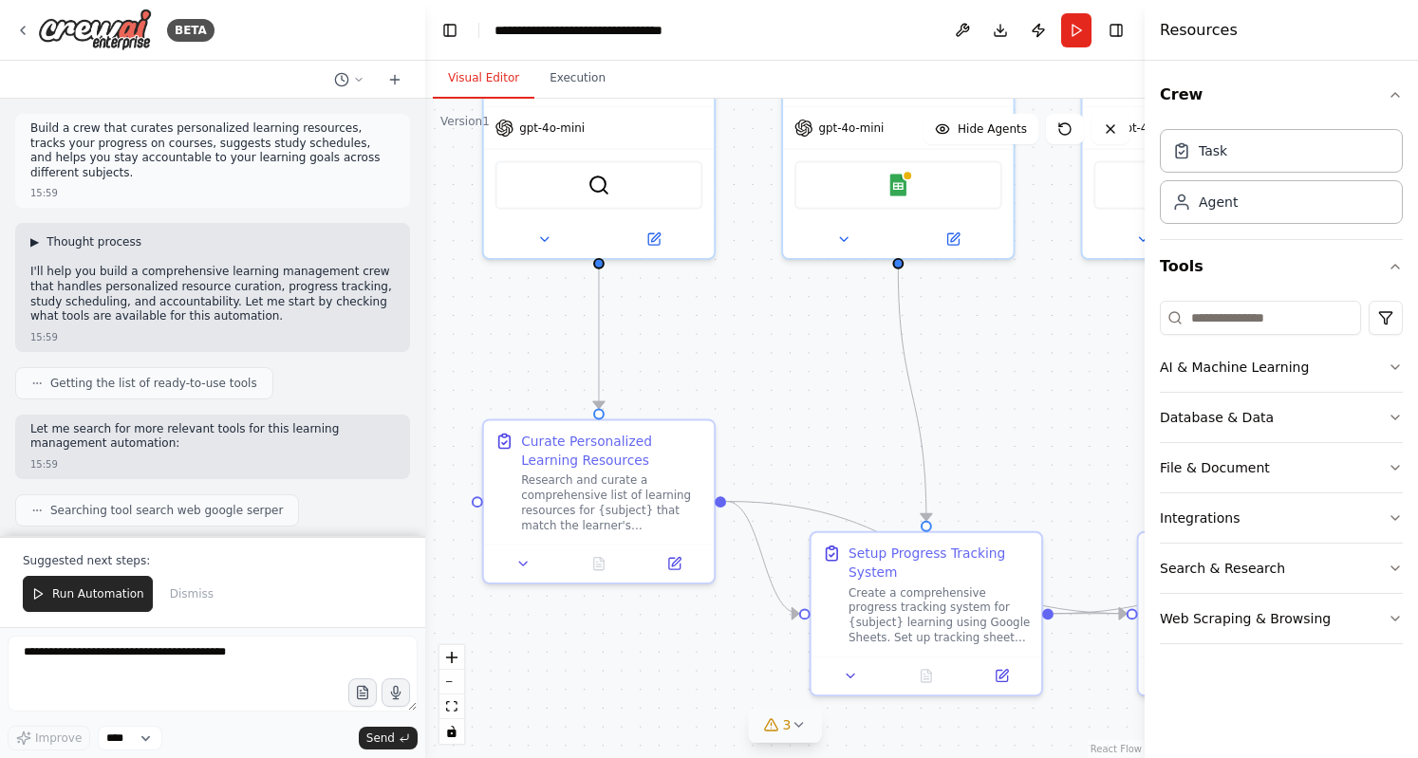
click at [36, 241] on span "▶" at bounding box center [34, 241] width 9 height 15
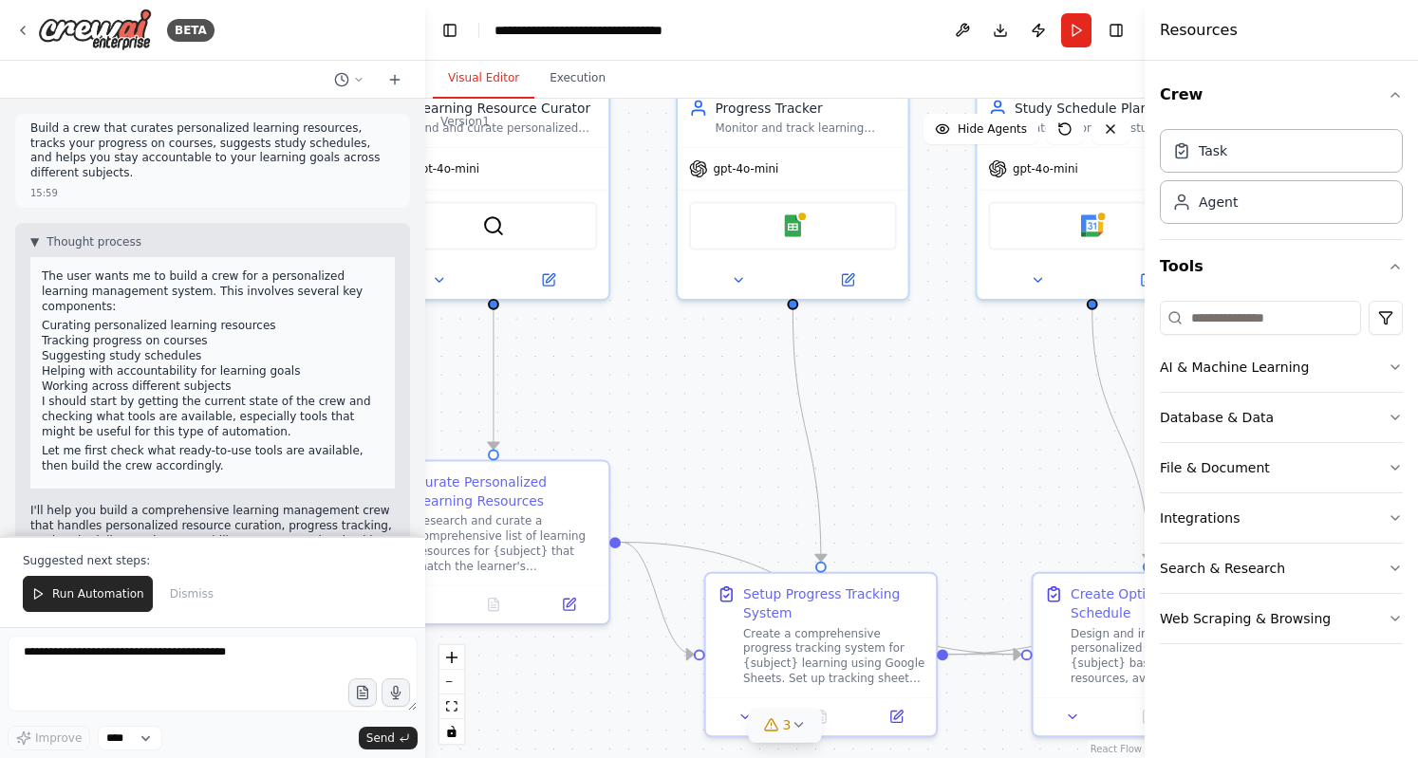
drag, startPoint x: 842, startPoint y: 341, endPoint x: 718, endPoint y: 441, distance: 159.2
click at [718, 441] on div ".deletable-edge-delete-btn { width: 20px; height: 20px; border: 0px solid #ffff…" at bounding box center [784, 428] width 719 height 659
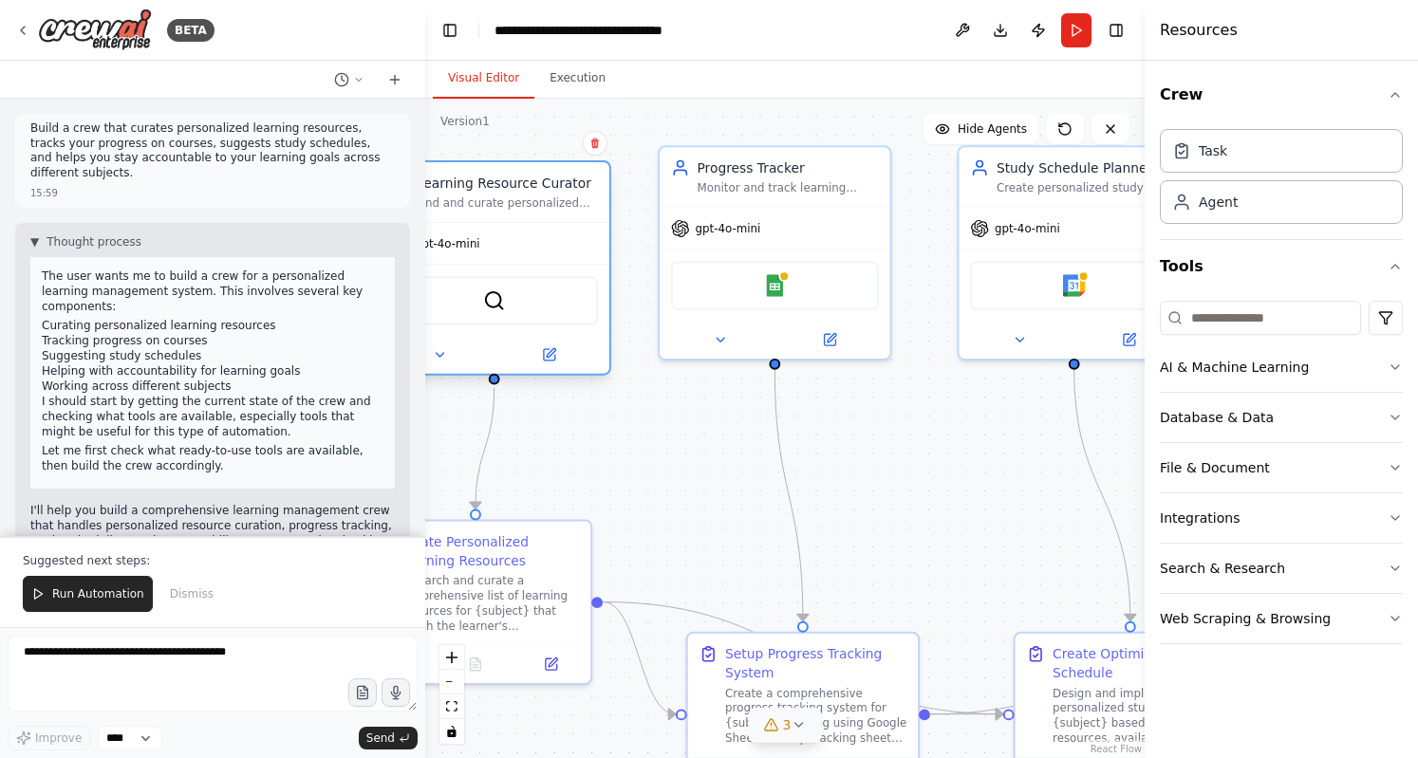
drag, startPoint x: 563, startPoint y: 215, endPoint x: 586, endPoint y: 227, distance: 26.3
click at [586, 227] on div "gpt-4o-mini" at bounding box center [494, 243] width 230 height 41
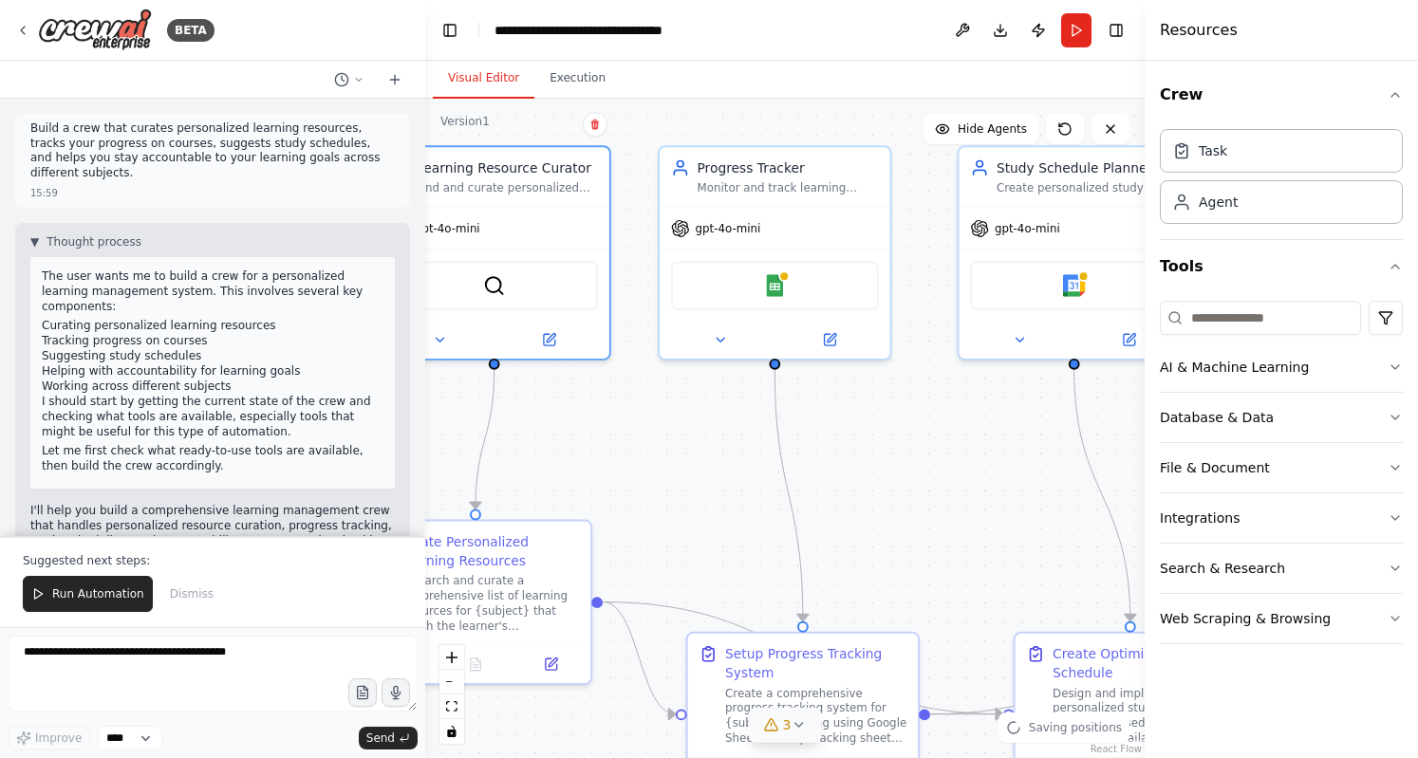
drag, startPoint x: 609, startPoint y: 406, endPoint x: 727, endPoint y: 411, distance: 117.7
click at [727, 411] on div ".deletable-edge-delete-btn { width: 20px; height: 20px; border: 0px solid #ffff…" at bounding box center [784, 428] width 719 height 659
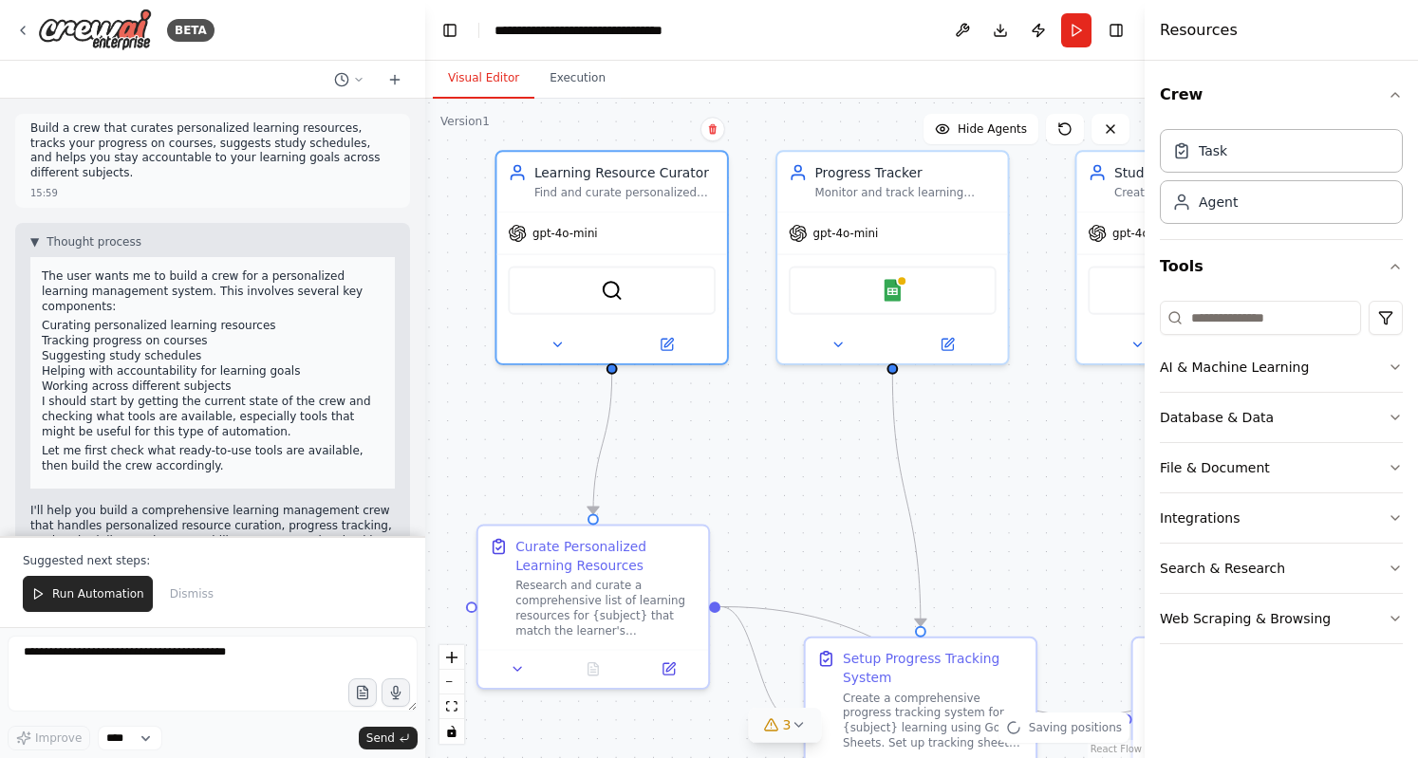
drag, startPoint x: 737, startPoint y: 414, endPoint x: 750, endPoint y: 416, distance: 12.5
click at [750, 416] on div ".deletable-edge-delete-btn { width: 20px; height: 20px; border: 0px solid #ffff…" at bounding box center [784, 428] width 719 height 659
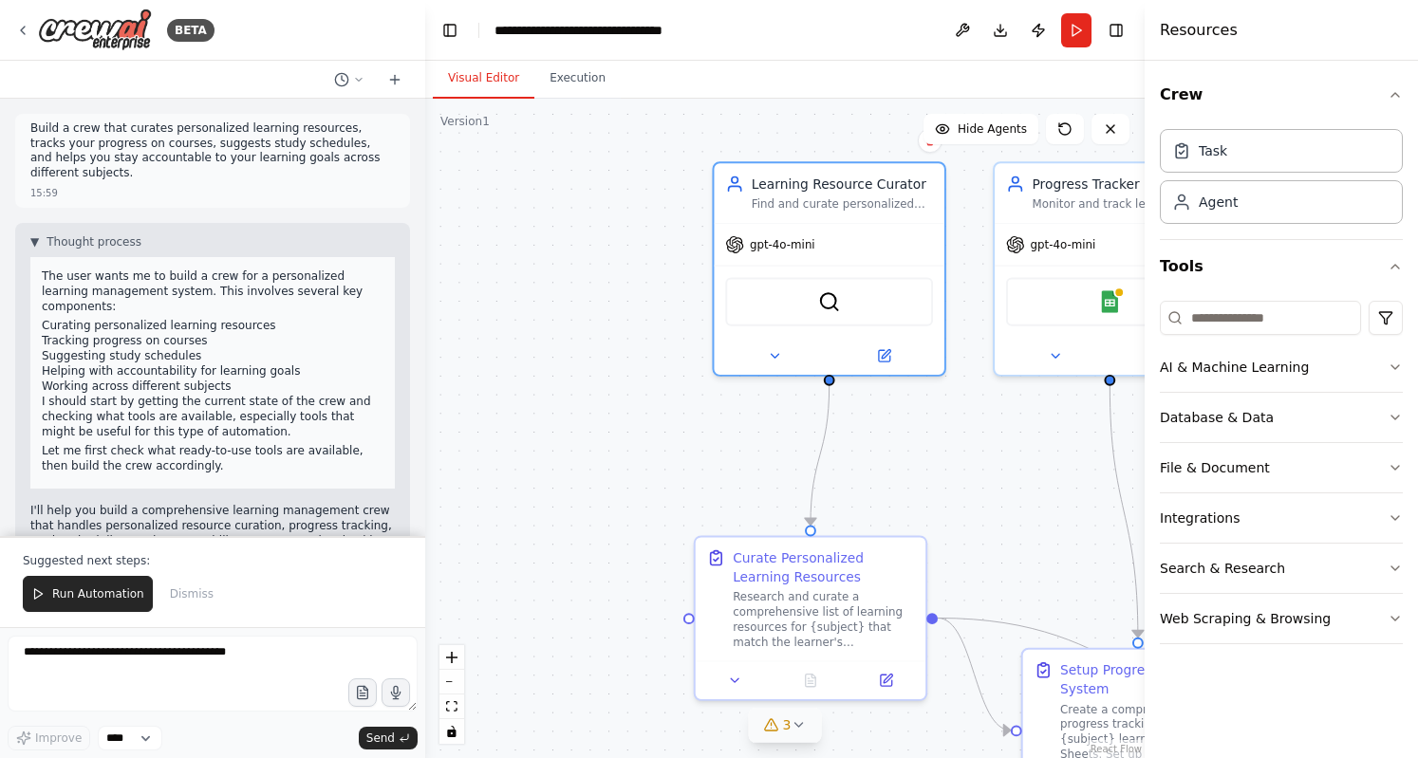
drag, startPoint x: 531, startPoint y: 421, endPoint x: 753, endPoint y: 441, distance: 222.9
click at [753, 441] on div ".deletable-edge-delete-btn { width: 20px; height: 20px; border: 0px solid #ffff…" at bounding box center [784, 428] width 719 height 659
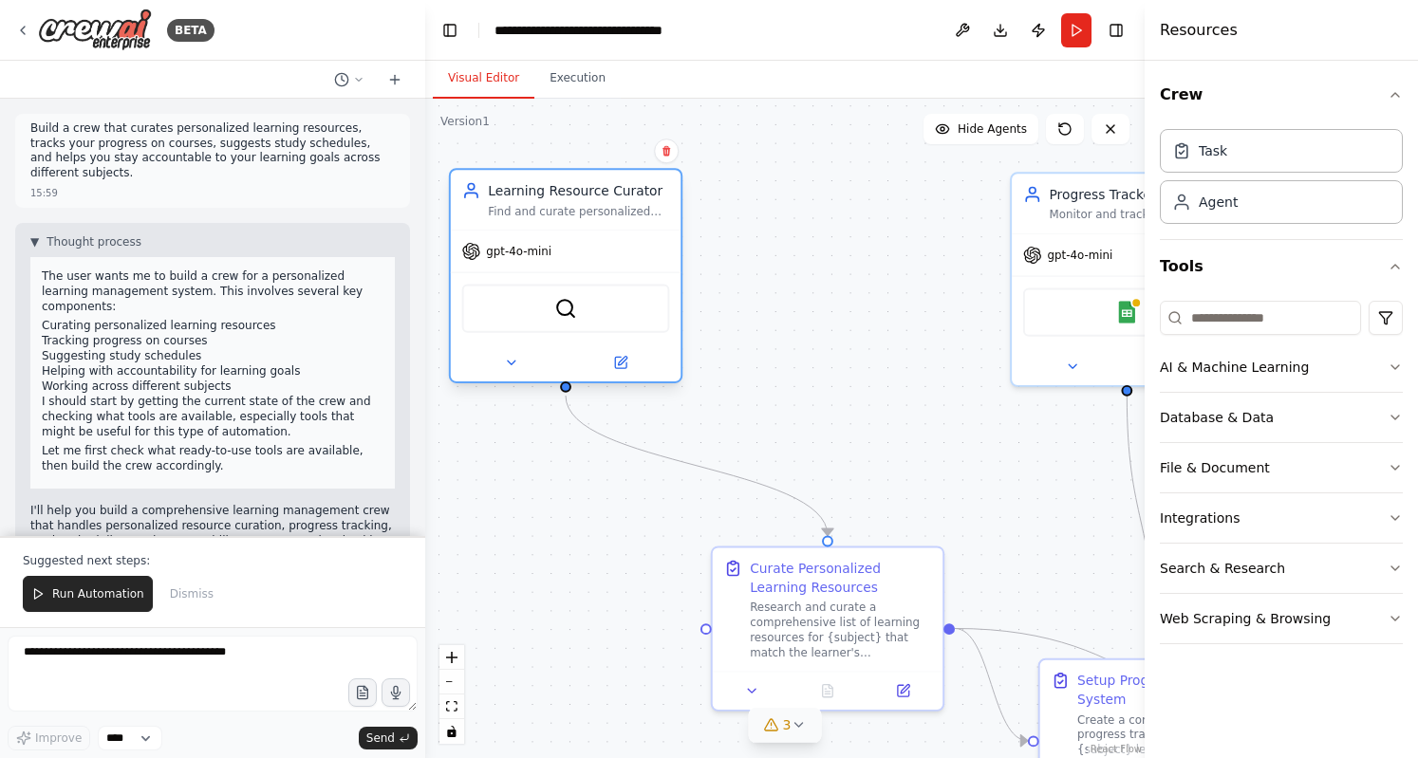
drag, startPoint x: 809, startPoint y: 227, endPoint x: 520, endPoint y: 238, distance: 289.6
click at [520, 238] on div "Learning Resource Curator Find and curate personalized learning resources for {…" at bounding box center [565, 275] width 233 height 215
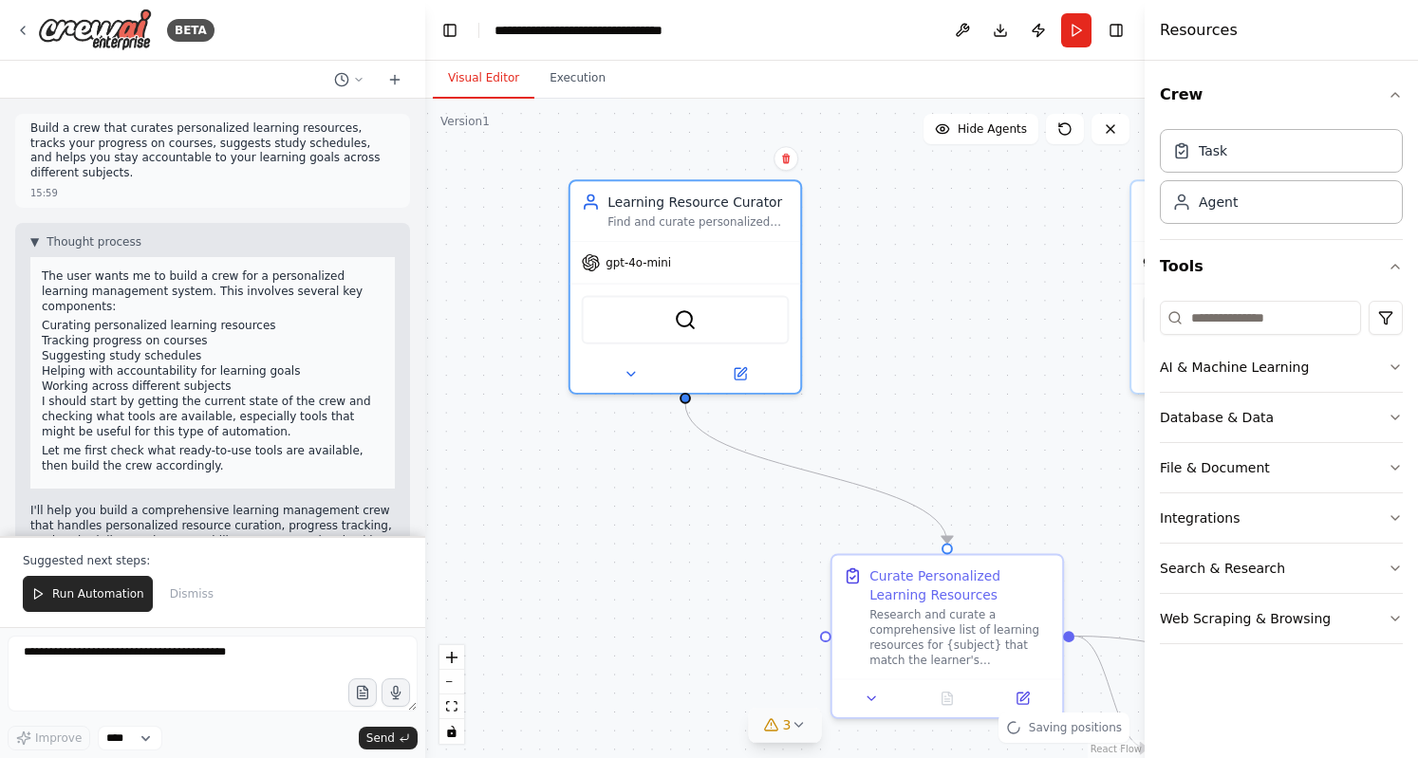
drag, startPoint x: 512, startPoint y: 464, endPoint x: 597, endPoint y: 475, distance: 85.2
click at [597, 475] on div ".deletable-edge-delete-btn { width: 20px; height: 20px; border: 0px solid #ffff…" at bounding box center [784, 428] width 719 height 659
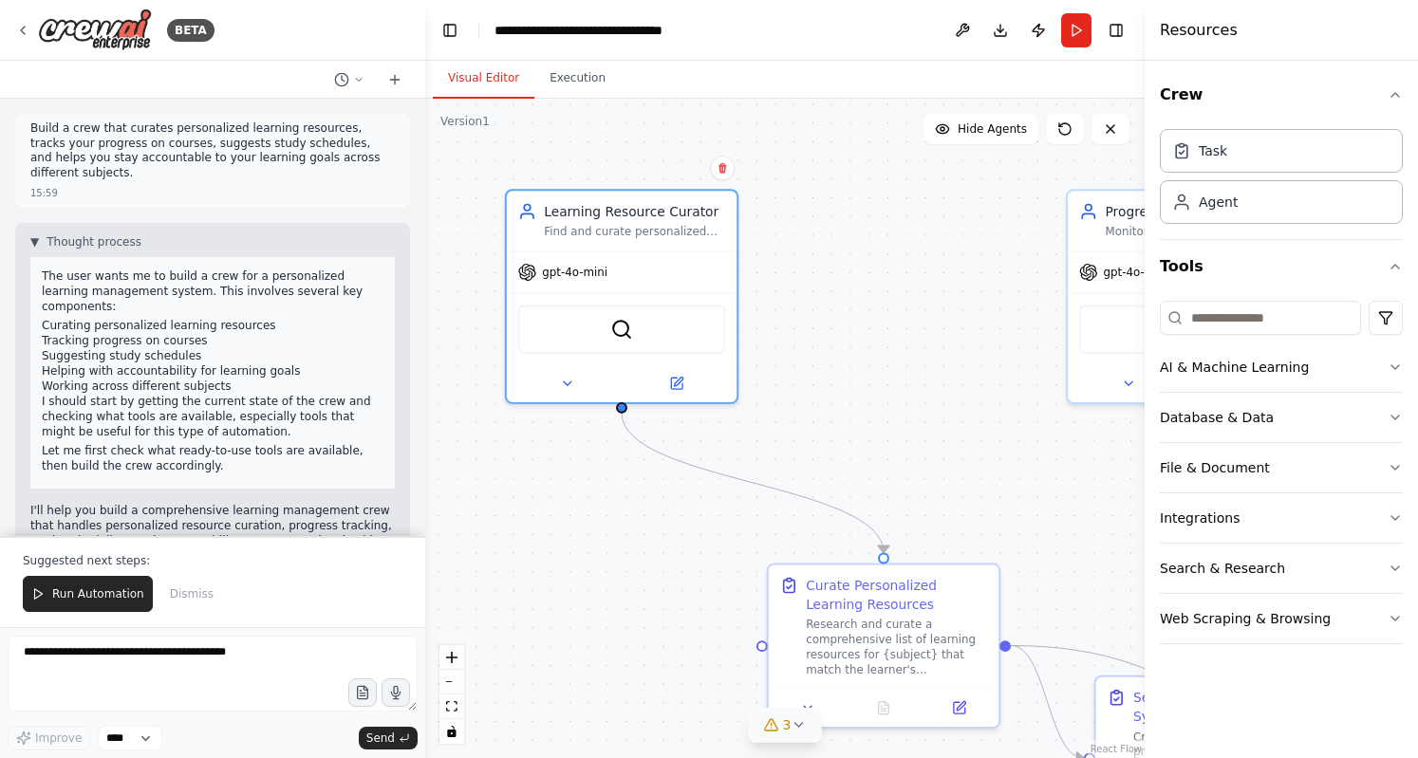
drag, startPoint x: 917, startPoint y: 374, endPoint x: 752, endPoint y: 380, distance: 164.2
click at [752, 380] on div ".deletable-edge-delete-btn { width: 20px; height: 20px; border: 0px solid #ffff…" at bounding box center [784, 428] width 719 height 659
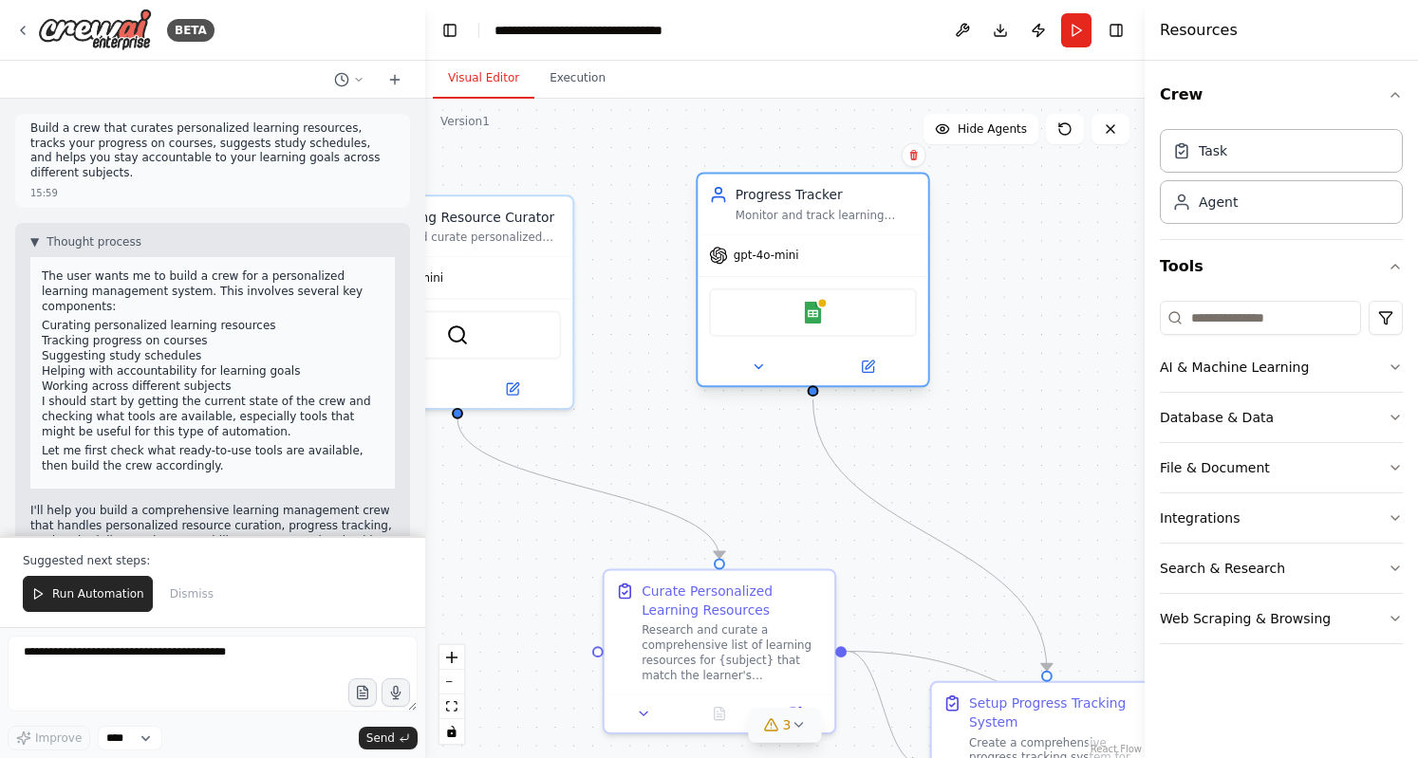
drag, startPoint x: 1002, startPoint y: 272, endPoint x: 805, endPoint y: 257, distance: 197.9
click at [805, 257] on div "gpt-4o-mini" at bounding box center [812, 255] width 230 height 41
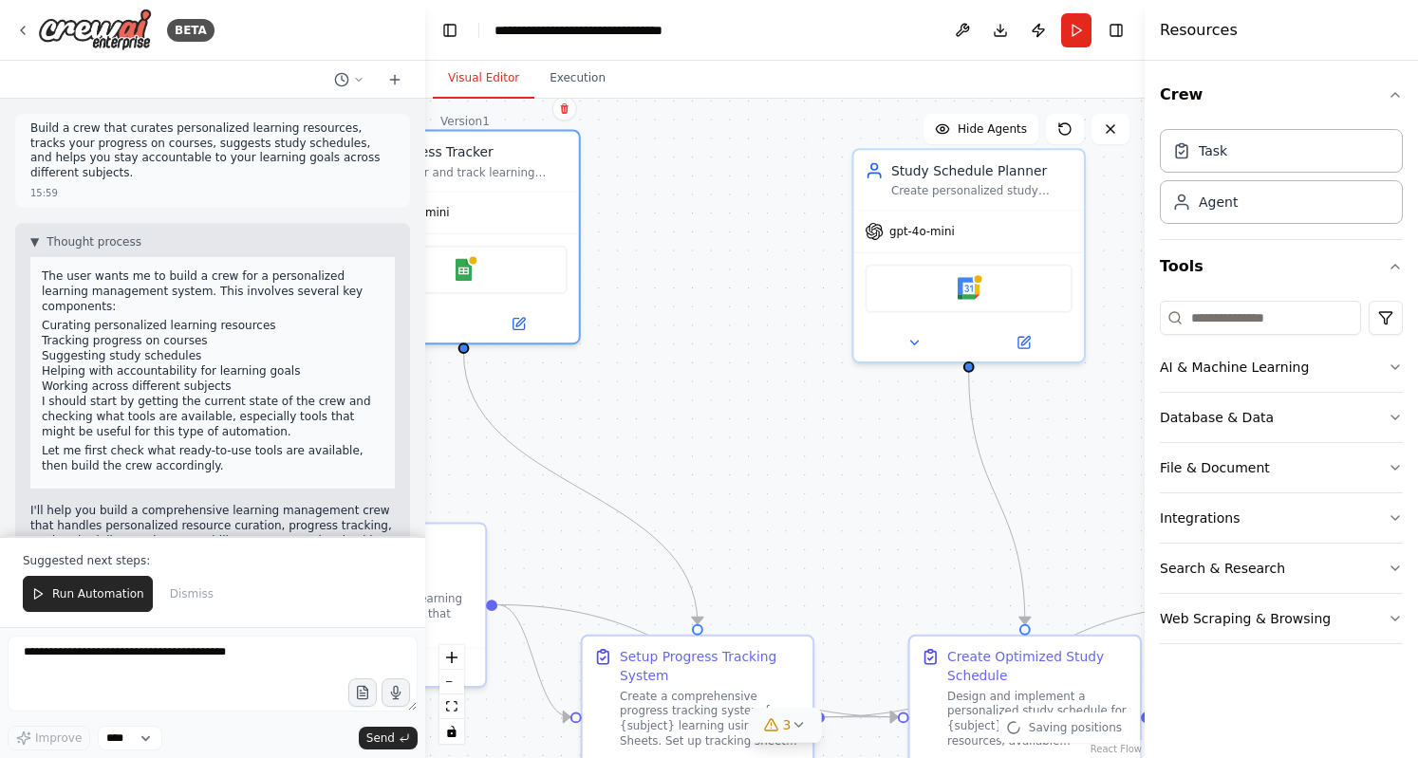
drag, startPoint x: 1038, startPoint y: 388, endPoint x: 694, endPoint y: 343, distance: 347.4
click at [694, 343] on div ".deletable-edge-delete-btn { width: 20px; height: 20px; border: 0px solid #ffff…" at bounding box center [784, 428] width 719 height 659
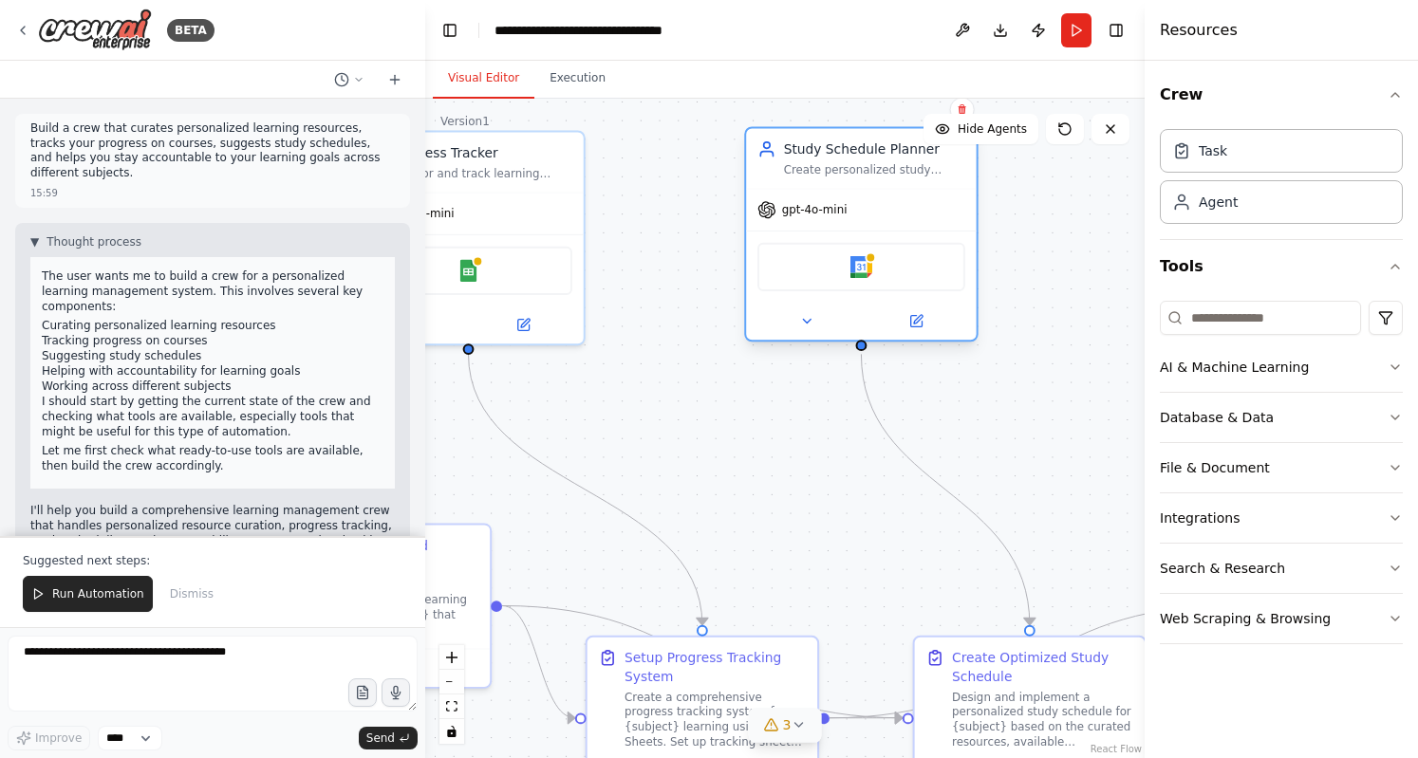
drag, startPoint x: 904, startPoint y: 218, endPoint x: 776, endPoint y: 219, distance: 128.1
click at [776, 219] on div "gpt-4o-mini" at bounding box center [801, 209] width 89 height 19
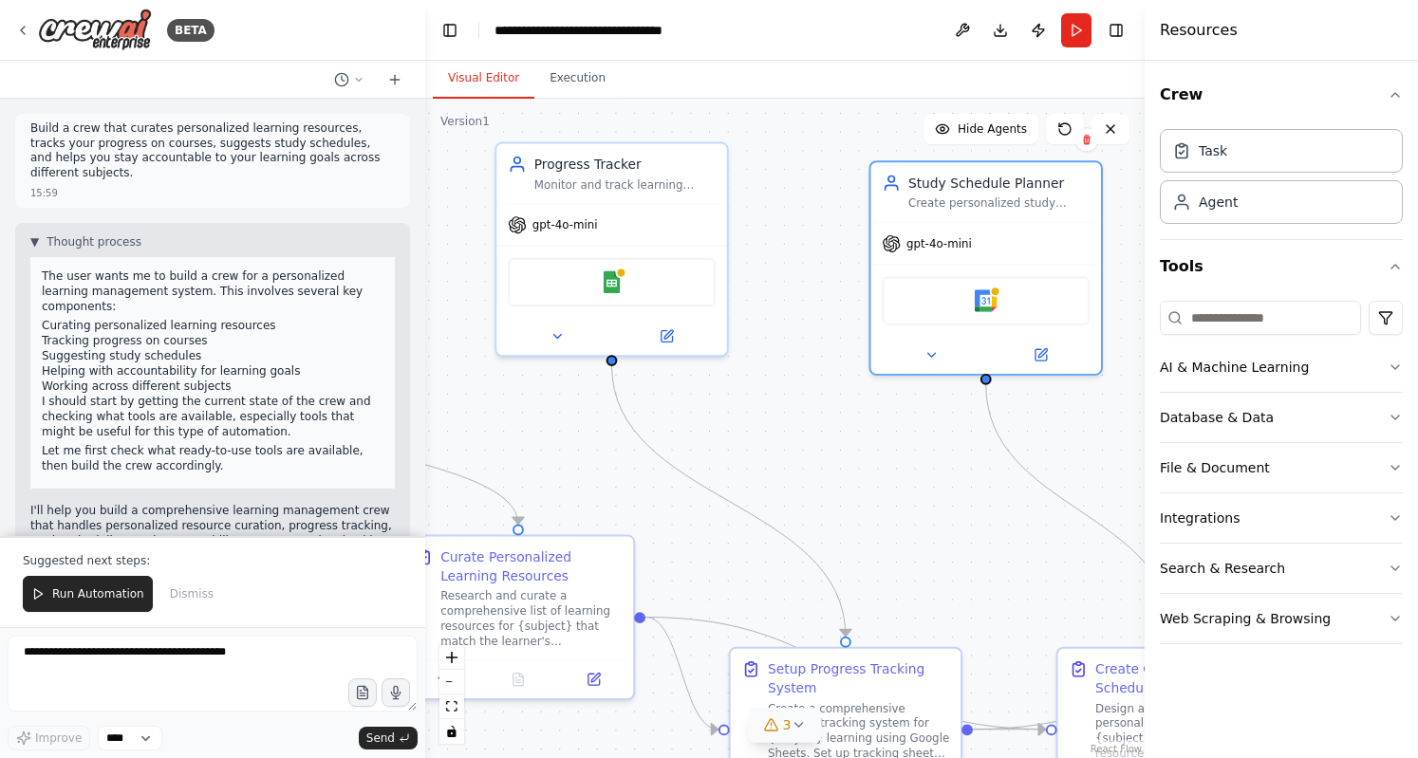
drag, startPoint x: 697, startPoint y: 405, endPoint x: 581, endPoint y: 384, distance: 118.6
click at [581, 384] on div ".deletable-edge-delete-btn { width: 20px; height: 20px; border: 0px solid #ffff…" at bounding box center [784, 428] width 719 height 659
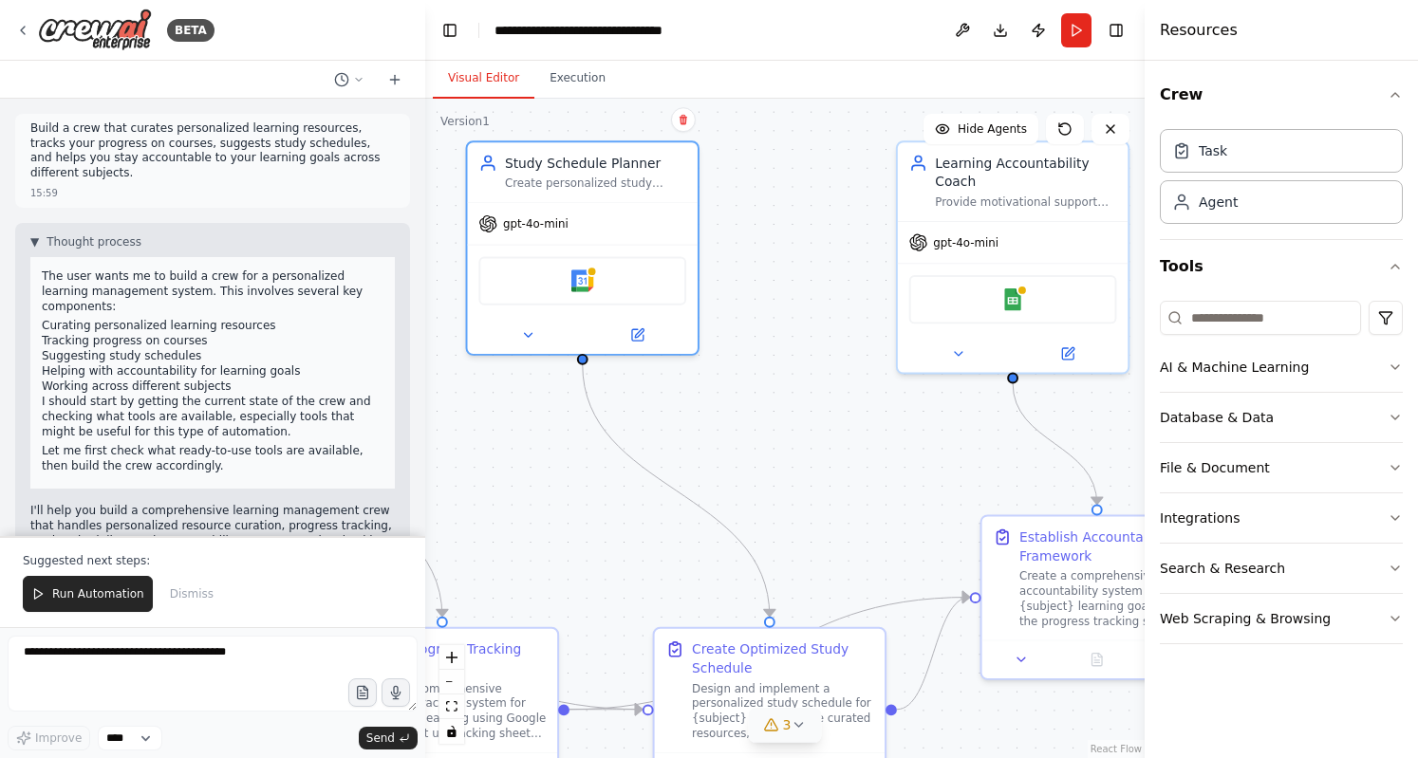
drag, startPoint x: 967, startPoint y: 401, endPoint x: 730, endPoint y: 426, distance: 238.5
click at [730, 426] on div ".deletable-edge-delete-btn { width: 20px; height: 20px; border: 0px solid #ffff…" at bounding box center [784, 428] width 719 height 659
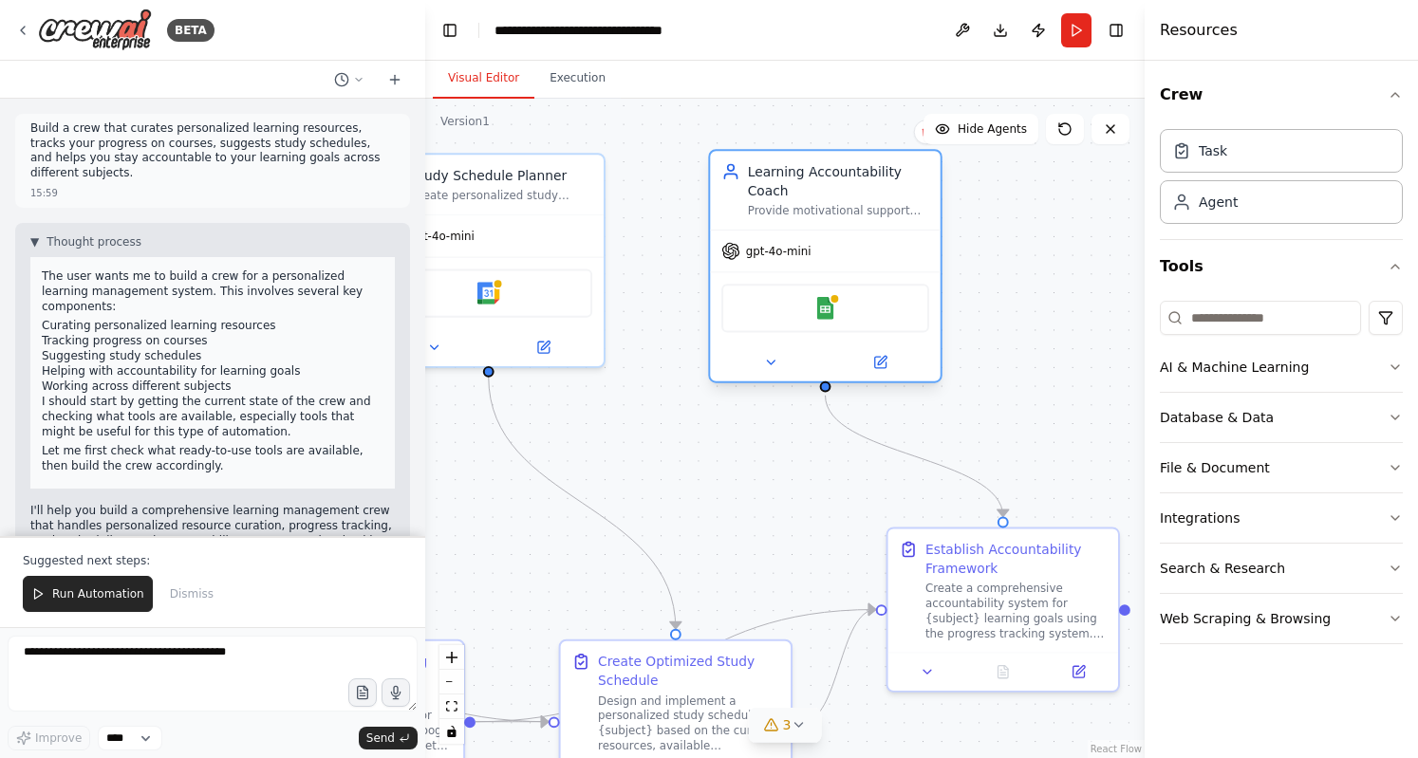
drag, startPoint x: 911, startPoint y: 227, endPoint x: 815, endPoint y: 225, distance: 95.8
click at [815, 225] on div "Learning Accountability Coach Provide motivational support and accountability f…" at bounding box center [825, 190] width 230 height 79
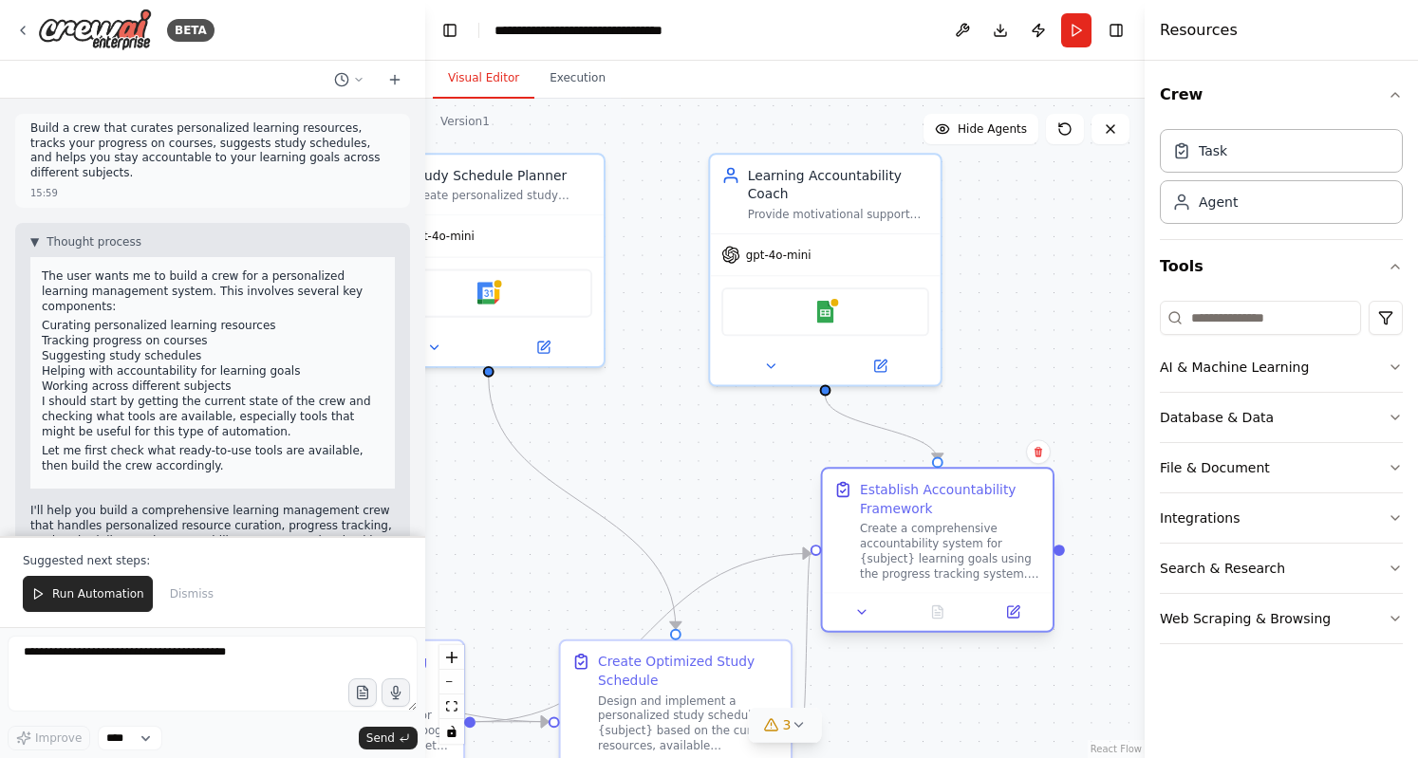
drag, startPoint x: 996, startPoint y: 591, endPoint x: 929, endPoint y: 542, distance: 83.5
click at [929, 542] on div "Create a comprehensive accountability system for {subject} learning goals using…" at bounding box center [950, 552] width 181 height 60
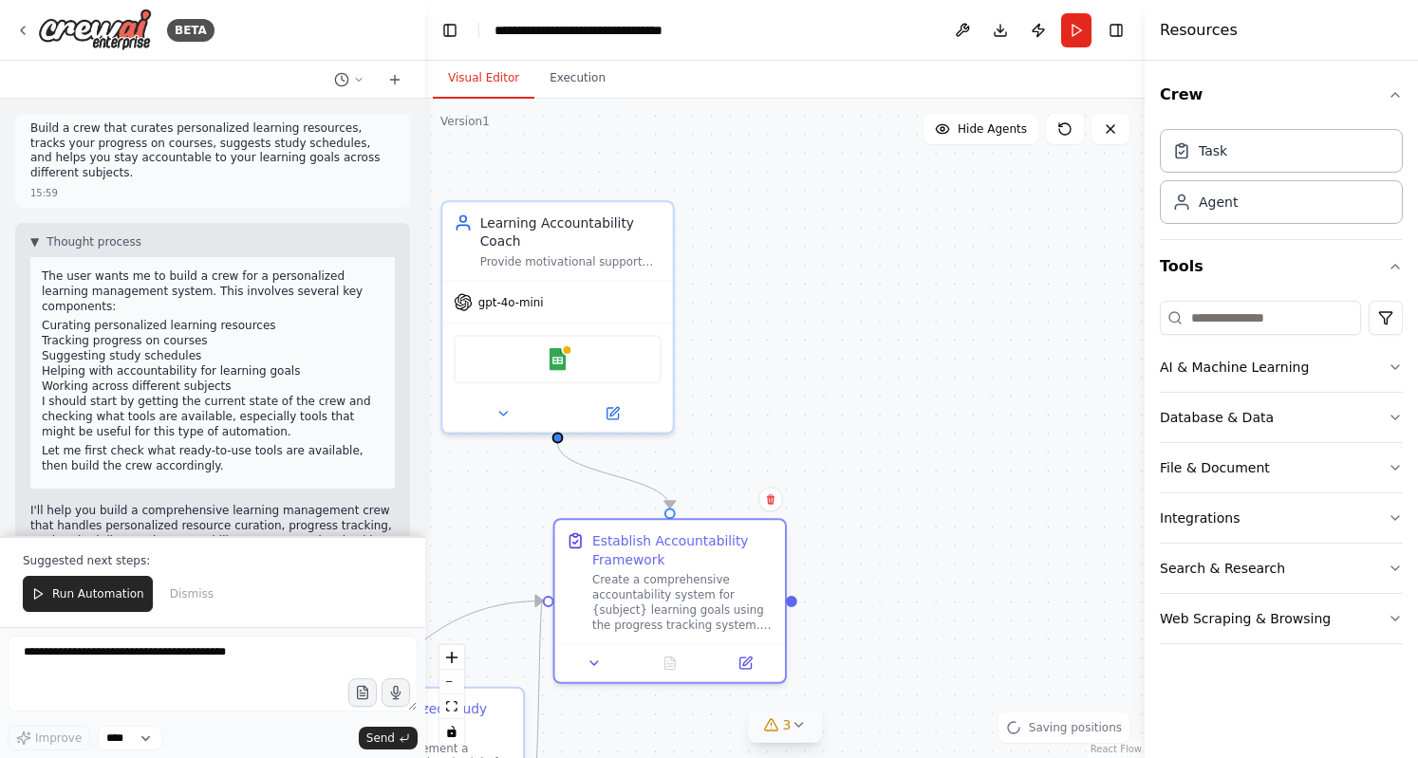
drag, startPoint x: 1067, startPoint y: 322, endPoint x: 797, endPoint y: 369, distance: 274.5
click at [797, 369] on div ".deletable-edge-delete-btn { width: 20px; height: 20px; border: 0px solid #ffff…" at bounding box center [784, 428] width 719 height 659
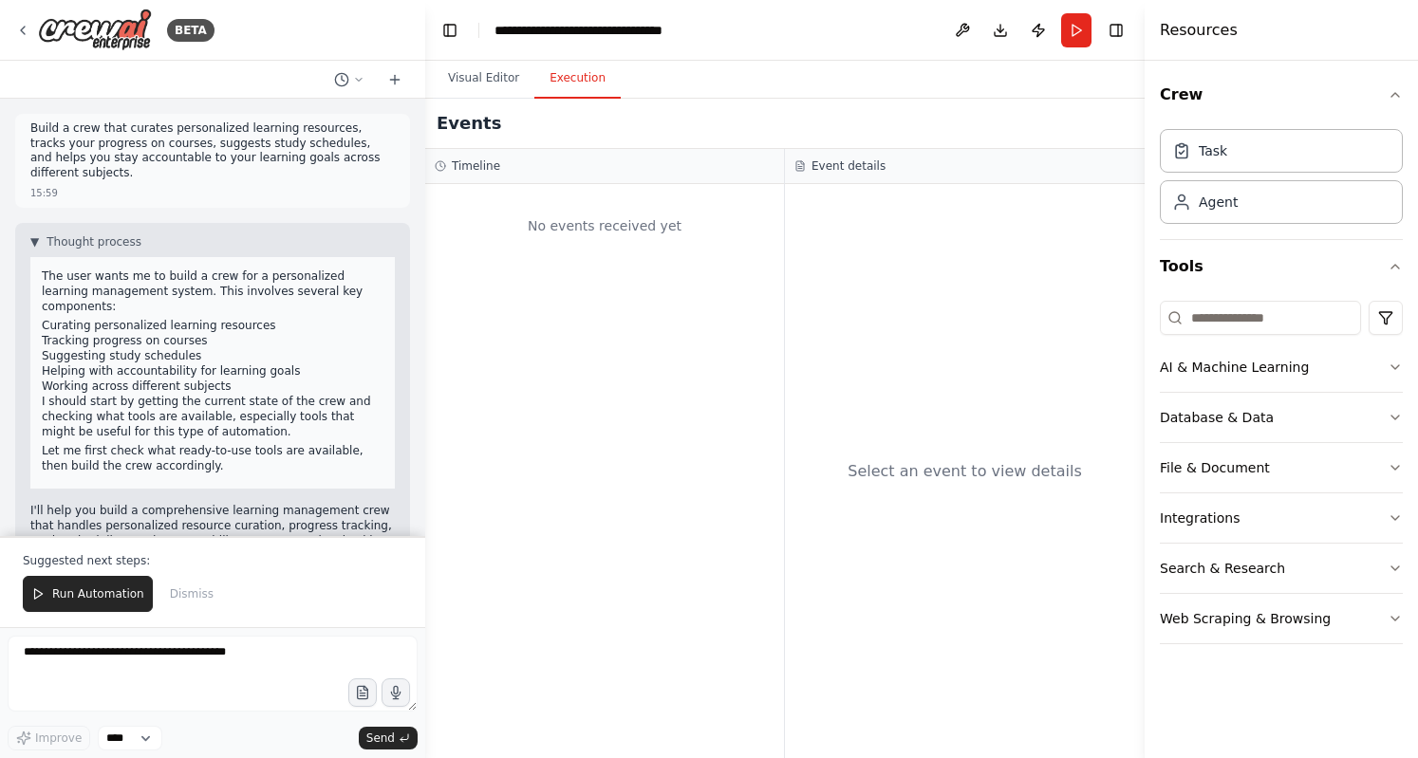
click at [579, 89] on button "Execution" at bounding box center [577, 79] width 86 height 40
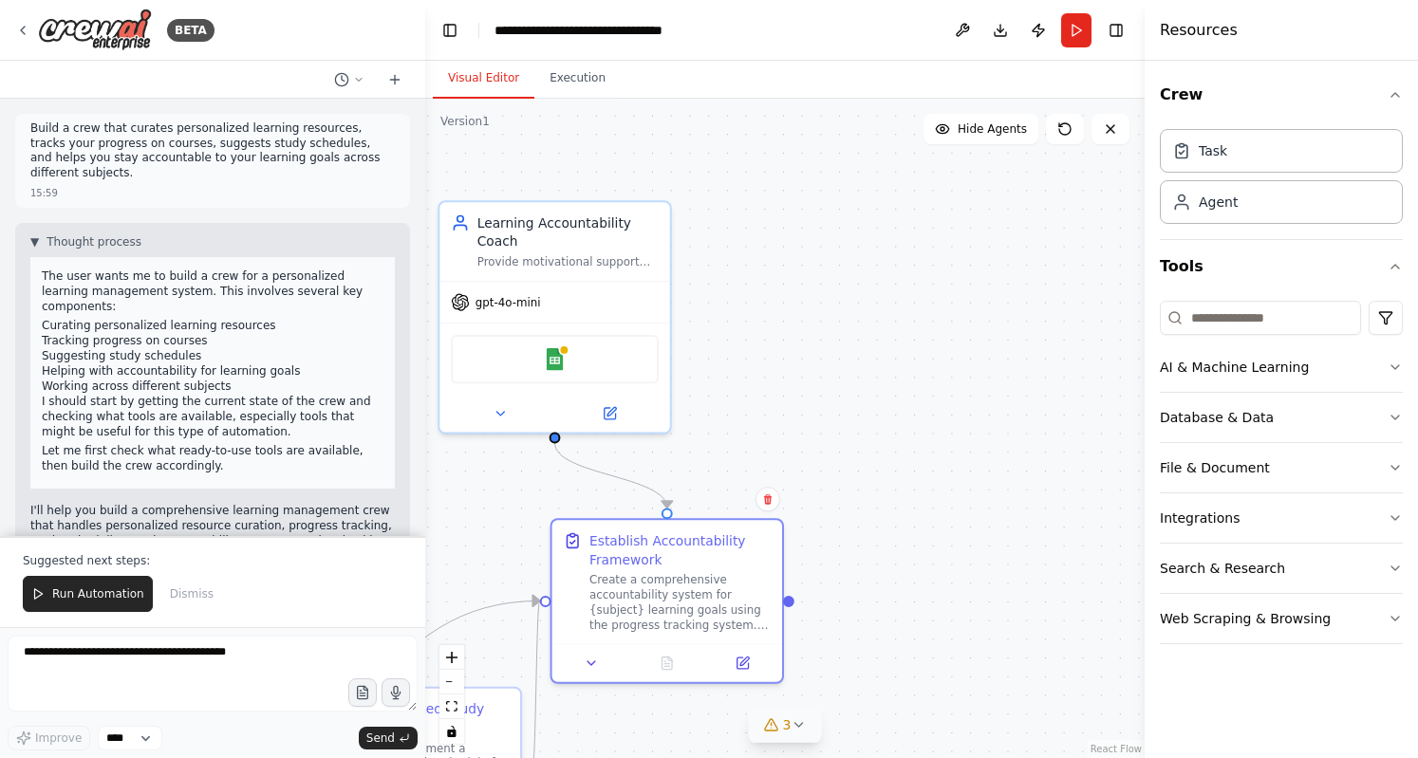
click at [476, 75] on button "Visual Editor" at bounding box center [484, 79] width 102 height 40
click at [1334, 210] on div "Agent" at bounding box center [1280, 201] width 243 height 44
click at [1292, 170] on div "Task" at bounding box center [1280, 150] width 243 height 44
click at [1187, 171] on div "Task" at bounding box center [1280, 151] width 243 height 44
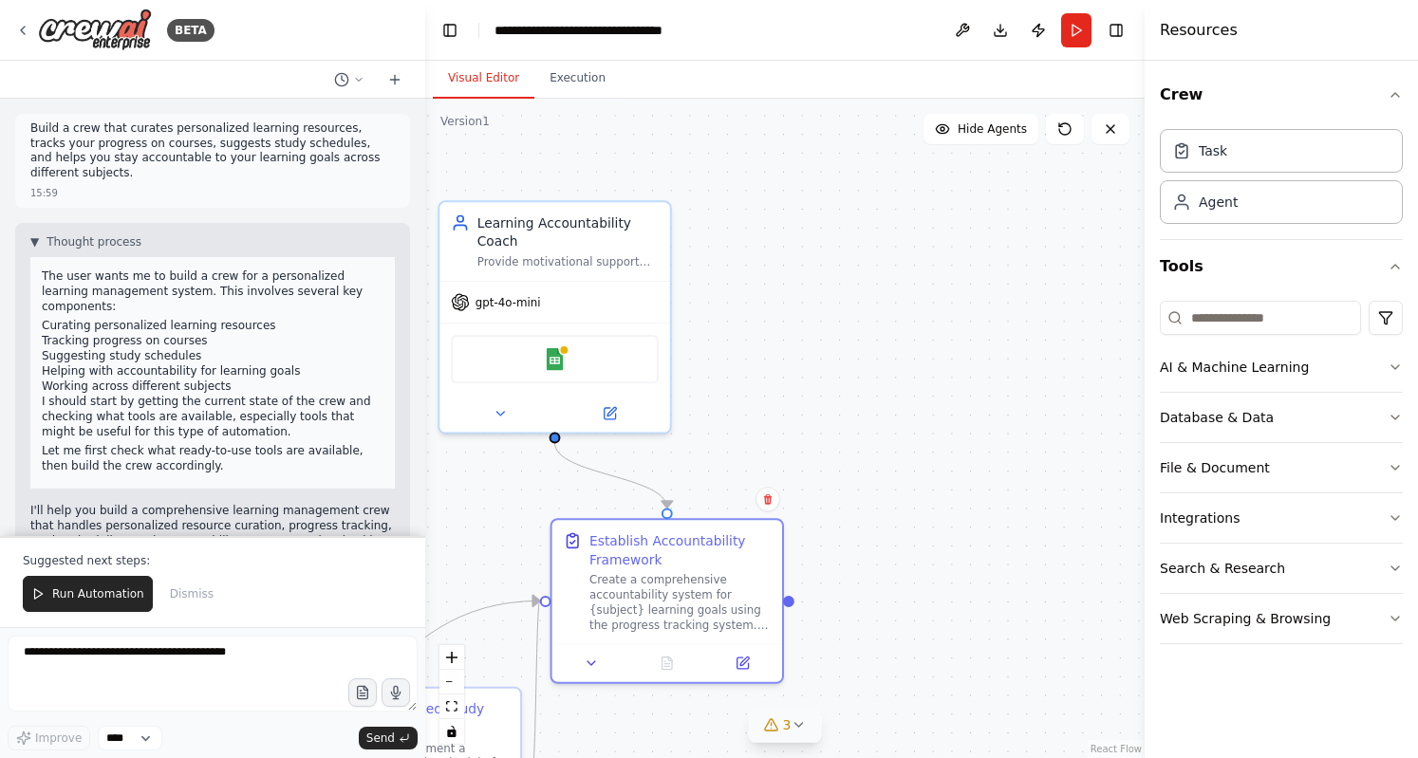
click at [1187, 171] on div "Task" at bounding box center [1280, 151] width 243 height 44
click at [1192, 206] on div "Agent" at bounding box center [1204, 201] width 65 height 19
click at [1228, 203] on div "Agent" at bounding box center [1217, 201] width 39 height 19
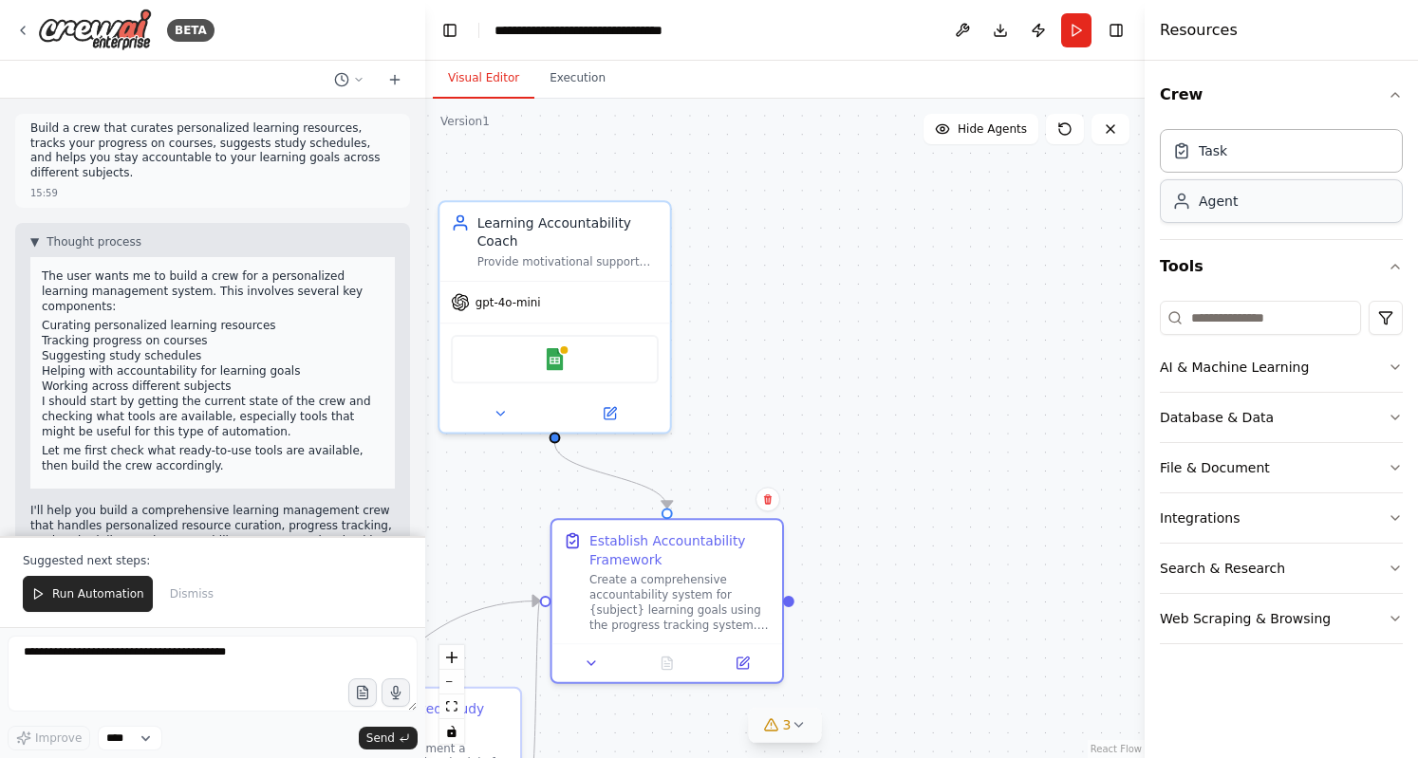
click at [1228, 203] on div "Agent" at bounding box center [1217, 201] width 39 height 19
click at [117, 602] on span "Run Automation" at bounding box center [98, 593] width 92 height 15
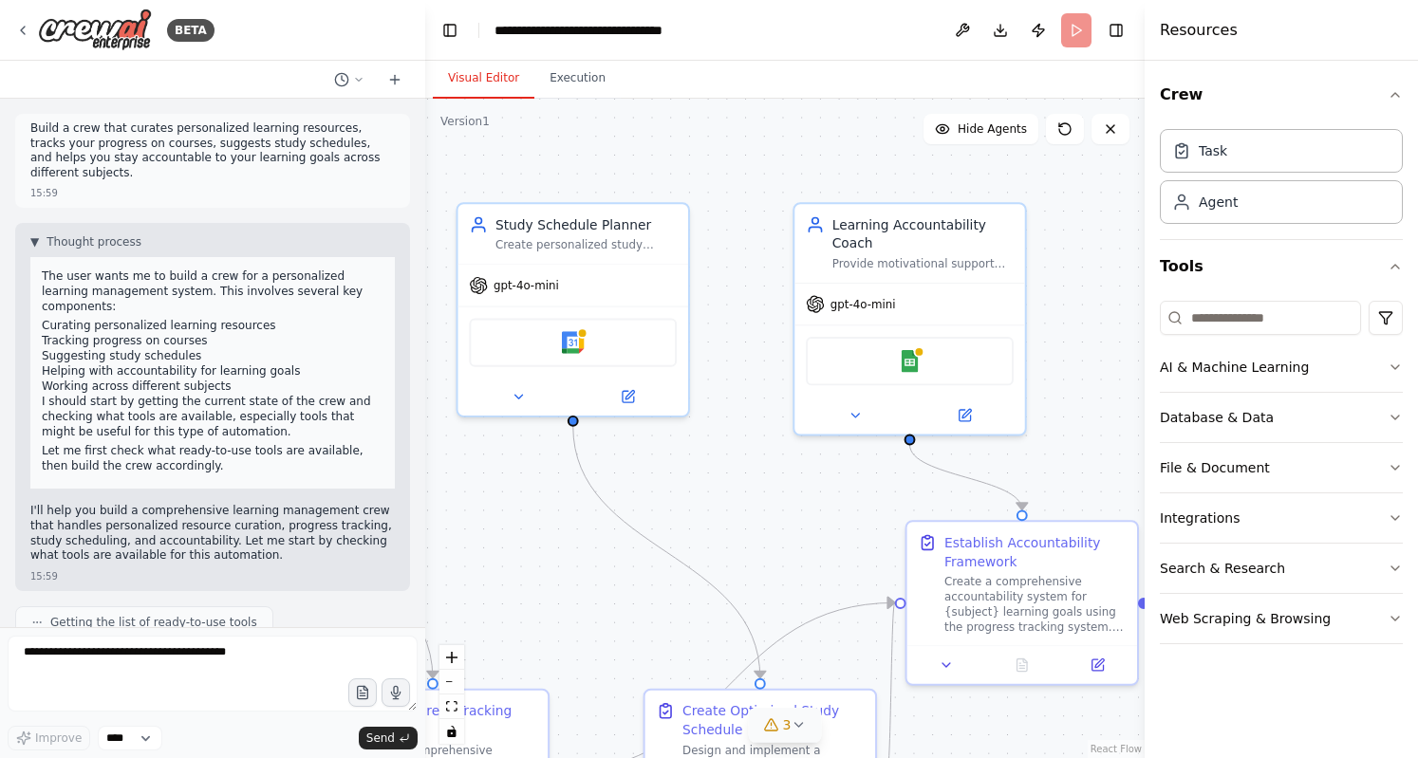
drag, startPoint x: 767, startPoint y: 430, endPoint x: 1146, endPoint y: 435, distance: 379.6
click at [1156, 435] on div "BETA Build a crew that curates personalized learning resources, tracks your pro…" at bounding box center [709, 379] width 1418 height 758
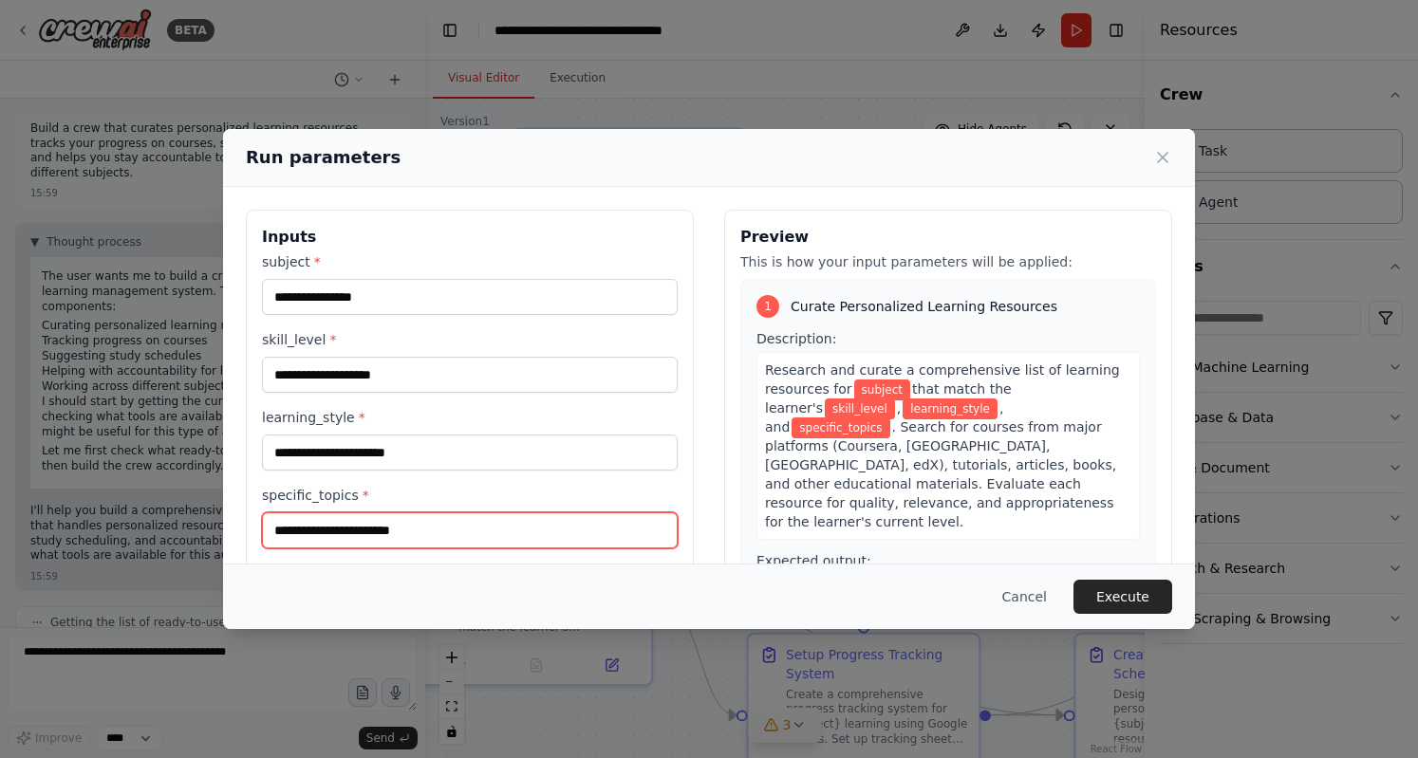
drag, startPoint x: 567, startPoint y: 561, endPoint x: 964, endPoint y: 502, distance: 400.9
click at [964, 502] on body "BETA Build a crew that curates personalized learning resources, tracks your pro…" at bounding box center [709, 379] width 1418 height 758
